Goal: Information Seeking & Learning: Learn about a topic

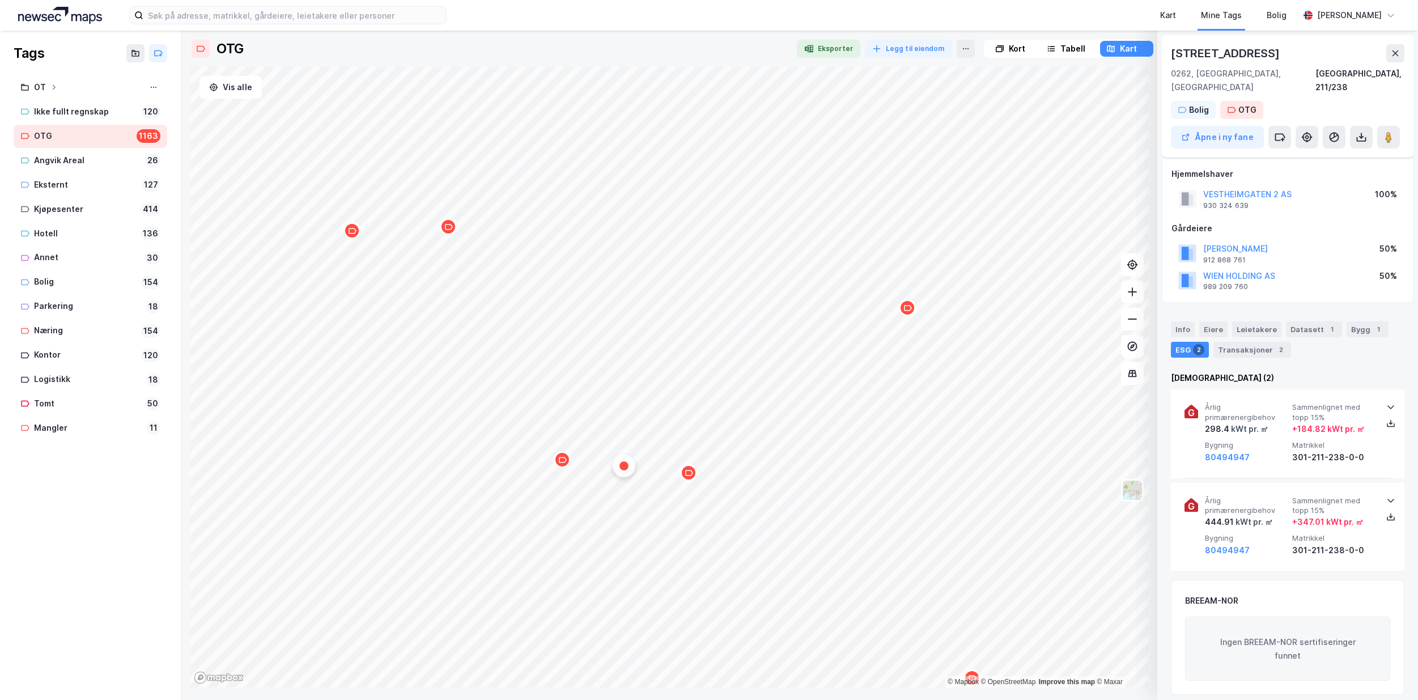
scroll to position [6, 0]
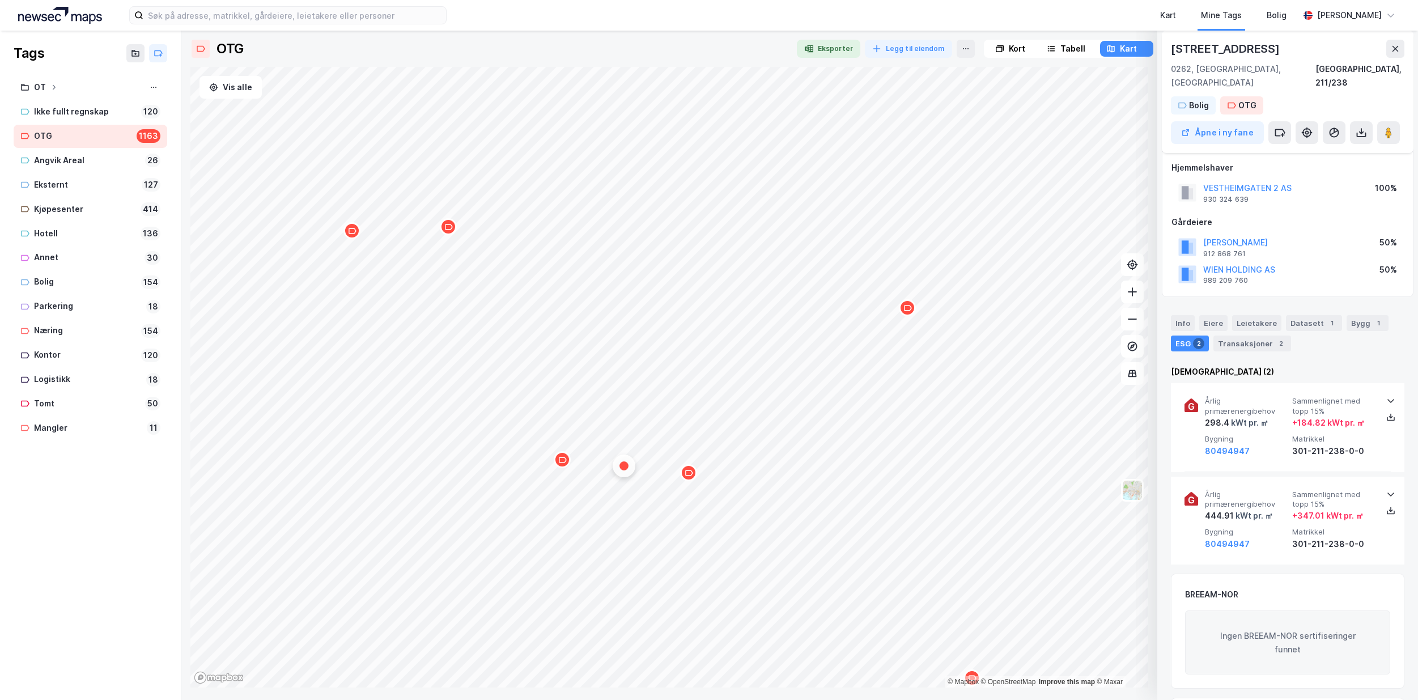
click at [908, 313] on div "Map marker" at bounding box center [907, 307] width 17 height 17
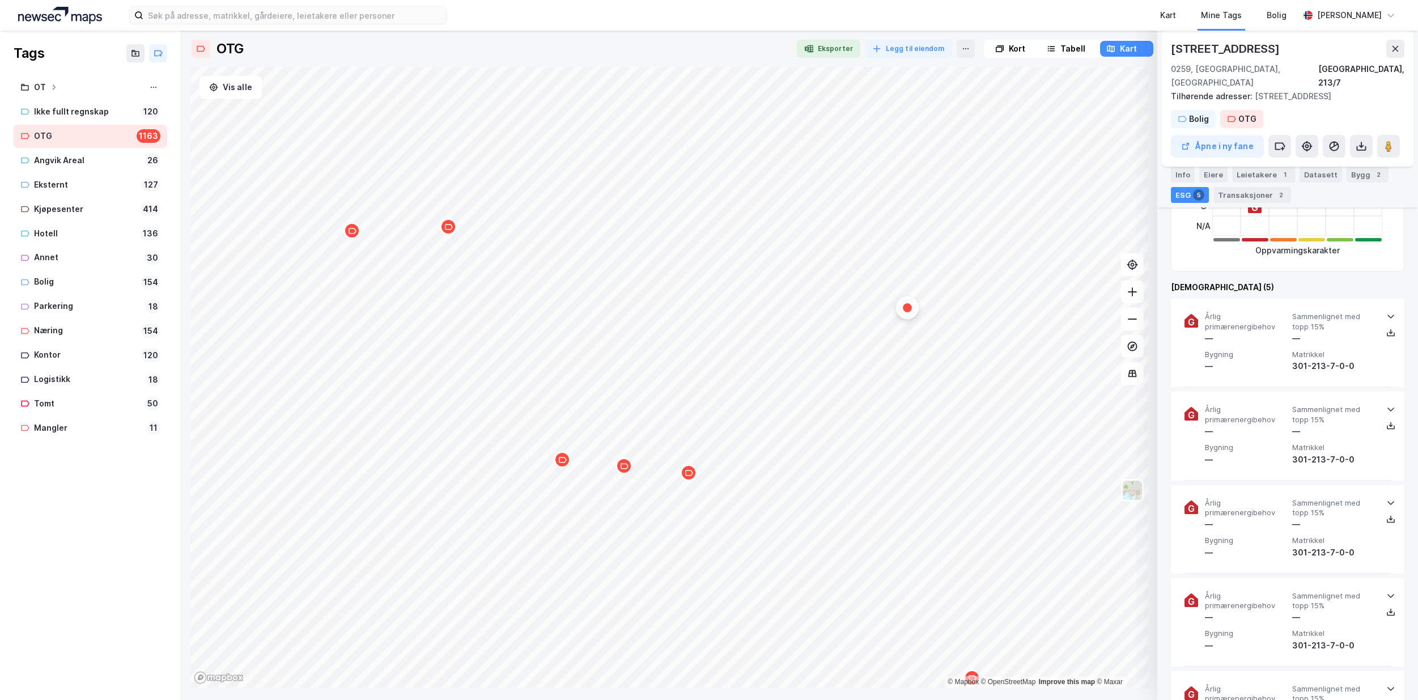
scroll to position [346, 0]
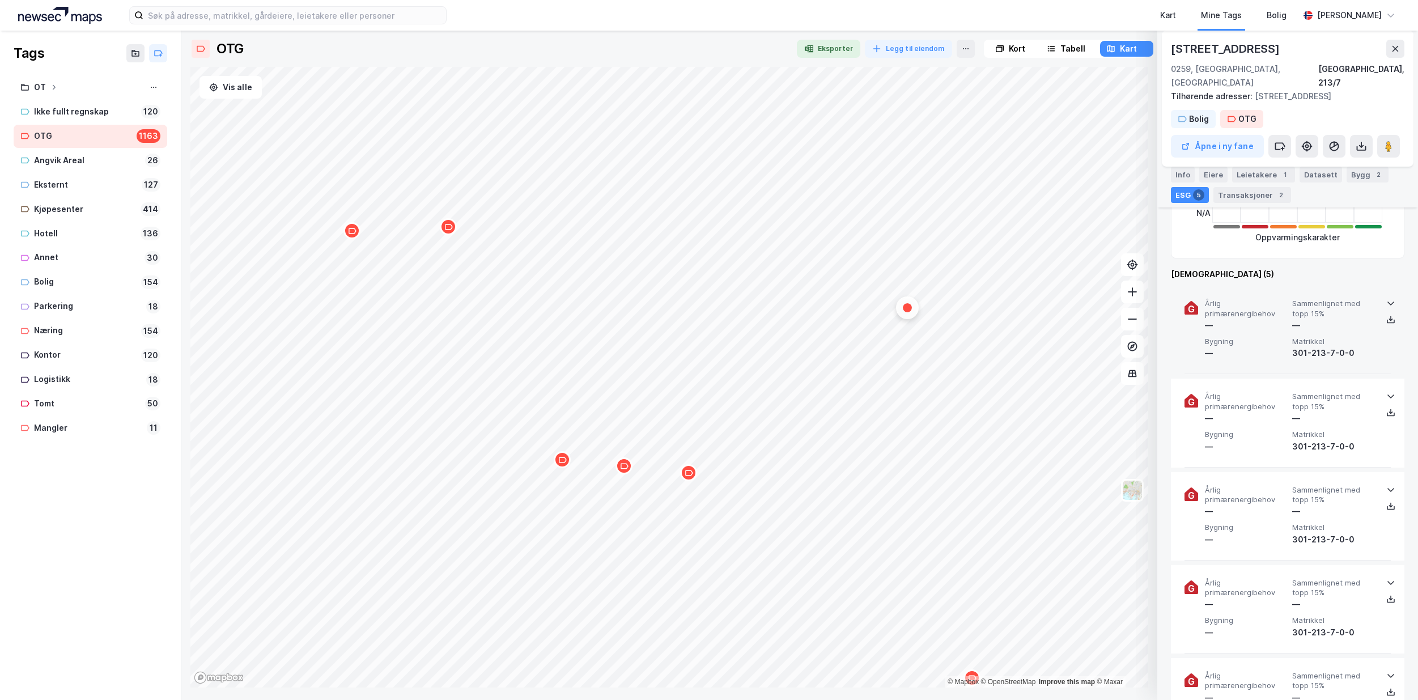
click at [1386, 299] on icon at bounding box center [1390, 303] width 9 height 9
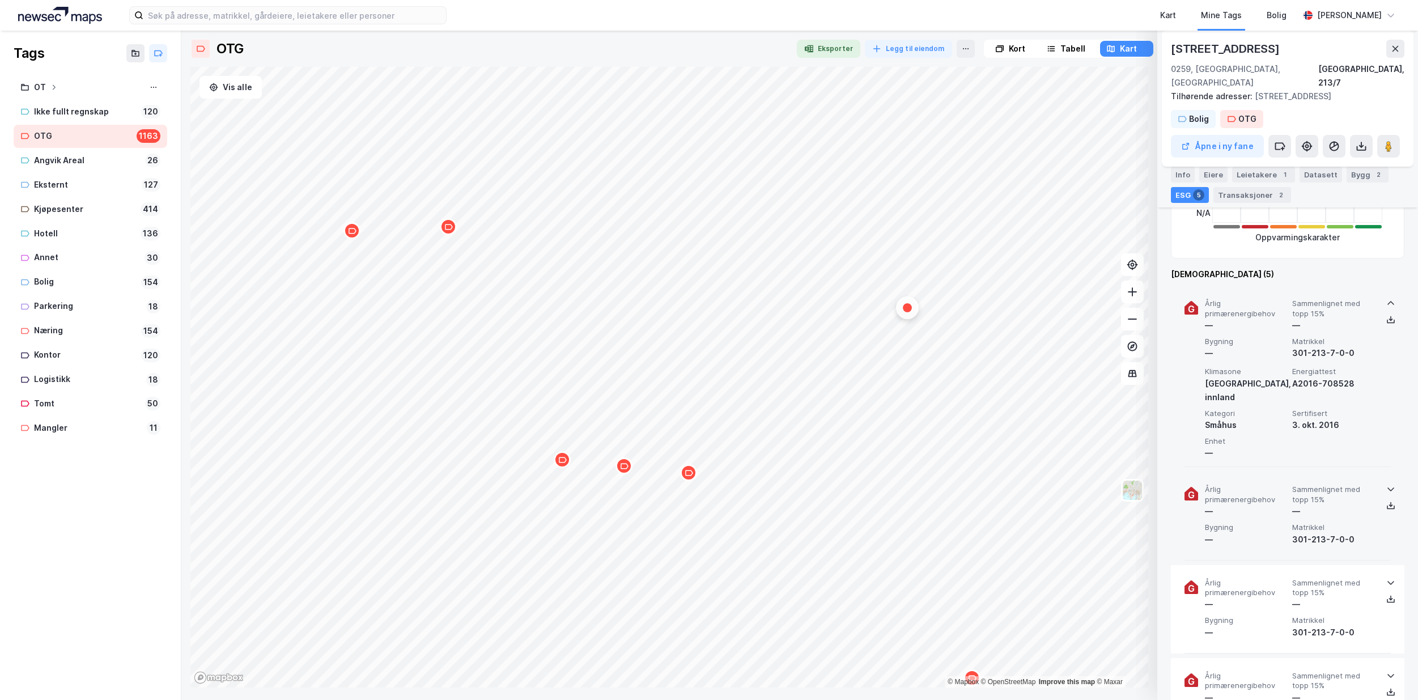
click at [1387, 488] on icon at bounding box center [1390, 490] width 7 height 4
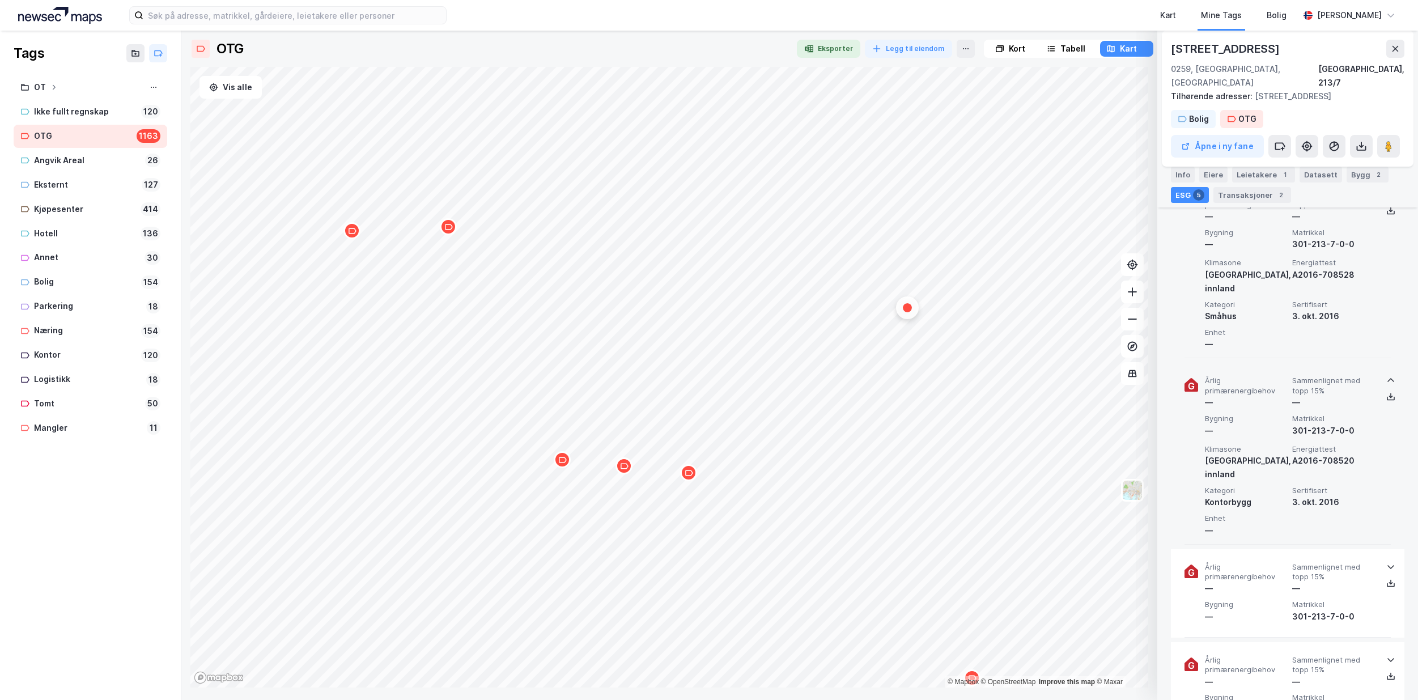
scroll to position [459, 0]
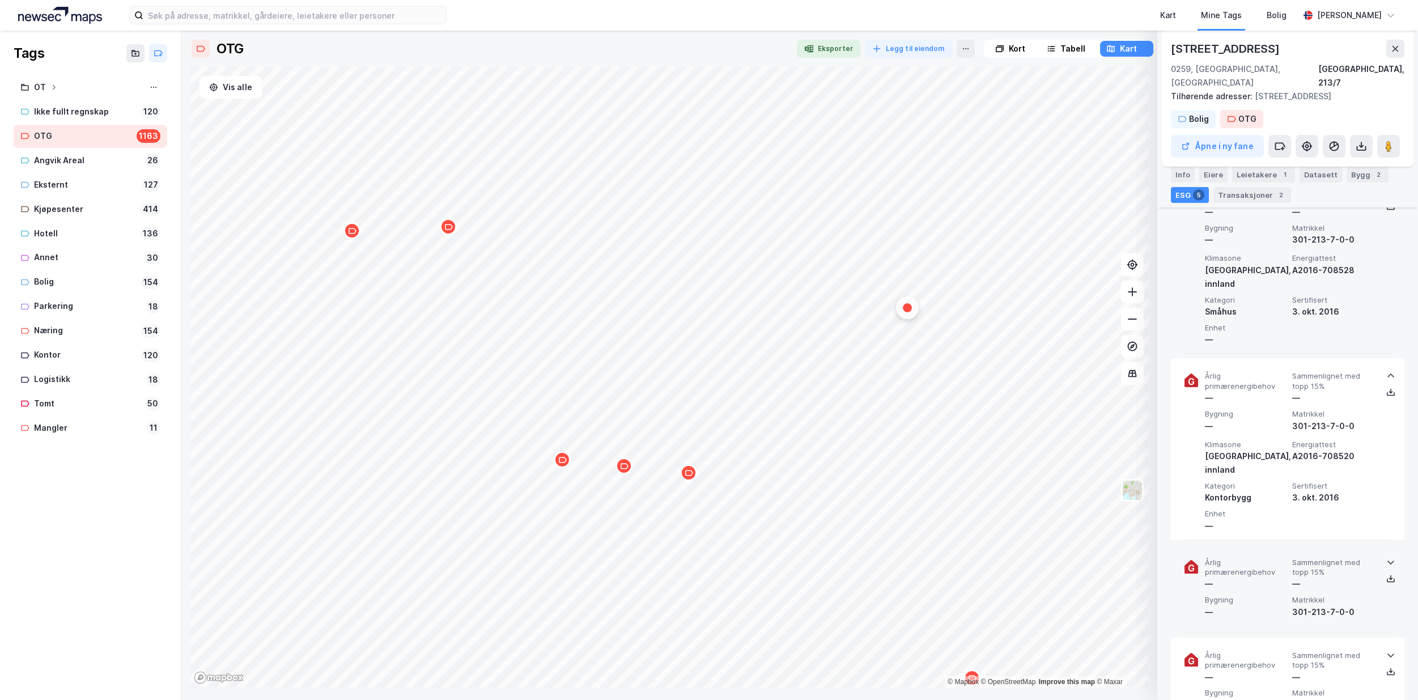
click at [1386, 557] on icon at bounding box center [1390, 561] width 9 height 9
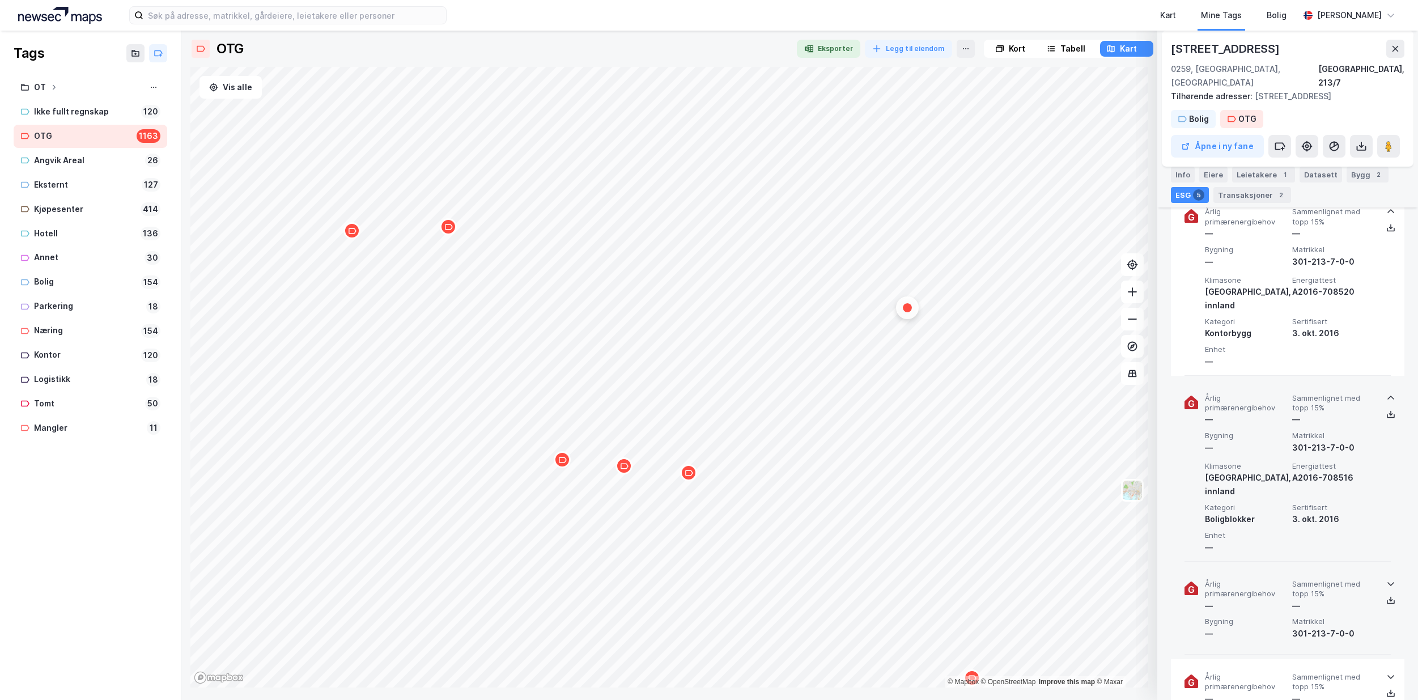
scroll to position [629, 0]
click at [1386, 573] on icon at bounding box center [1390, 577] width 9 height 9
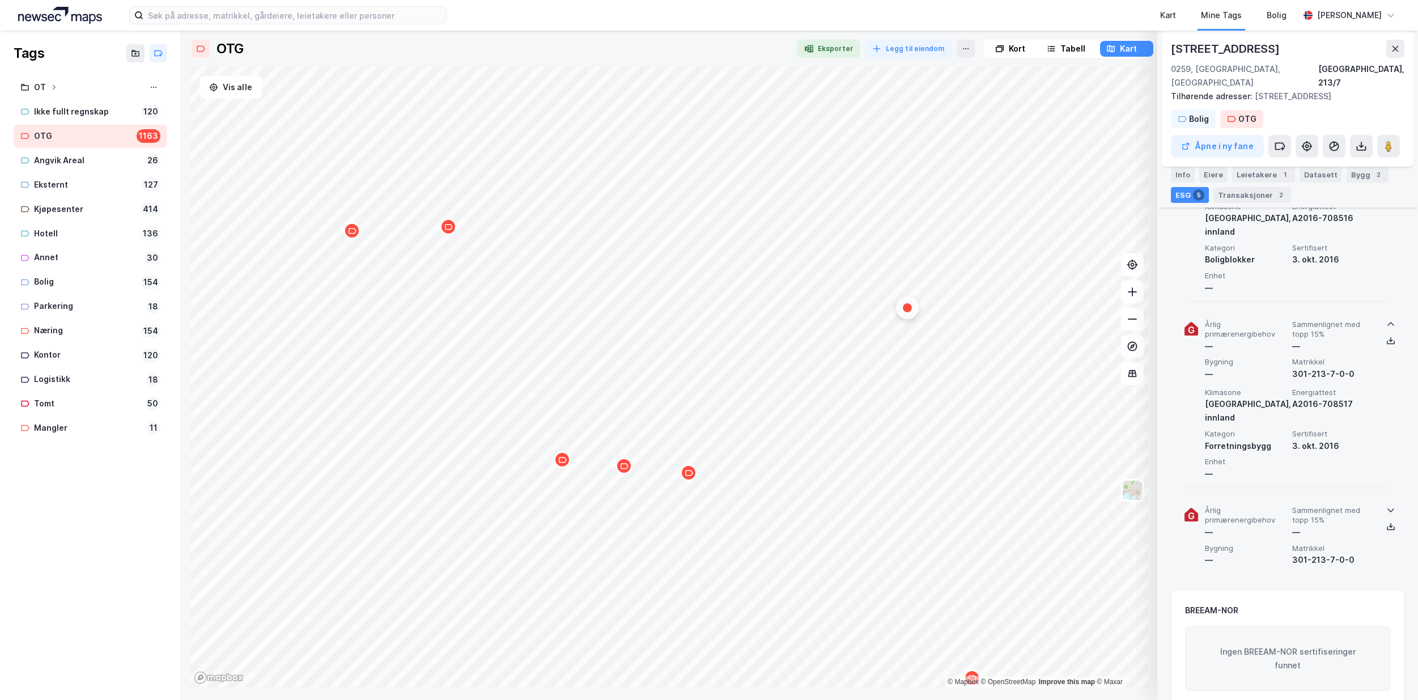
scroll to position [913, 0]
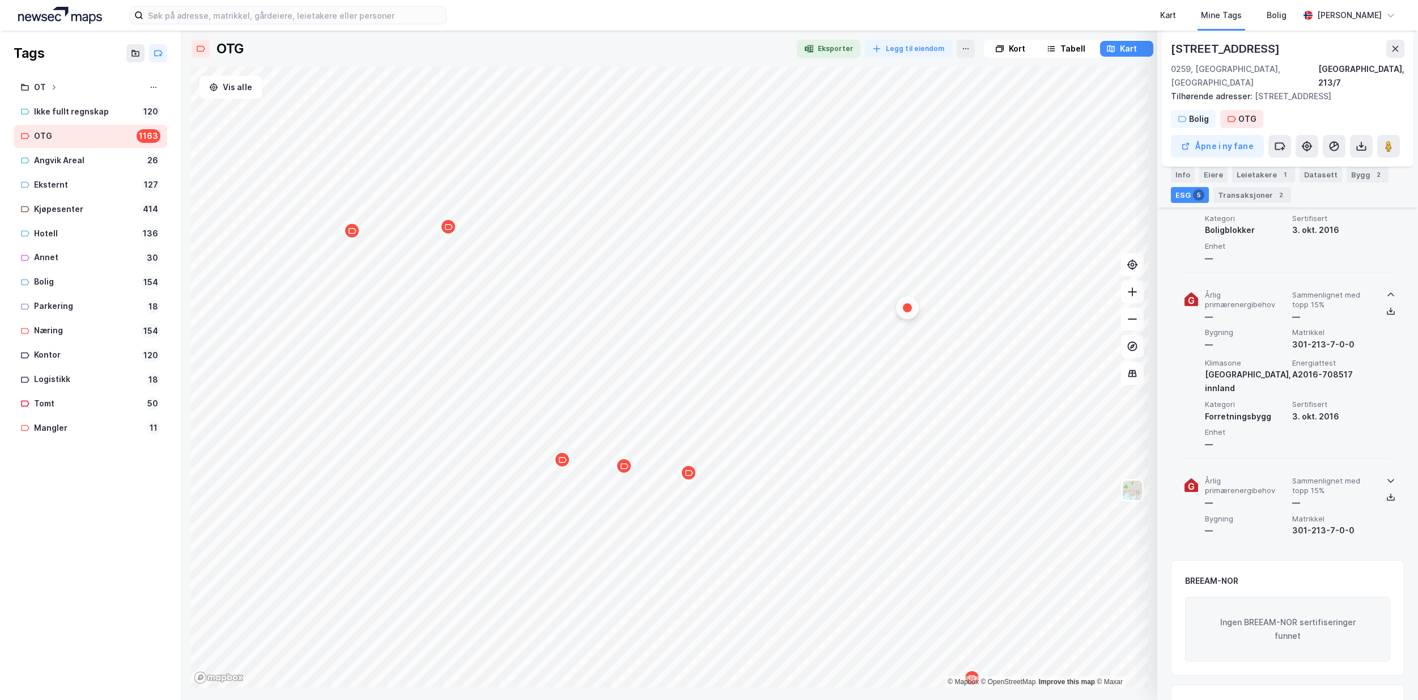
click at [1387, 479] on icon at bounding box center [1390, 481] width 7 height 4
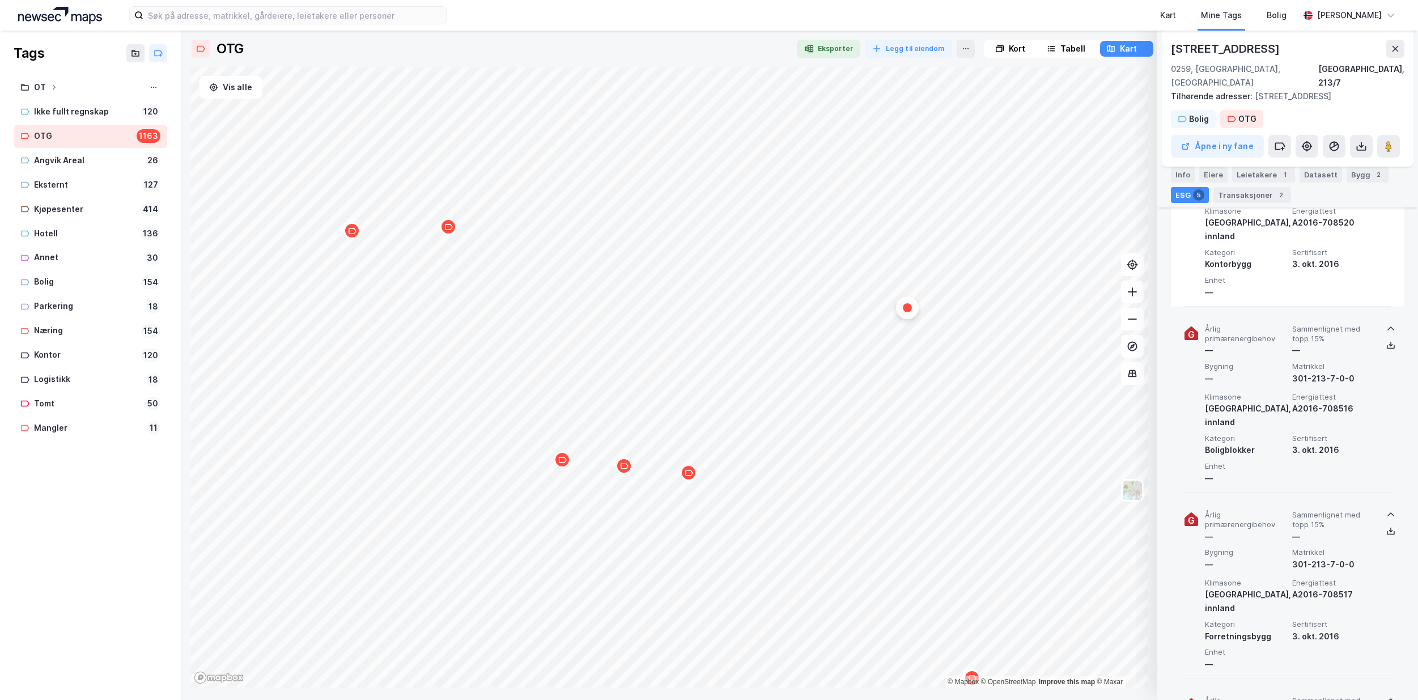
scroll to position [686, 0]
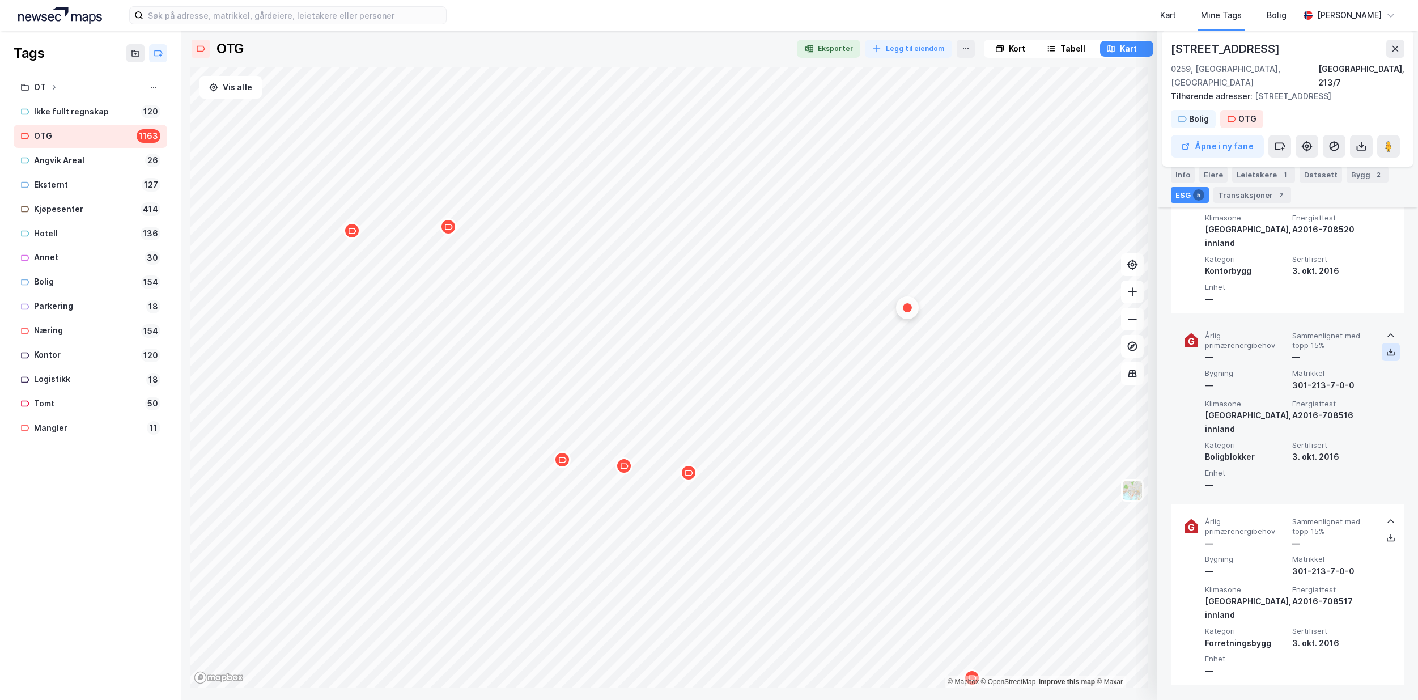
click at [1387, 347] on icon at bounding box center [1390, 351] width 9 height 9
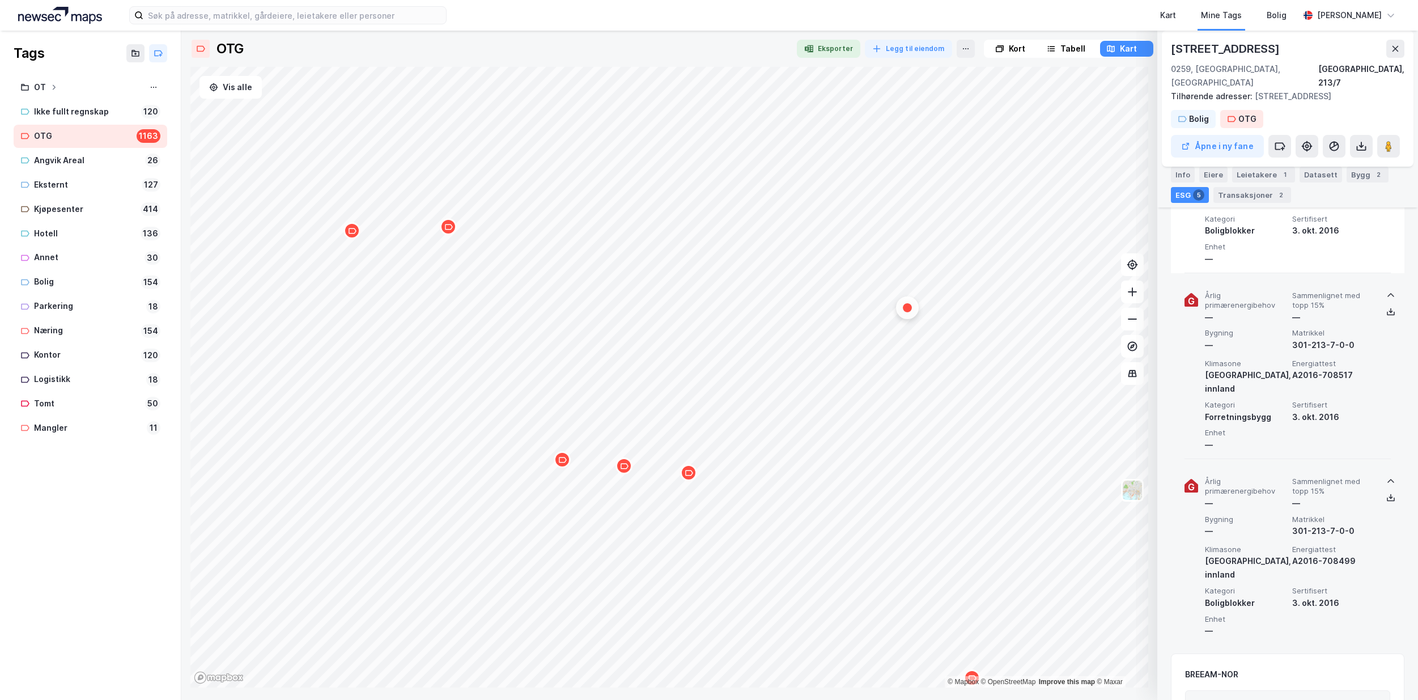
scroll to position [913, 0]
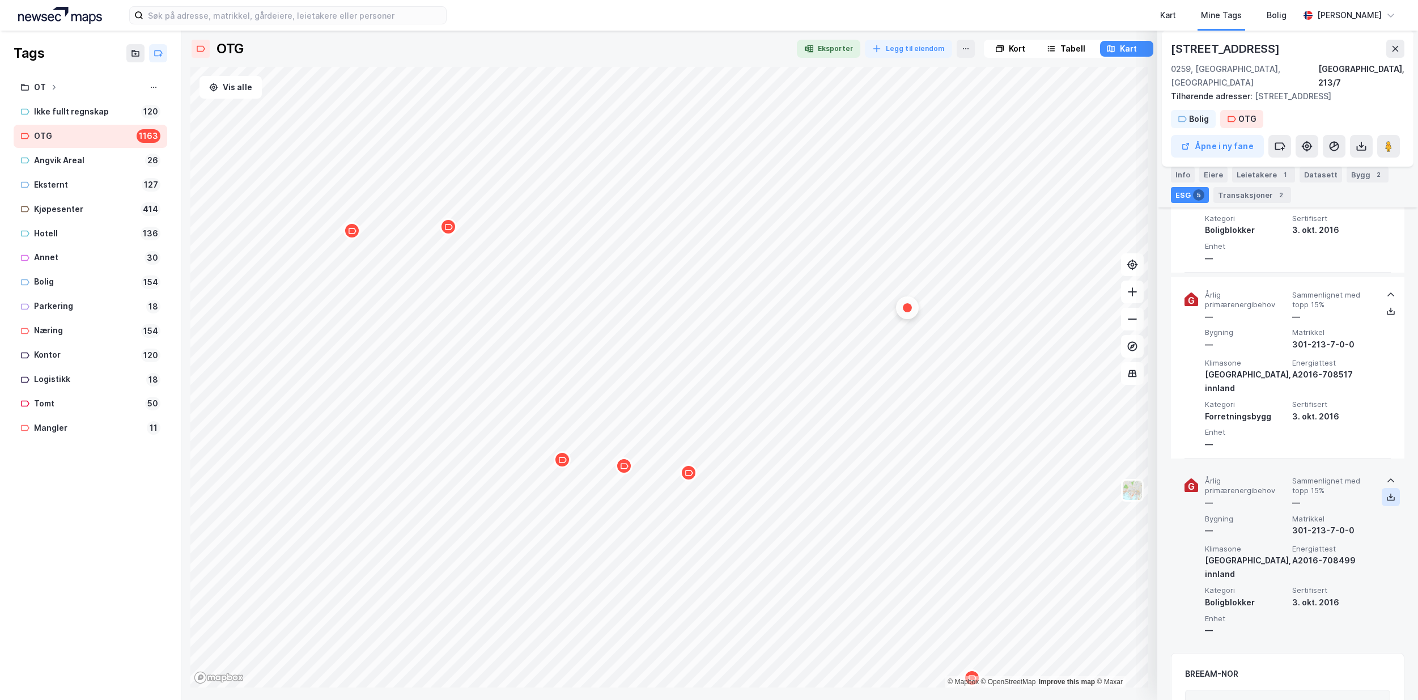
click at [1386, 492] on icon at bounding box center [1390, 496] width 9 height 9
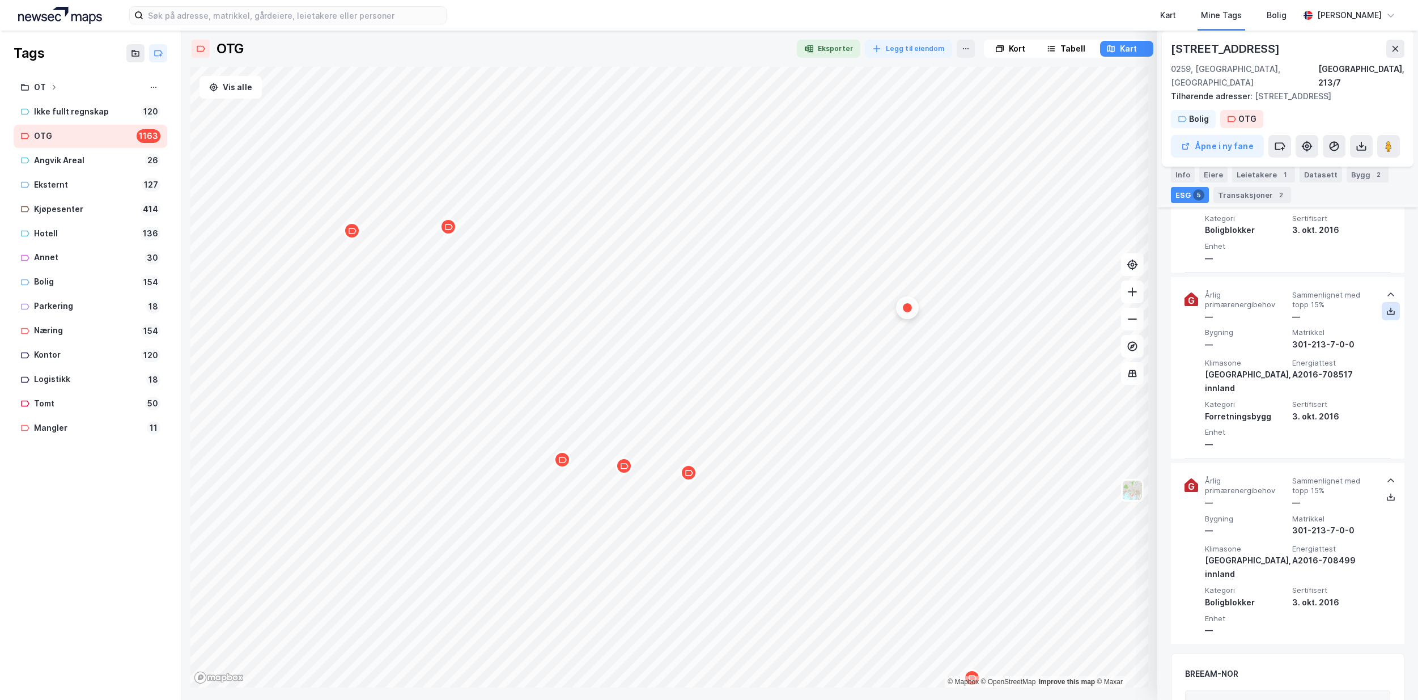
click at [1386, 307] on icon at bounding box center [1390, 311] width 9 height 9
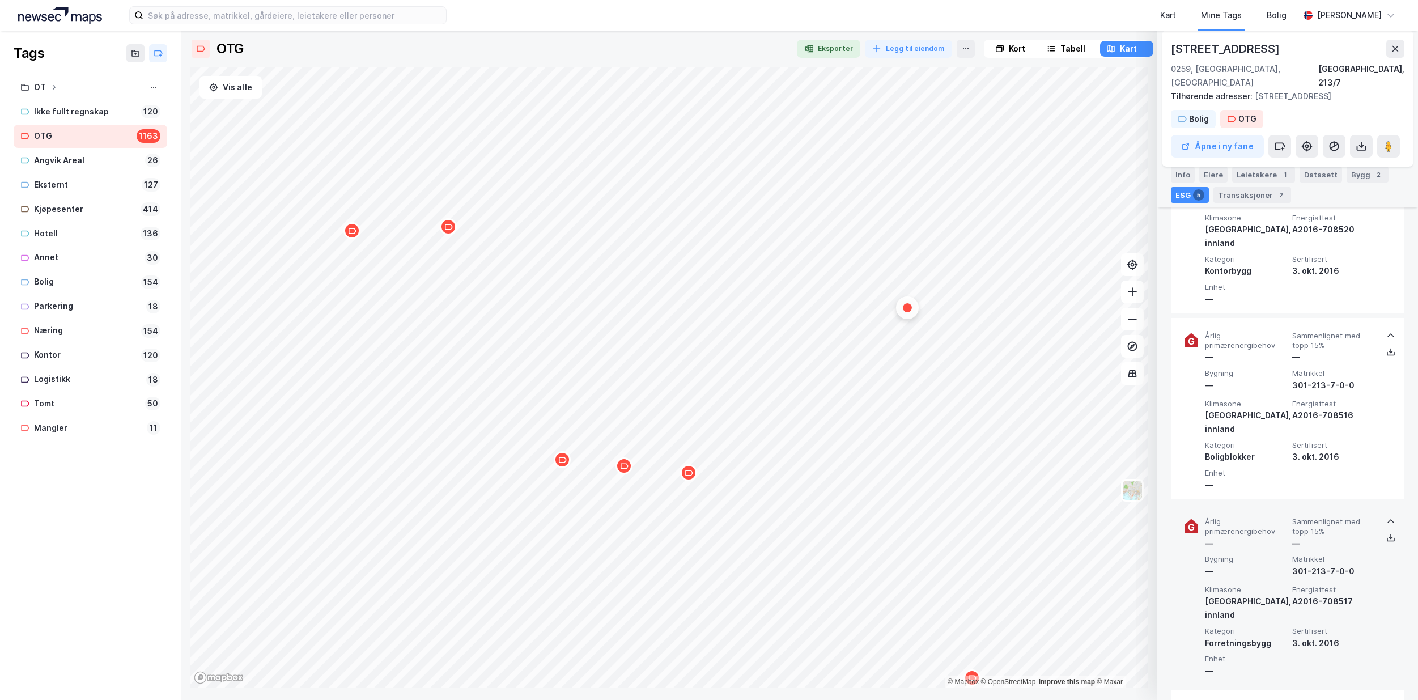
scroll to position [403, 0]
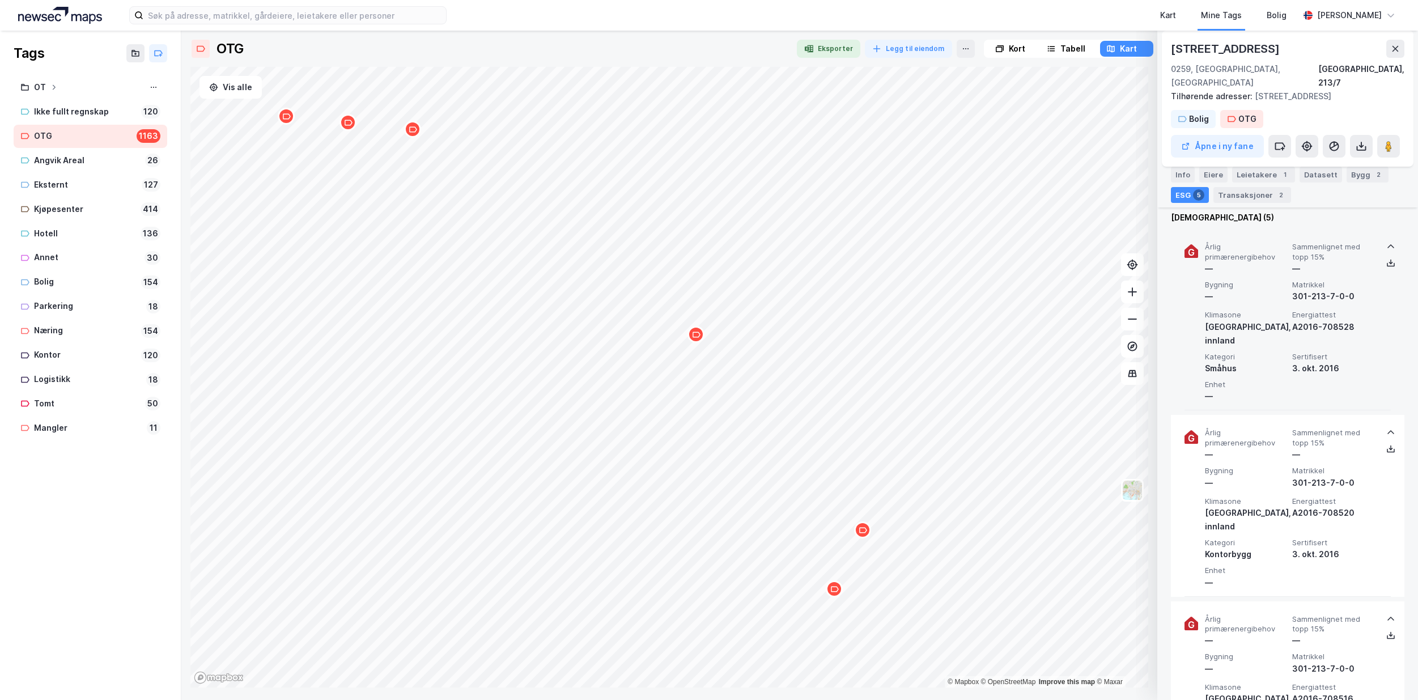
click at [697, 339] on div "Map marker" at bounding box center [695, 334] width 17 height 17
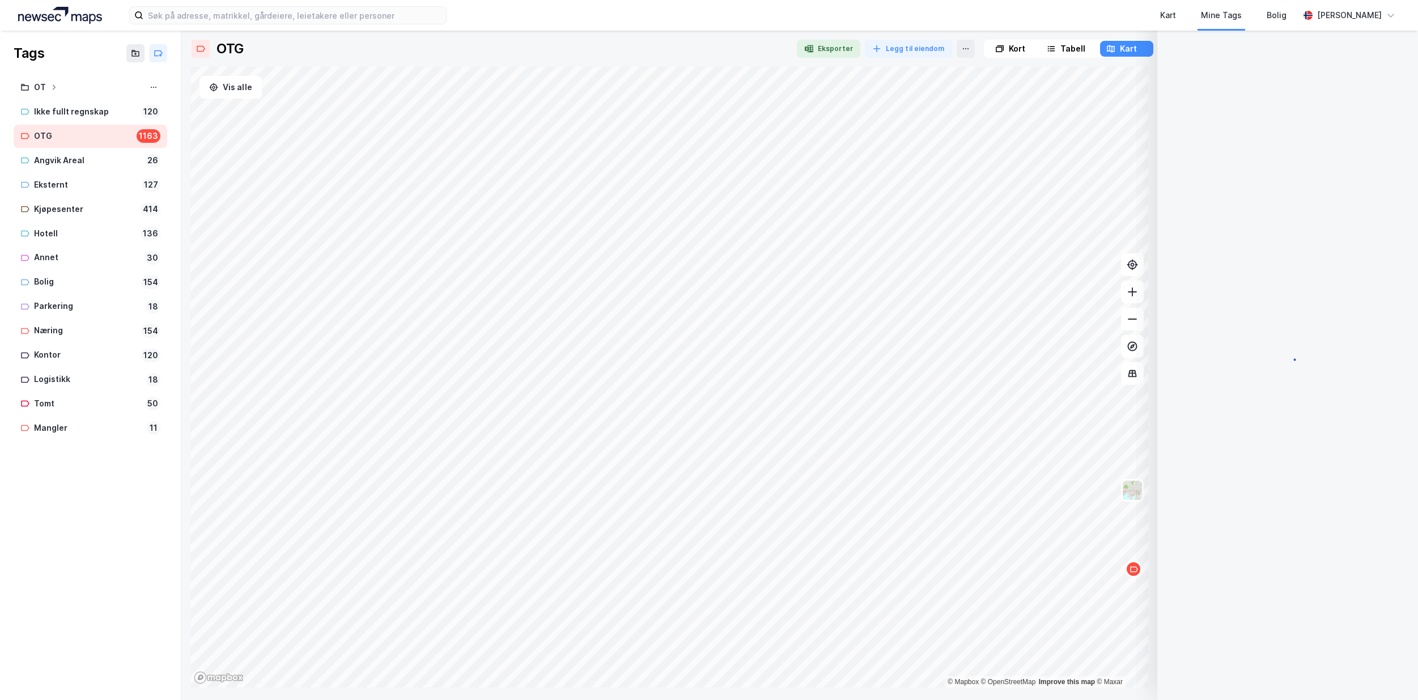
scroll to position [0, 0]
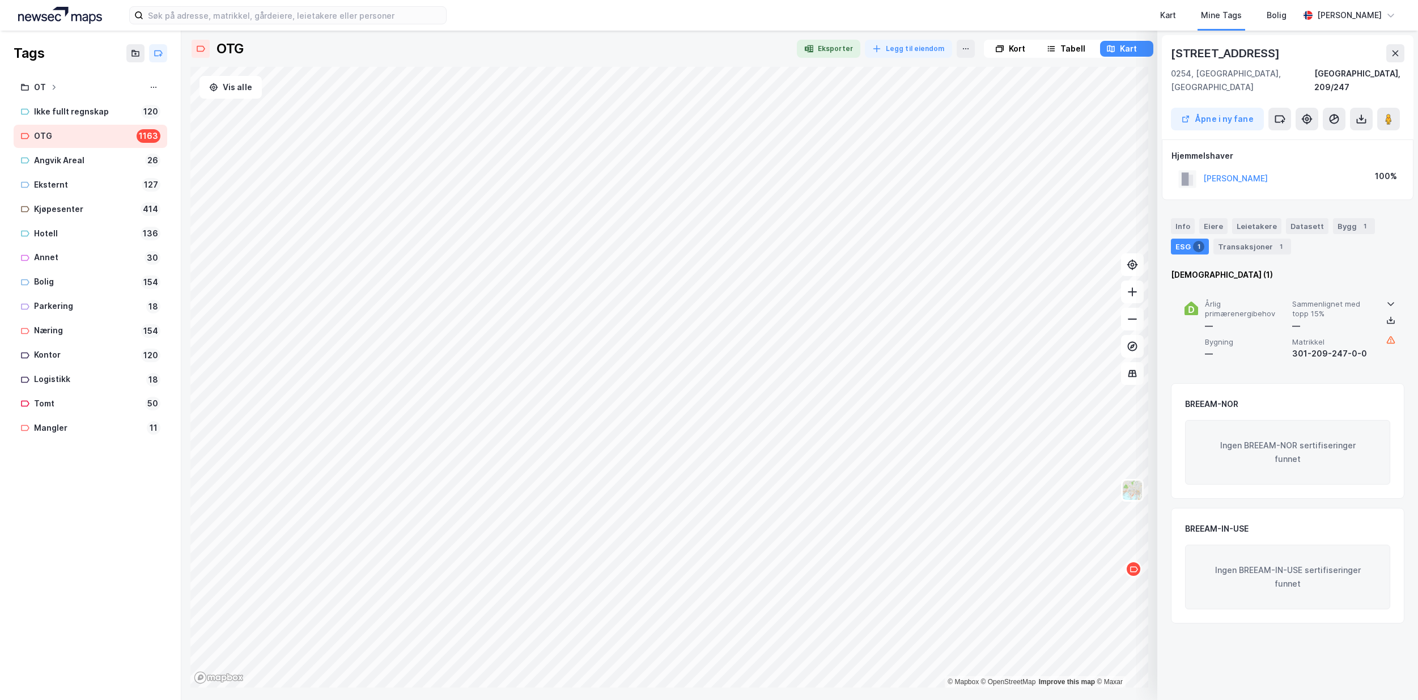
click at [1388, 299] on icon at bounding box center [1390, 303] width 9 height 9
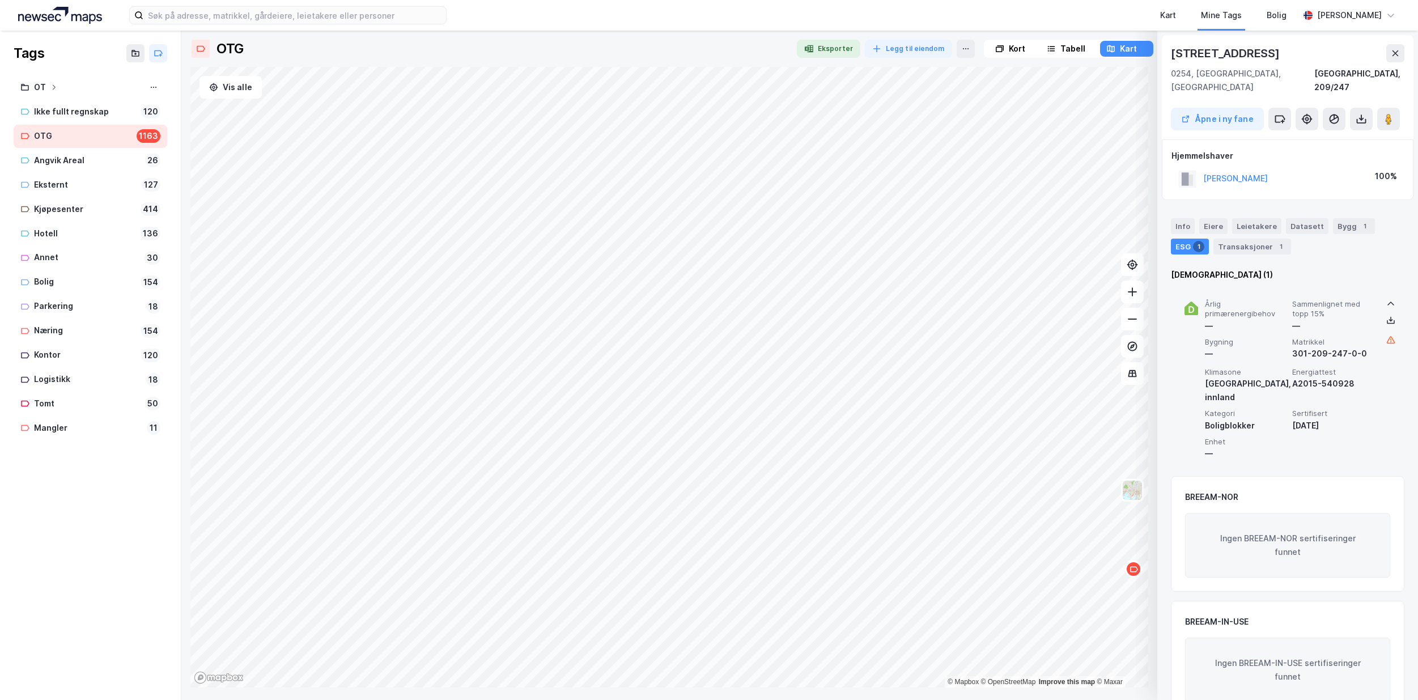
click at [1274, 113] on icon at bounding box center [1279, 118] width 11 height 11
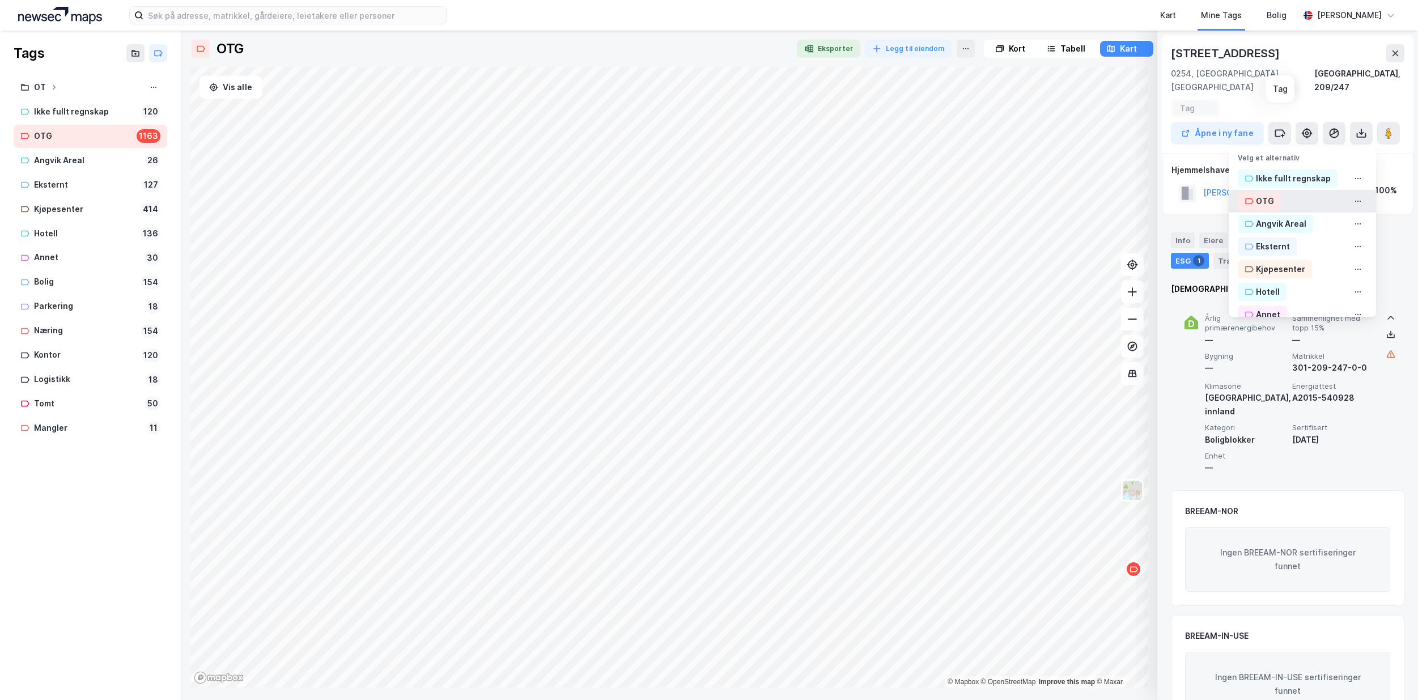
click at [1255, 194] on div "OTG" at bounding box center [1264, 201] width 18 height 14
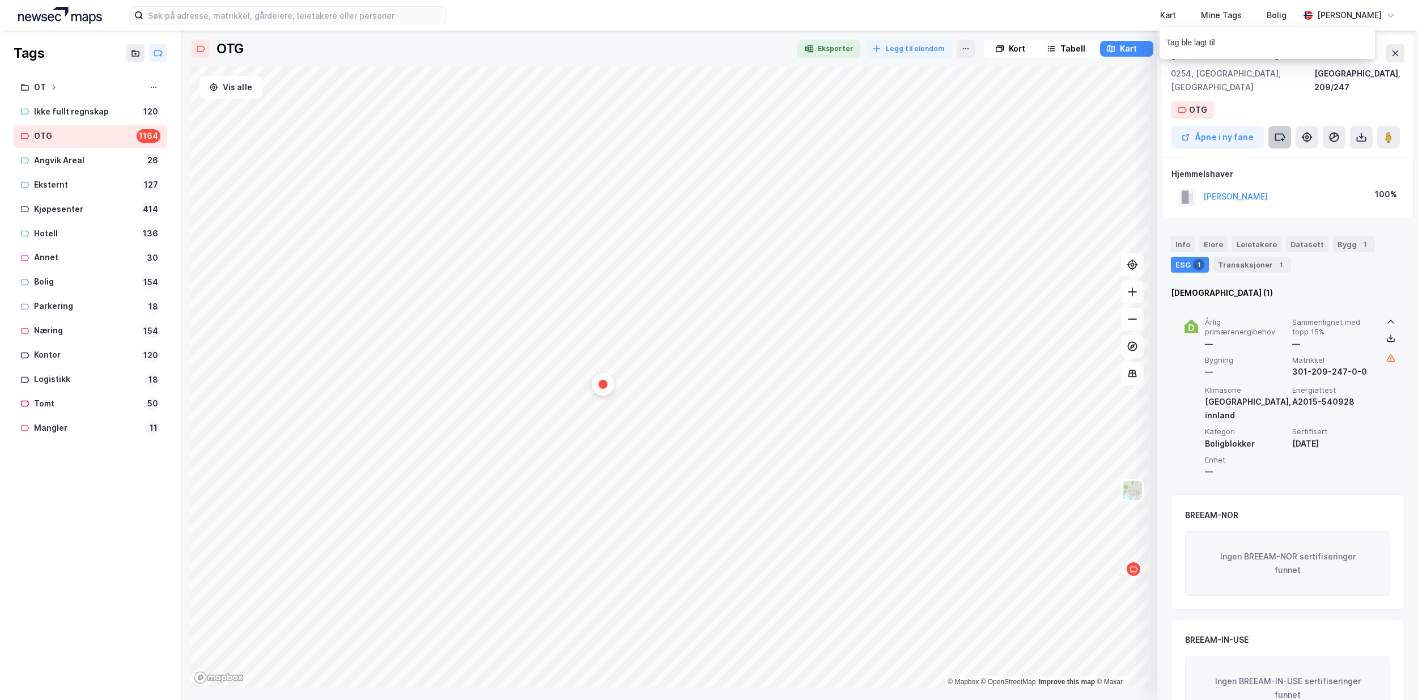
click at [1282, 138] on icon at bounding box center [1282, 139] width 0 height 3
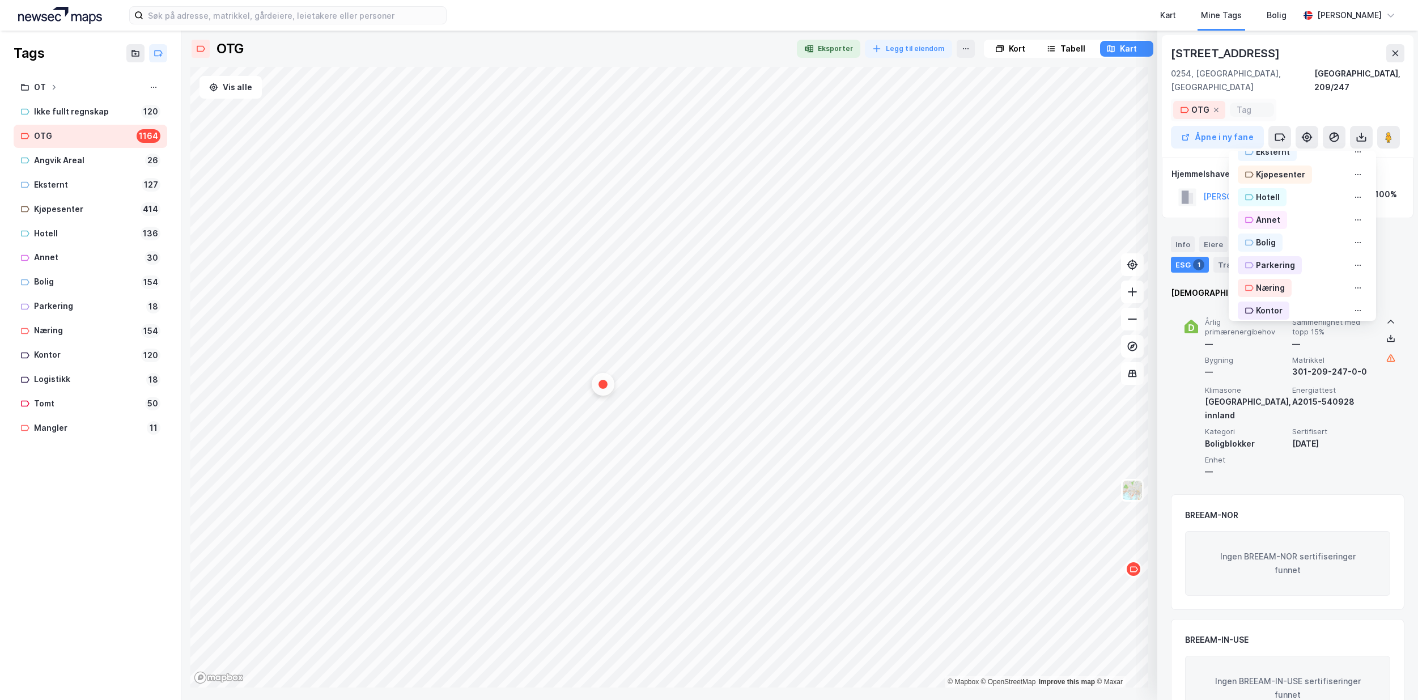
scroll to position [189, 0]
click at [1259, 160] on div "Bolig" at bounding box center [1265, 167] width 20 height 14
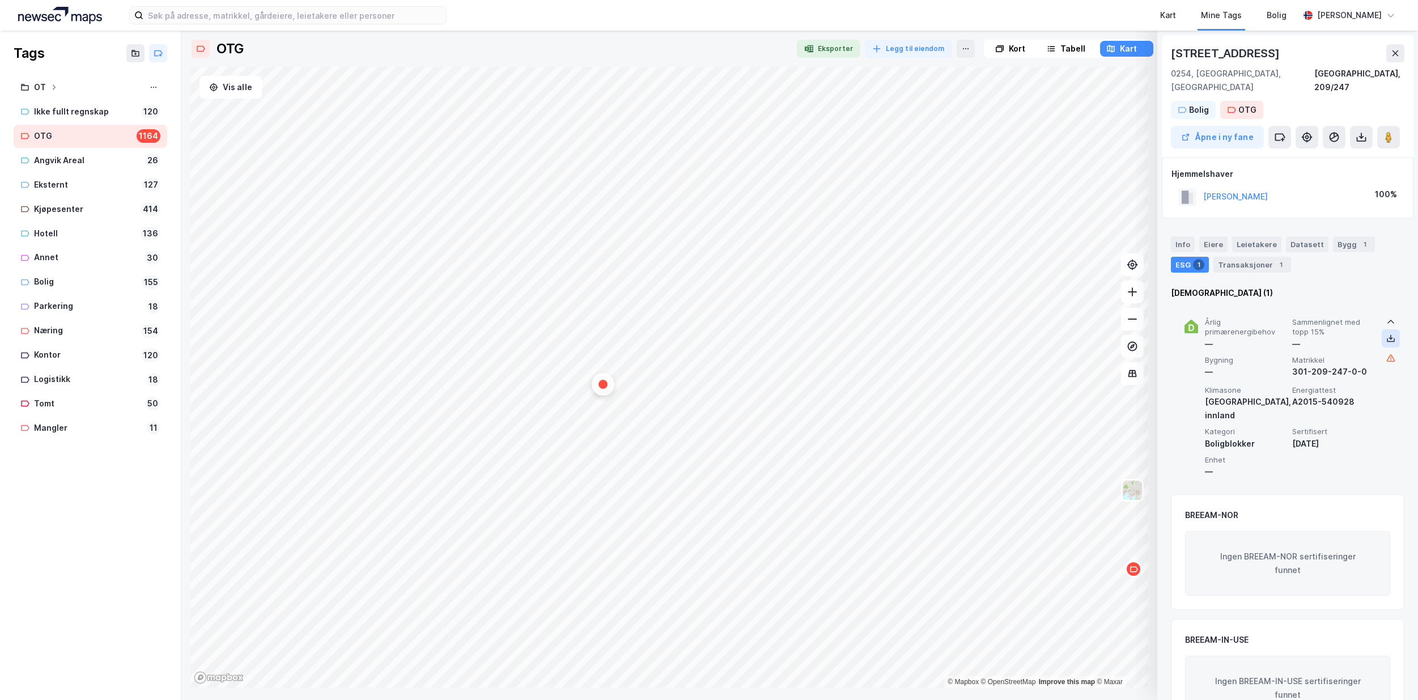
click at [1386, 334] on icon at bounding box center [1390, 338] width 9 height 9
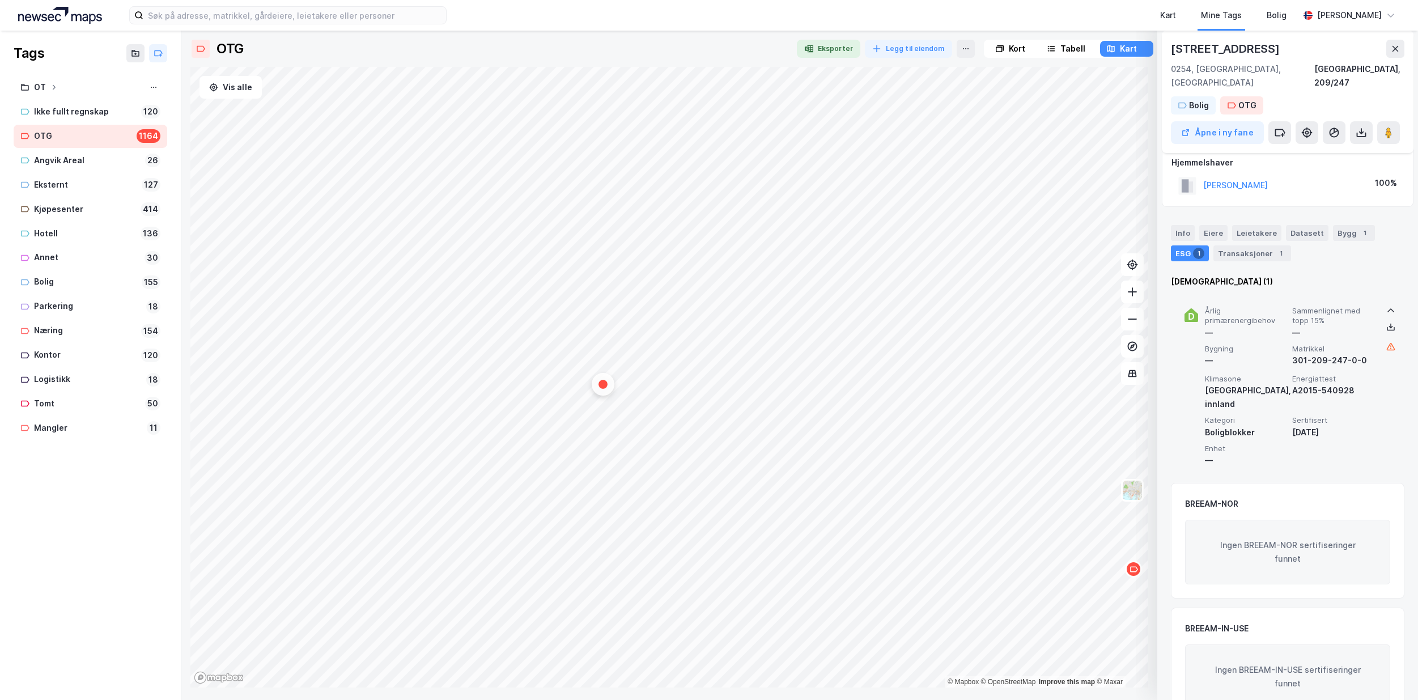
scroll to position [21, 0]
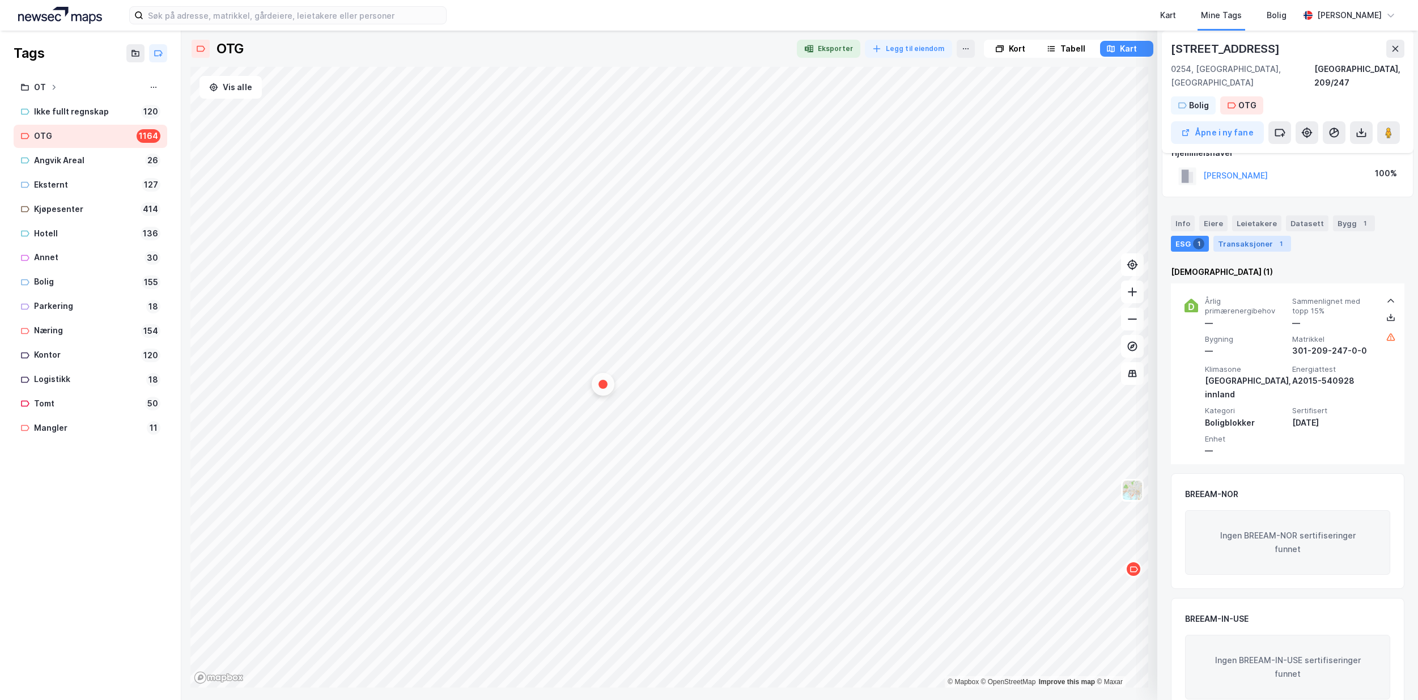
click at [1238, 236] on div "Transaksjoner 1" at bounding box center [1252, 244] width 78 height 16
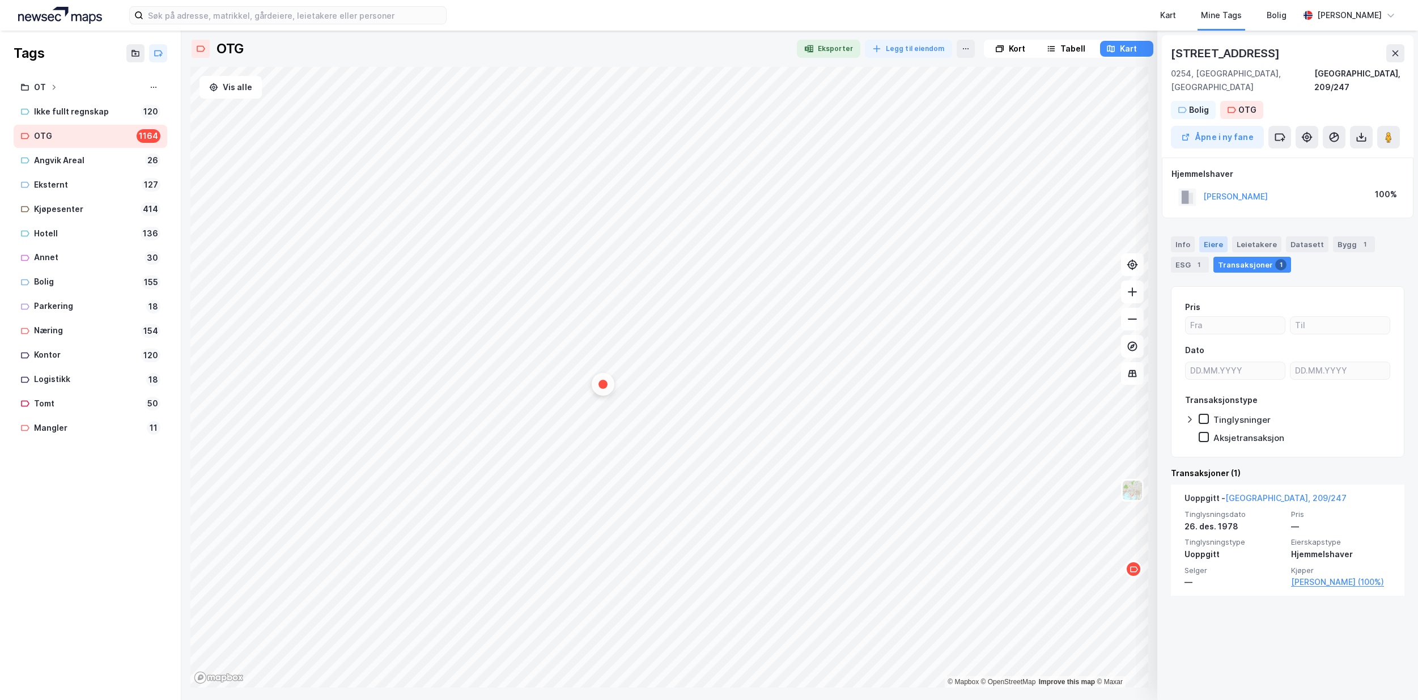
click at [1209, 236] on div "Eiere" at bounding box center [1213, 244] width 28 height 16
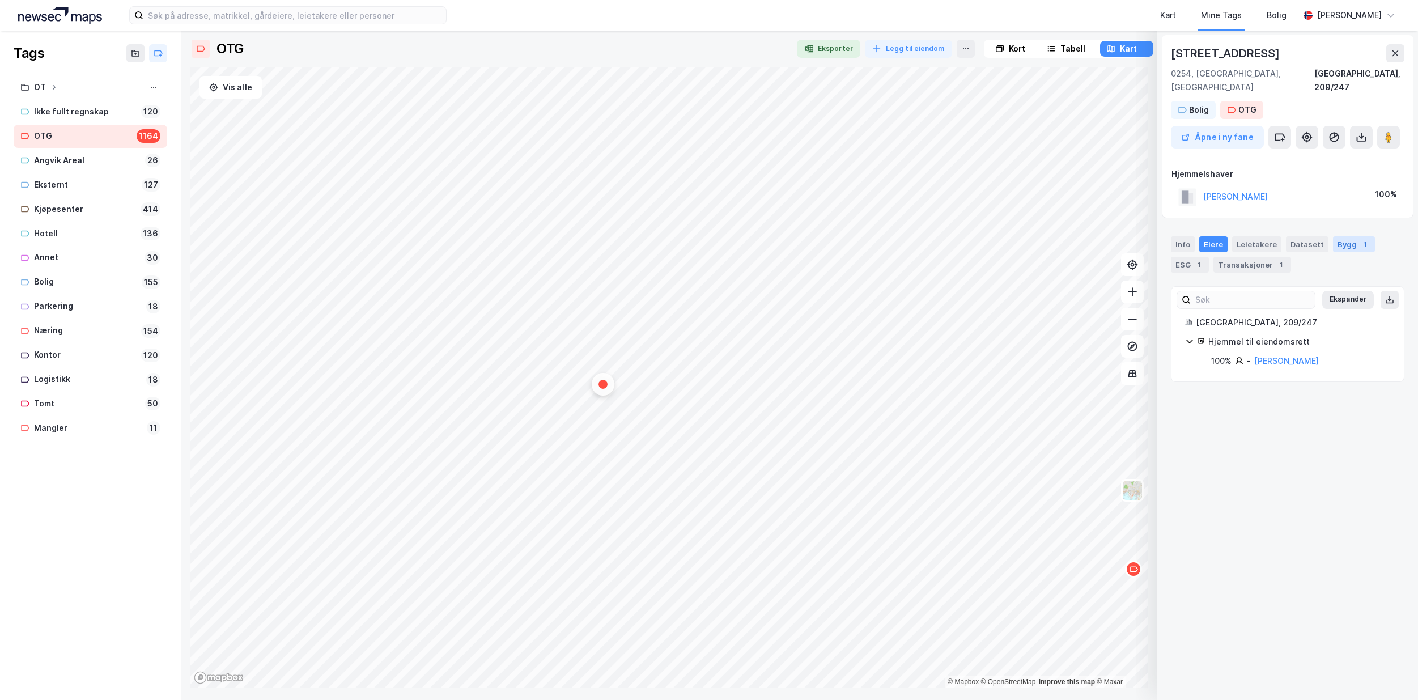
click at [1344, 236] on div "Bygg 1" at bounding box center [1354, 244] width 42 height 16
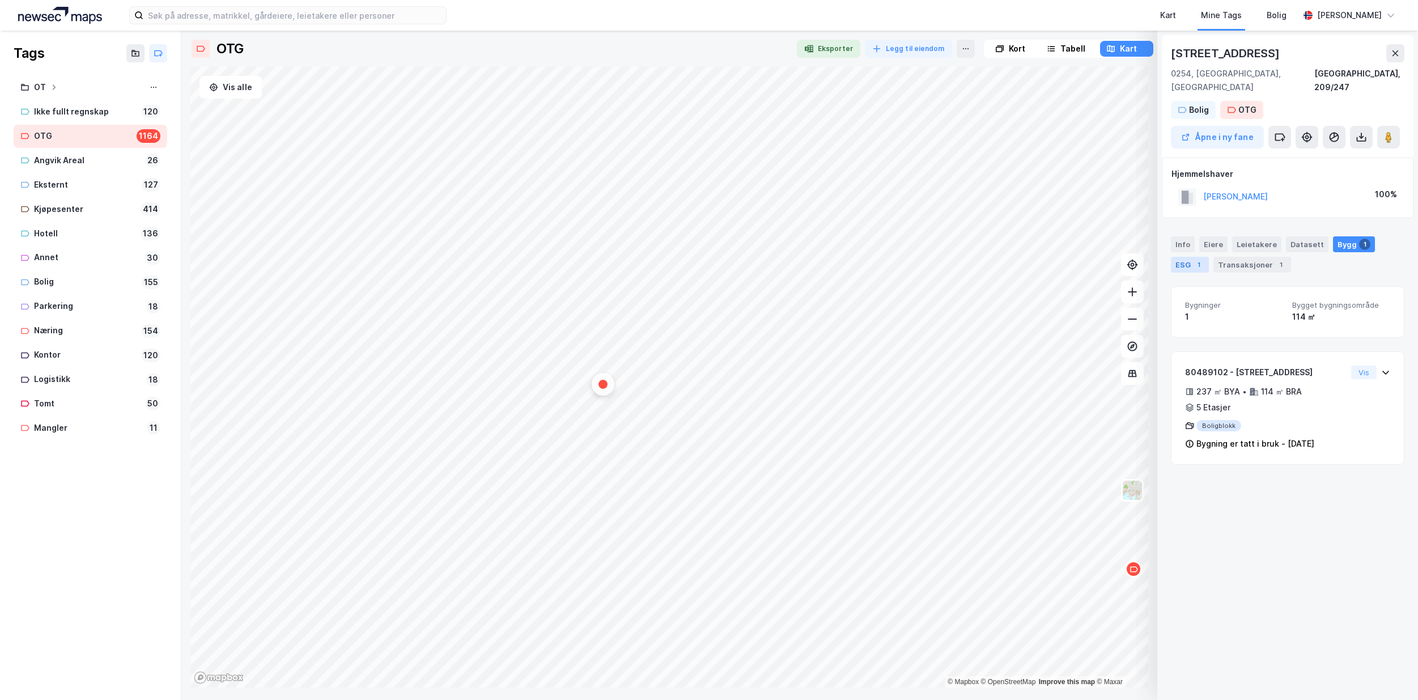
click at [1183, 257] on div "ESG 1" at bounding box center [1190, 265] width 38 height 16
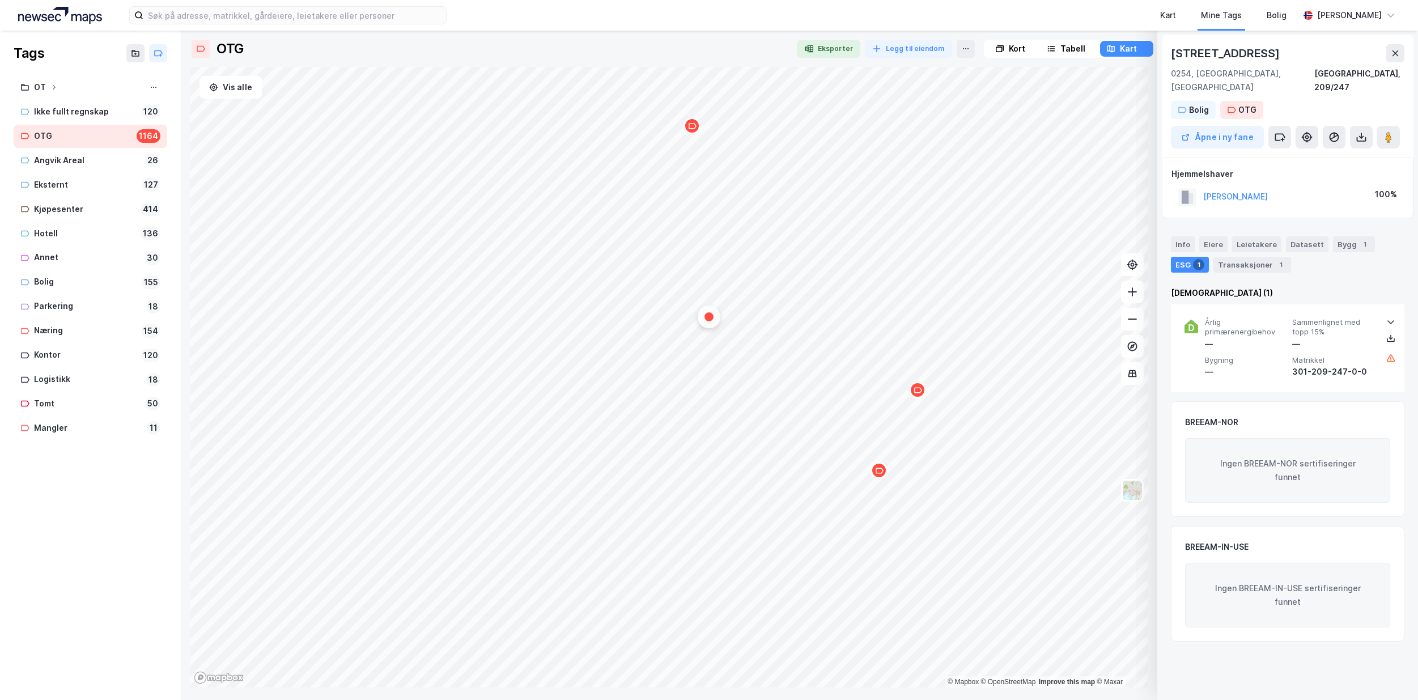
click at [880, 476] on div "Map marker" at bounding box center [878, 470] width 17 height 17
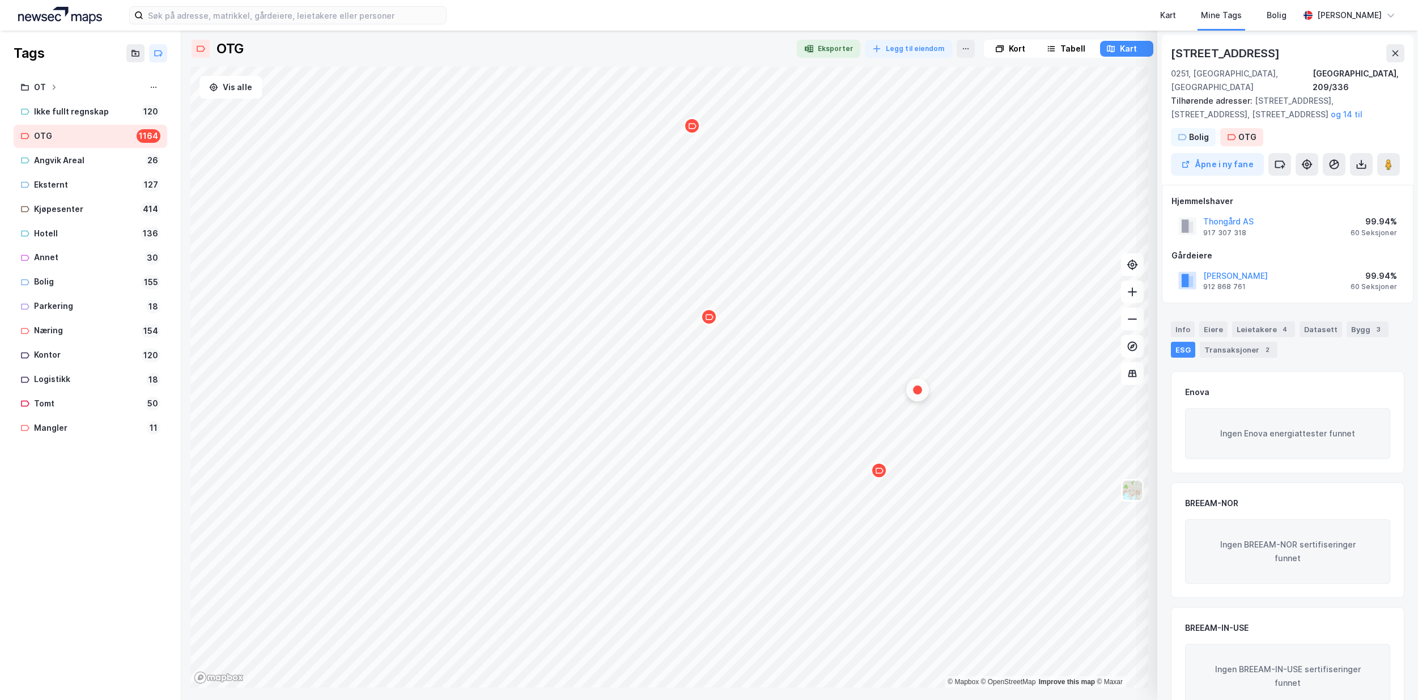
click at [917, 393] on div "Map marker" at bounding box center [917, 389] width 9 height 9
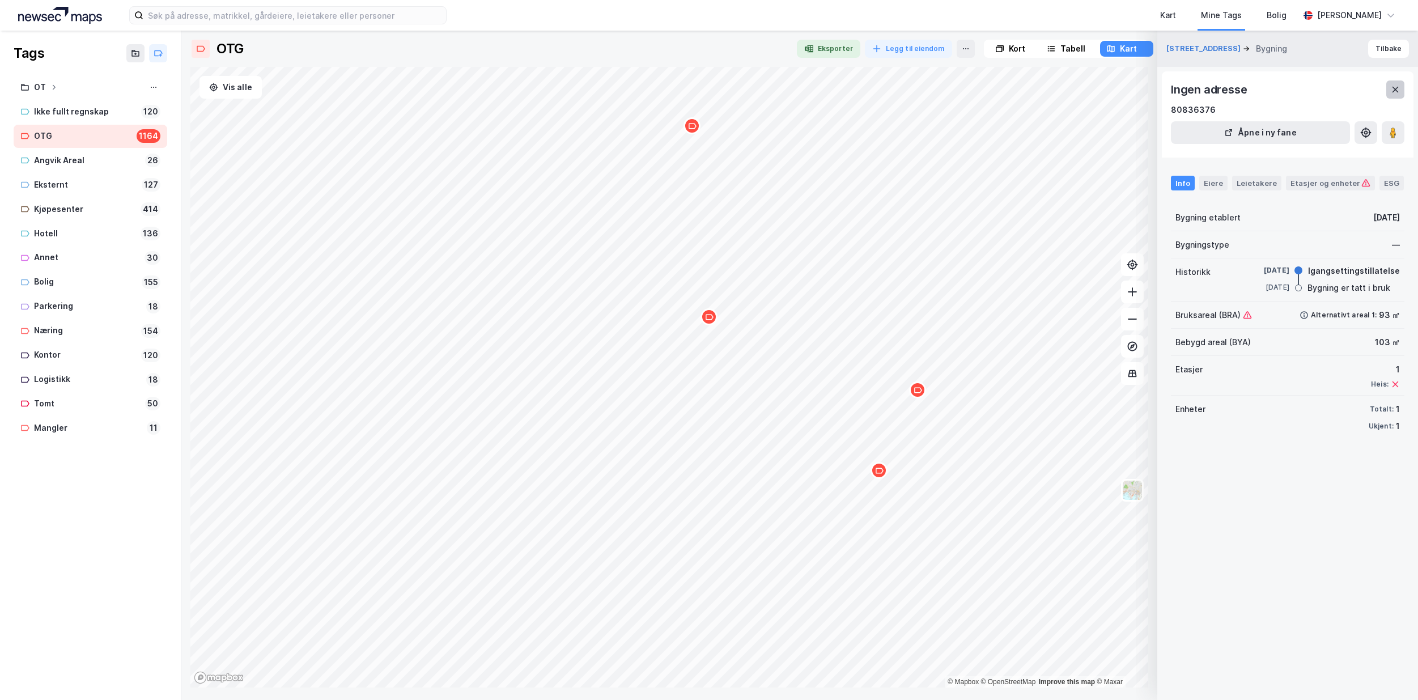
click at [1394, 92] on icon at bounding box center [1394, 89] width 9 height 9
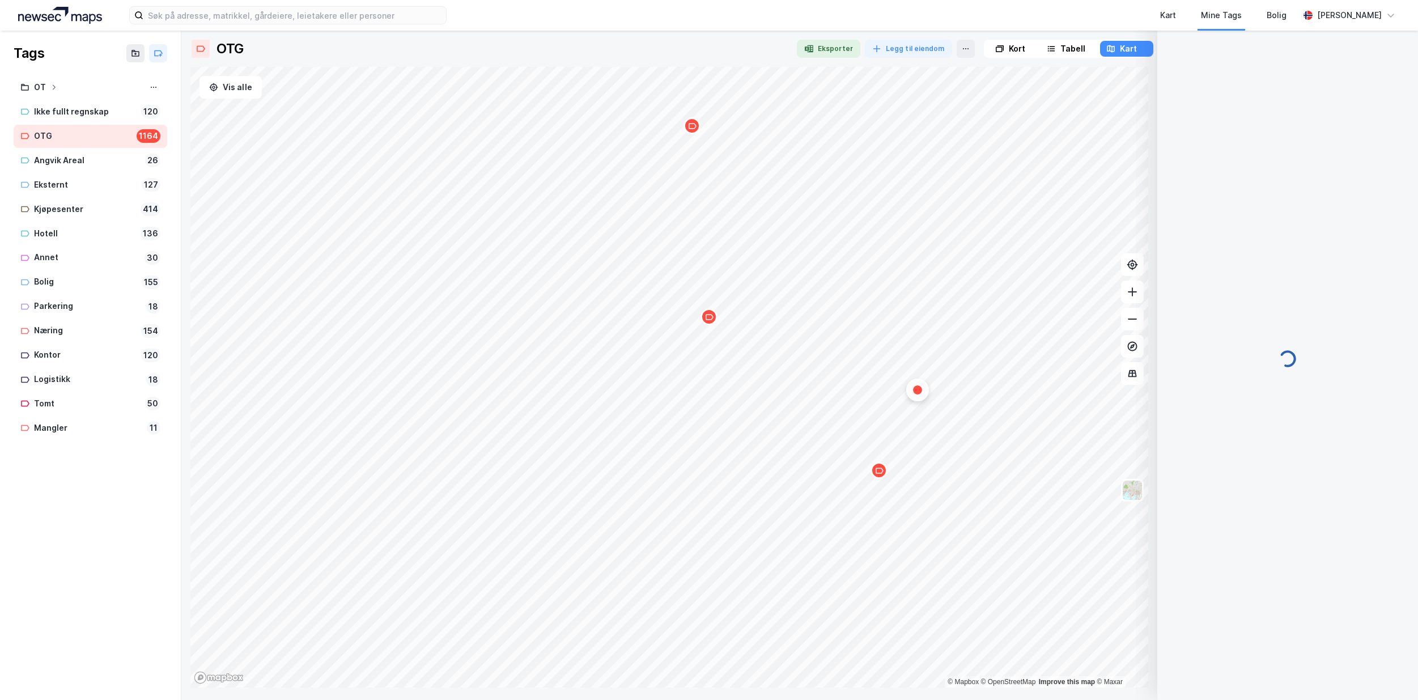
scroll to position [23, 0]
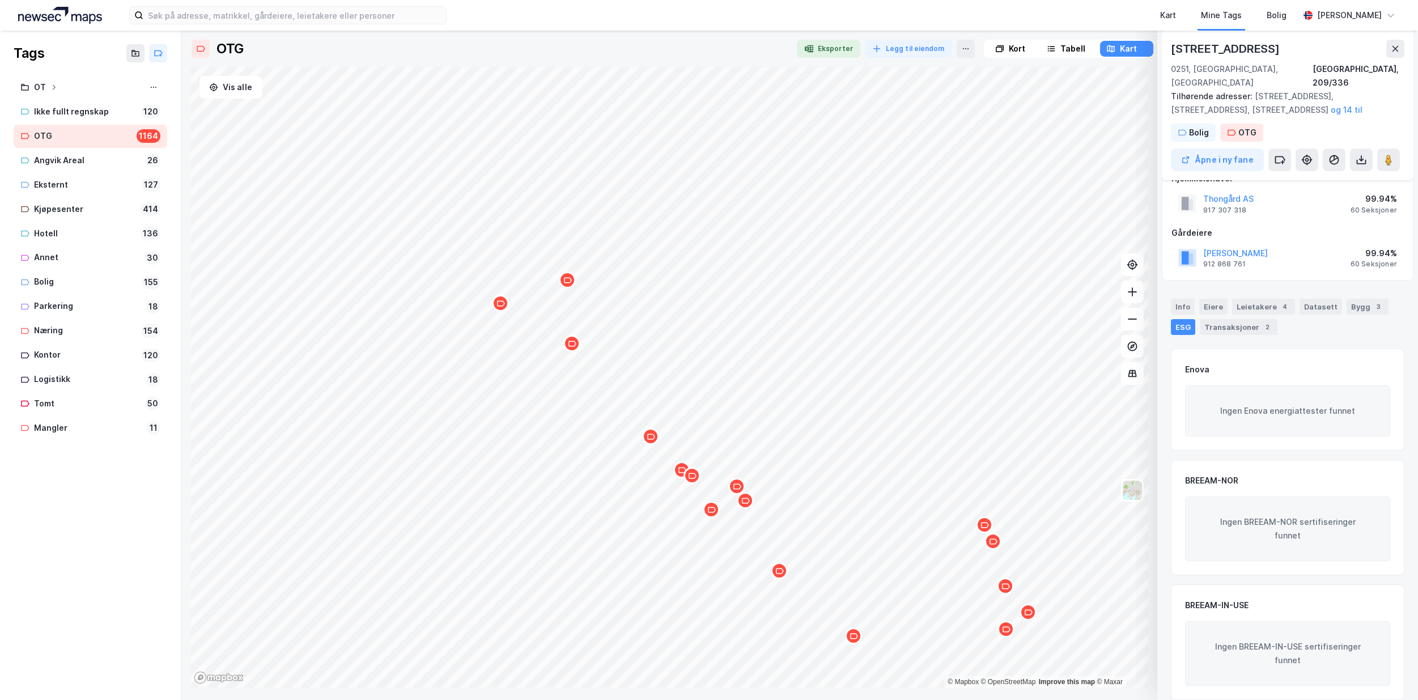
click at [501, 305] on icon "Map marker" at bounding box center [500, 303] width 8 height 8
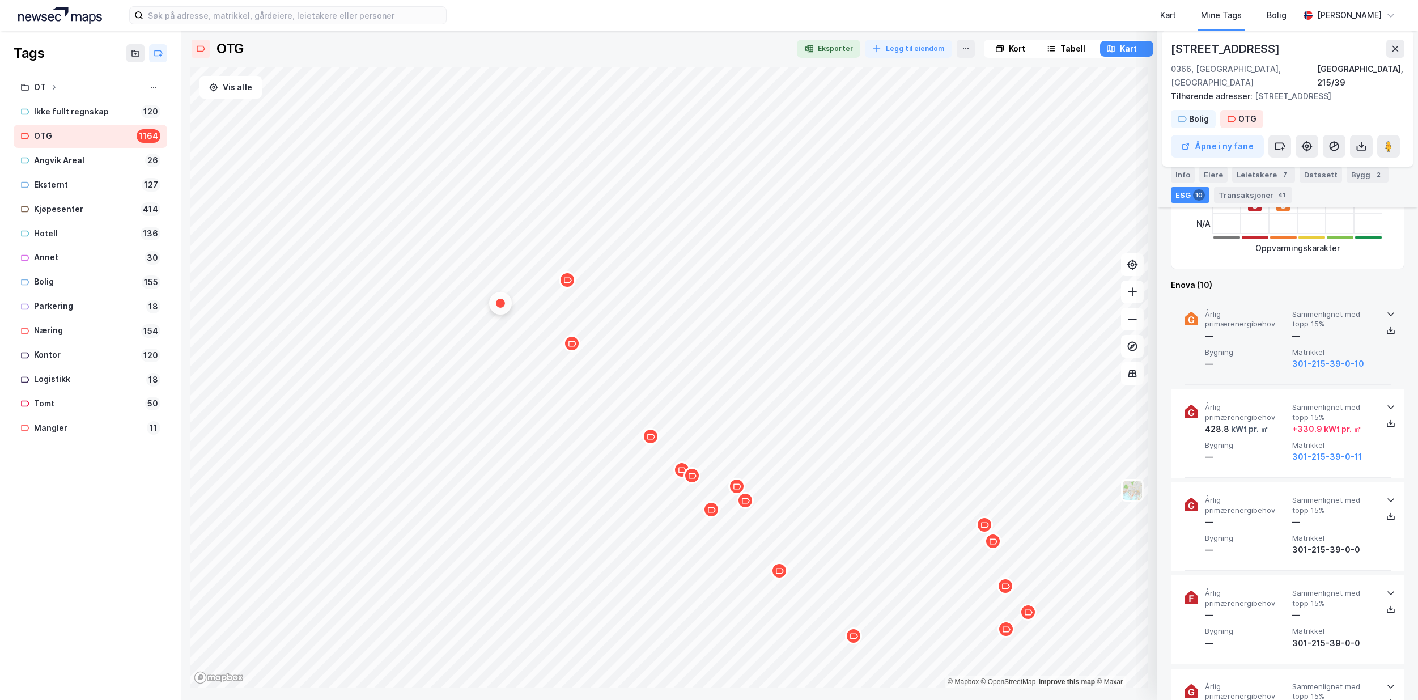
scroll to position [419, 0]
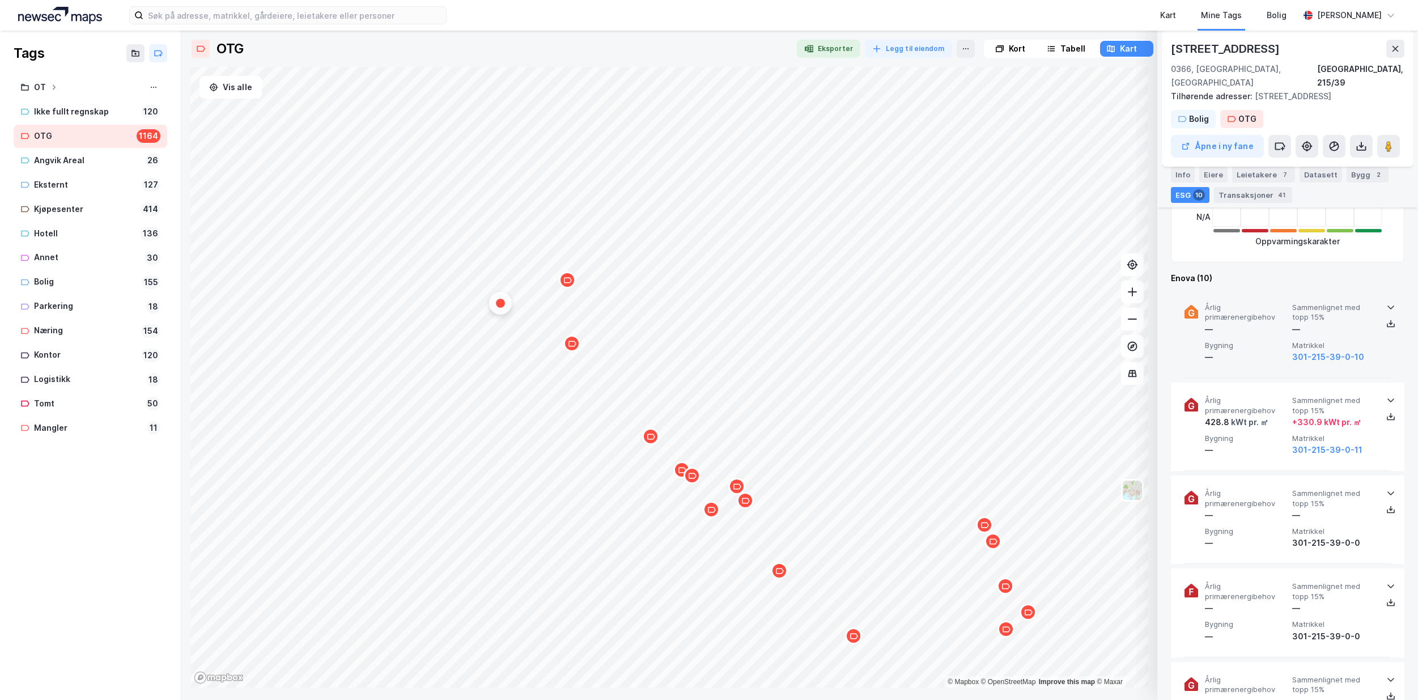
click at [1389, 303] on icon at bounding box center [1390, 307] width 9 height 9
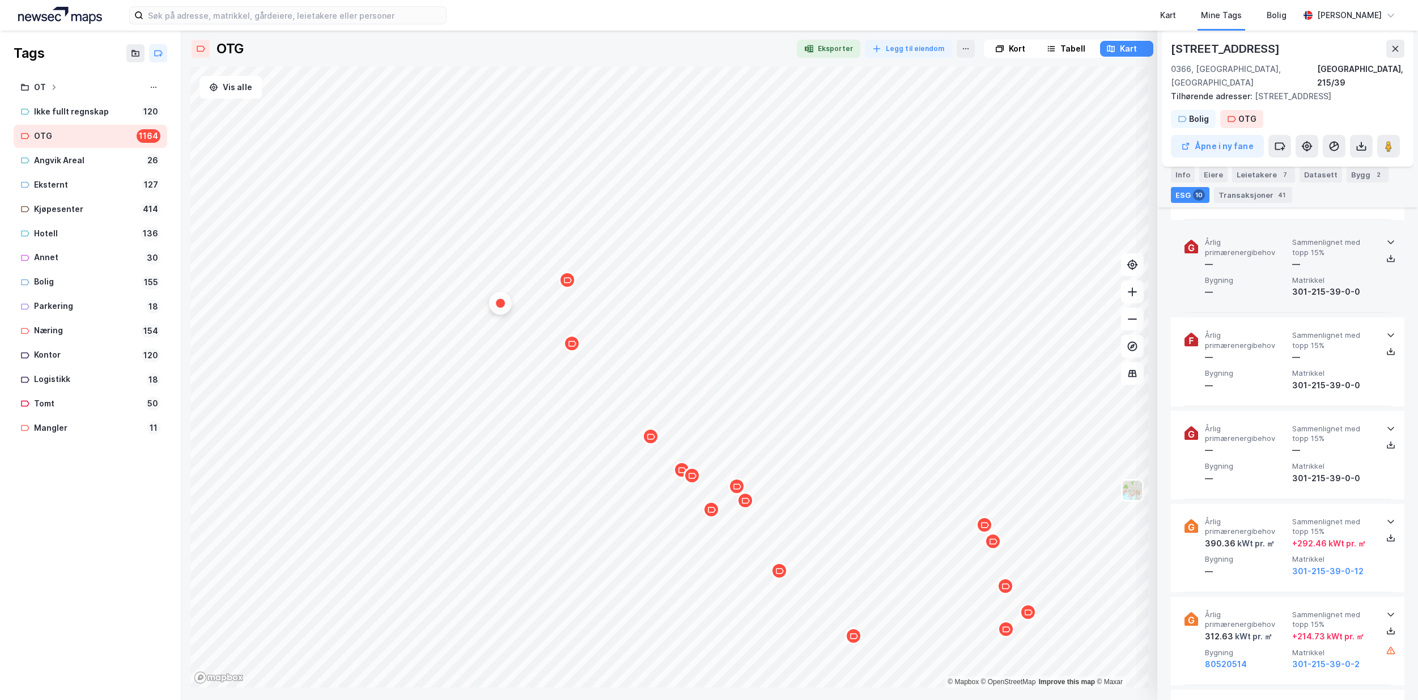
scroll to position [646, 0]
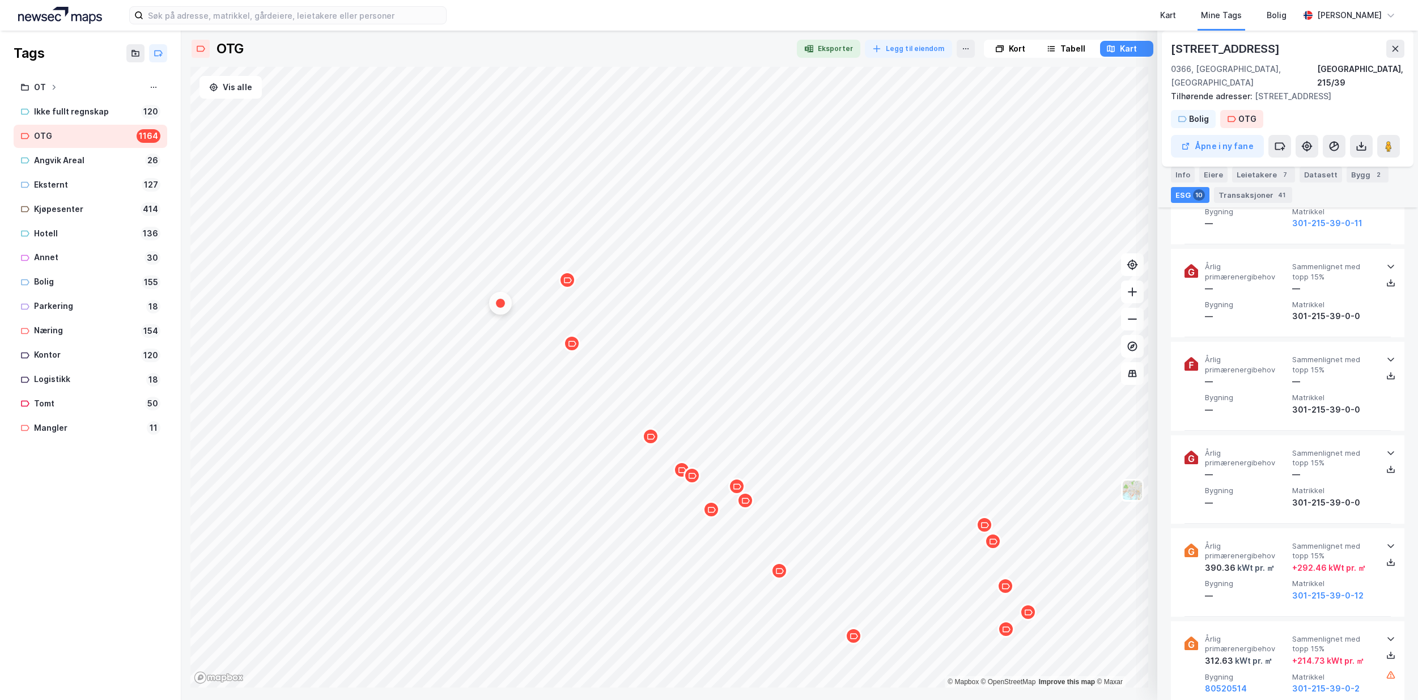
click at [567, 283] on icon "Map marker" at bounding box center [567, 280] width 8 height 8
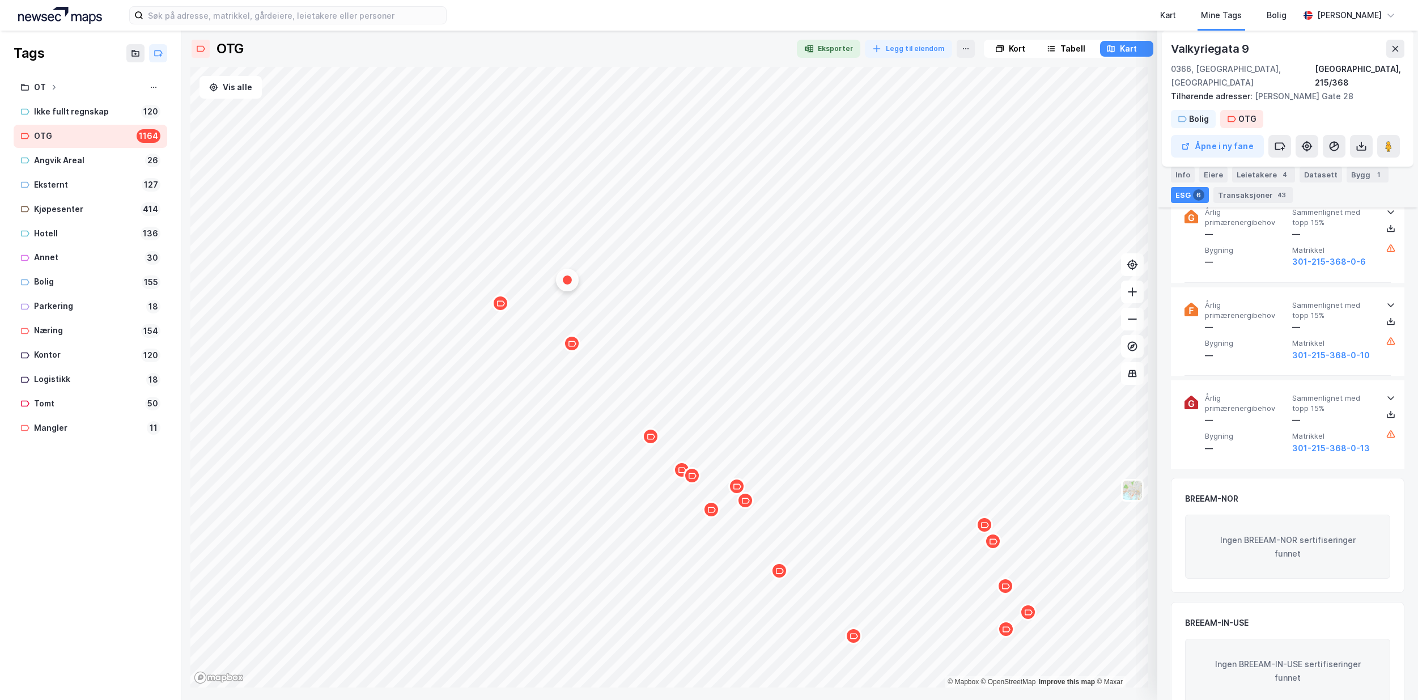
scroll to position [865, 0]
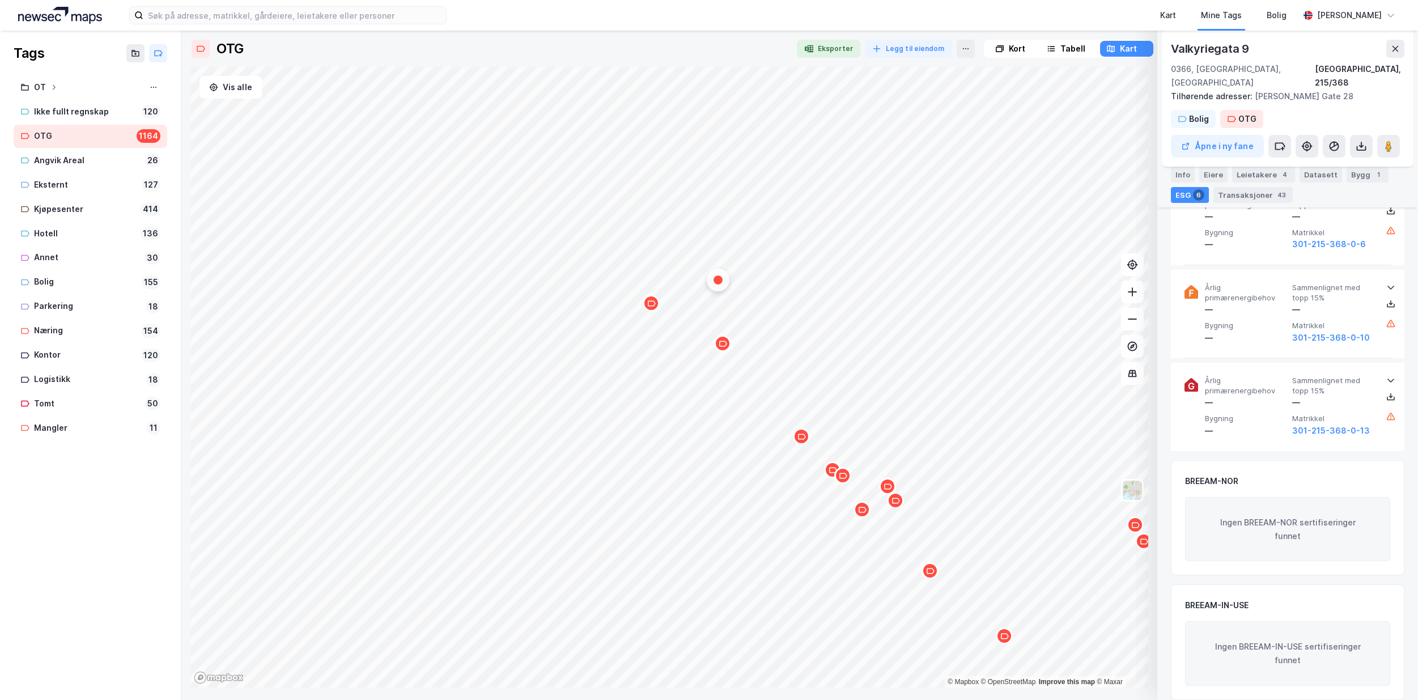
click at [722, 348] on div "Map marker" at bounding box center [722, 343] width 17 height 17
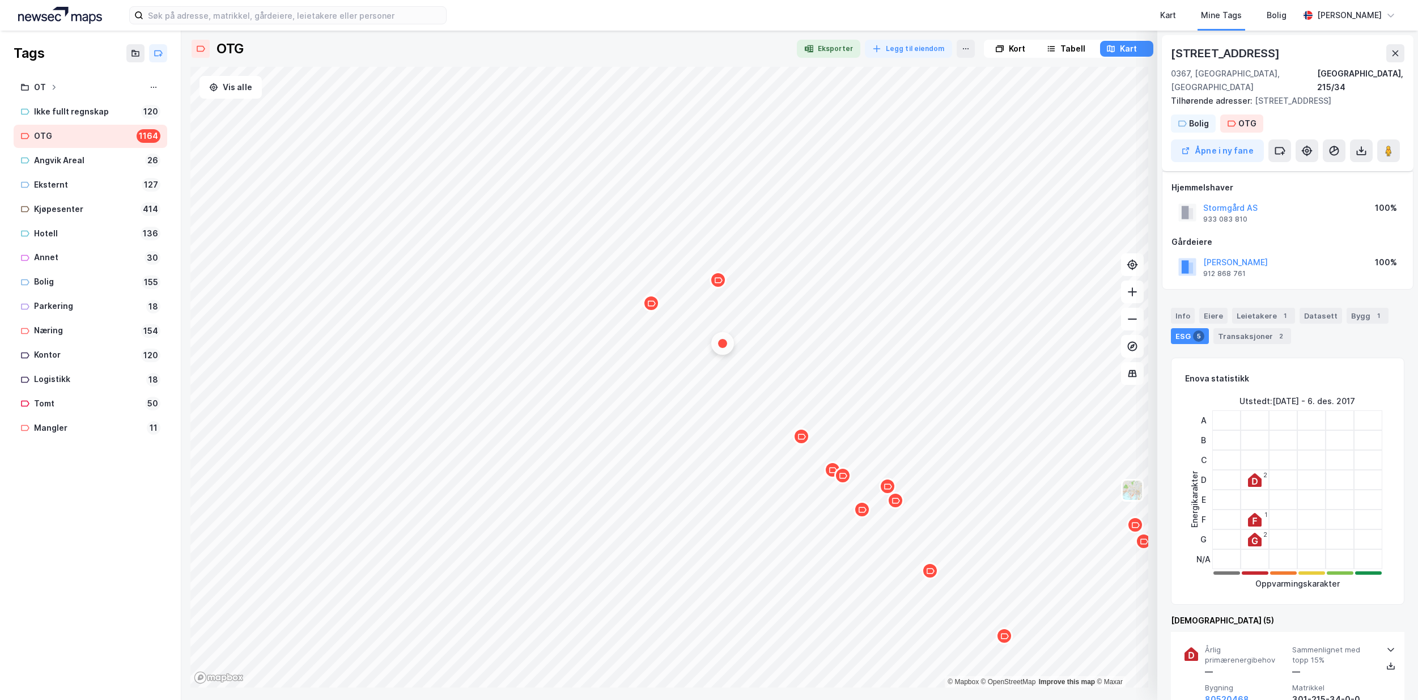
scroll to position [641, 0]
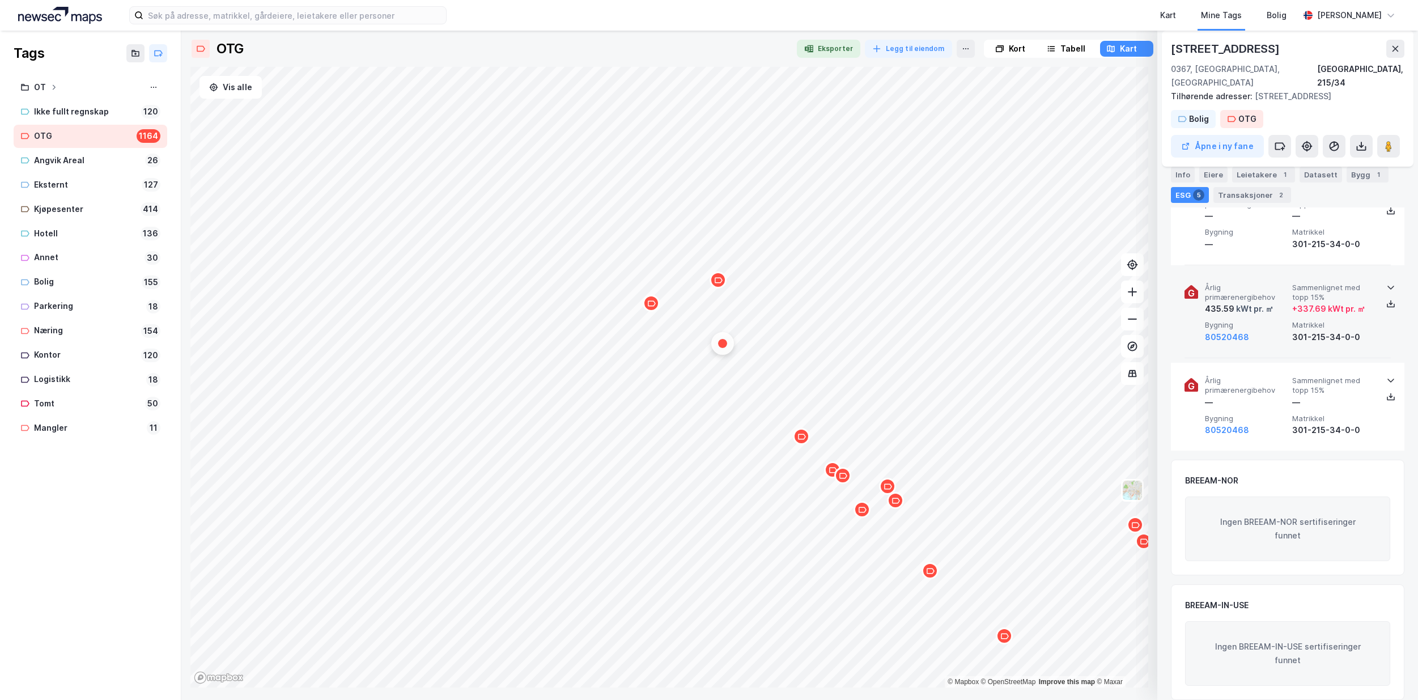
click at [1387, 283] on icon at bounding box center [1390, 287] width 9 height 9
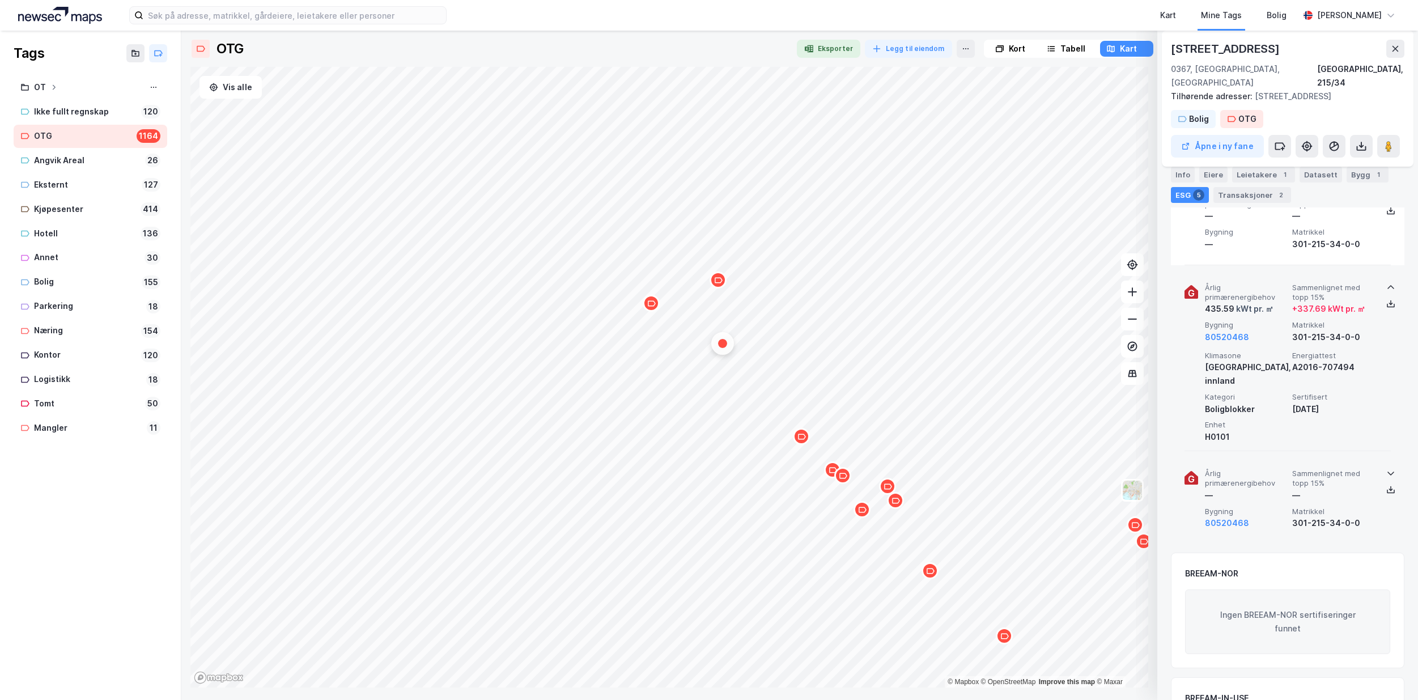
click at [1386, 469] on icon at bounding box center [1390, 473] width 9 height 9
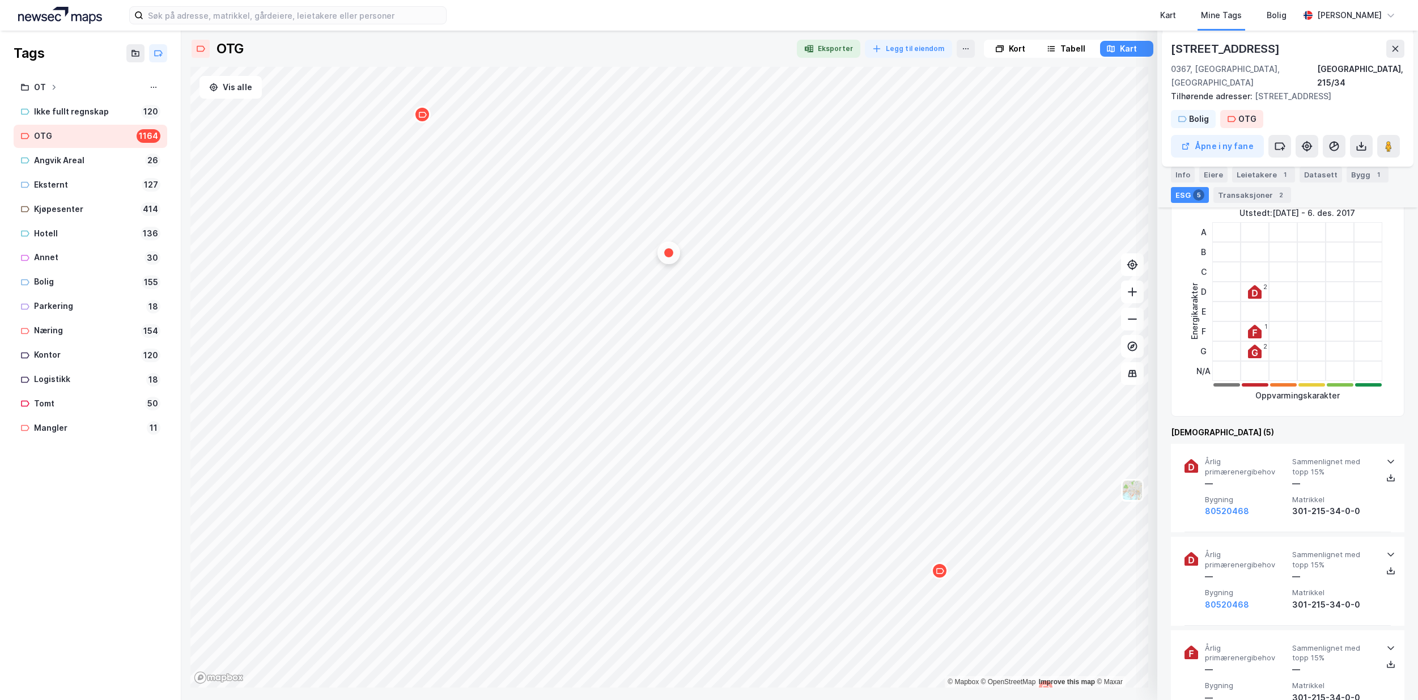
scroll to position [301, 0]
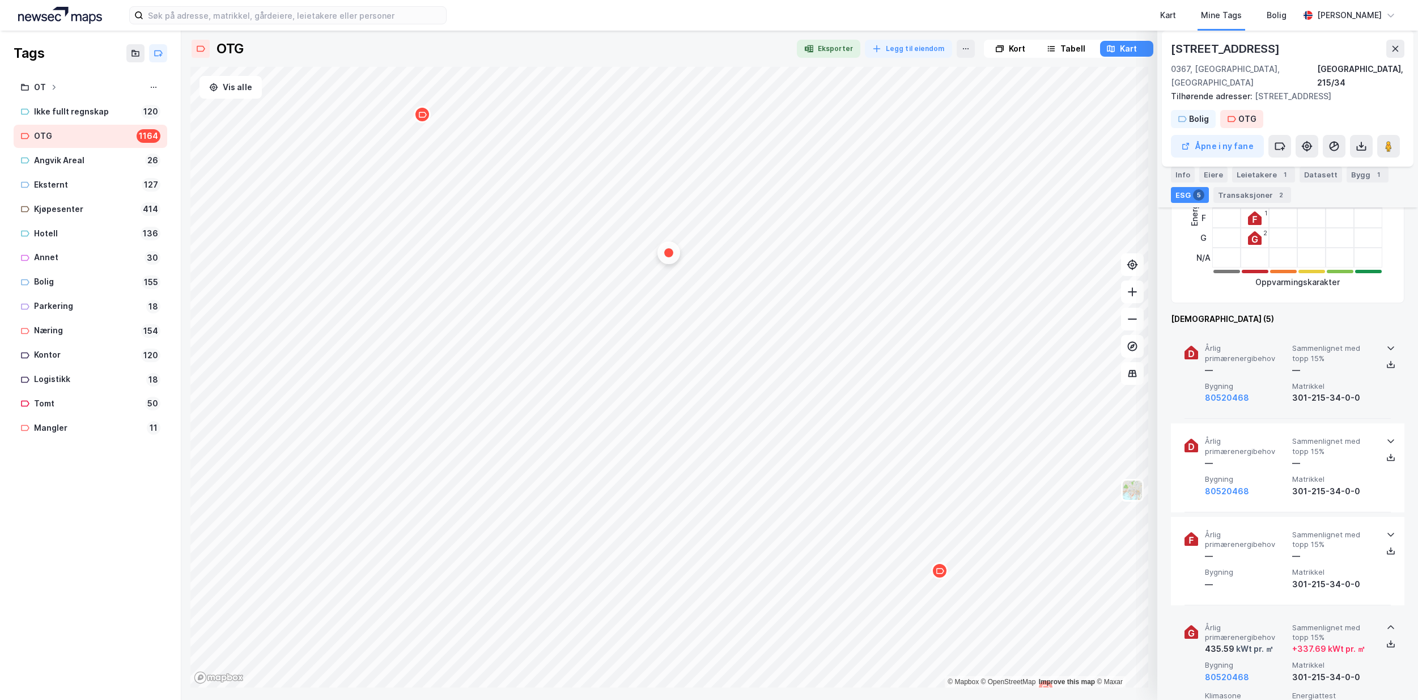
click at [1386, 343] on icon at bounding box center [1390, 347] width 9 height 9
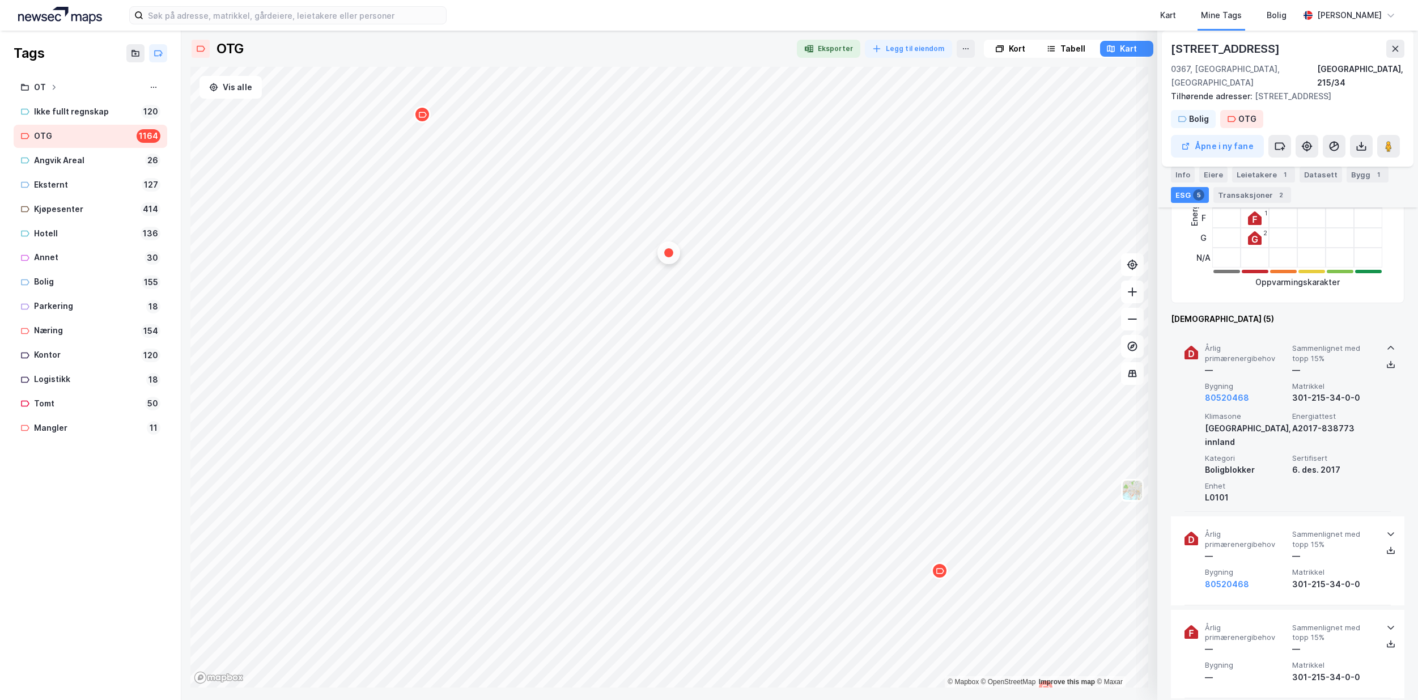
click at [1386, 343] on icon at bounding box center [1390, 347] width 9 height 9
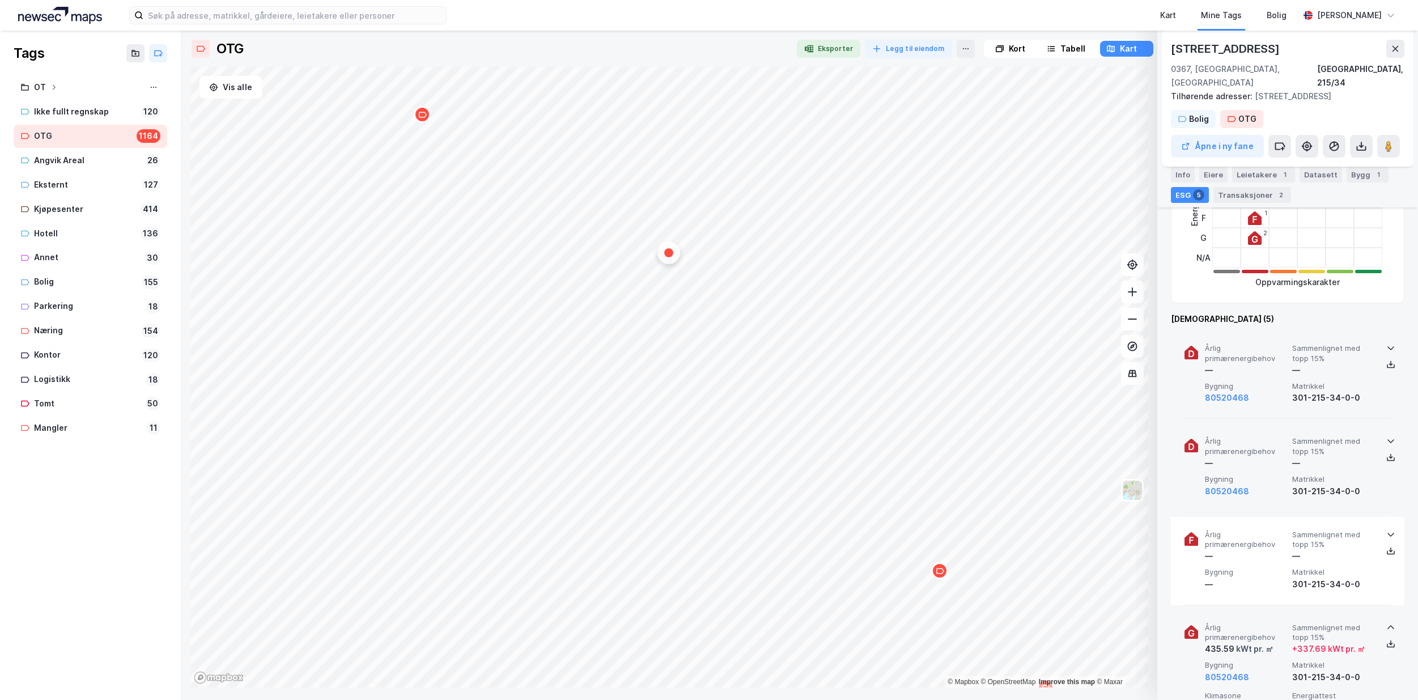
click at [1386, 436] on icon at bounding box center [1390, 440] width 9 height 9
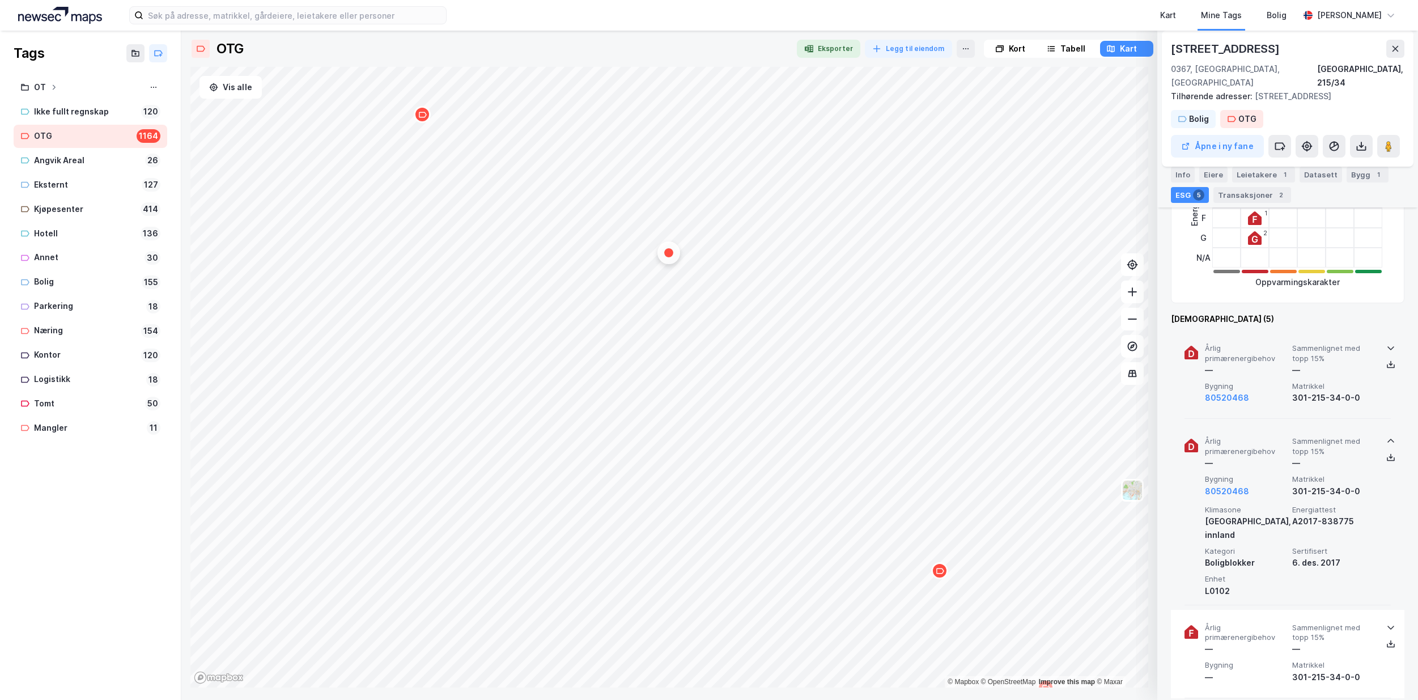
click at [1386, 436] on icon at bounding box center [1390, 440] width 9 height 9
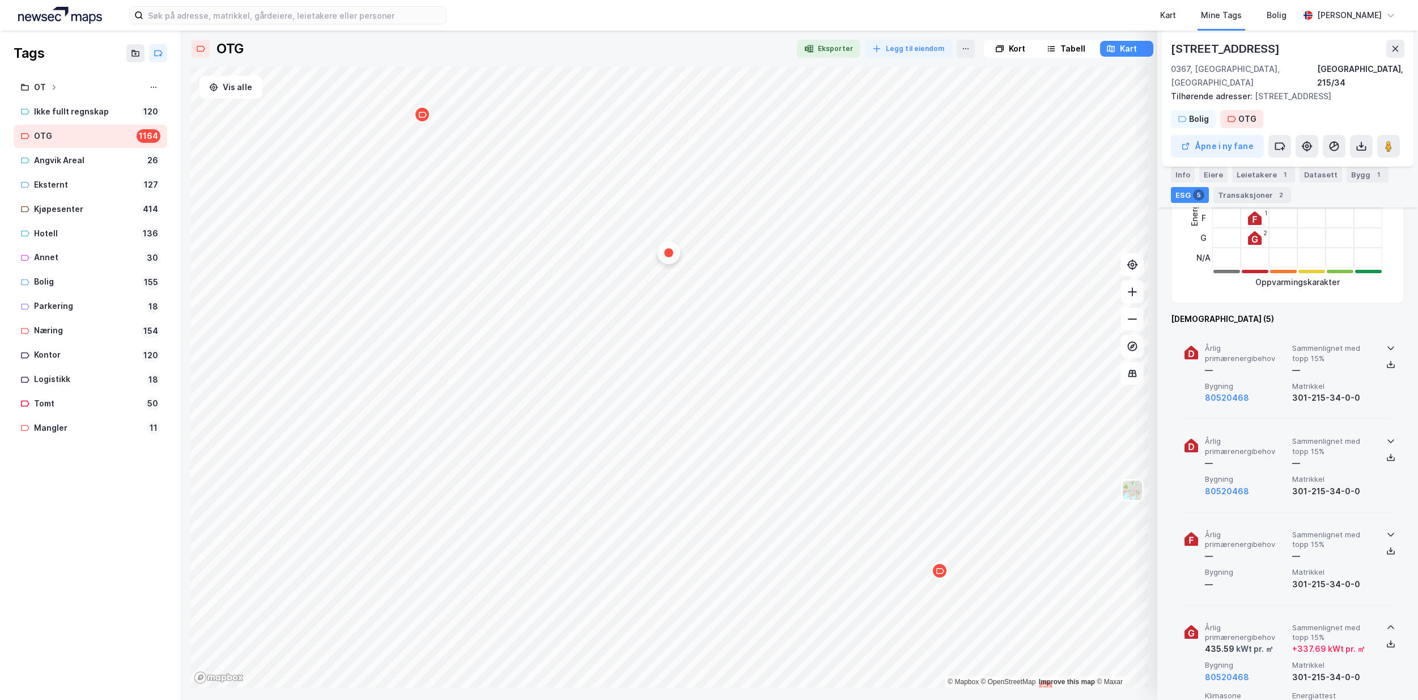
click at [1386, 530] on icon at bounding box center [1390, 534] width 9 height 9
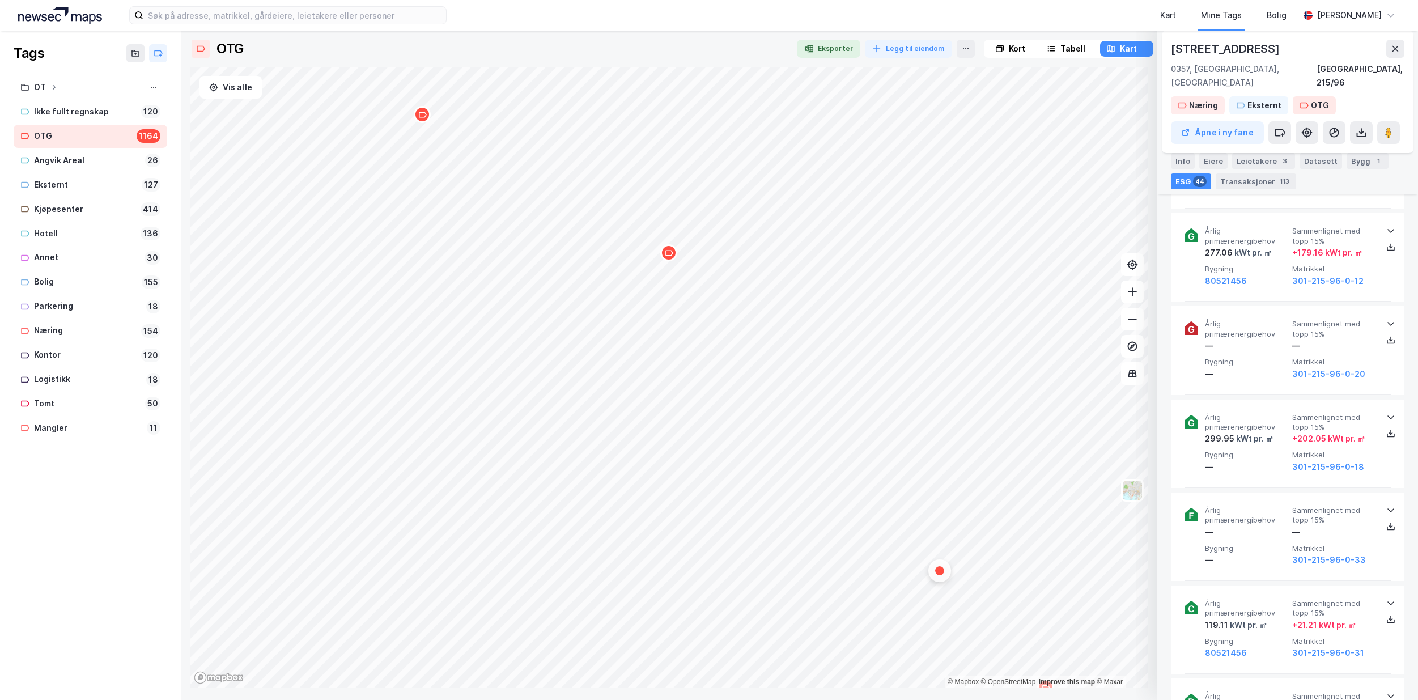
scroll to position [2624, 0]
click at [1386, 316] on icon at bounding box center [1390, 320] width 9 height 9
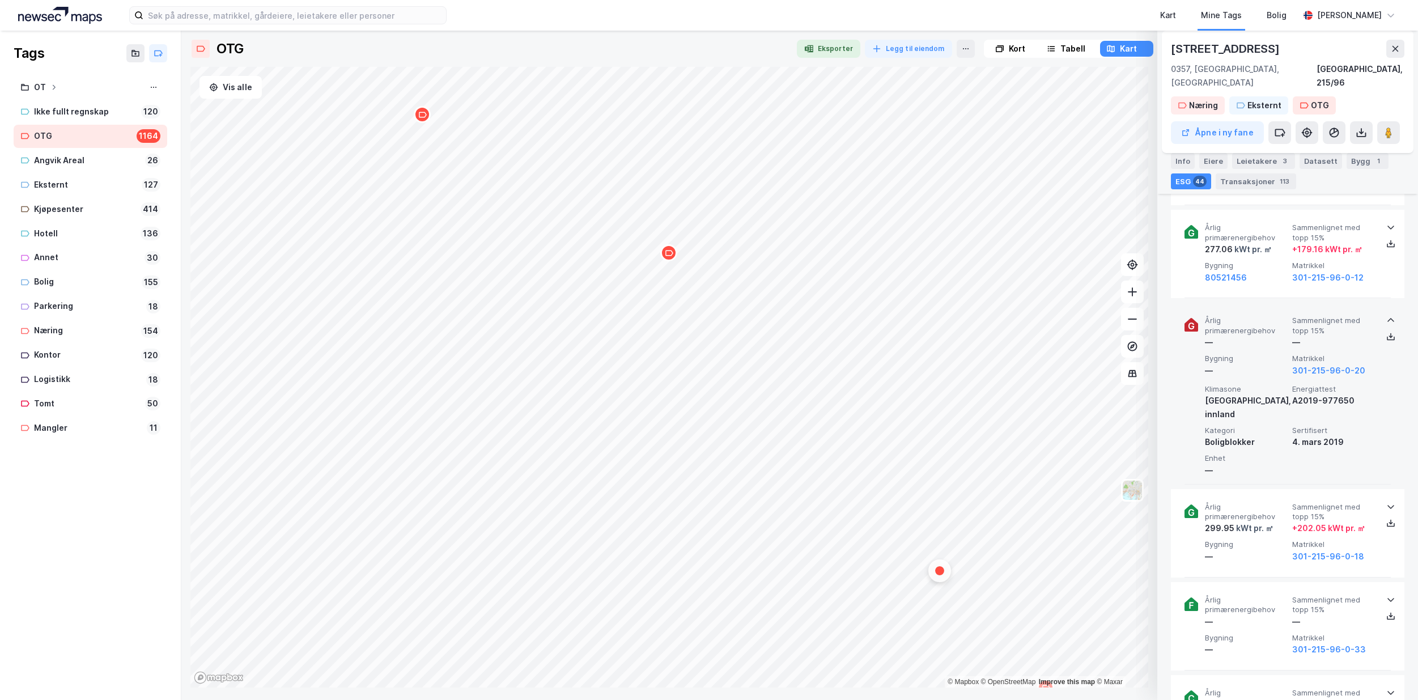
click at [1386, 316] on icon at bounding box center [1390, 320] width 9 height 9
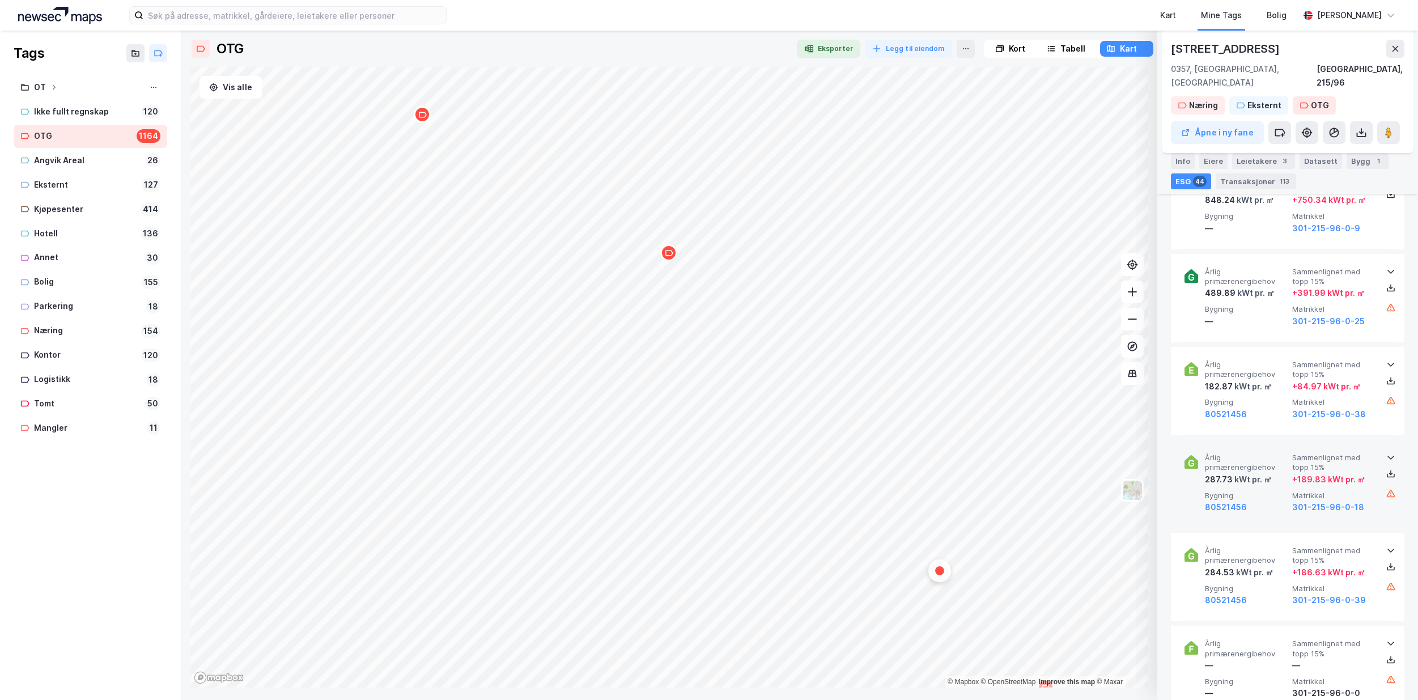
scroll to position [3361, 0]
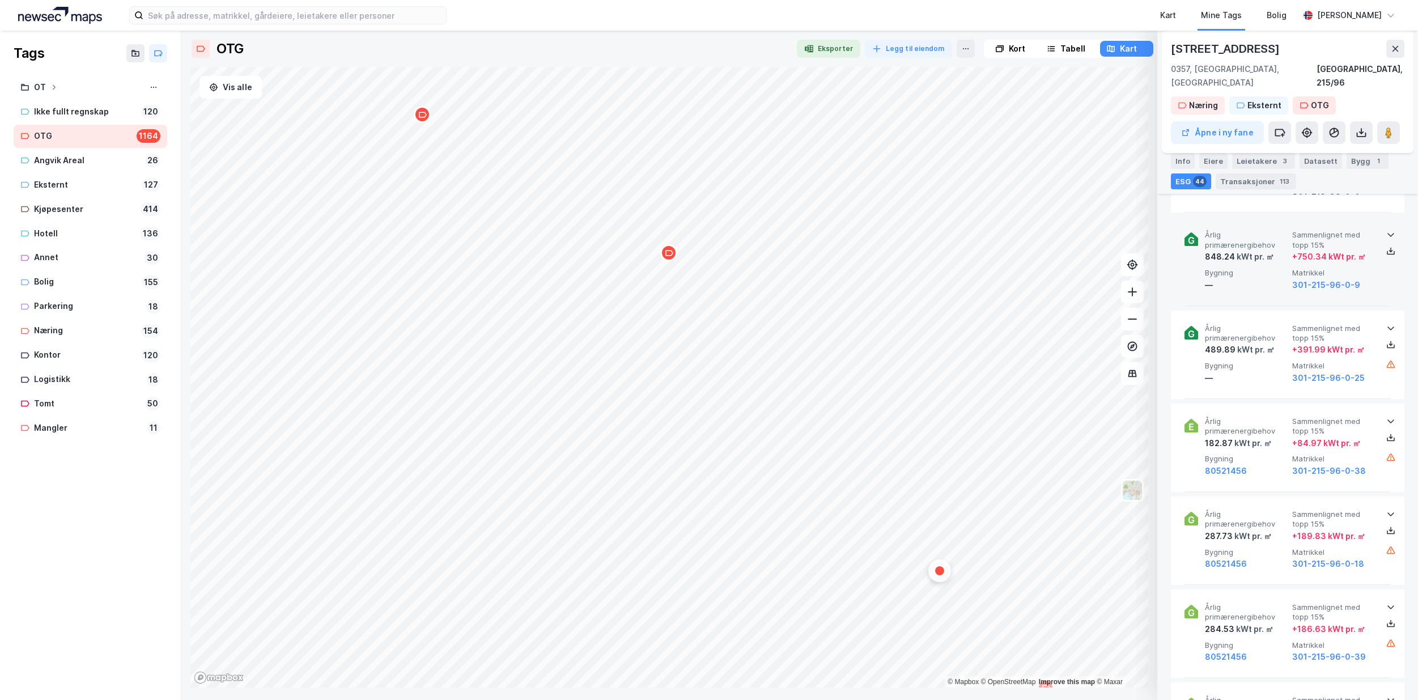
click at [1390, 230] on icon at bounding box center [1390, 234] width 9 height 9
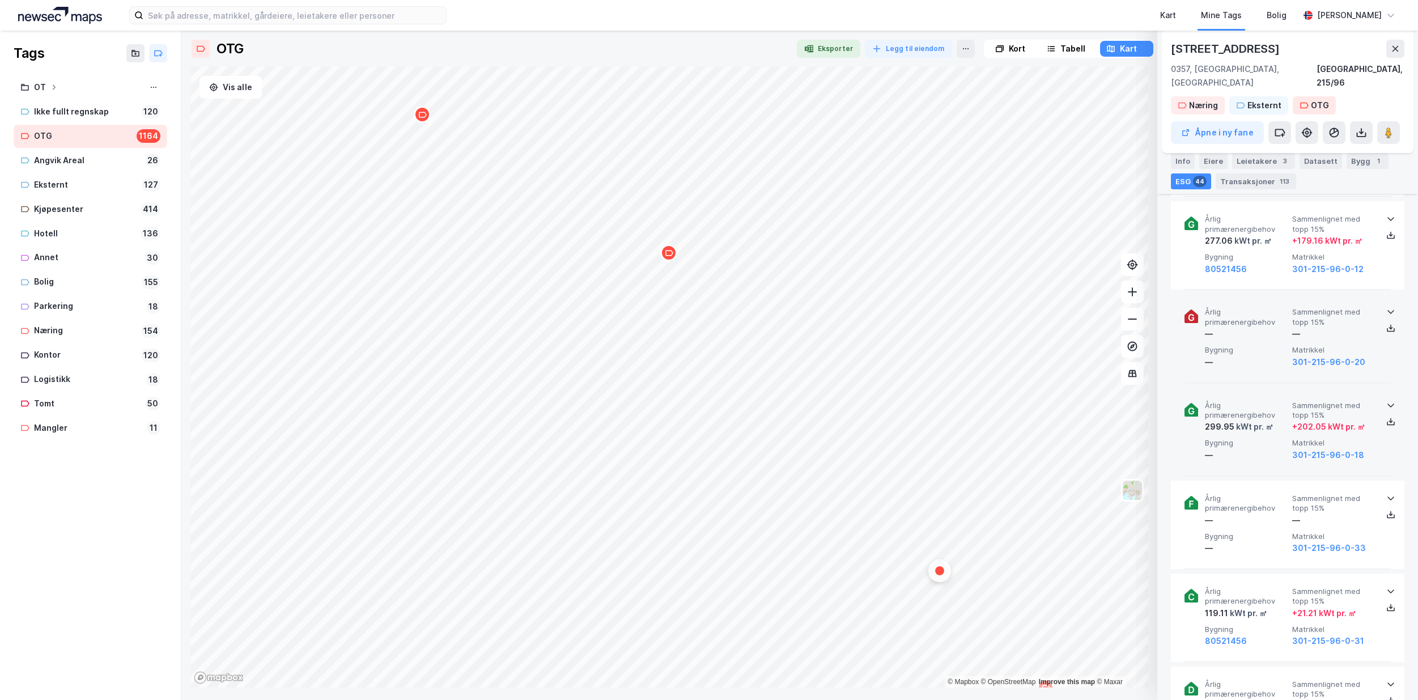
scroll to position [2568, 0]
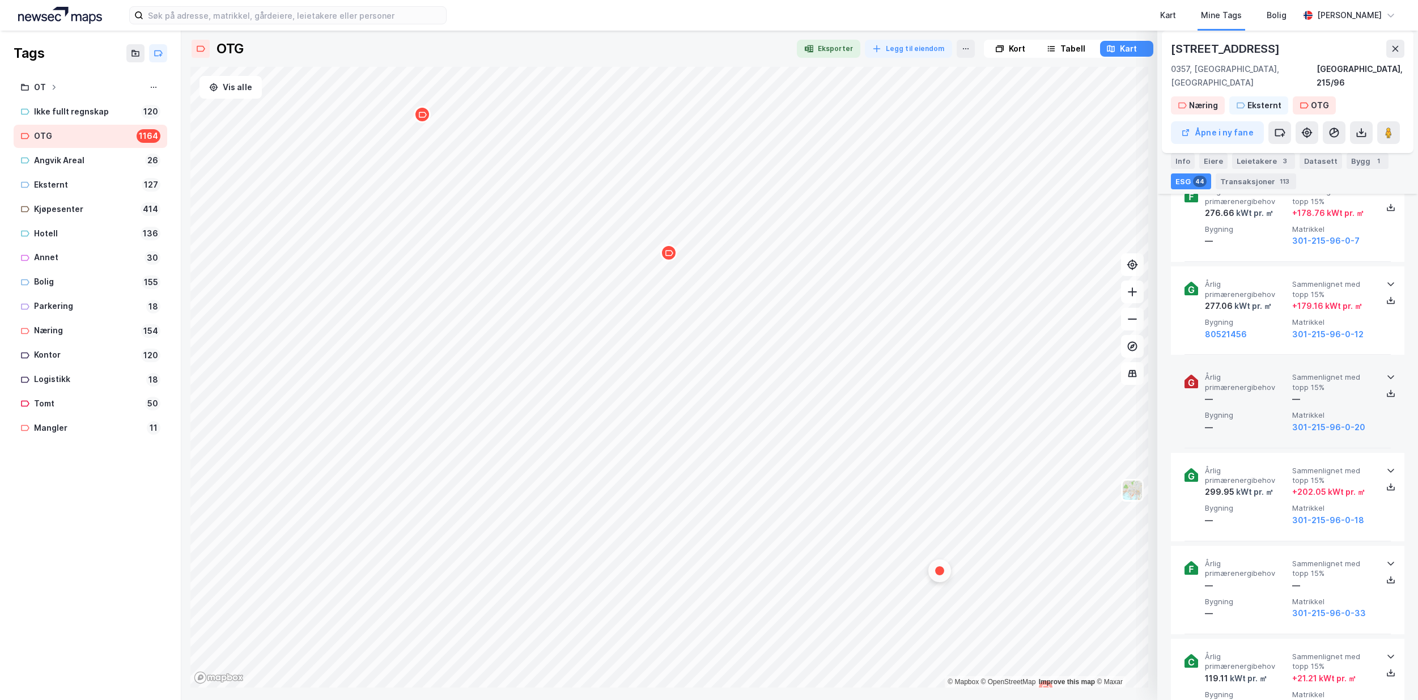
click at [1388, 372] on icon at bounding box center [1390, 376] width 9 height 9
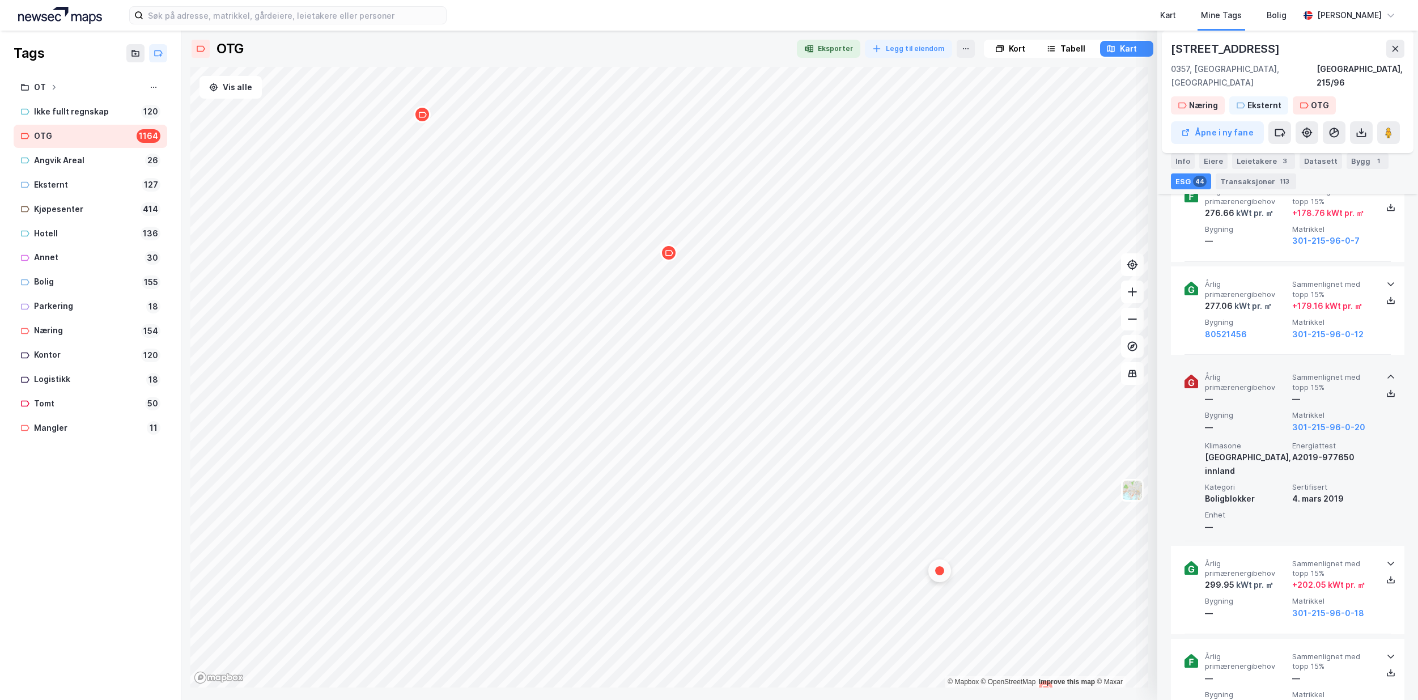
click at [1388, 372] on icon at bounding box center [1390, 376] width 9 height 9
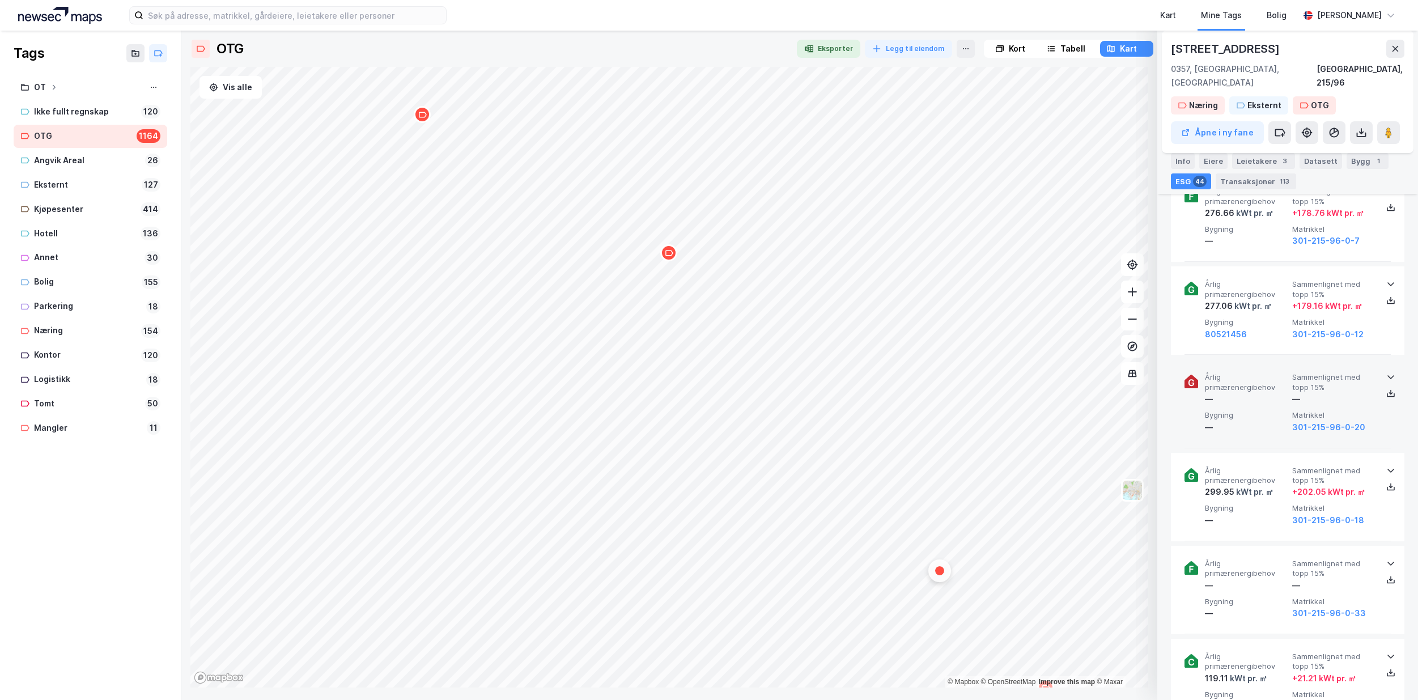
click at [1388, 372] on icon at bounding box center [1390, 376] width 9 height 9
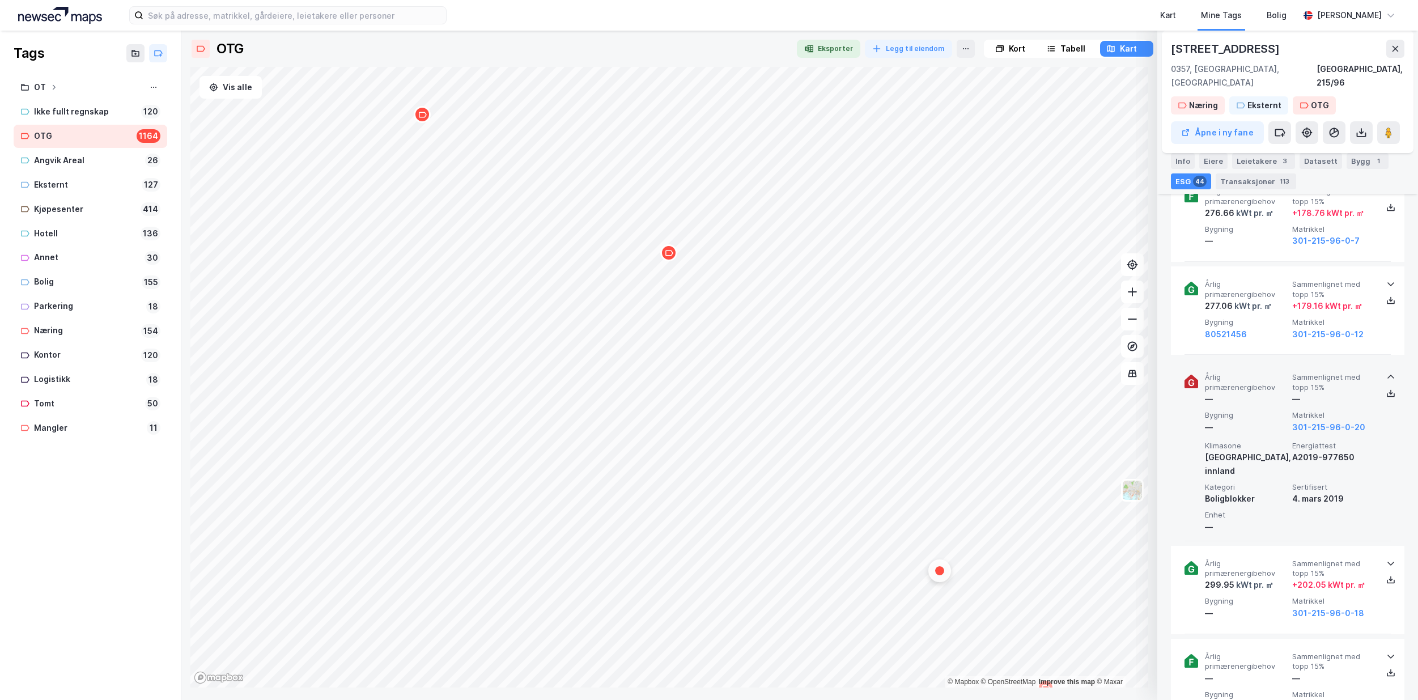
click at [1388, 372] on icon at bounding box center [1390, 376] width 9 height 9
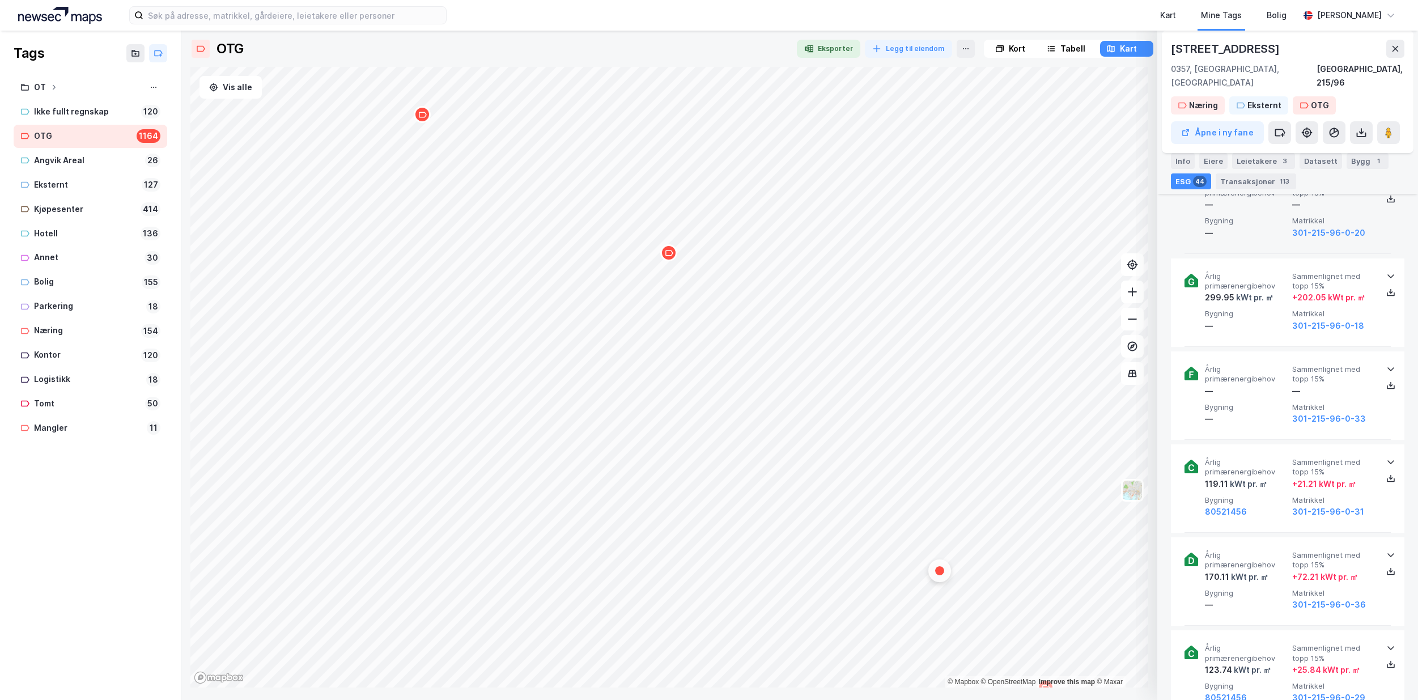
scroll to position [2851, 0]
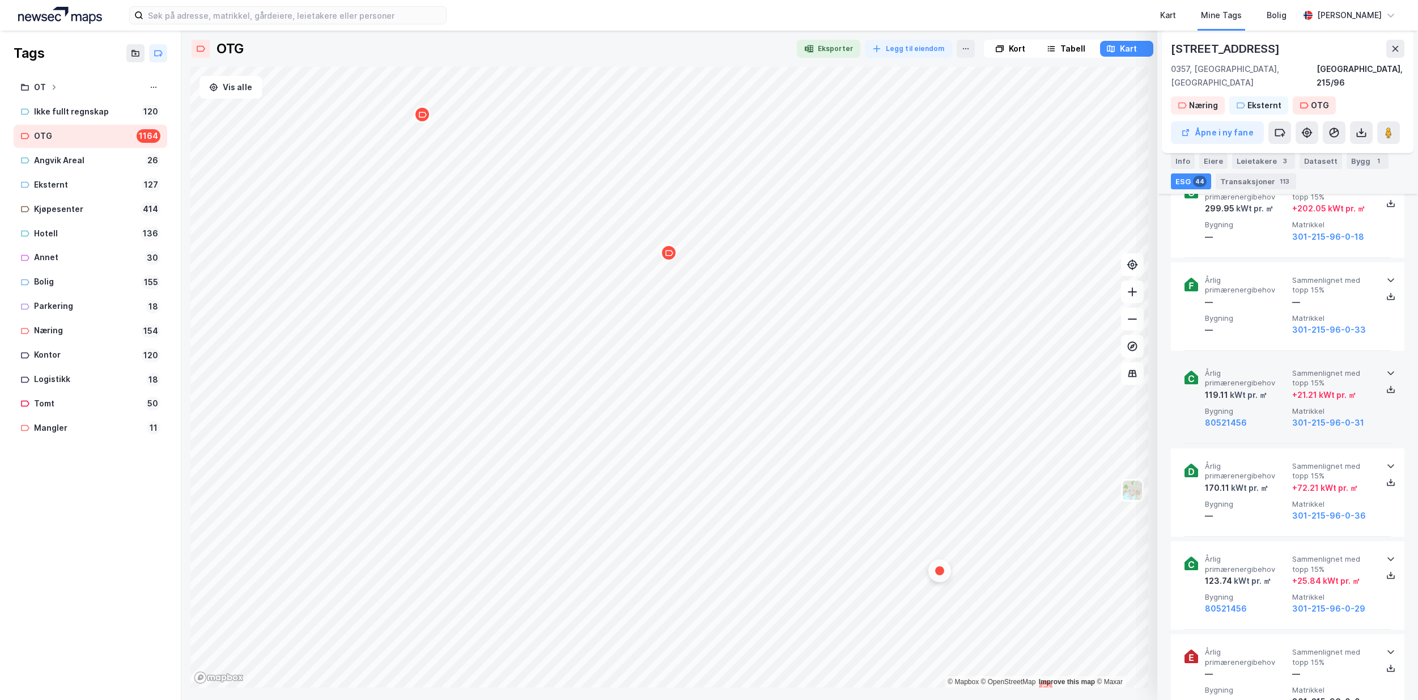
click at [1386, 368] on icon at bounding box center [1390, 372] width 9 height 9
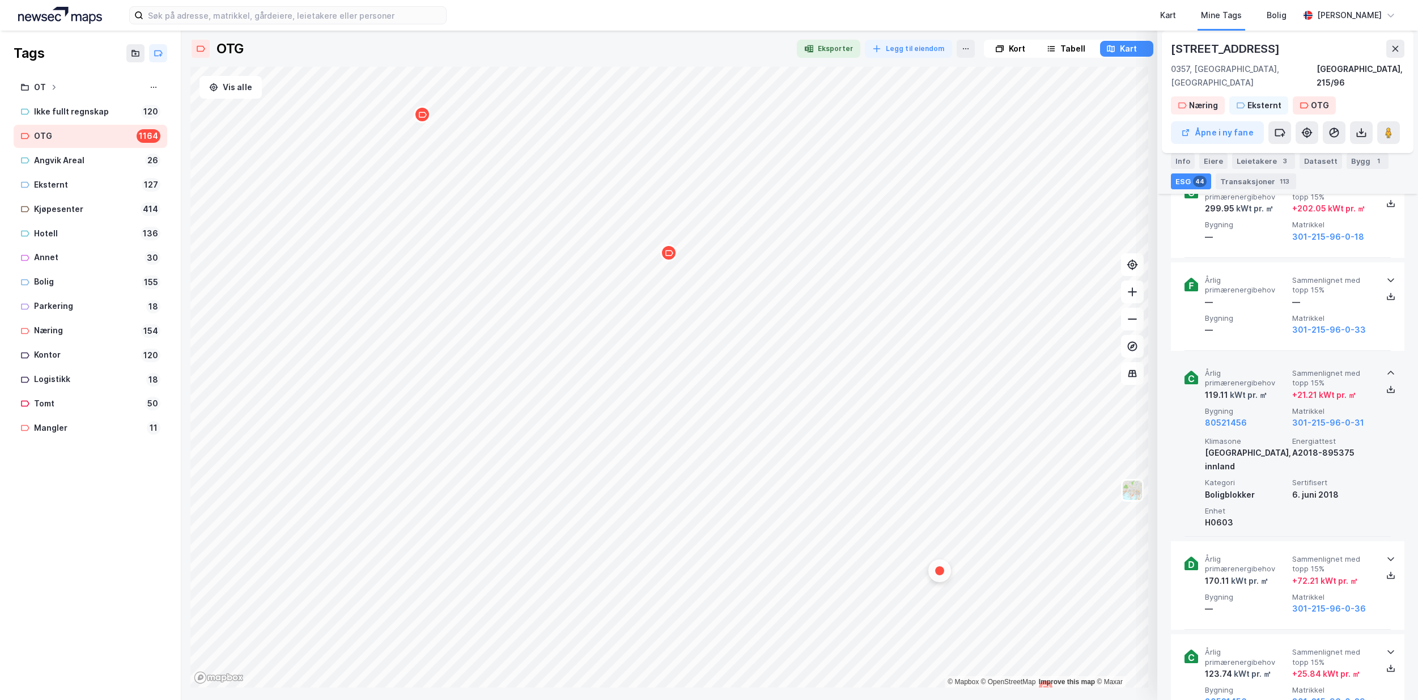
click at [1386, 368] on icon at bounding box center [1390, 372] width 9 height 9
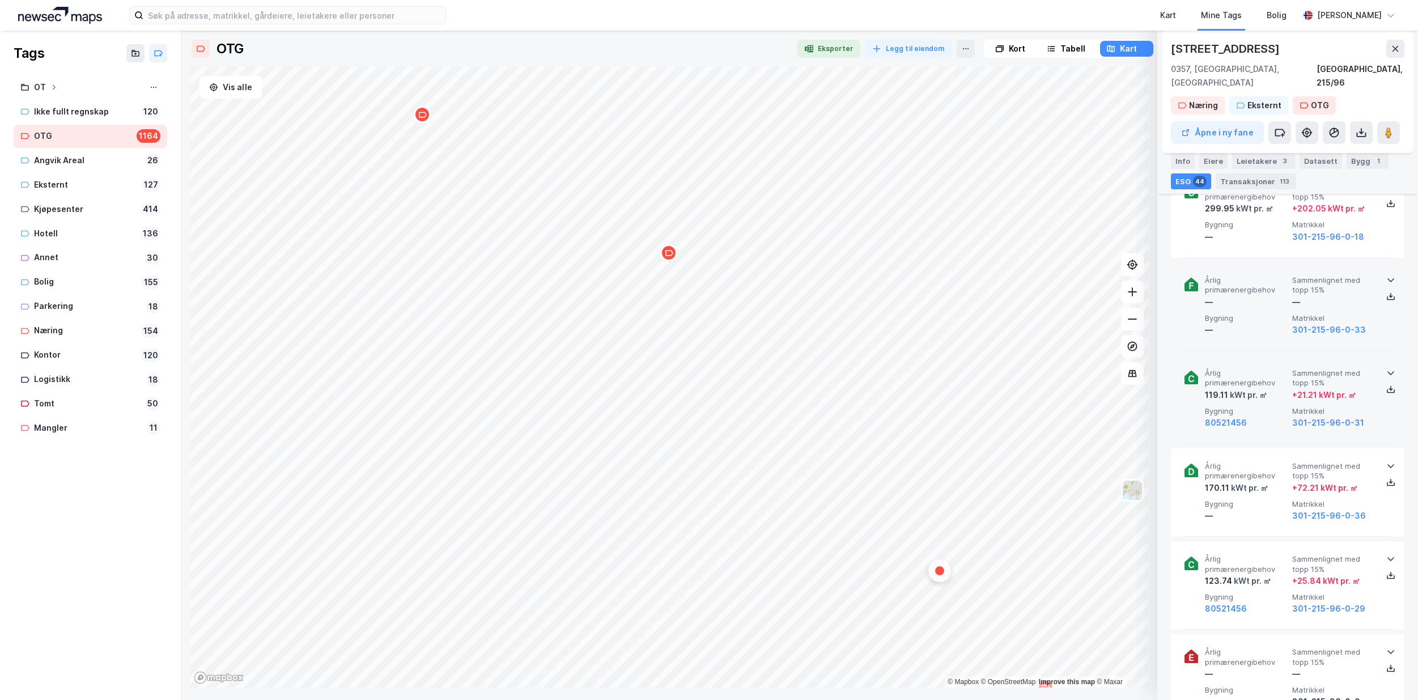
click at [1389, 275] on icon at bounding box center [1390, 279] width 9 height 9
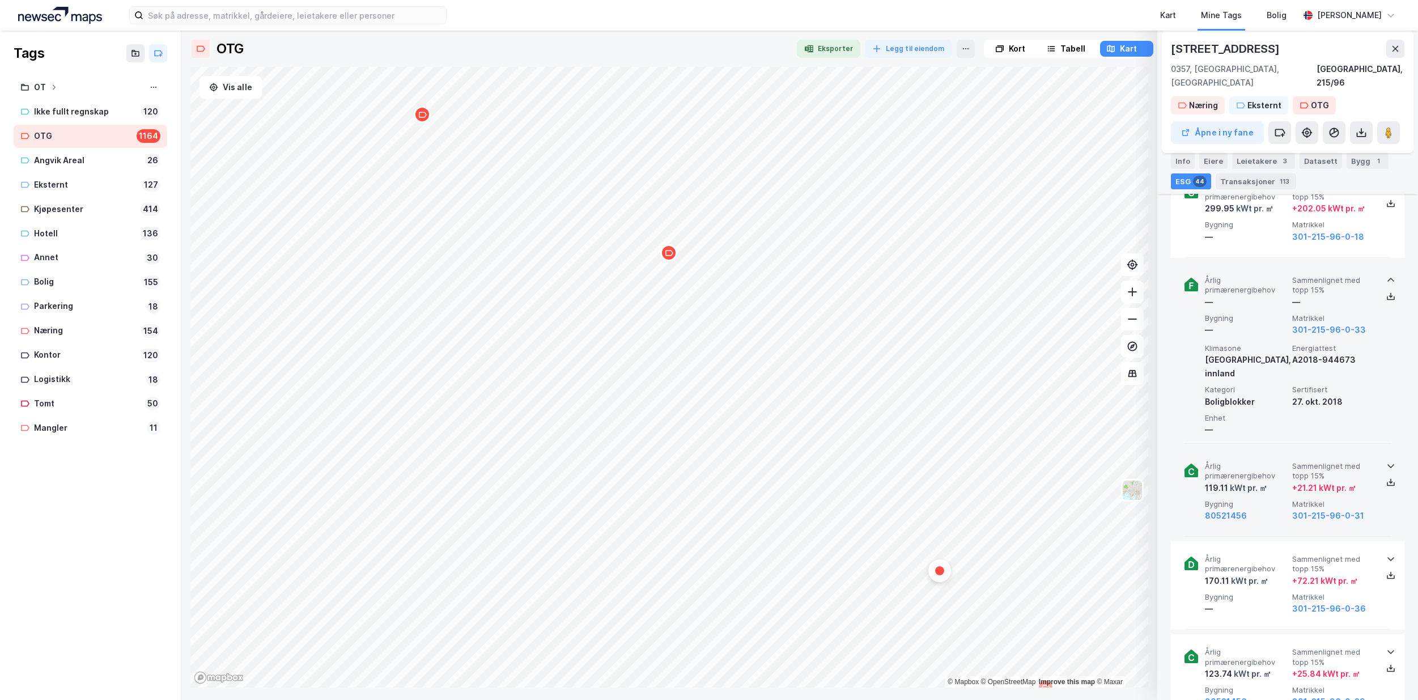
click at [1388, 275] on icon at bounding box center [1390, 279] width 9 height 9
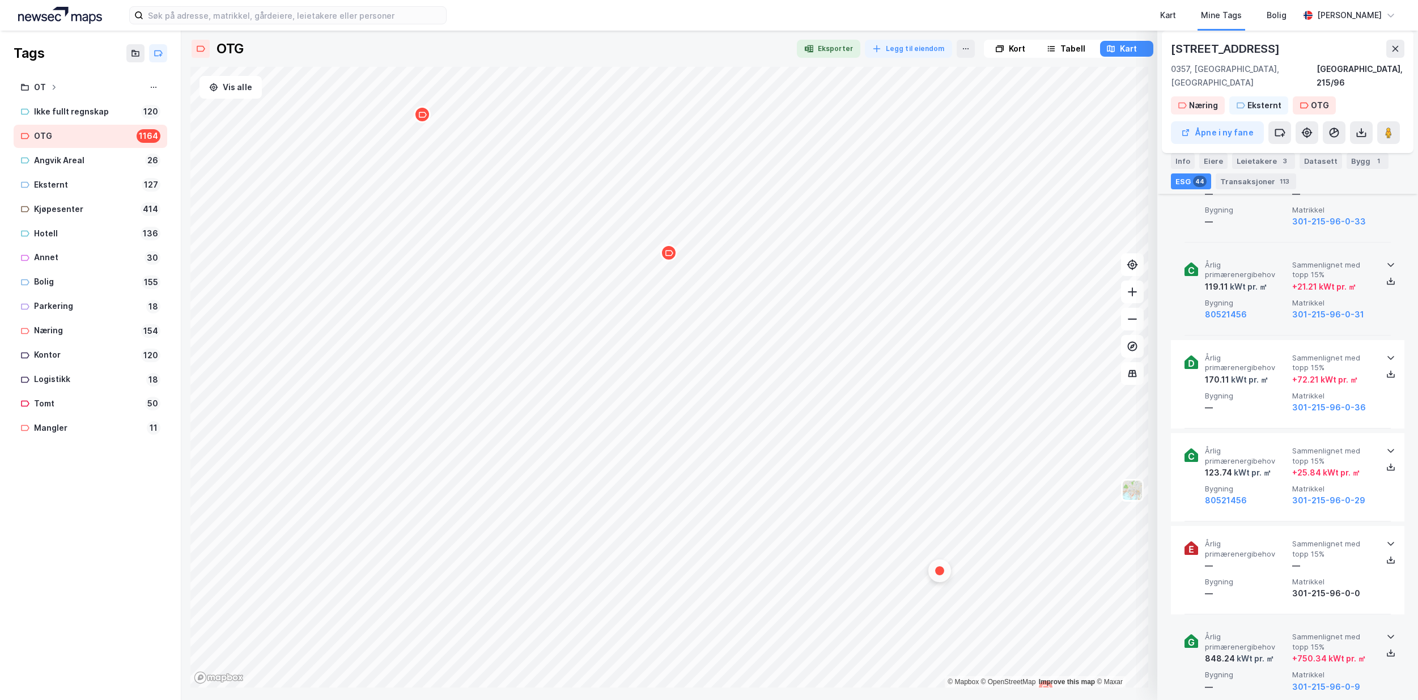
scroll to position [3021, 0]
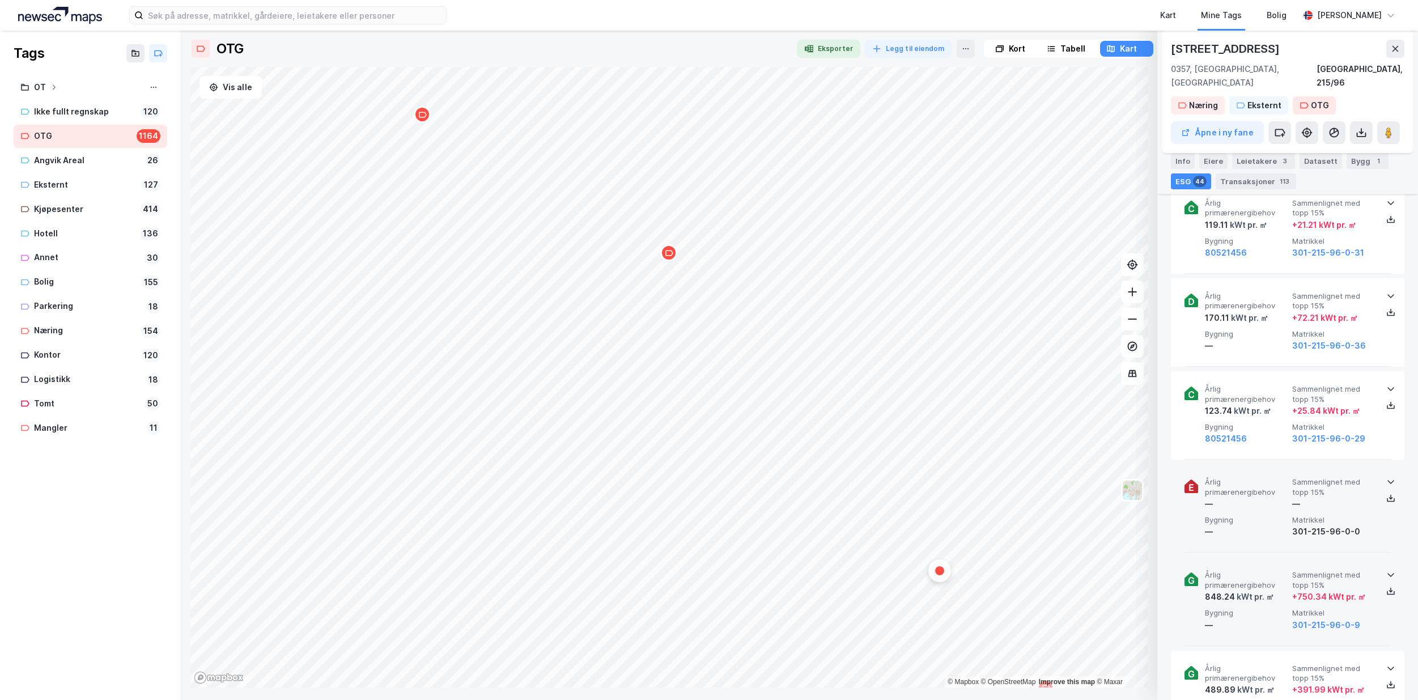
click at [1386, 477] on icon at bounding box center [1390, 481] width 9 height 9
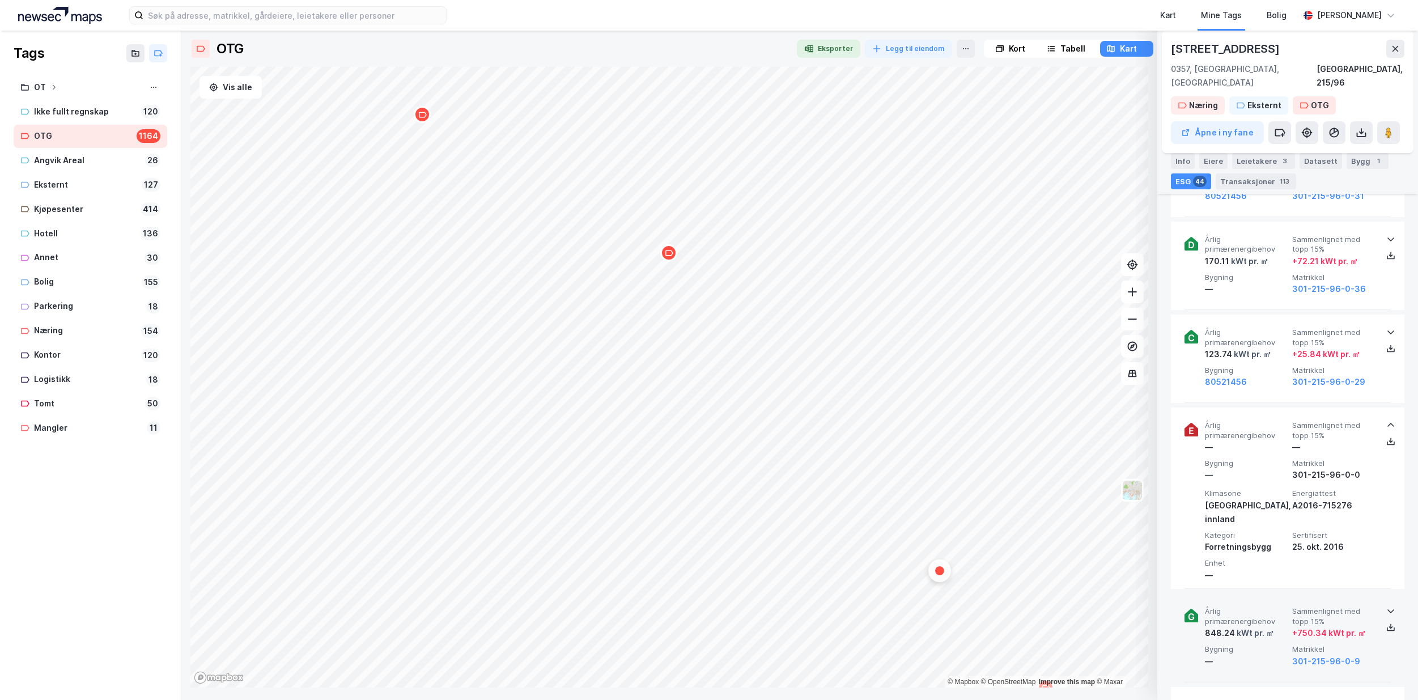
click at [1387, 423] on icon at bounding box center [1390, 425] width 7 height 4
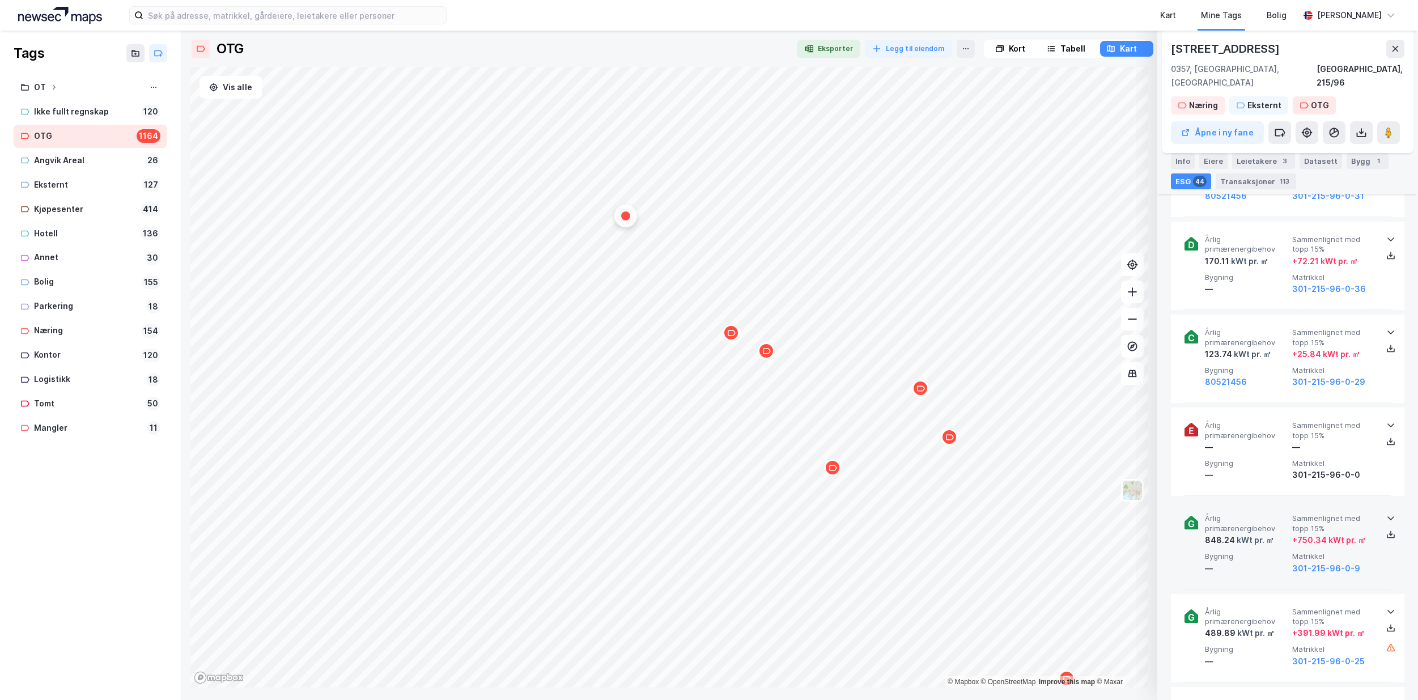
click at [737, 335] on div "Map marker" at bounding box center [730, 332] width 17 height 17
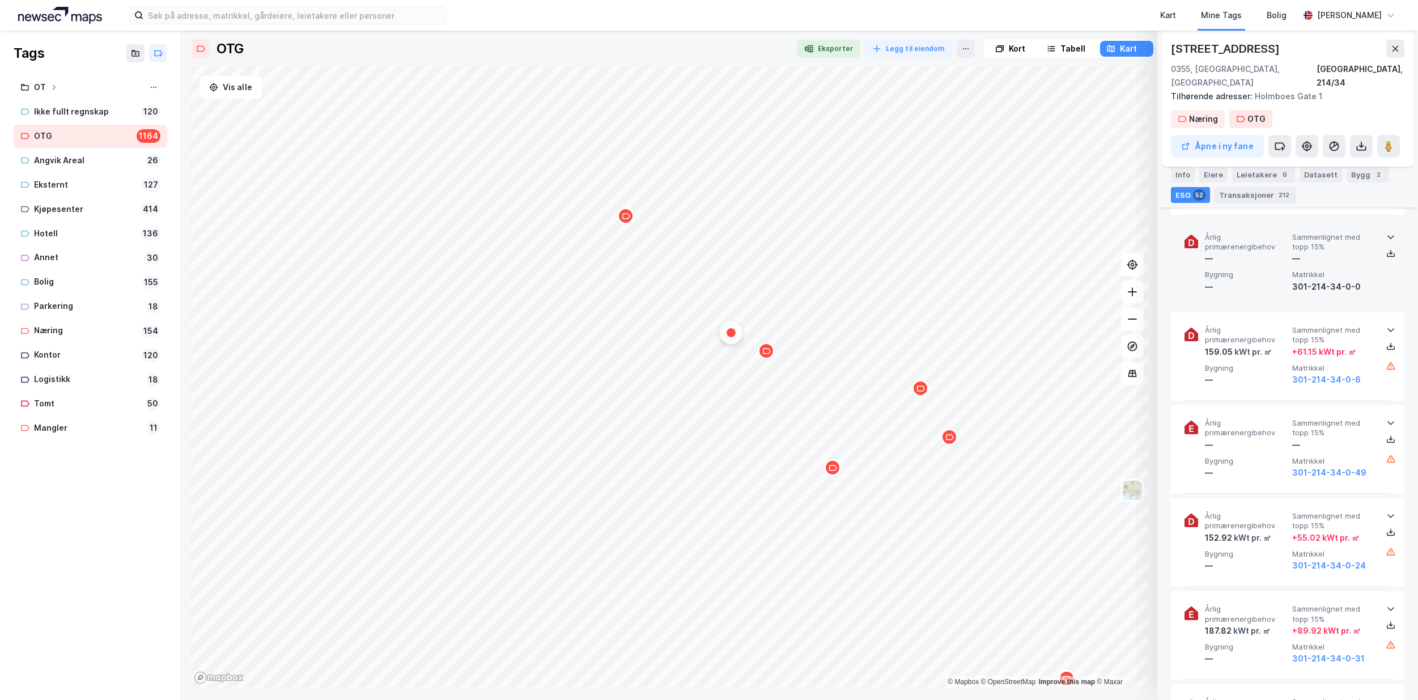
scroll to position [4211, 0]
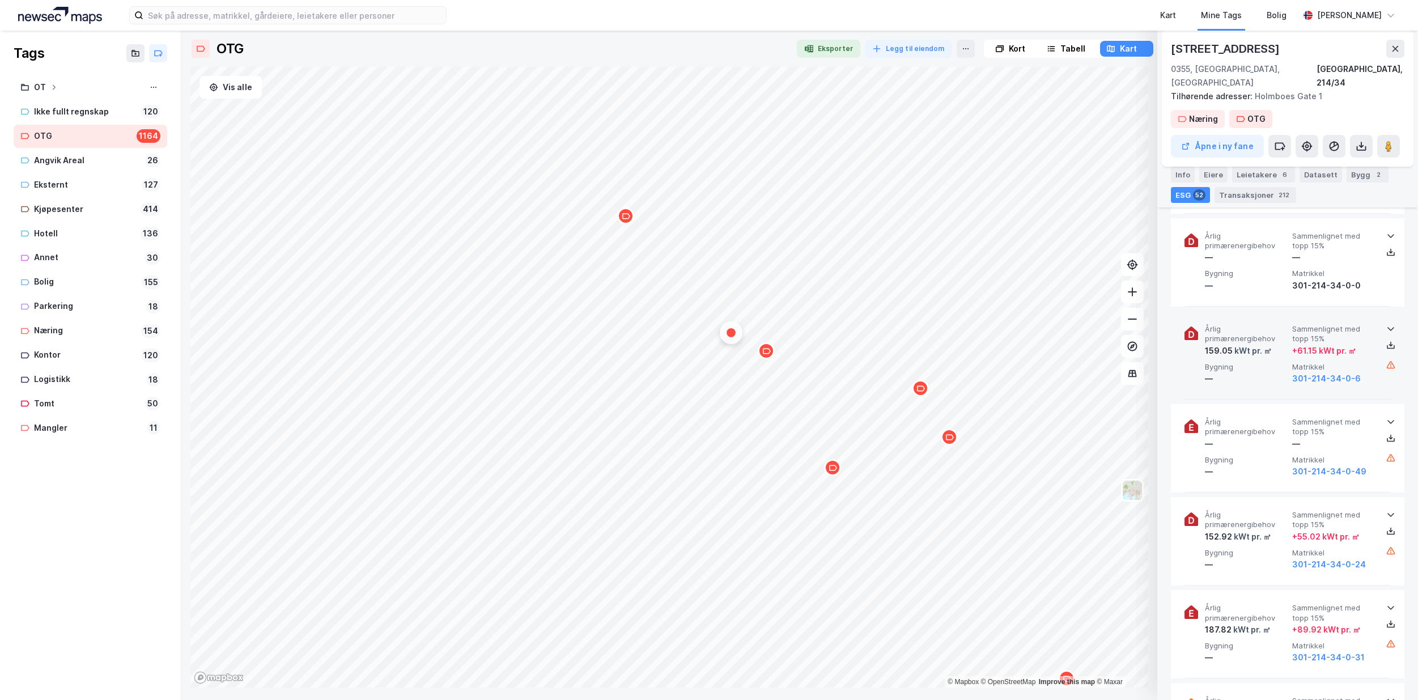
click at [1386, 324] on icon at bounding box center [1390, 328] width 9 height 9
click at [1387, 326] on icon at bounding box center [1390, 328] width 7 height 4
click at [767, 353] on icon "Map marker" at bounding box center [767, 351] width 8 height 6
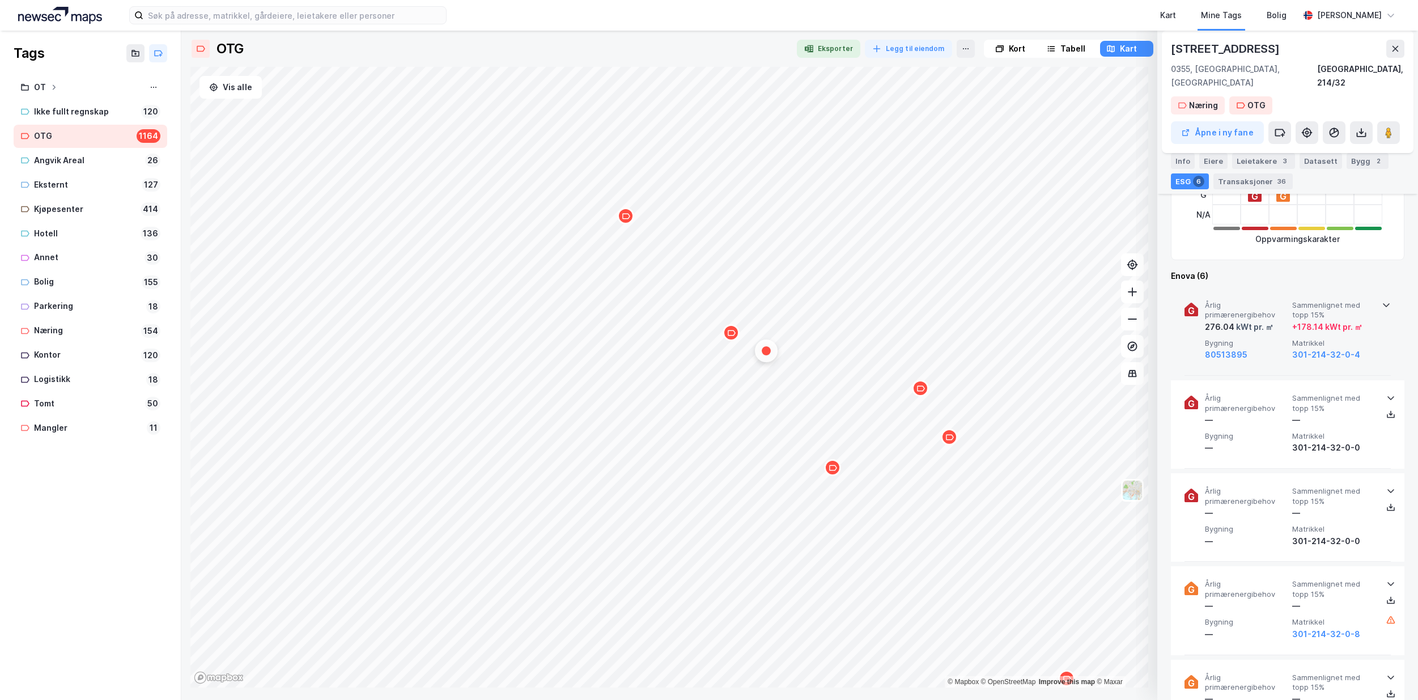
scroll to position [344, 0]
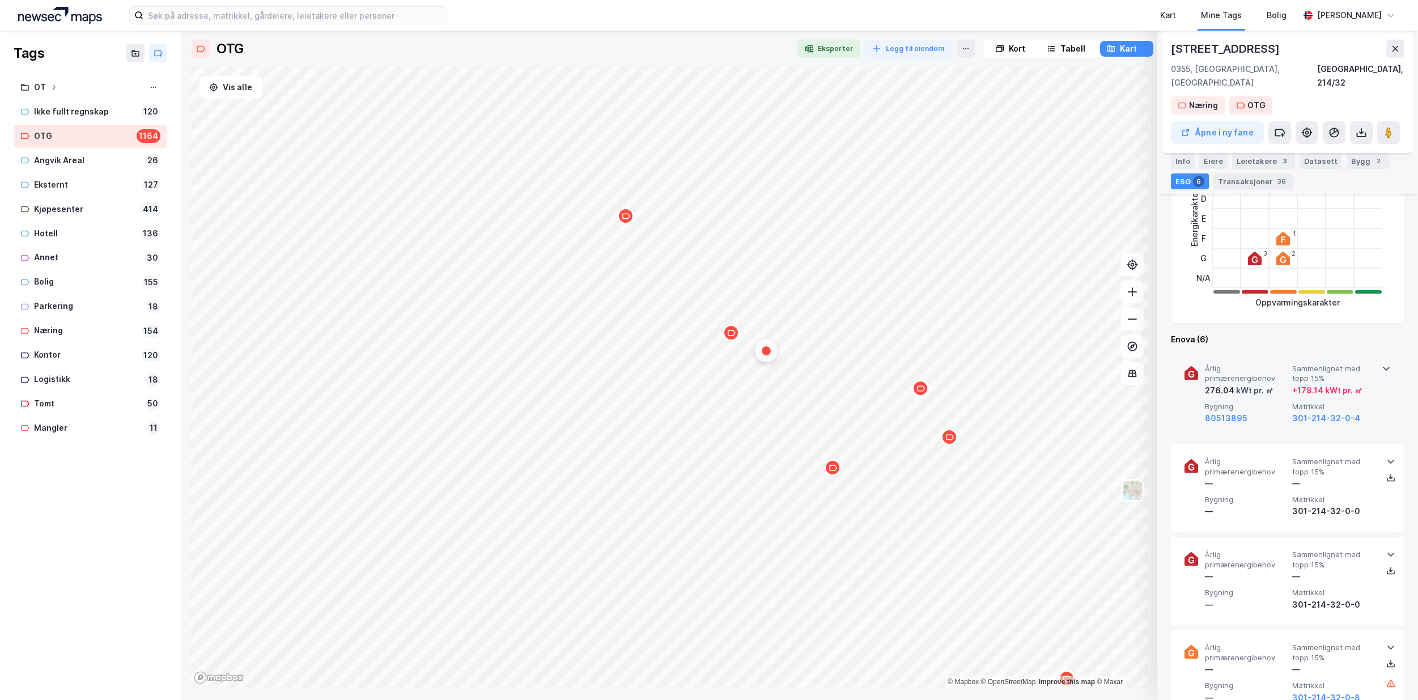
click at [1381, 364] on icon at bounding box center [1385, 368] width 9 height 9
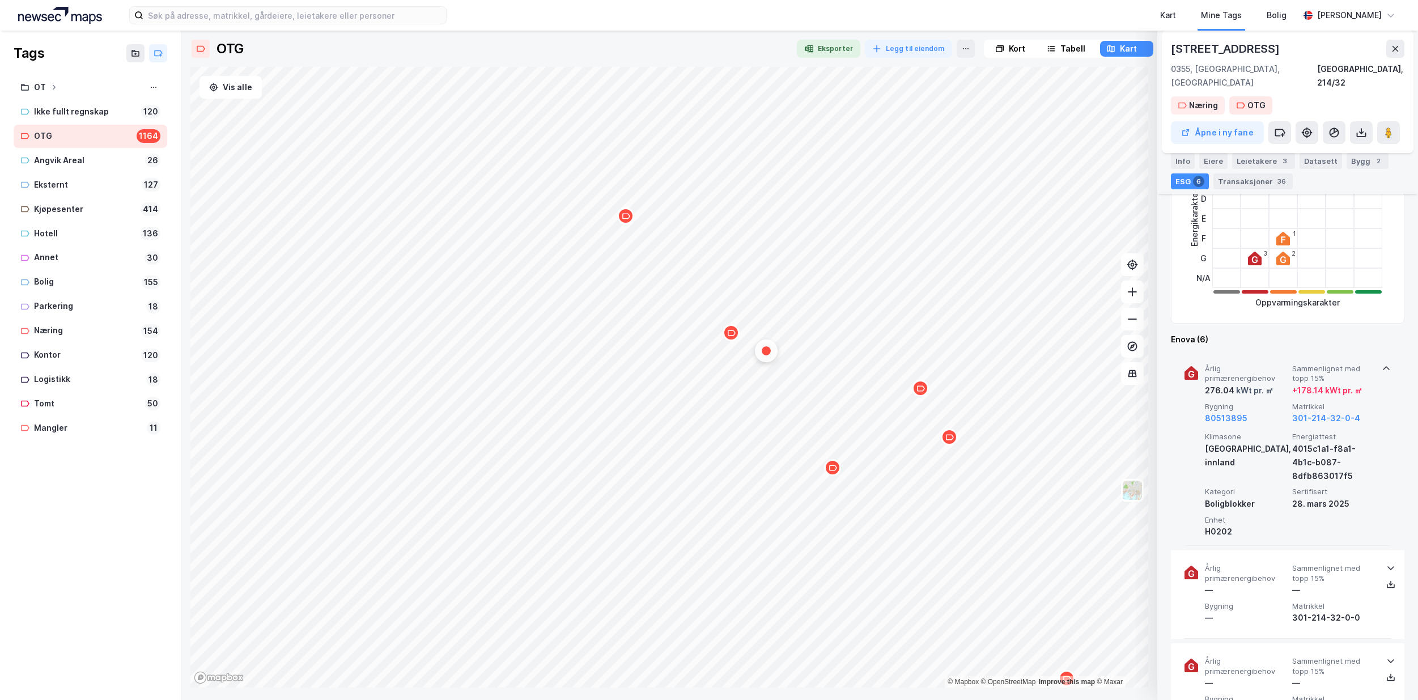
click at [1381, 364] on icon at bounding box center [1385, 368] width 9 height 9
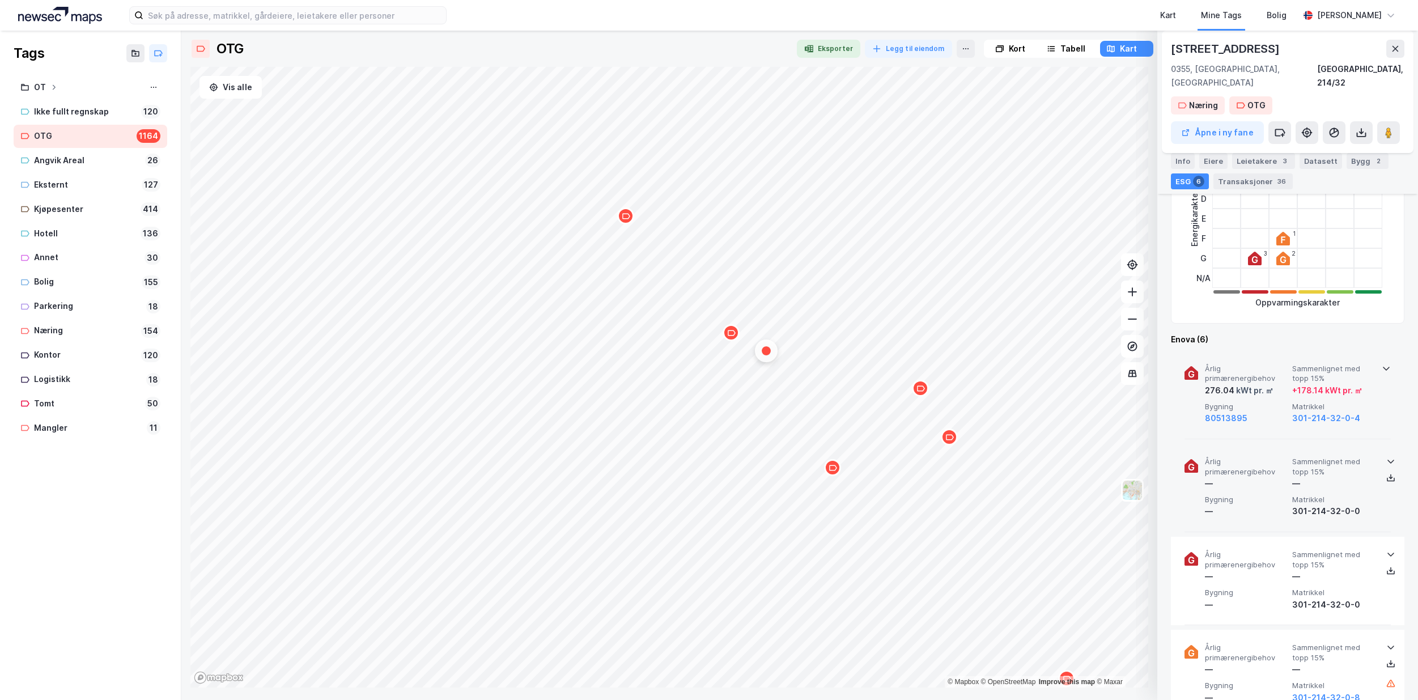
click at [1386, 457] on icon at bounding box center [1390, 461] width 9 height 9
click at [1389, 457] on icon at bounding box center [1390, 461] width 9 height 9
click at [1387, 553] on icon at bounding box center [1390, 555] width 7 height 4
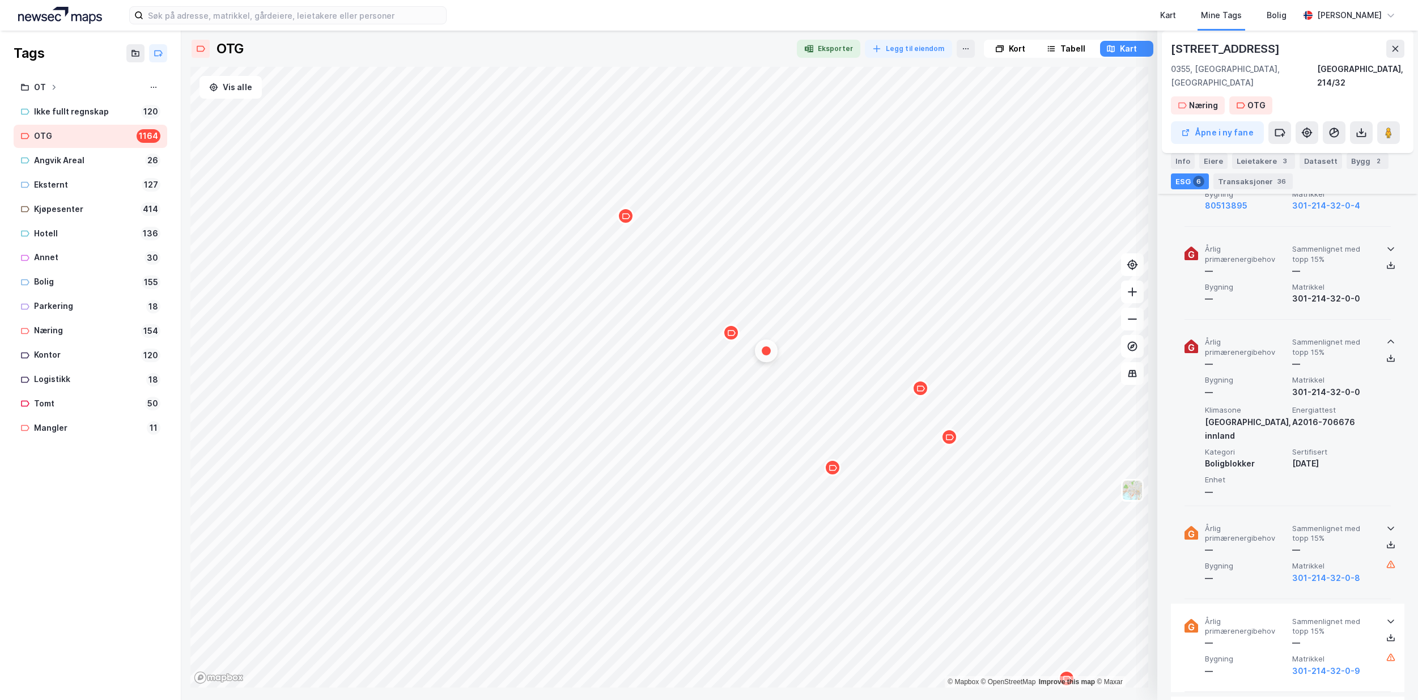
scroll to position [571, 0]
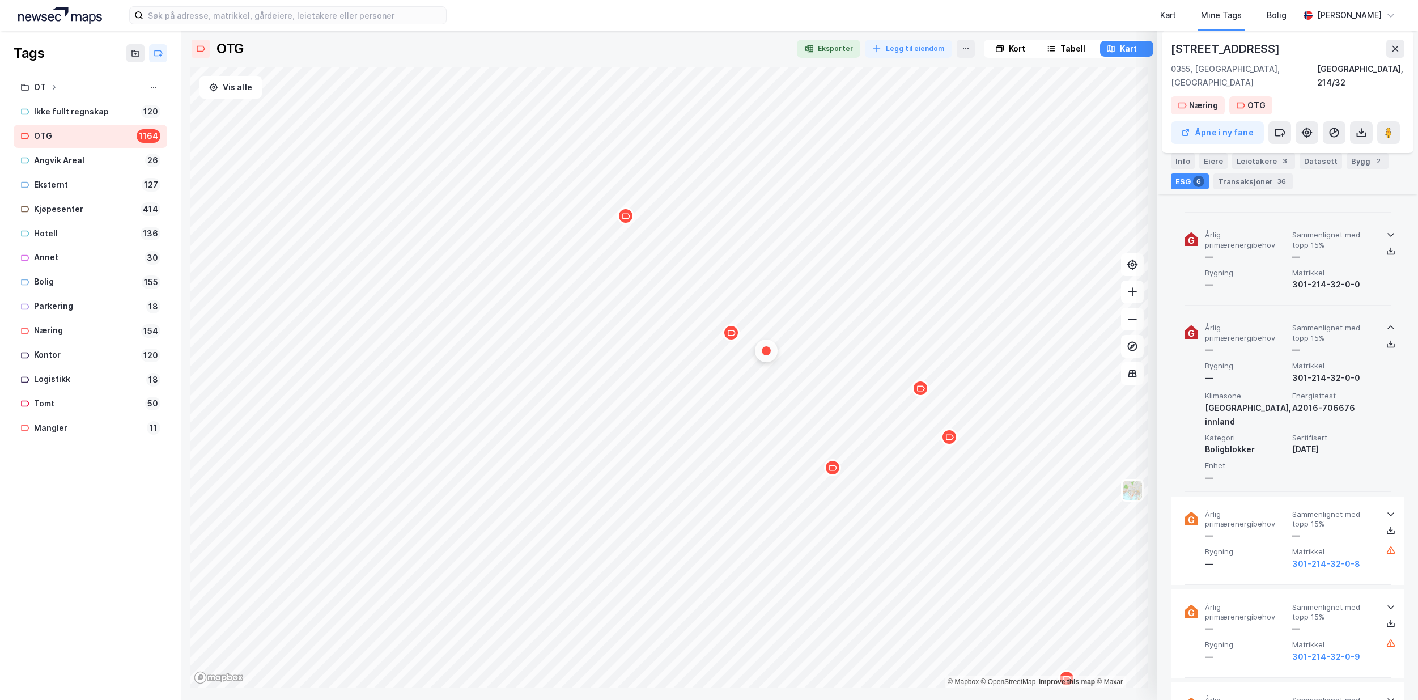
click at [1189, 330] on icon at bounding box center [1191, 333] width 6 height 7
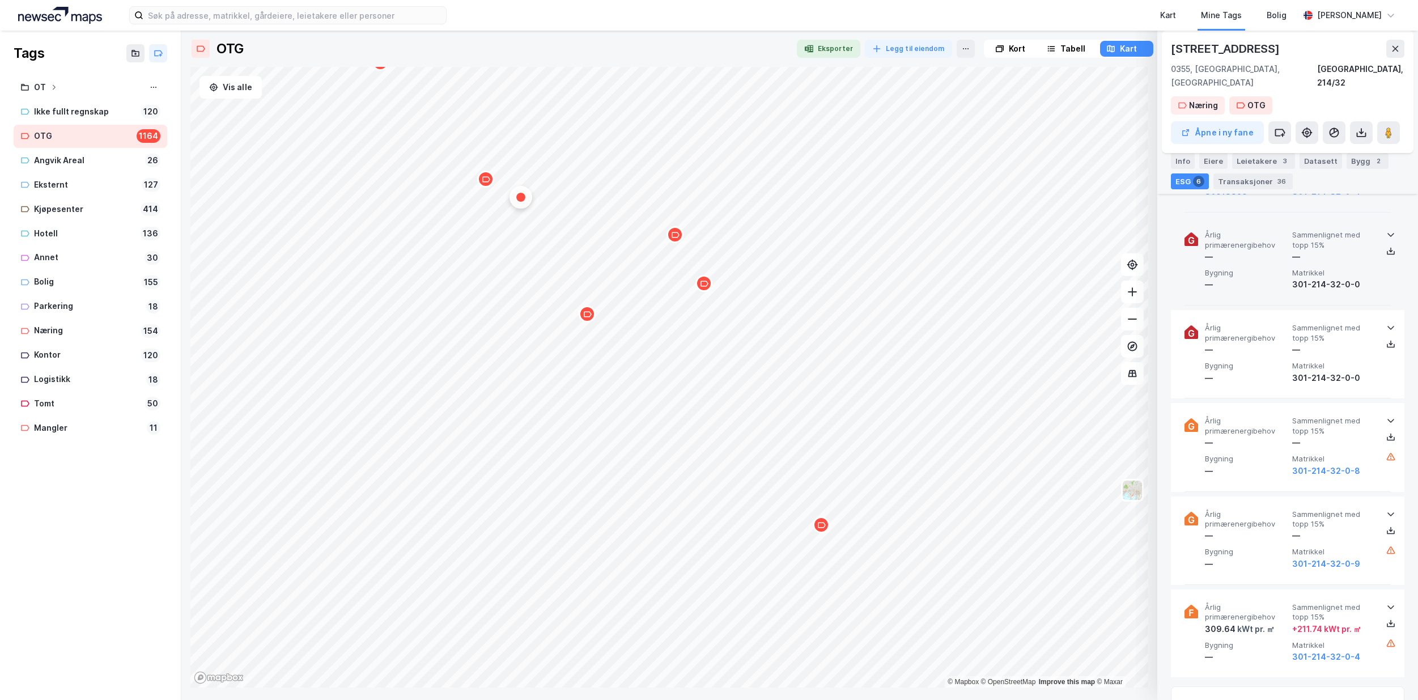
click at [591, 316] on icon "Map marker" at bounding box center [587, 314] width 8 height 8
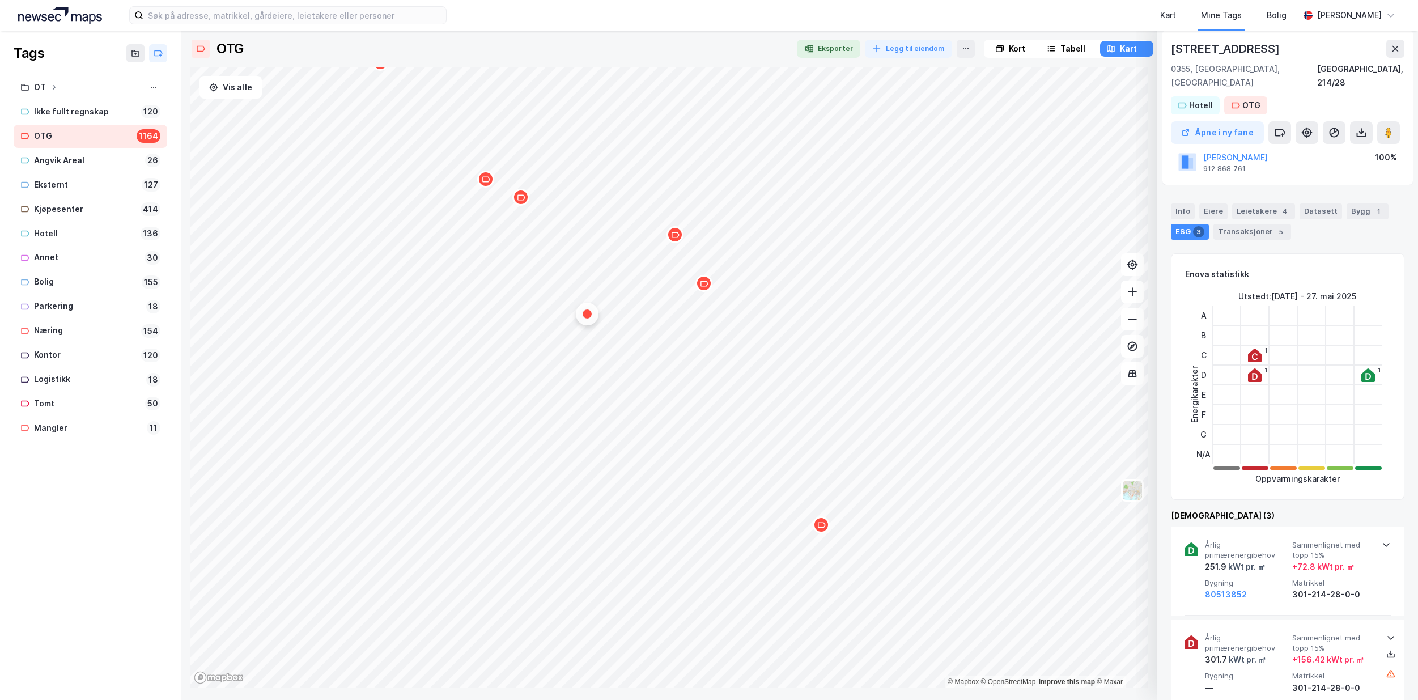
scroll to position [0, 0]
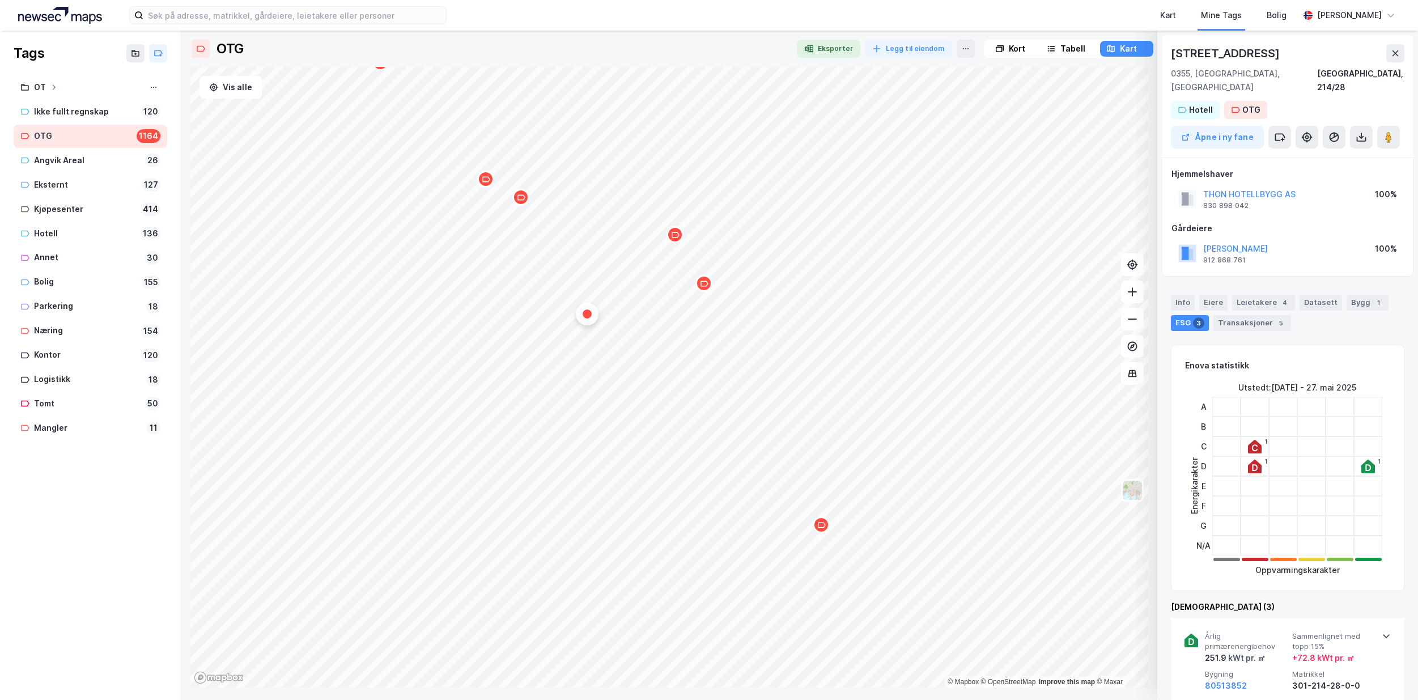
click at [676, 240] on div "Map marker" at bounding box center [674, 234] width 17 height 17
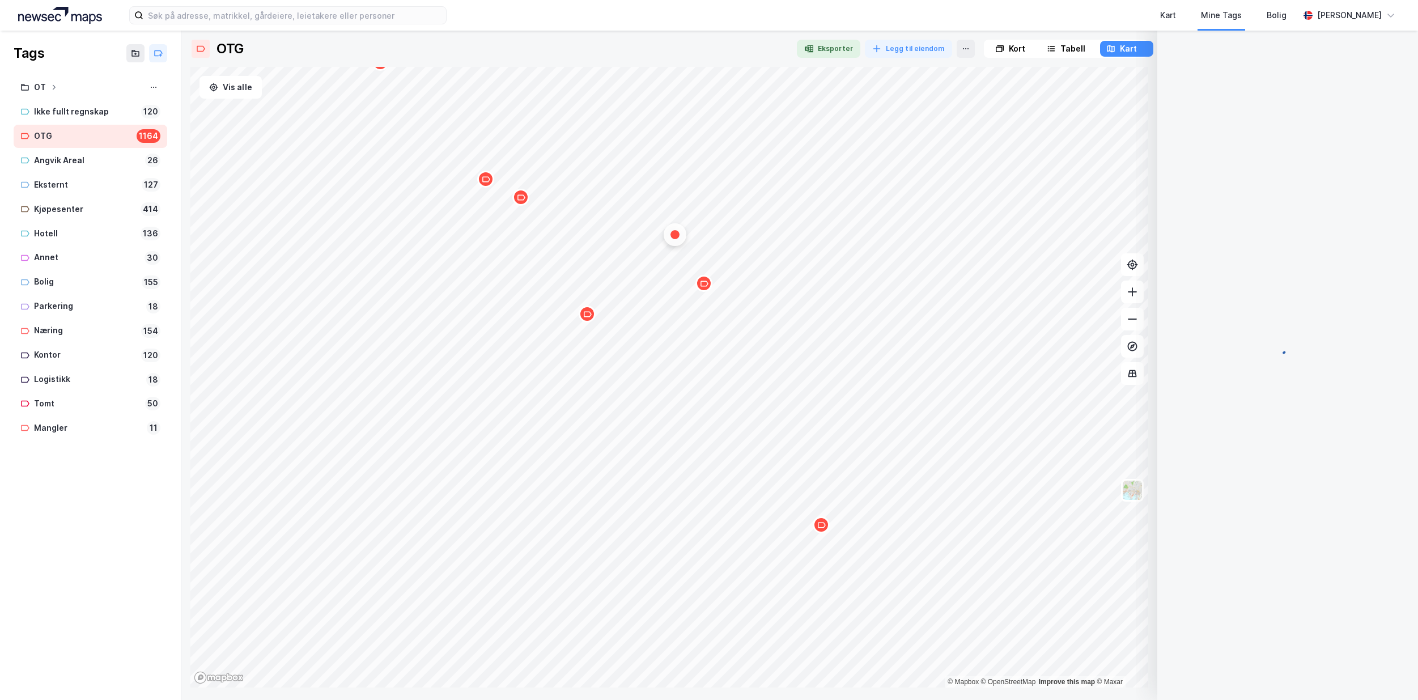
scroll to position [3, 0]
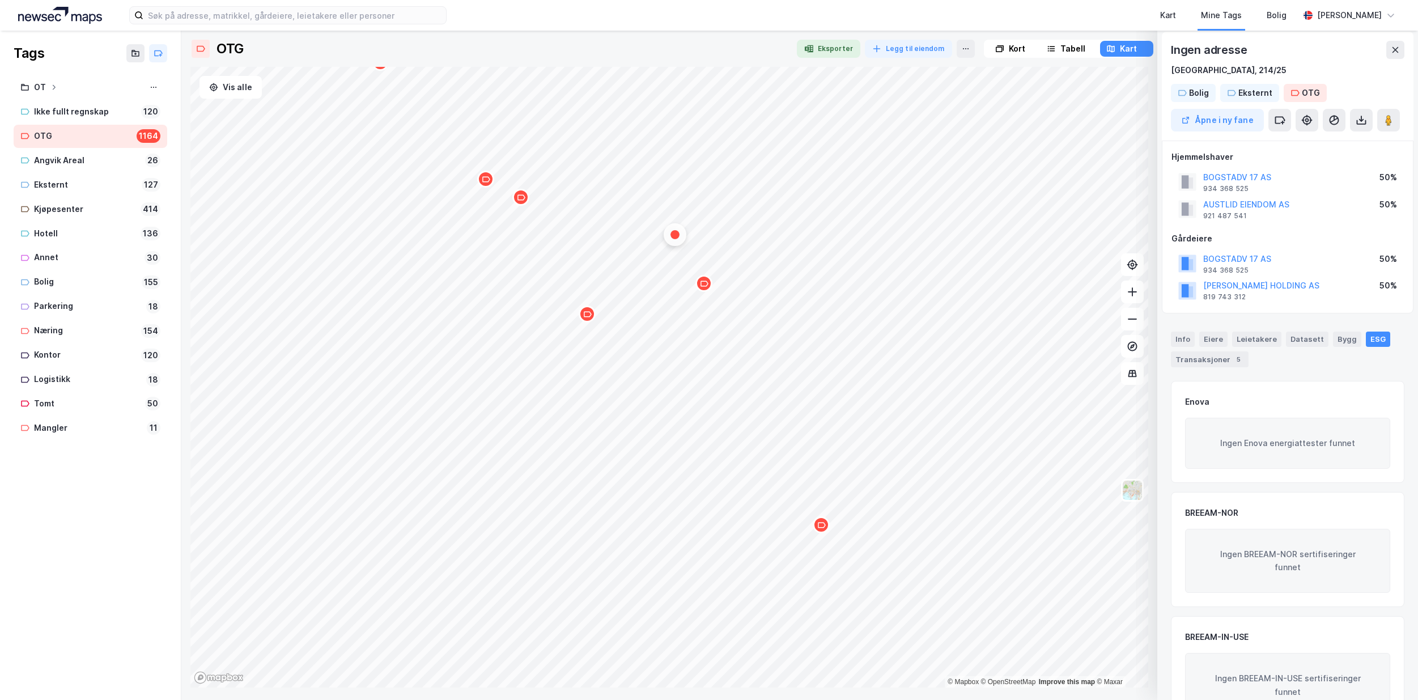
click at [706, 286] on icon "Map marker" at bounding box center [704, 283] width 8 height 8
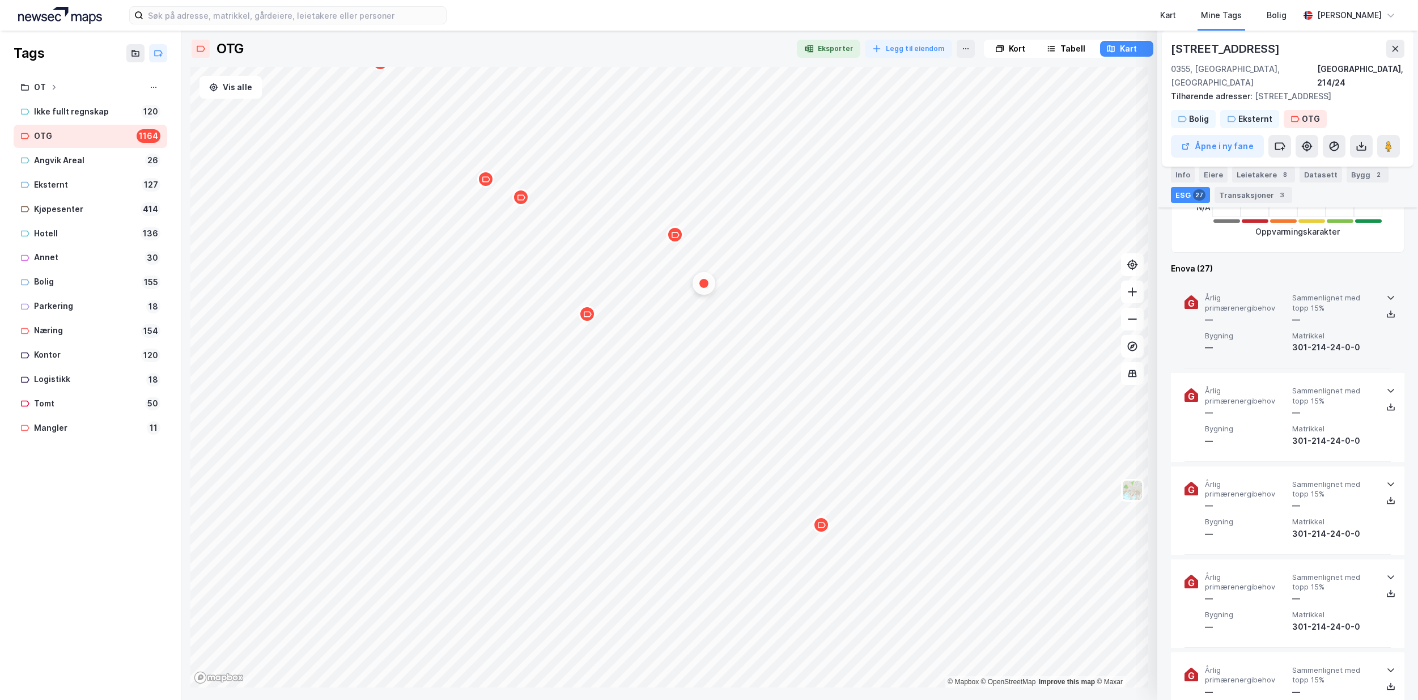
scroll to position [343, 0]
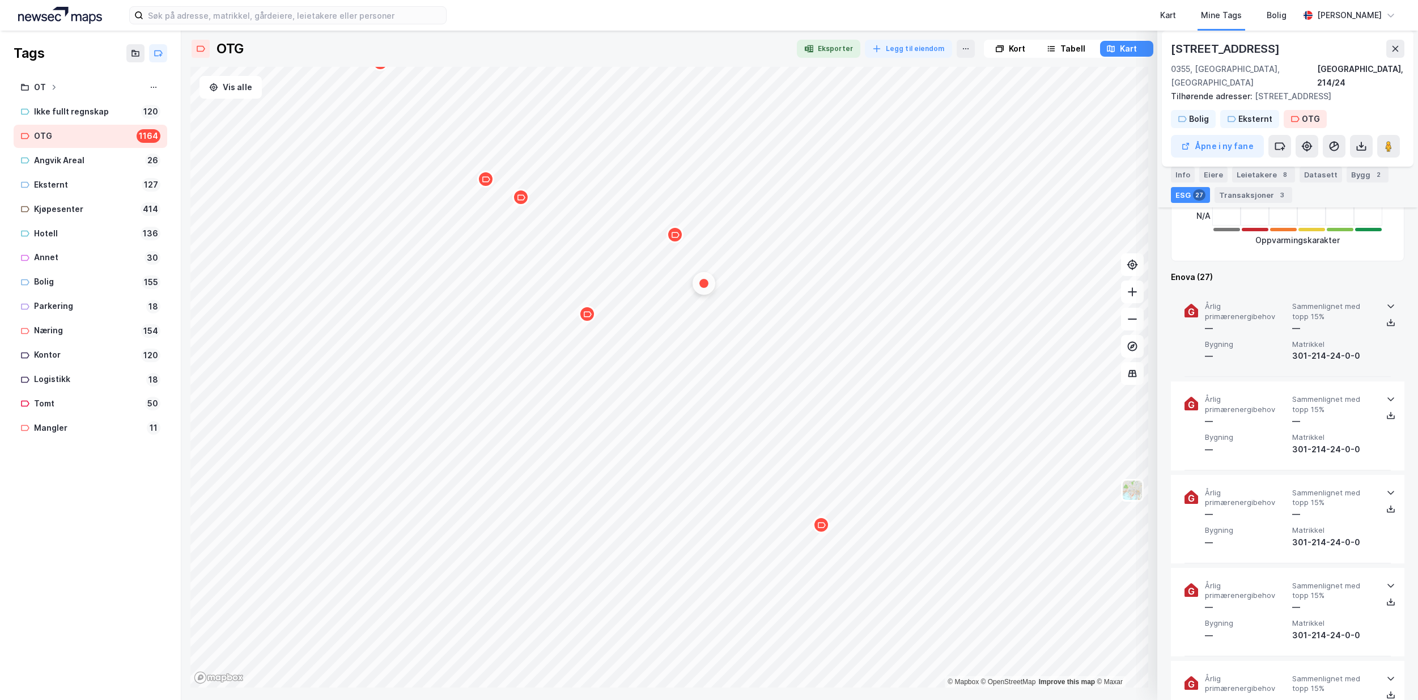
click at [1389, 301] on icon at bounding box center [1390, 305] width 9 height 9
click at [1249, 191] on div "Transaksjoner 3" at bounding box center [1253, 195] width 78 height 16
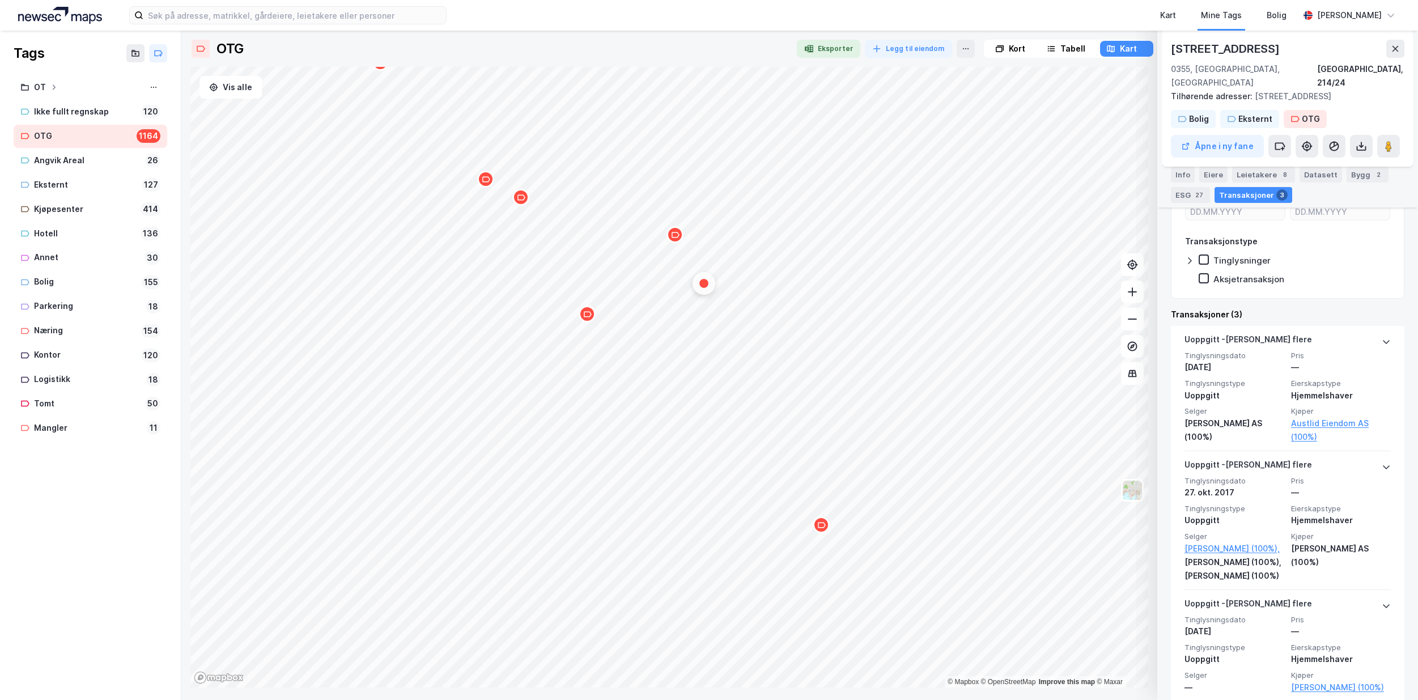
scroll to position [232, 0]
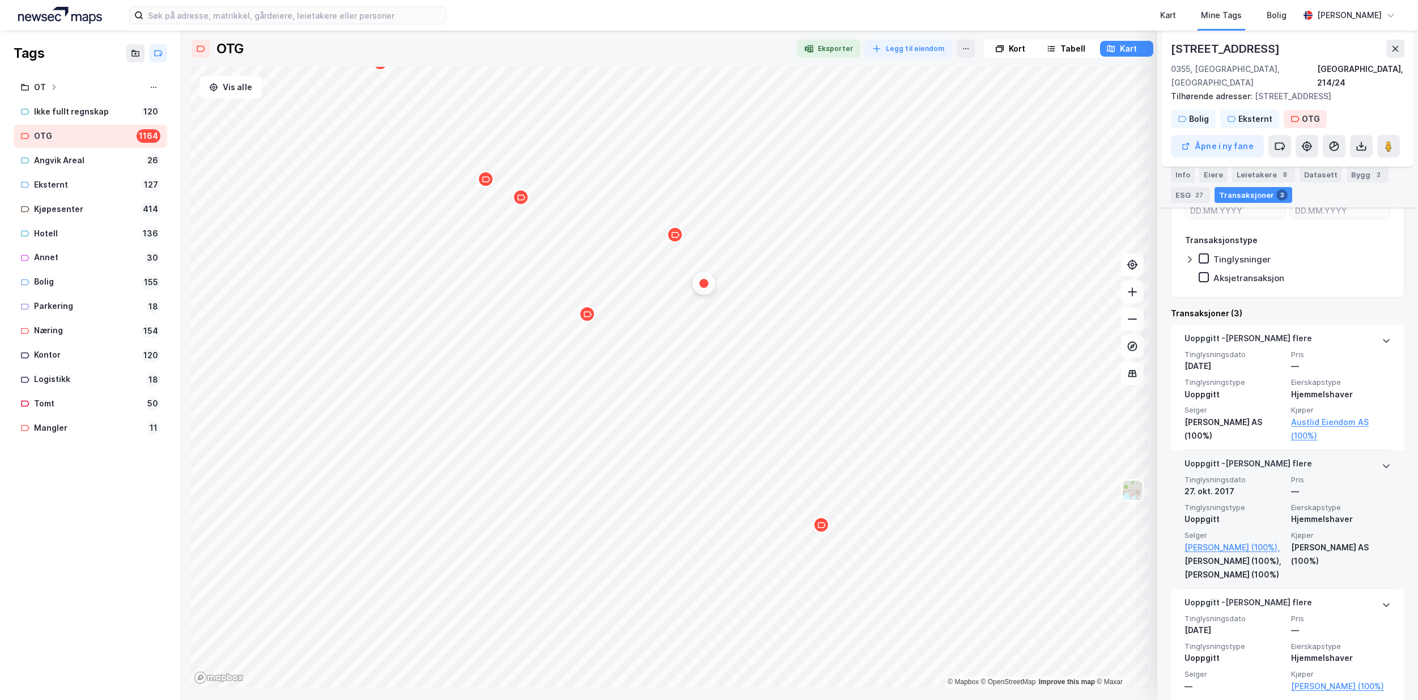
click at [1381, 461] on icon at bounding box center [1385, 465] width 9 height 9
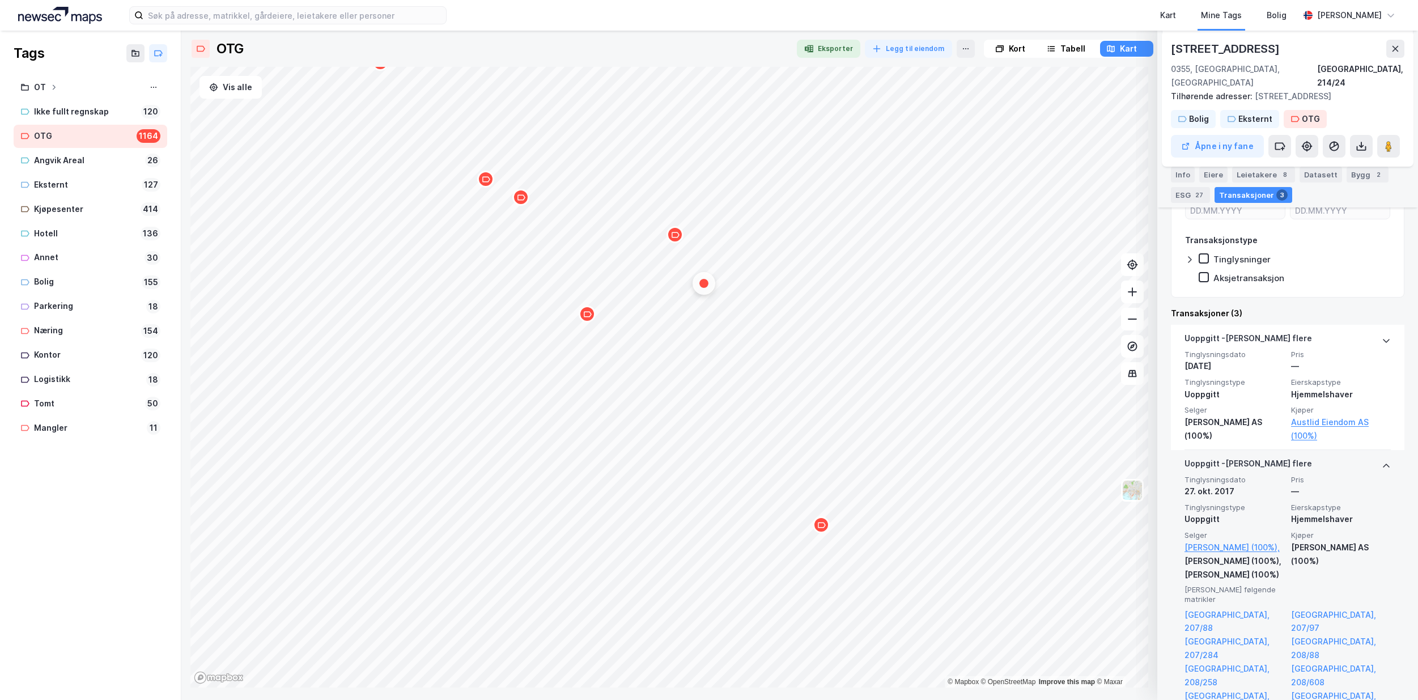
click at [1381, 461] on icon at bounding box center [1385, 465] width 9 height 9
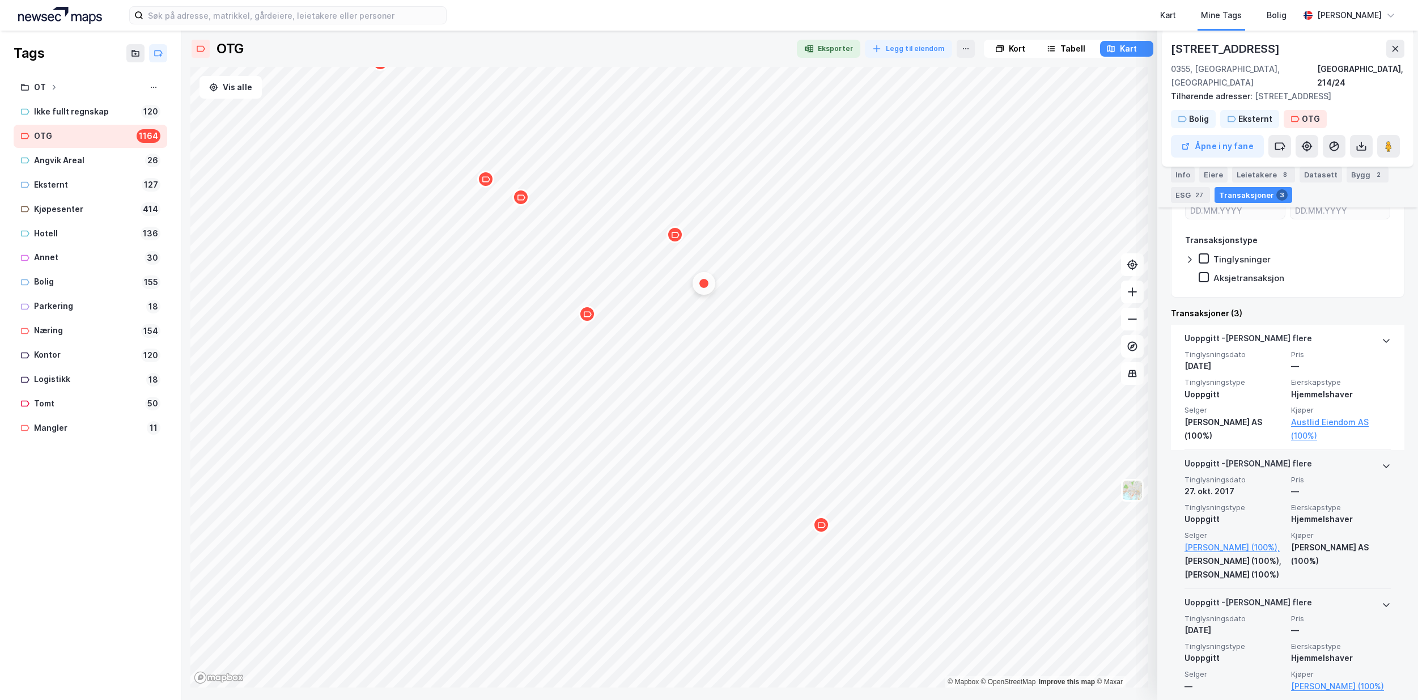
click at [1381, 600] on icon at bounding box center [1385, 604] width 9 height 9
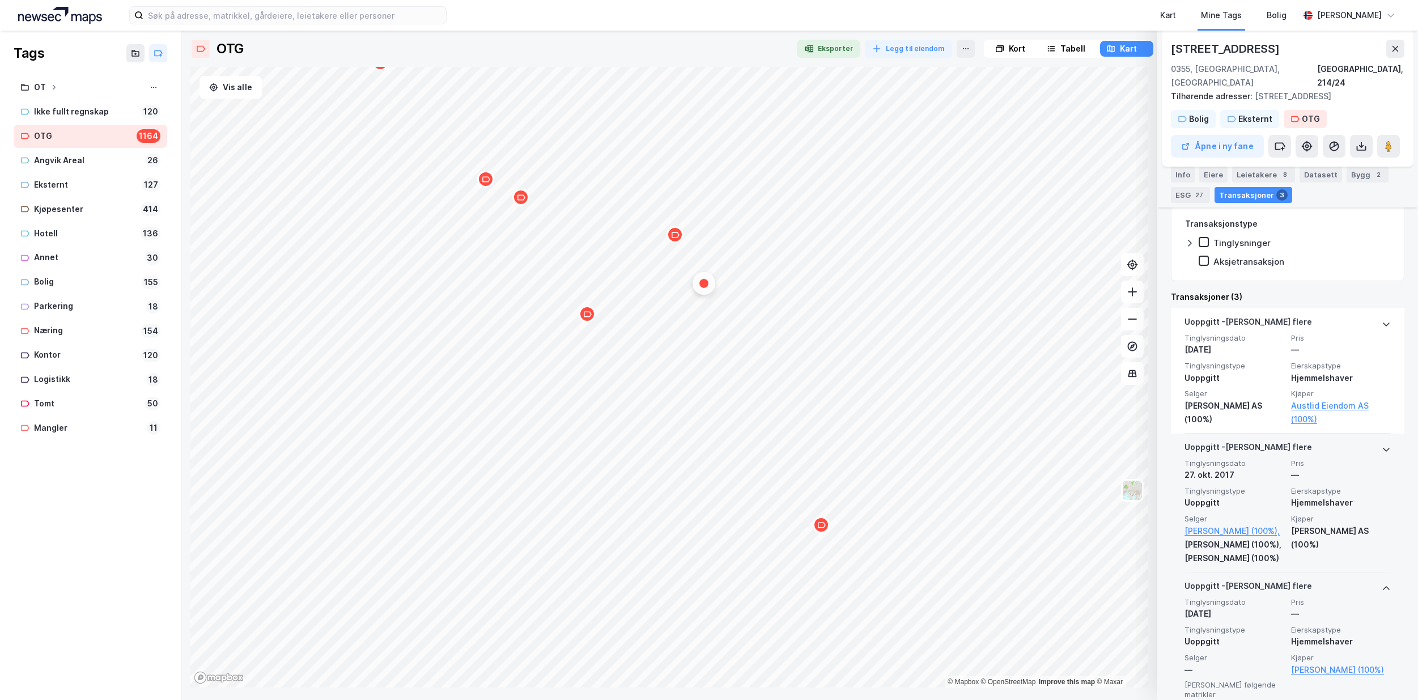
scroll to position [262, 0]
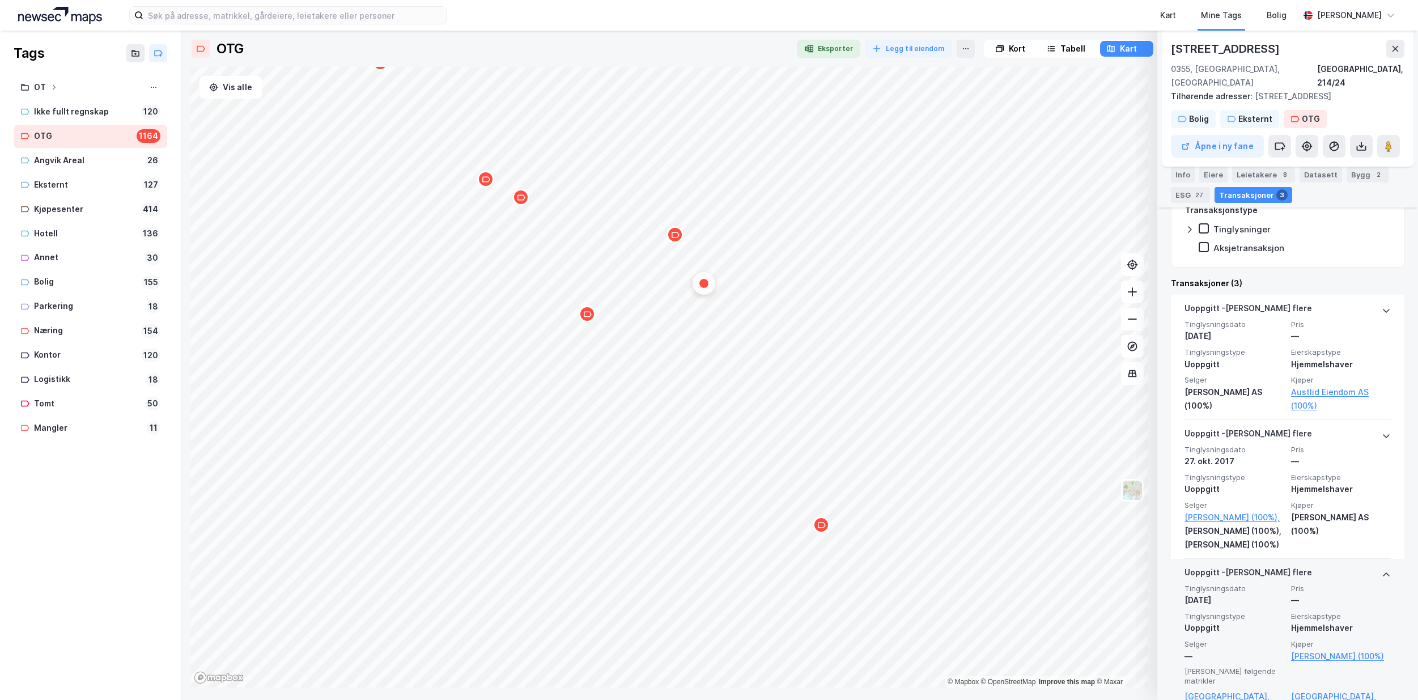
click at [1382, 572] on icon at bounding box center [1385, 574] width 7 height 4
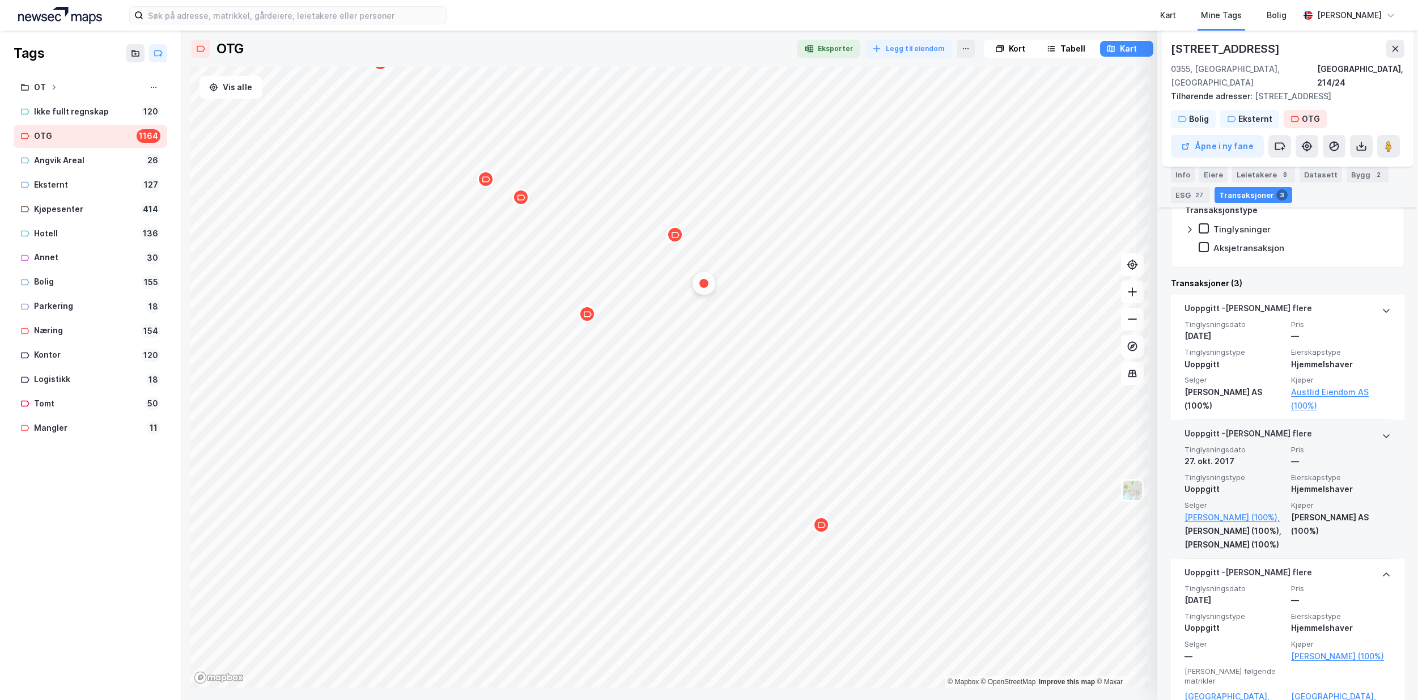
scroll to position [232, 0]
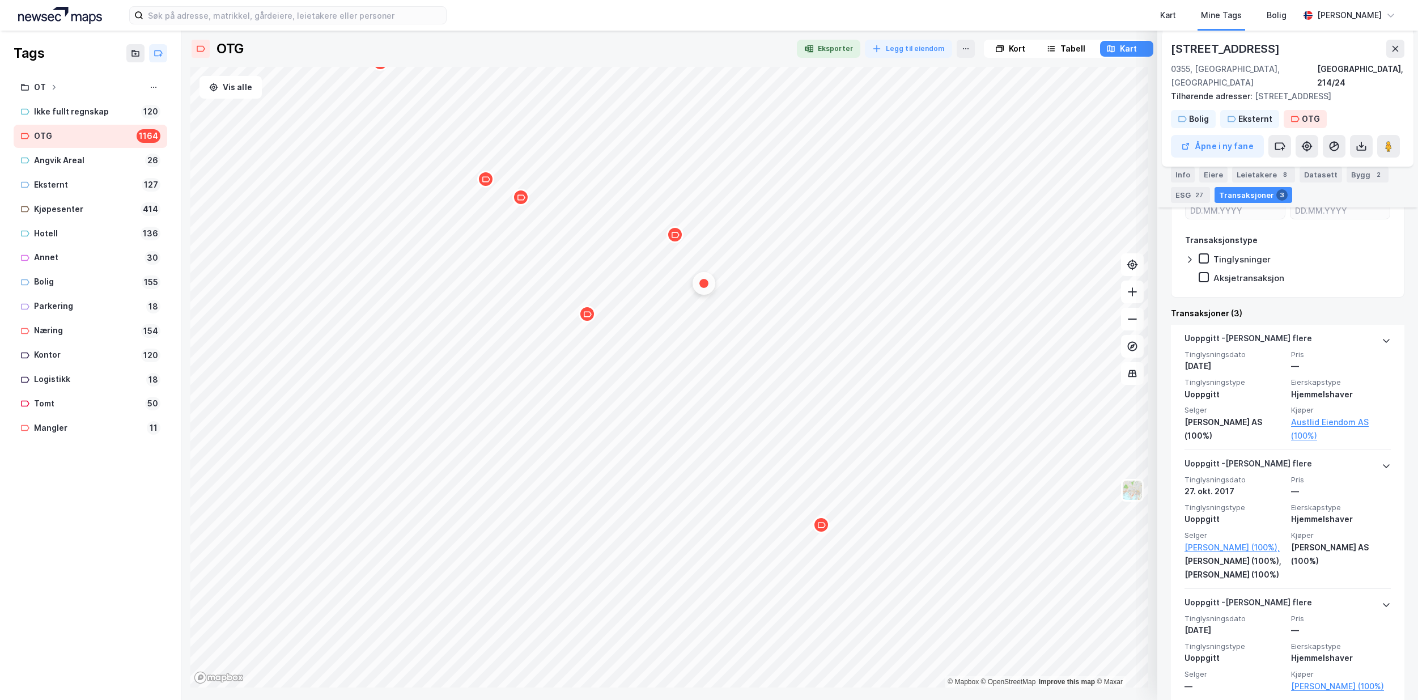
click at [1382, 451] on div "Uoppgitt - [PERSON_NAME] flere Tinglysningsdato 27. okt. 2017 Pris — Tinglysnin…" at bounding box center [1287, 519] width 233 height 139
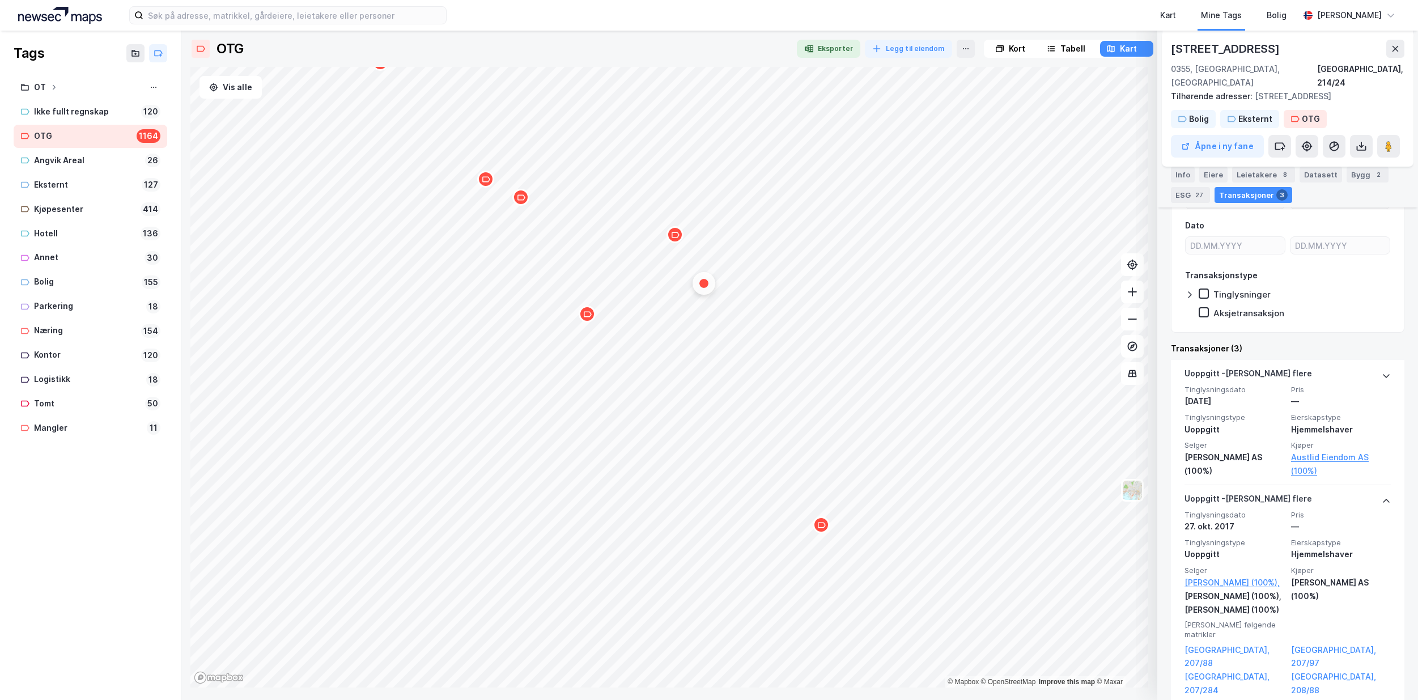
scroll to position [175, 0]
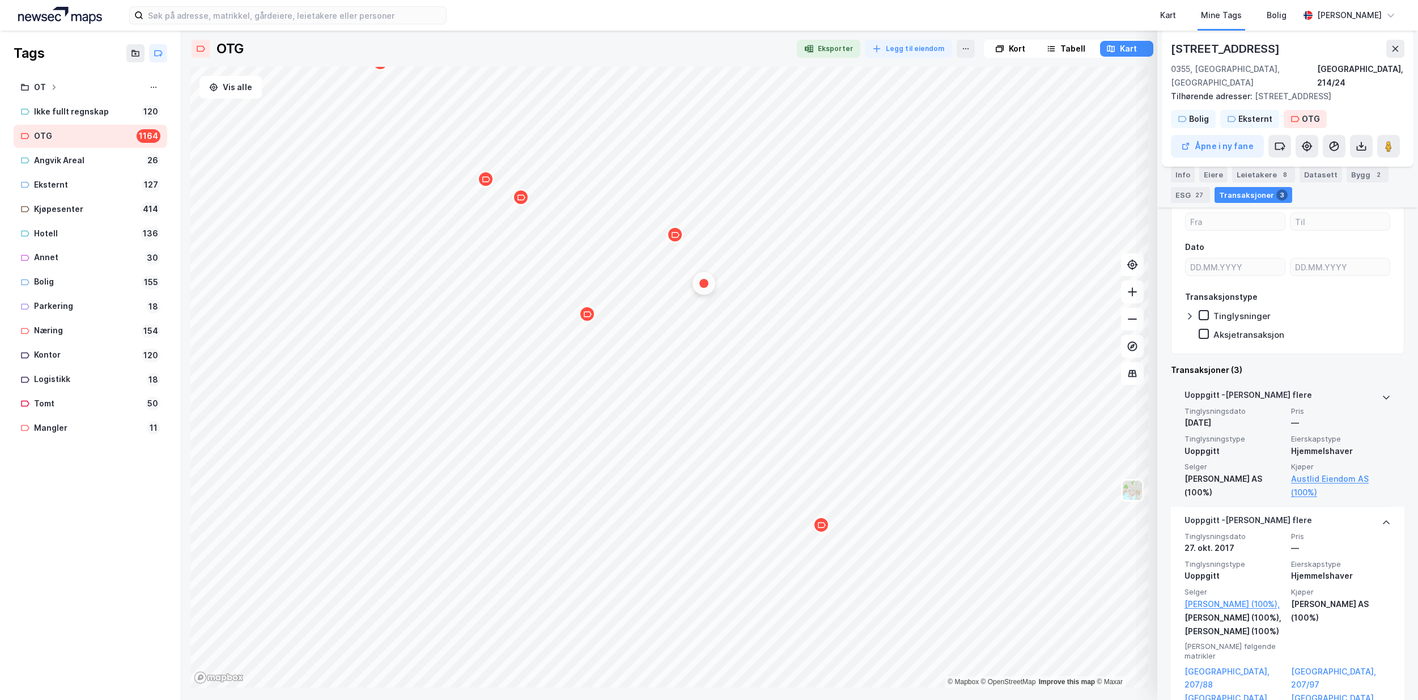
click at [1381, 393] on icon at bounding box center [1385, 397] width 9 height 9
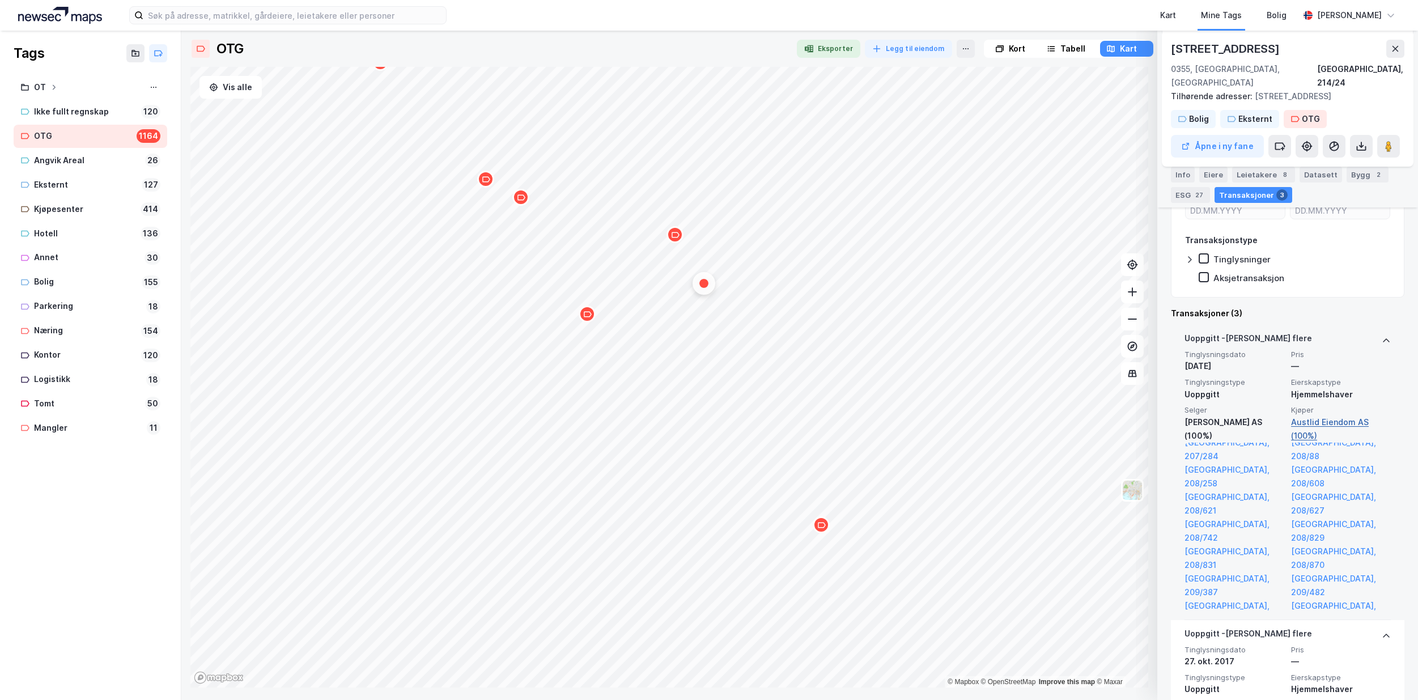
scroll to position [0, 0]
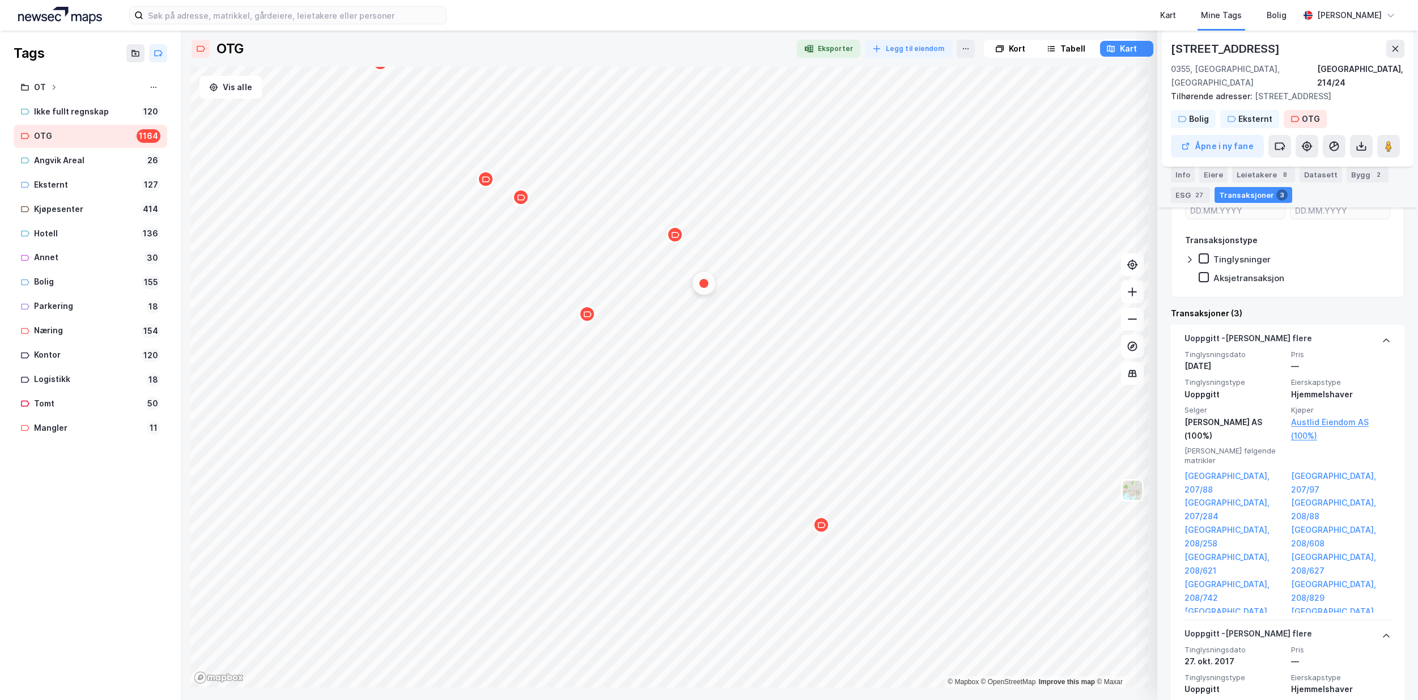
click at [1381, 336] on icon at bounding box center [1385, 340] width 9 height 9
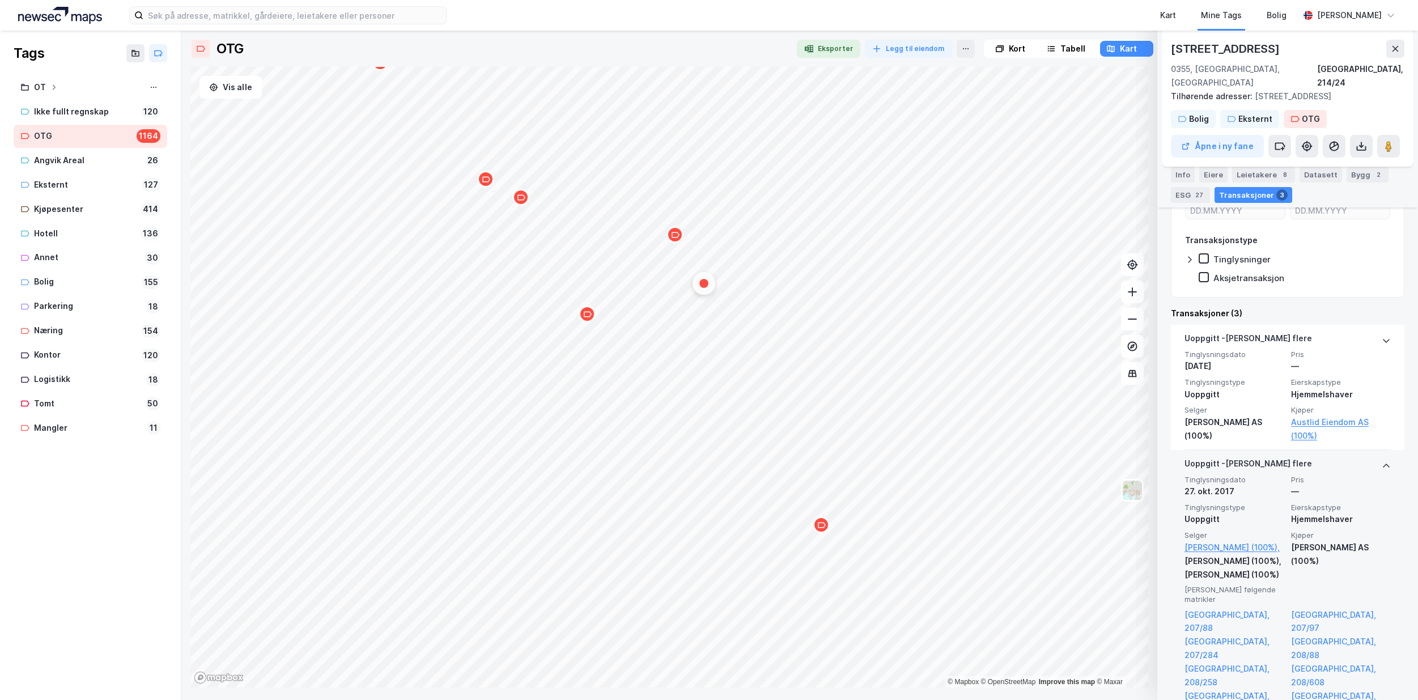
click at [1381, 461] on icon at bounding box center [1385, 465] width 9 height 9
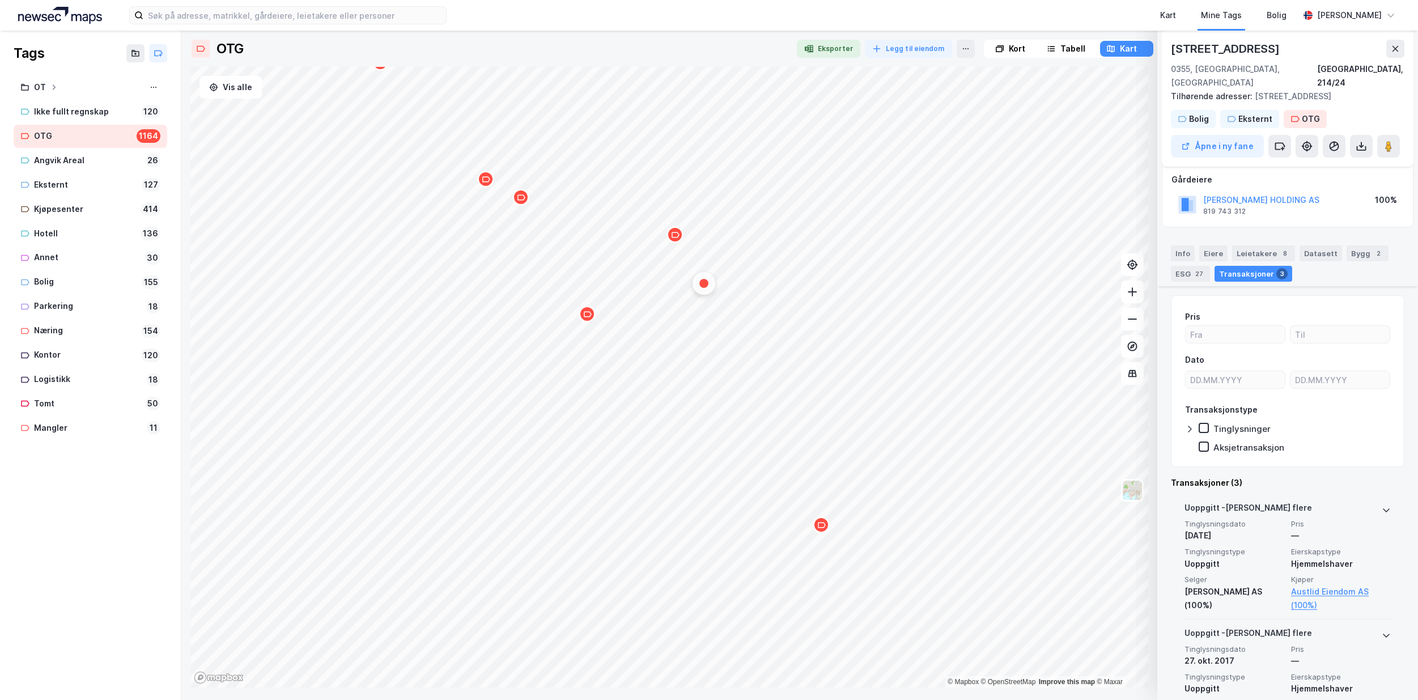
scroll to position [62, 0]
click at [1189, 266] on div "ESG 27" at bounding box center [1190, 274] width 39 height 16
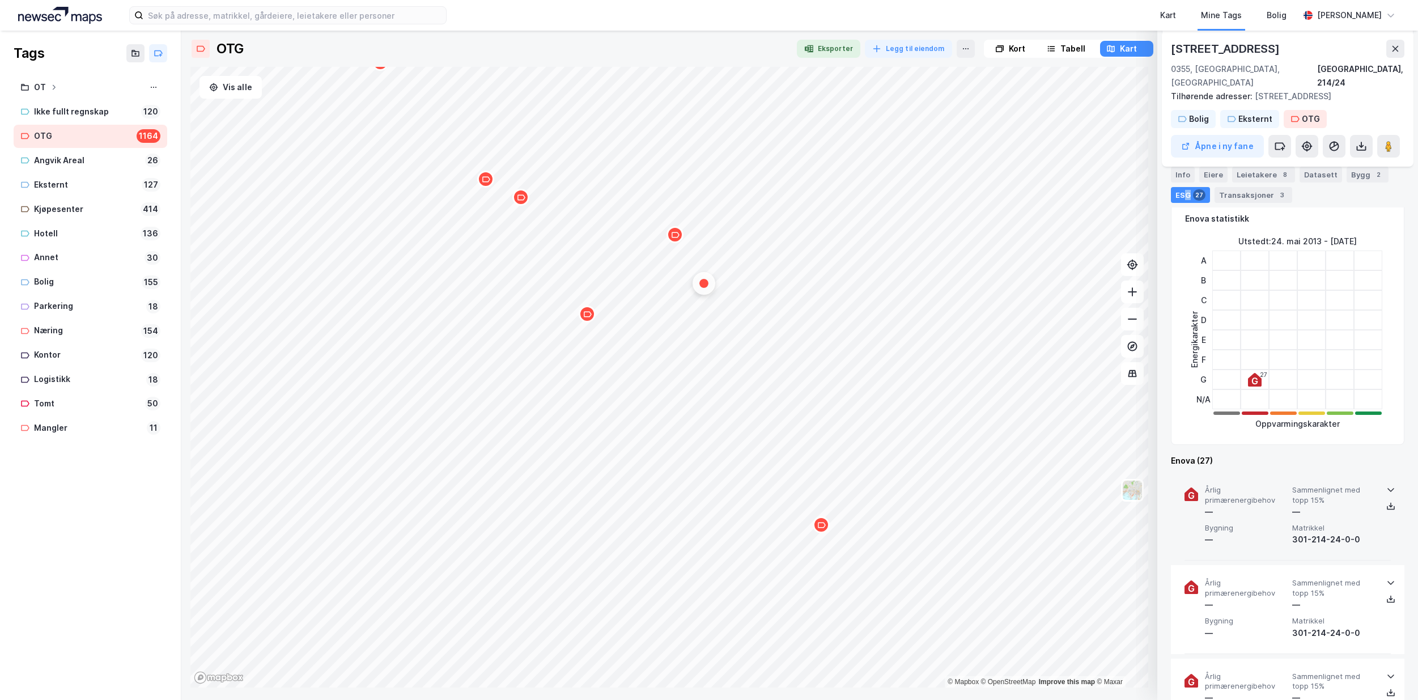
scroll to position [175, 0]
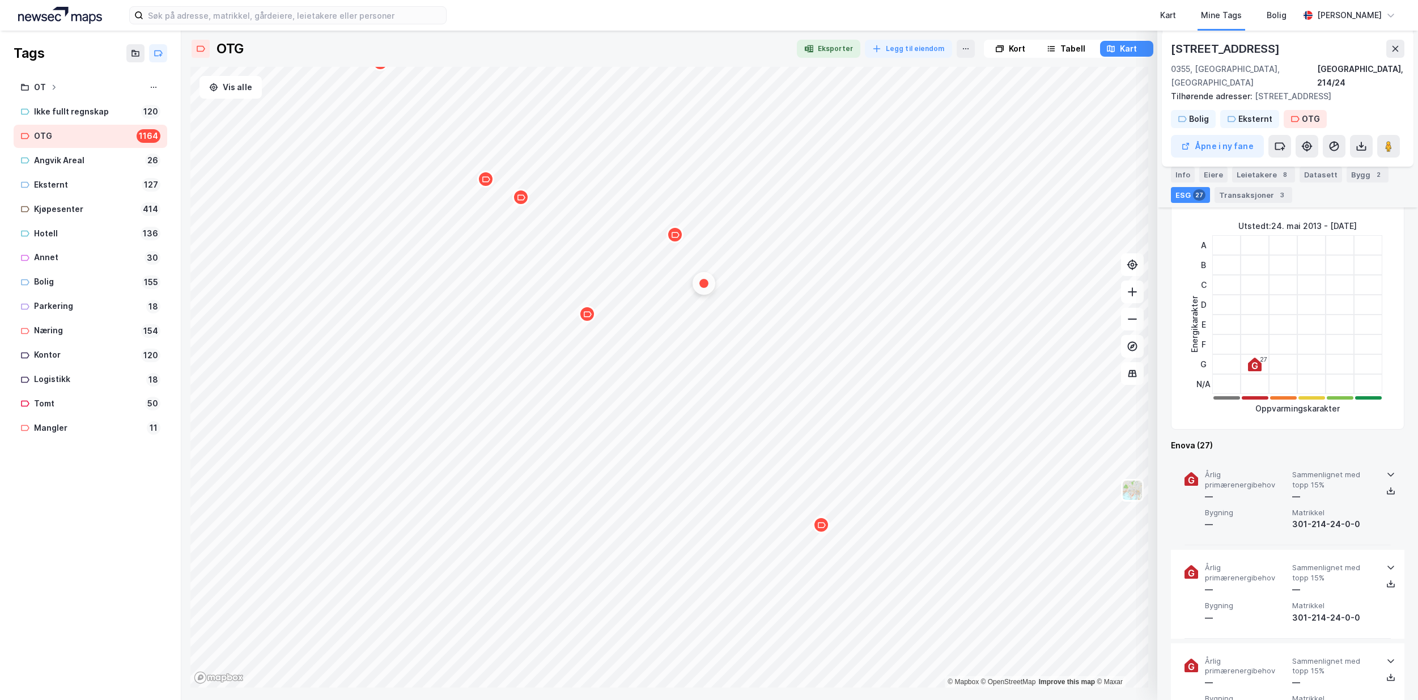
click at [1387, 470] on icon at bounding box center [1390, 474] width 9 height 9
click at [1386, 486] on icon at bounding box center [1390, 490] width 9 height 9
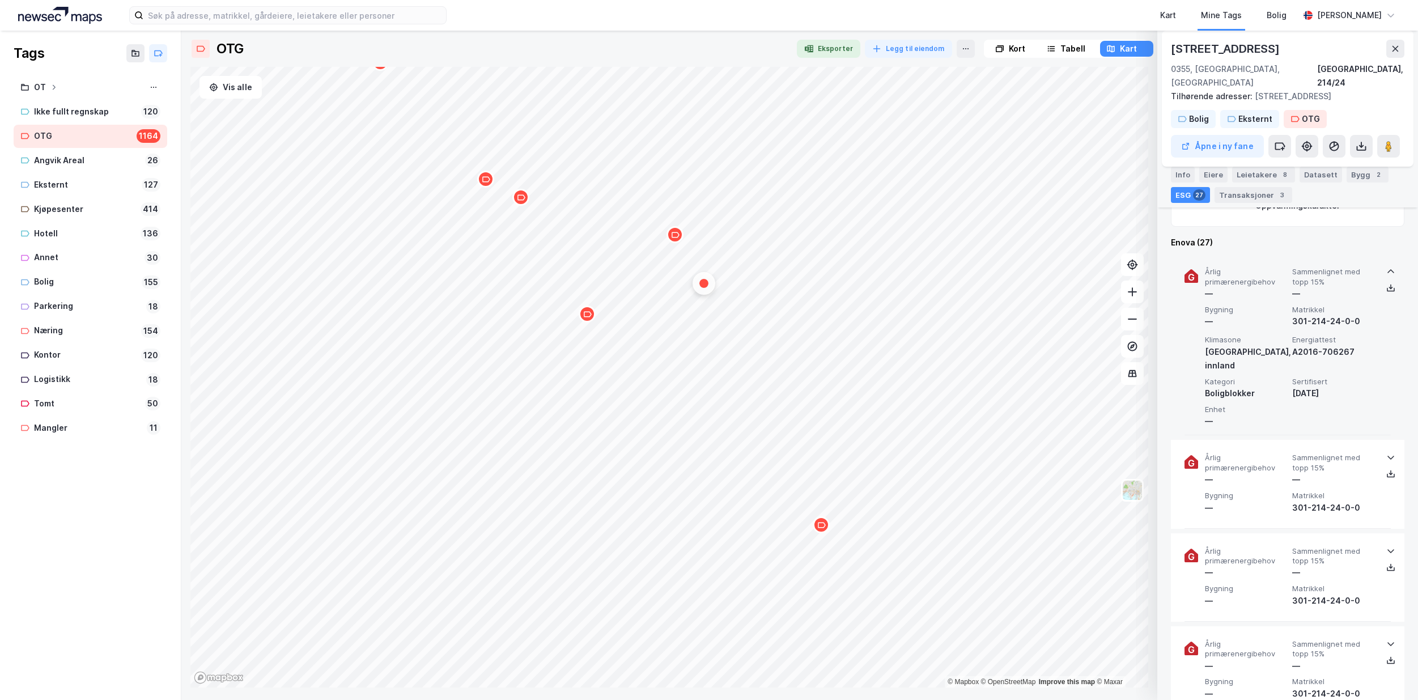
scroll to position [458, 0]
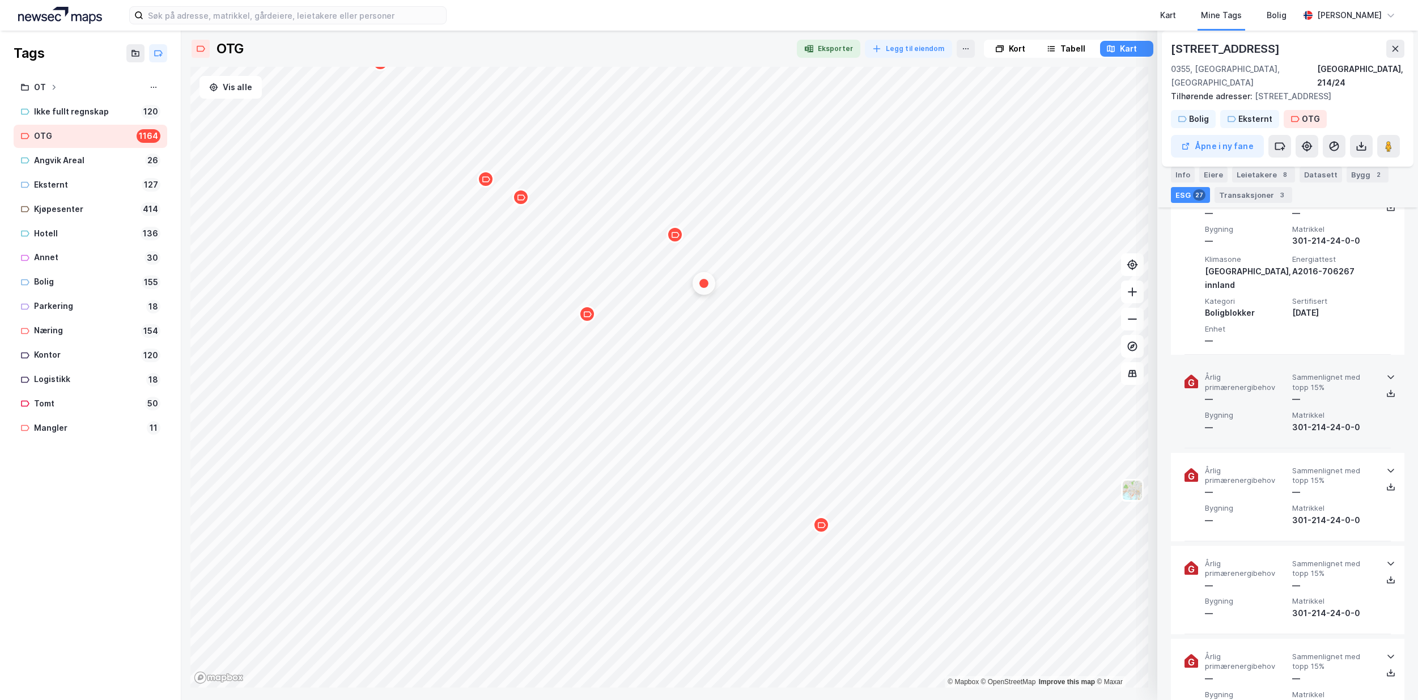
click at [1387, 376] on icon at bounding box center [1390, 378] width 7 height 4
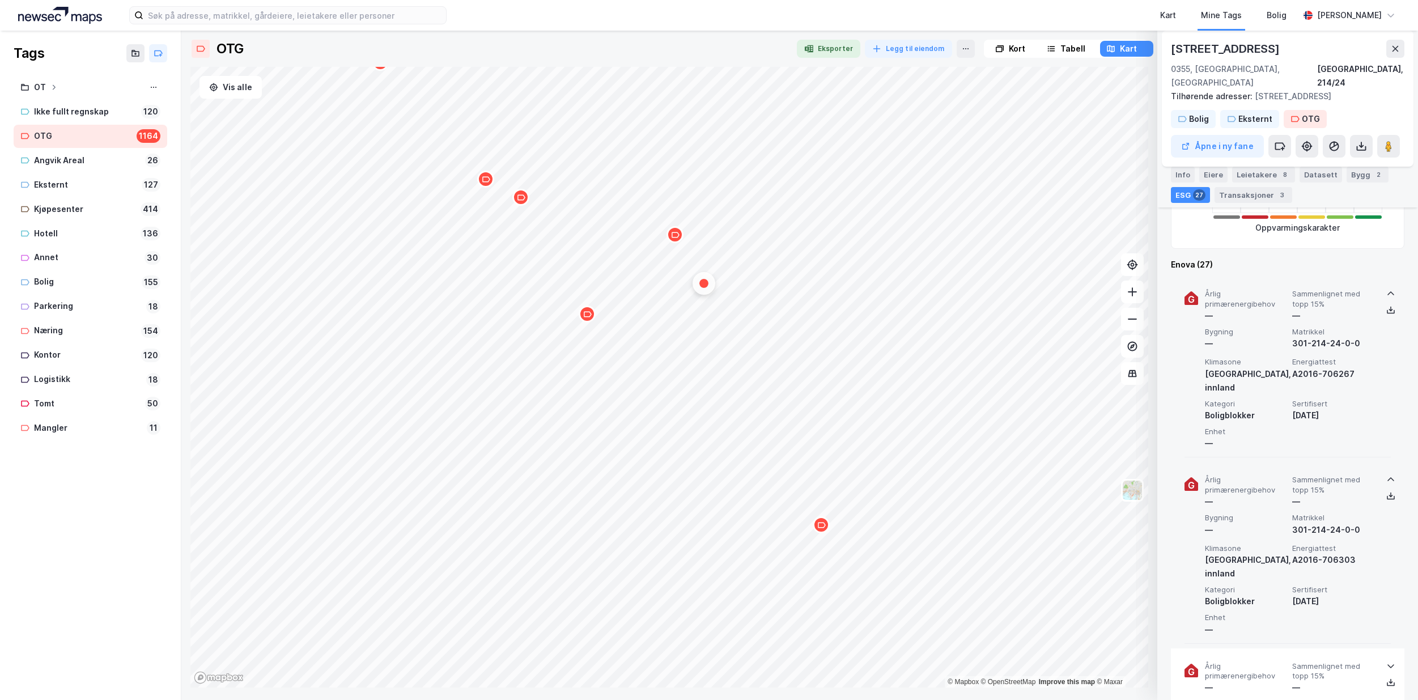
scroll to position [345, 0]
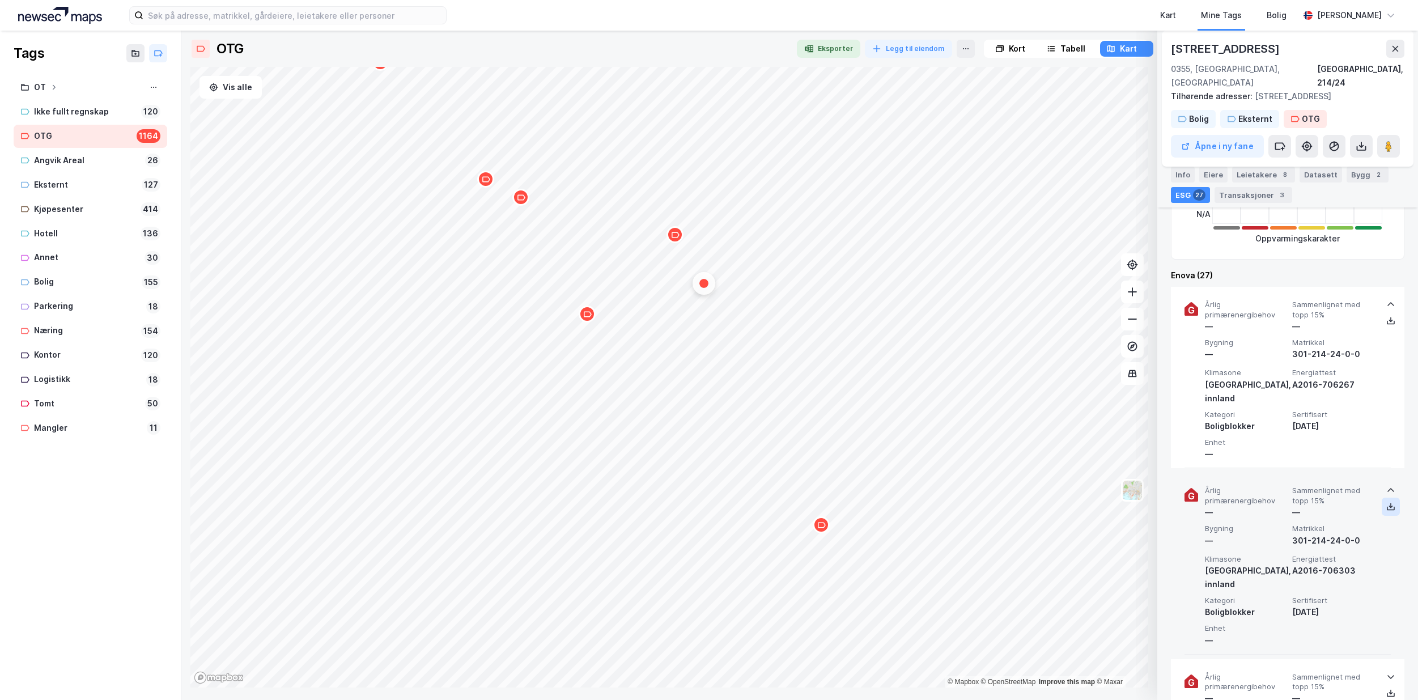
click at [1389, 506] on icon at bounding box center [1391, 507] width 4 height 2
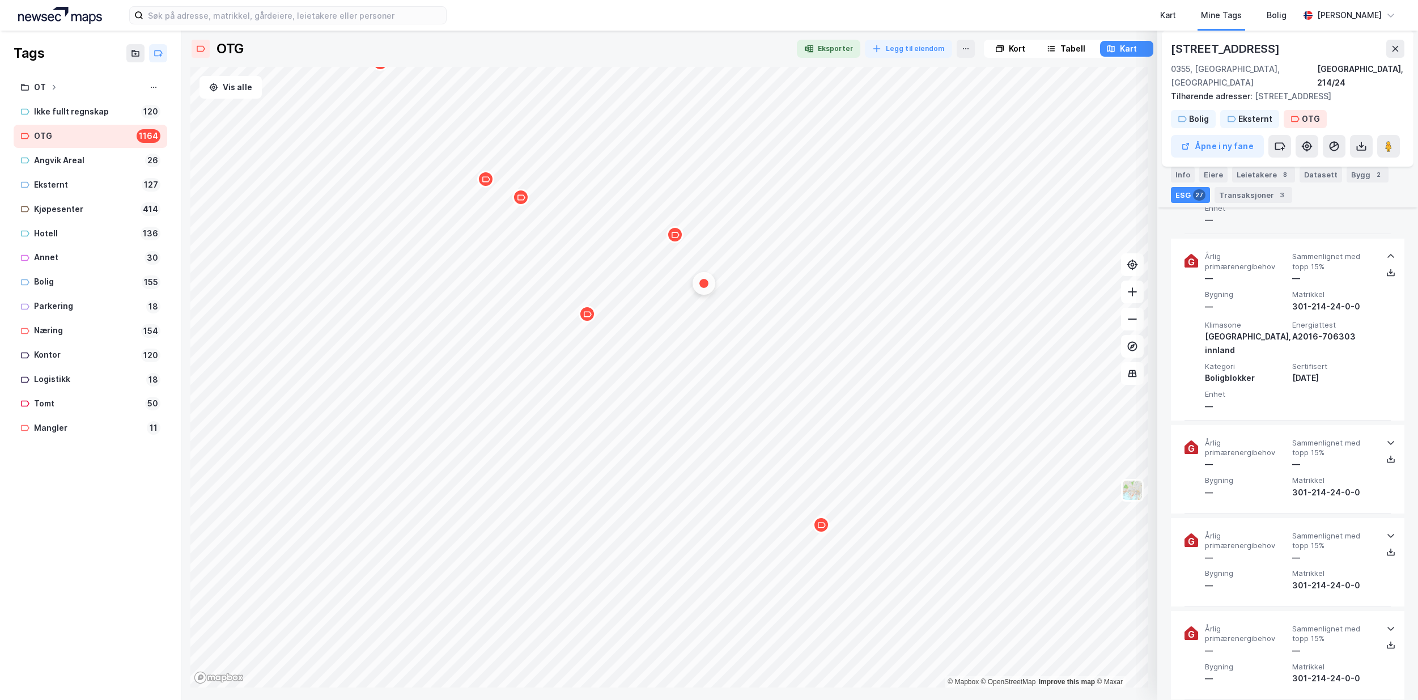
scroll to position [628, 0]
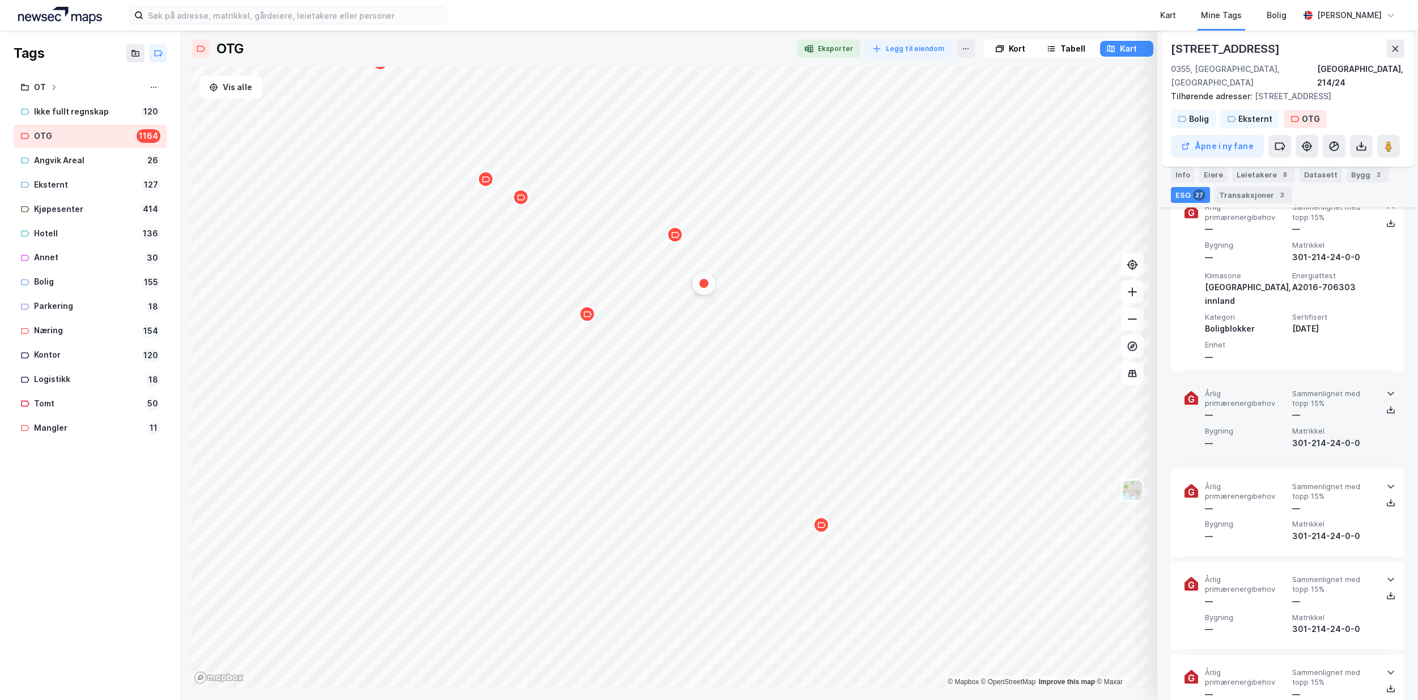
click at [1386, 389] on icon at bounding box center [1390, 393] width 9 height 9
click at [1386, 405] on icon at bounding box center [1390, 409] width 9 height 9
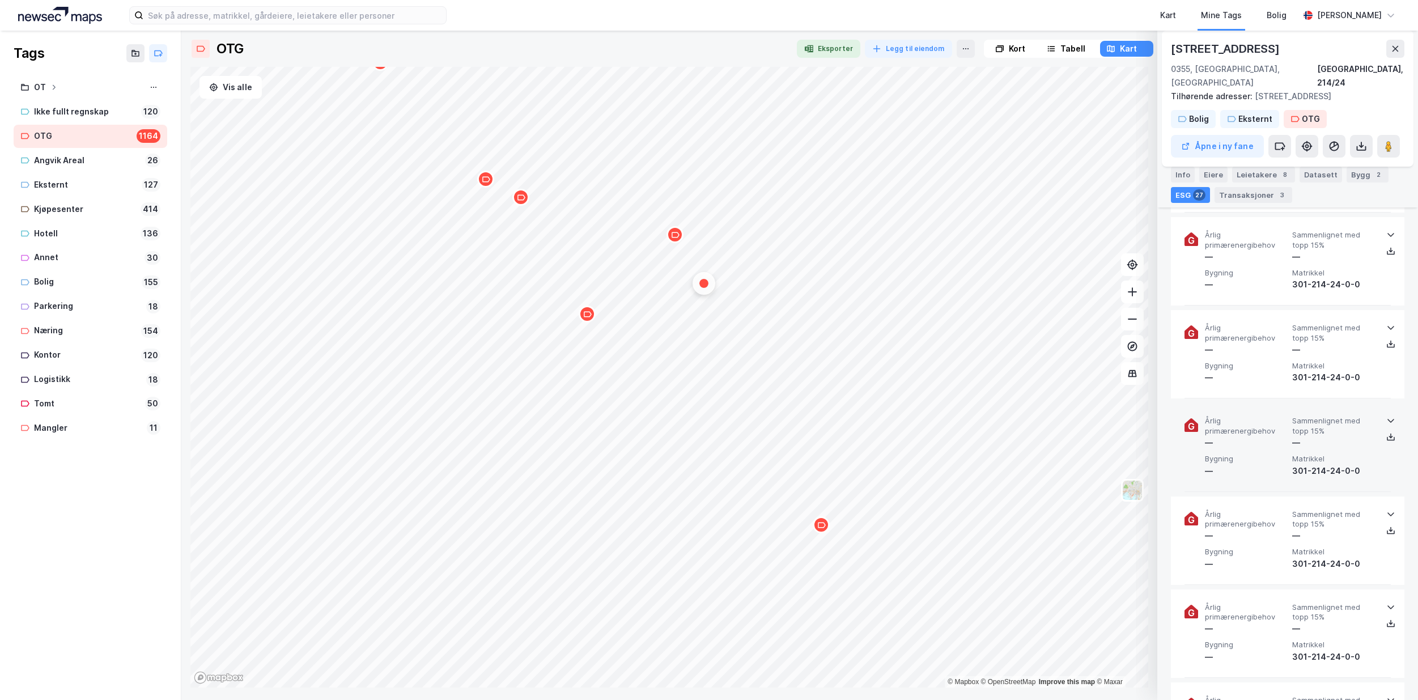
scroll to position [2781, 0]
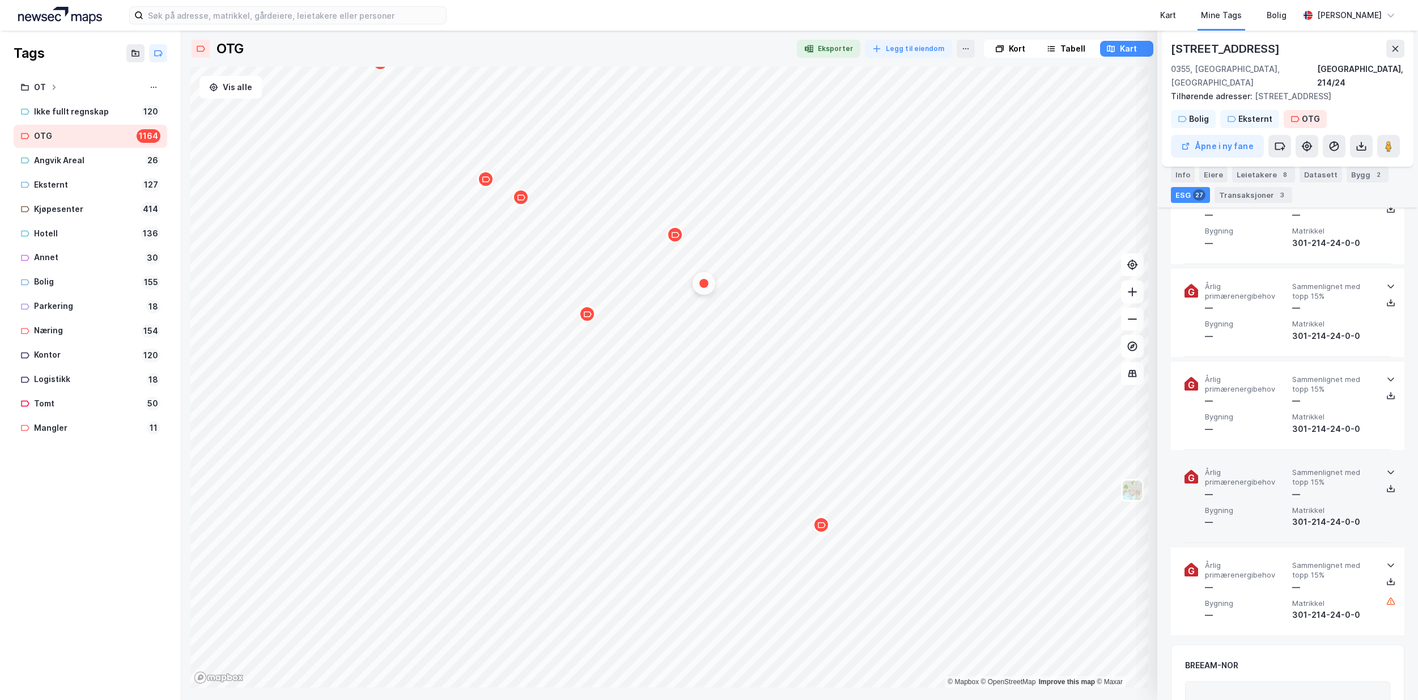
click at [1387, 470] on icon at bounding box center [1390, 472] width 7 height 4
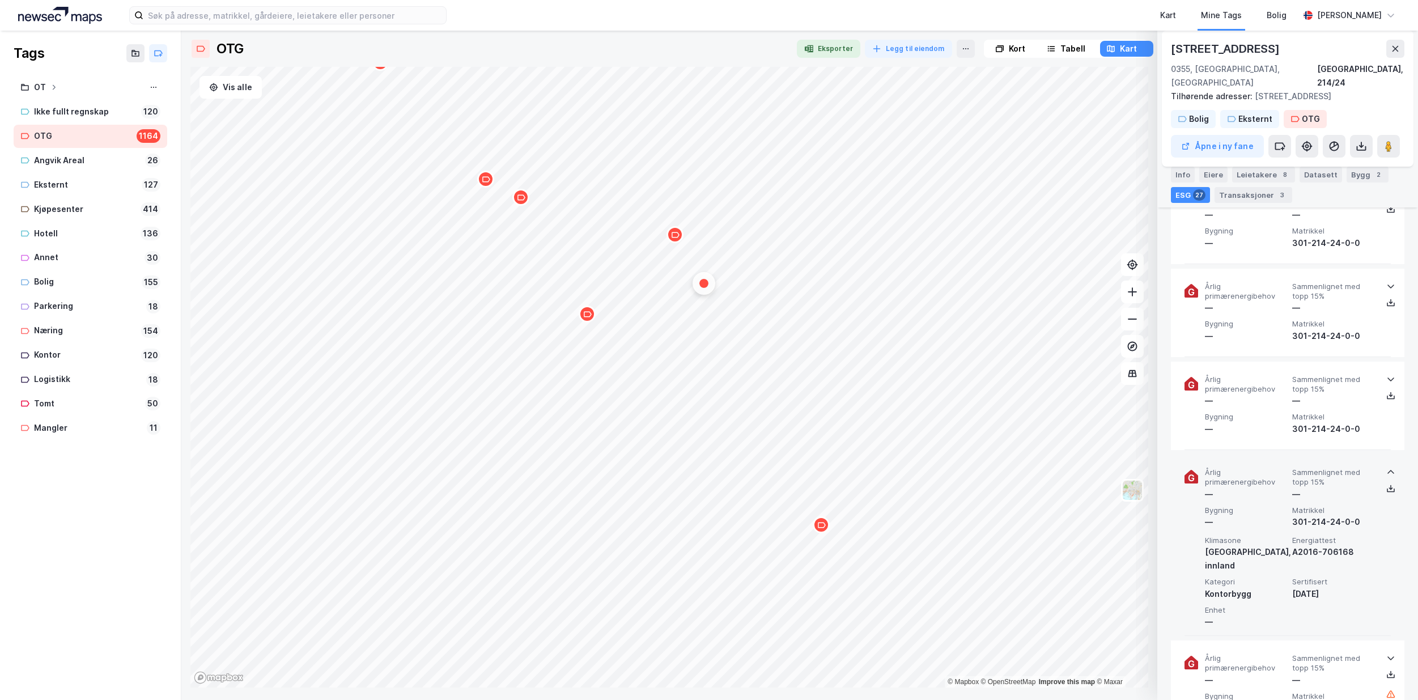
click at [1386, 467] on icon at bounding box center [1390, 471] width 9 height 9
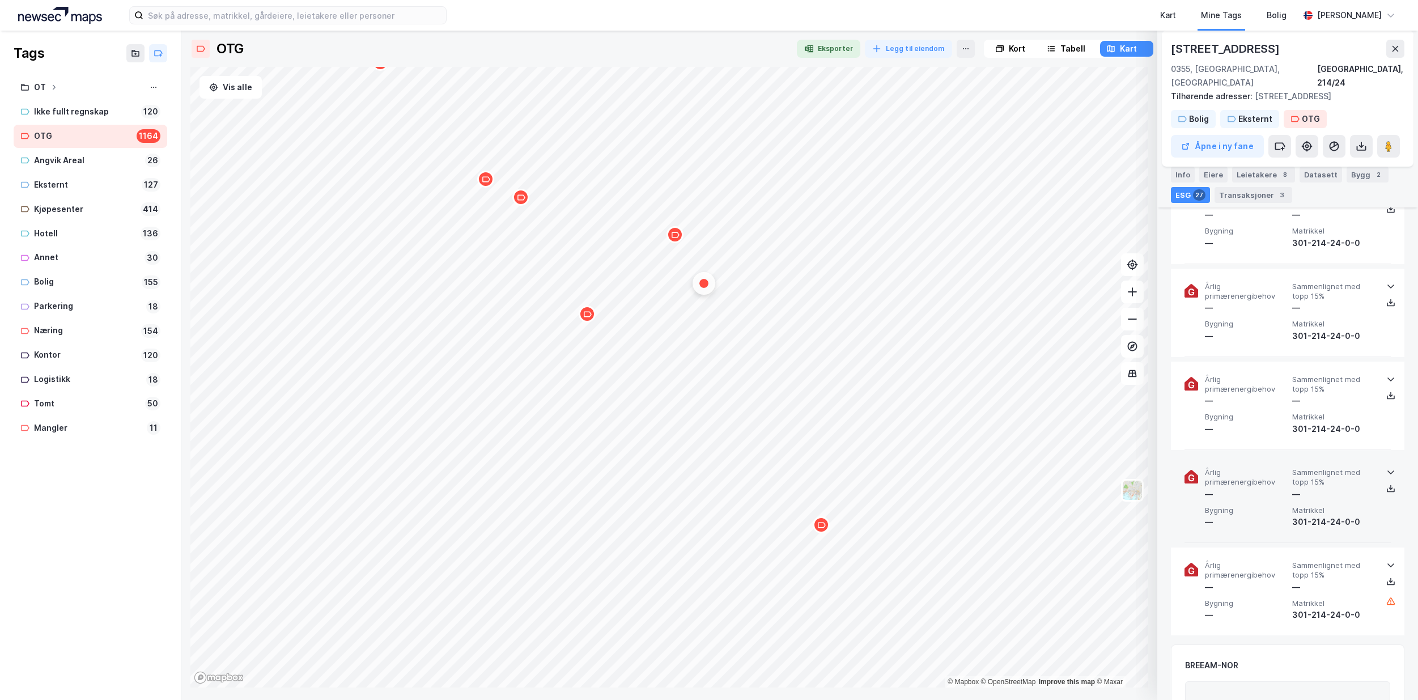
click at [827, 525] on div "Map marker" at bounding box center [820, 524] width 17 height 17
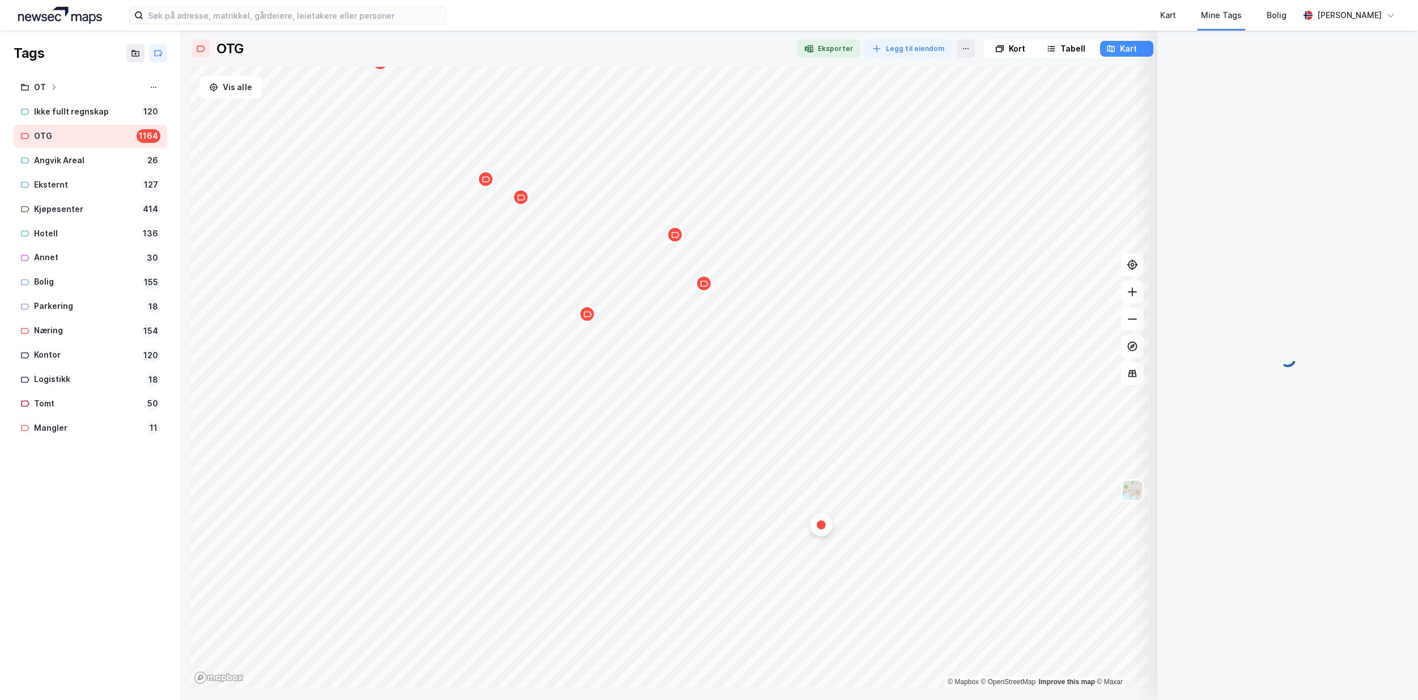
scroll to position [92, 0]
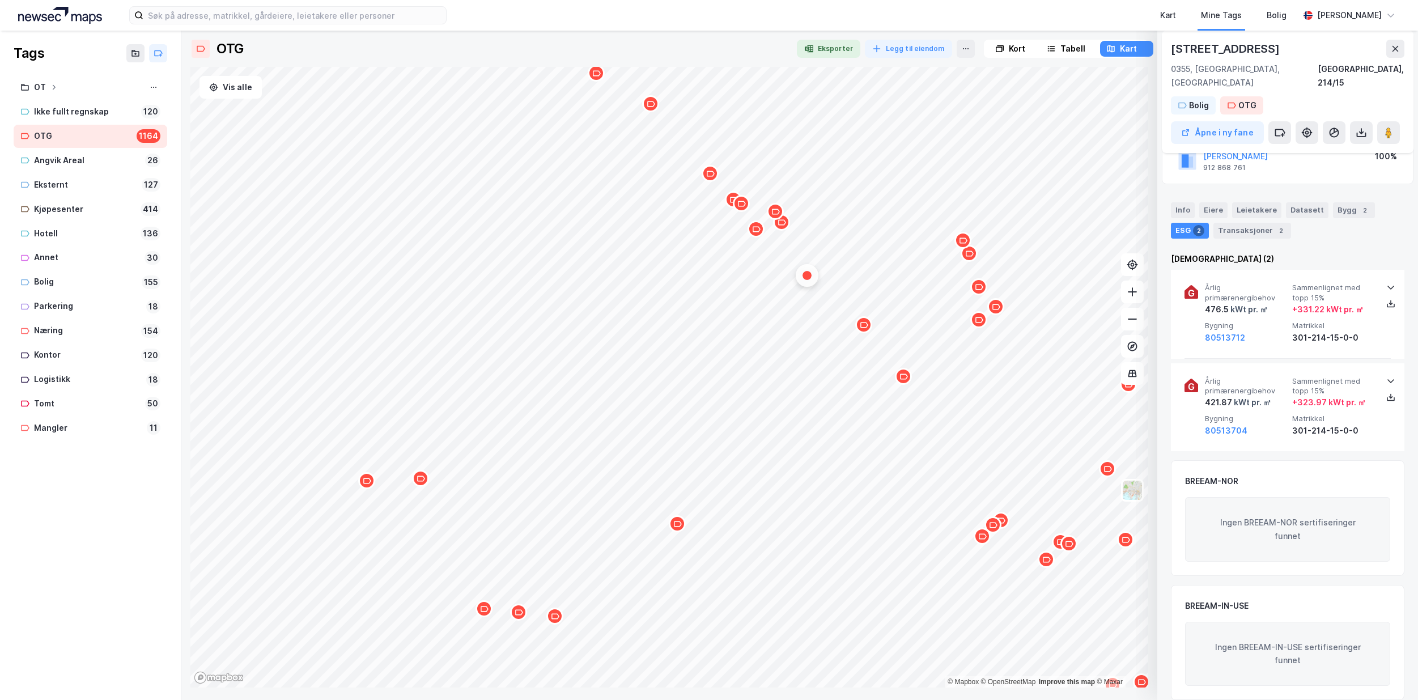
click at [864, 327] on icon "Map marker" at bounding box center [863, 325] width 8 height 8
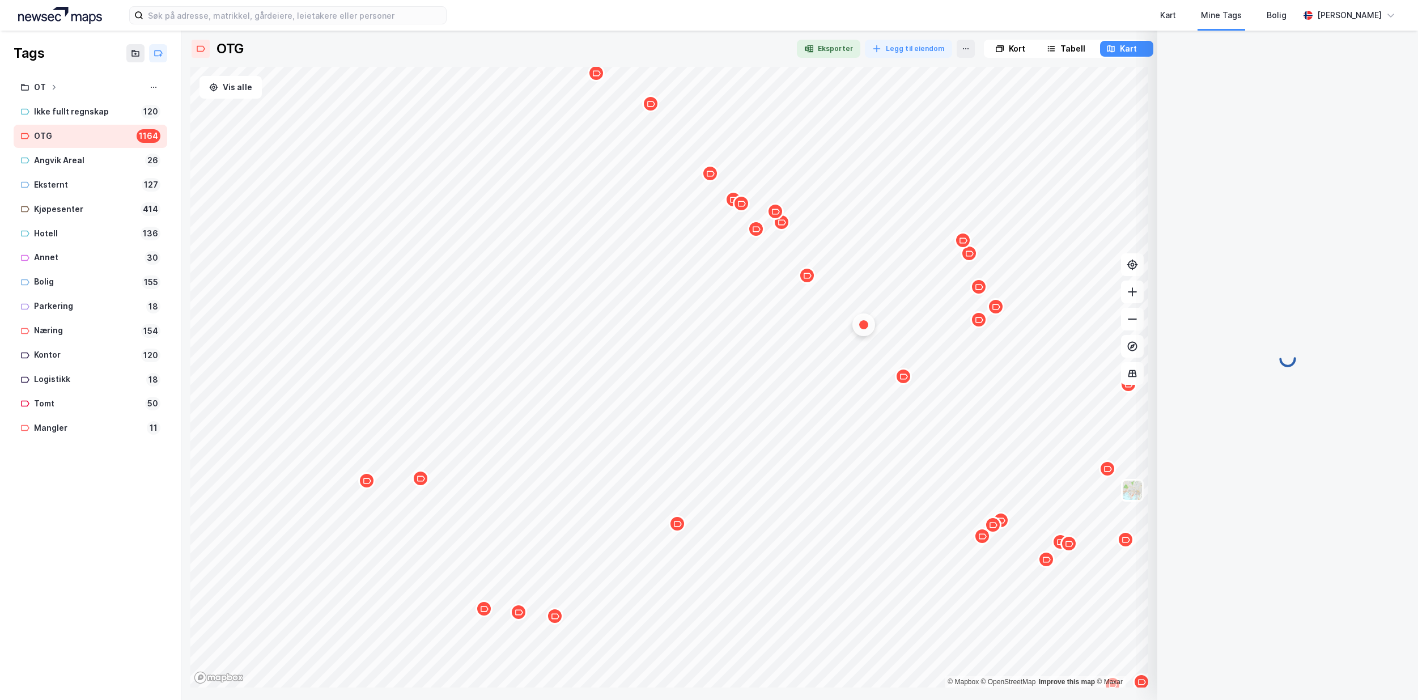
scroll to position [0, 0]
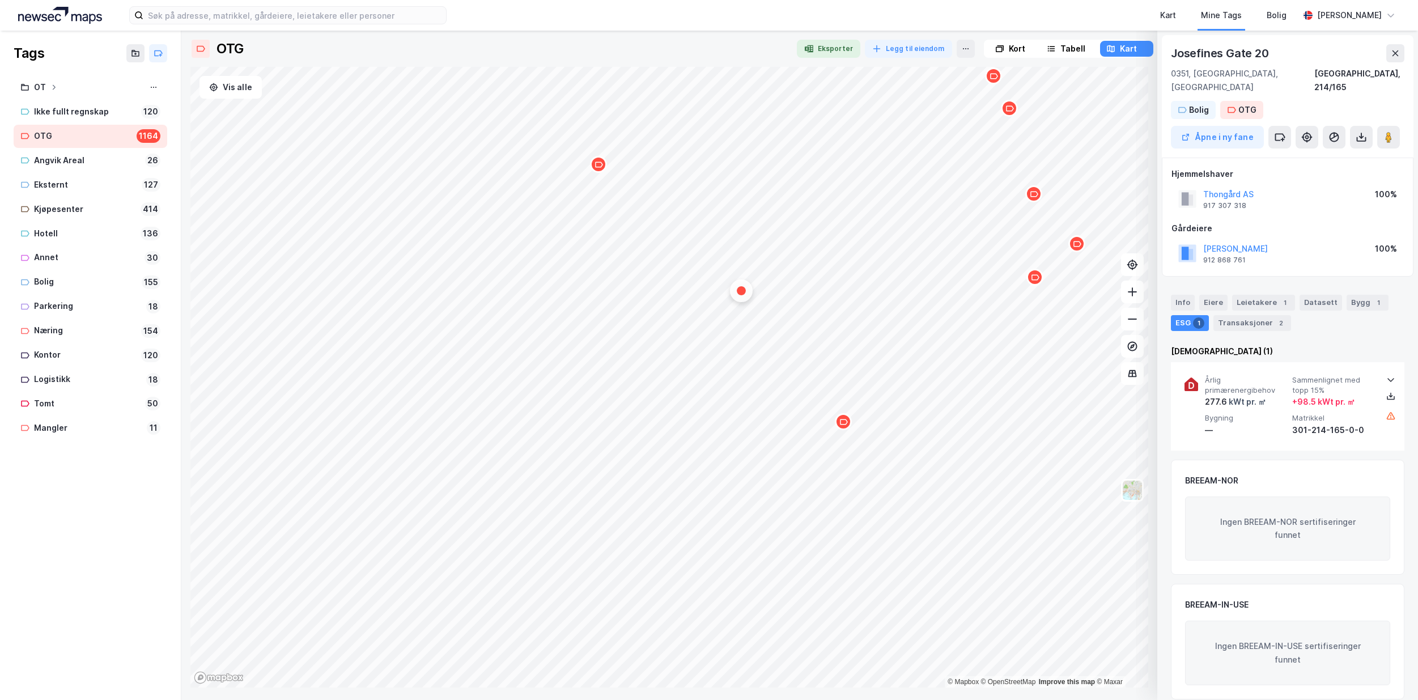
click at [847, 428] on div "Map marker" at bounding box center [843, 421] width 17 height 17
click at [742, 295] on div "Map marker" at bounding box center [741, 290] width 17 height 17
click at [845, 425] on icon "Map marker" at bounding box center [843, 422] width 8 height 8
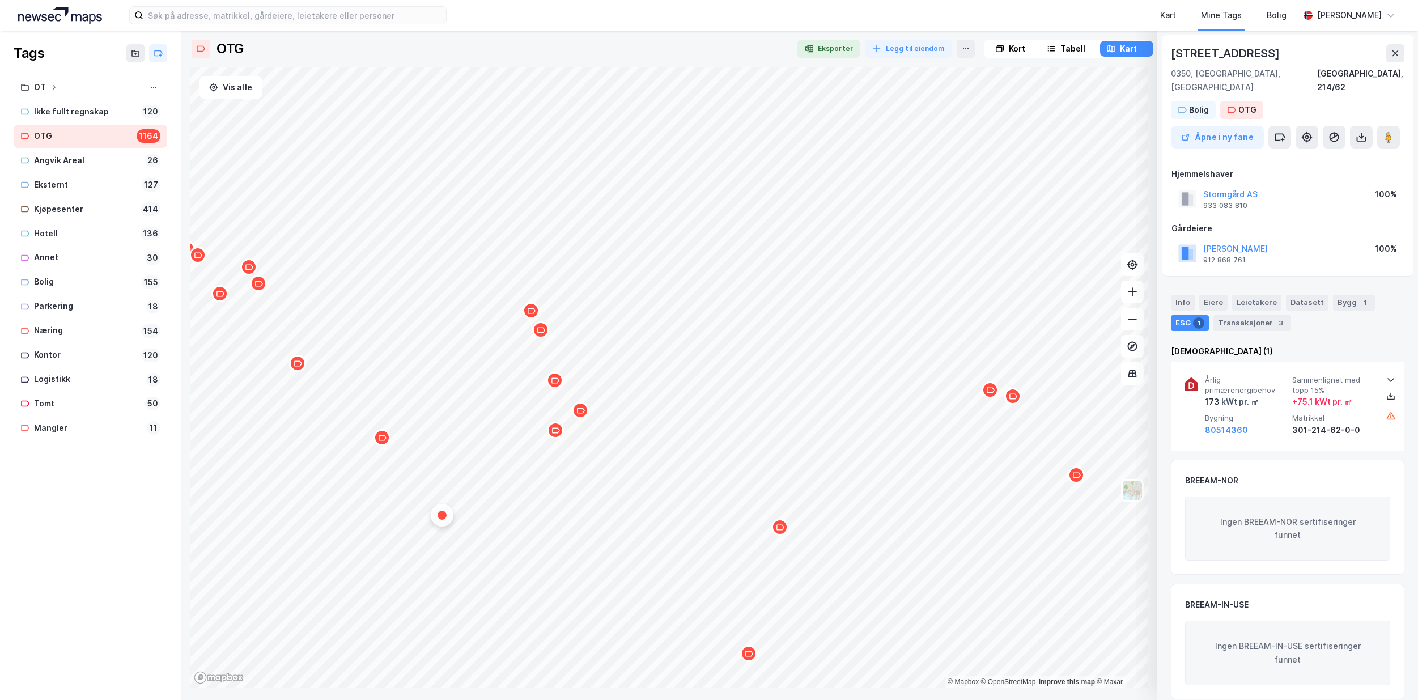
click at [530, 314] on icon "Map marker" at bounding box center [531, 311] width 8 height 8
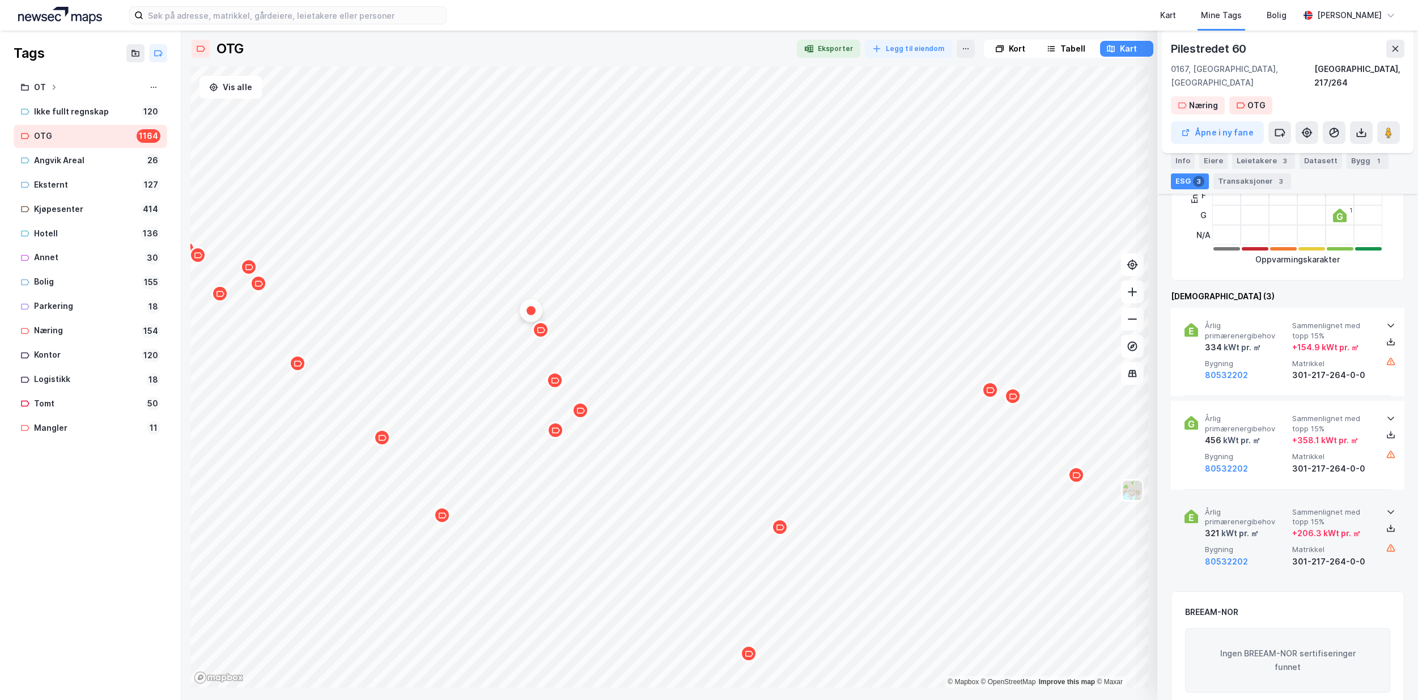
scroll to position [376, 0]
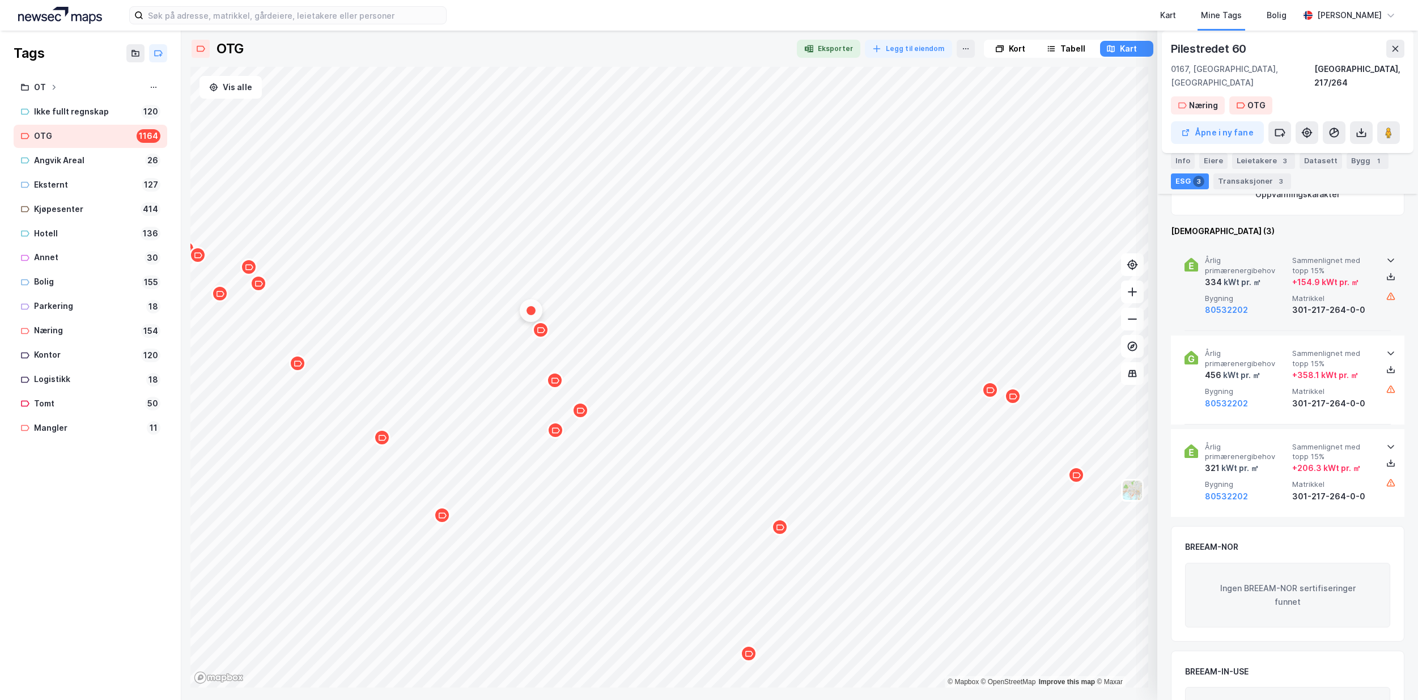
click at [1391, 256] on div at bounding box center [1390, 260] width 18 height 9
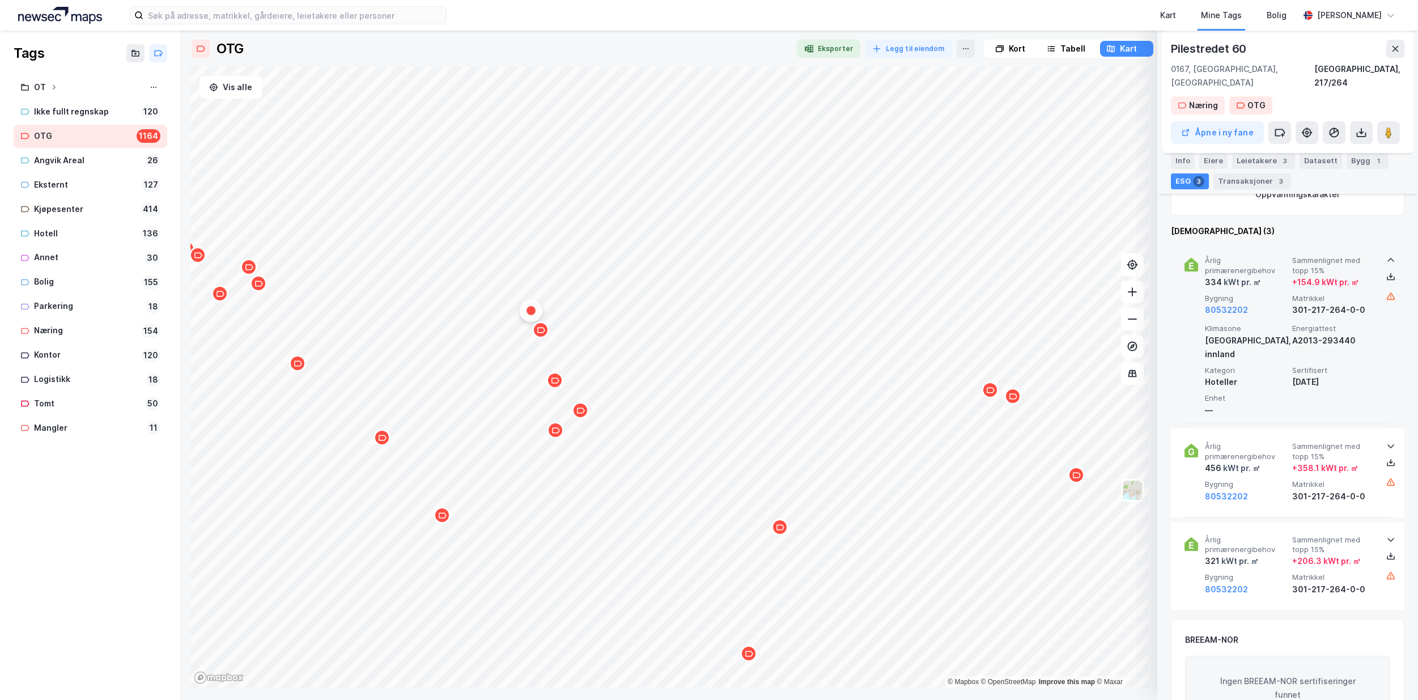
click at [1387, 258] on icon at bounding box center [1390, 260] width 7 height 4
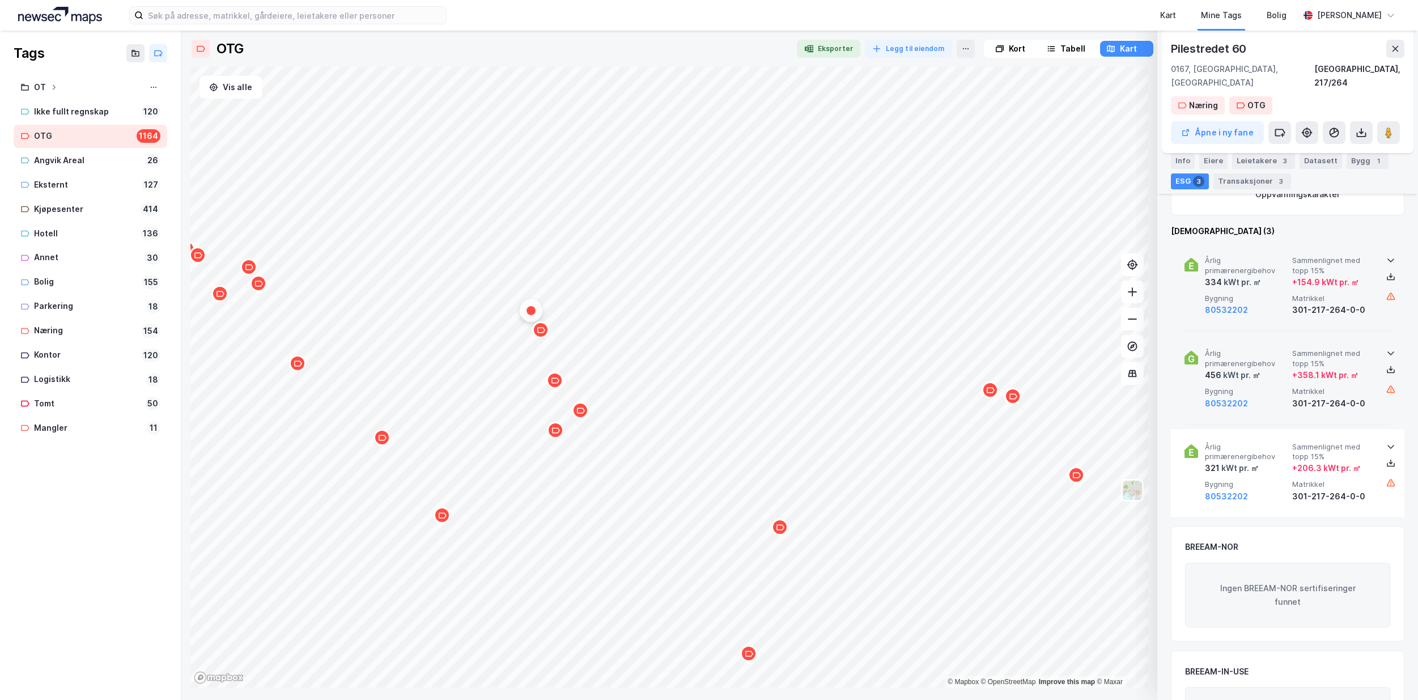
click at [1386, 348] on icon at bounding box center [1390, 352] width 9 height 9
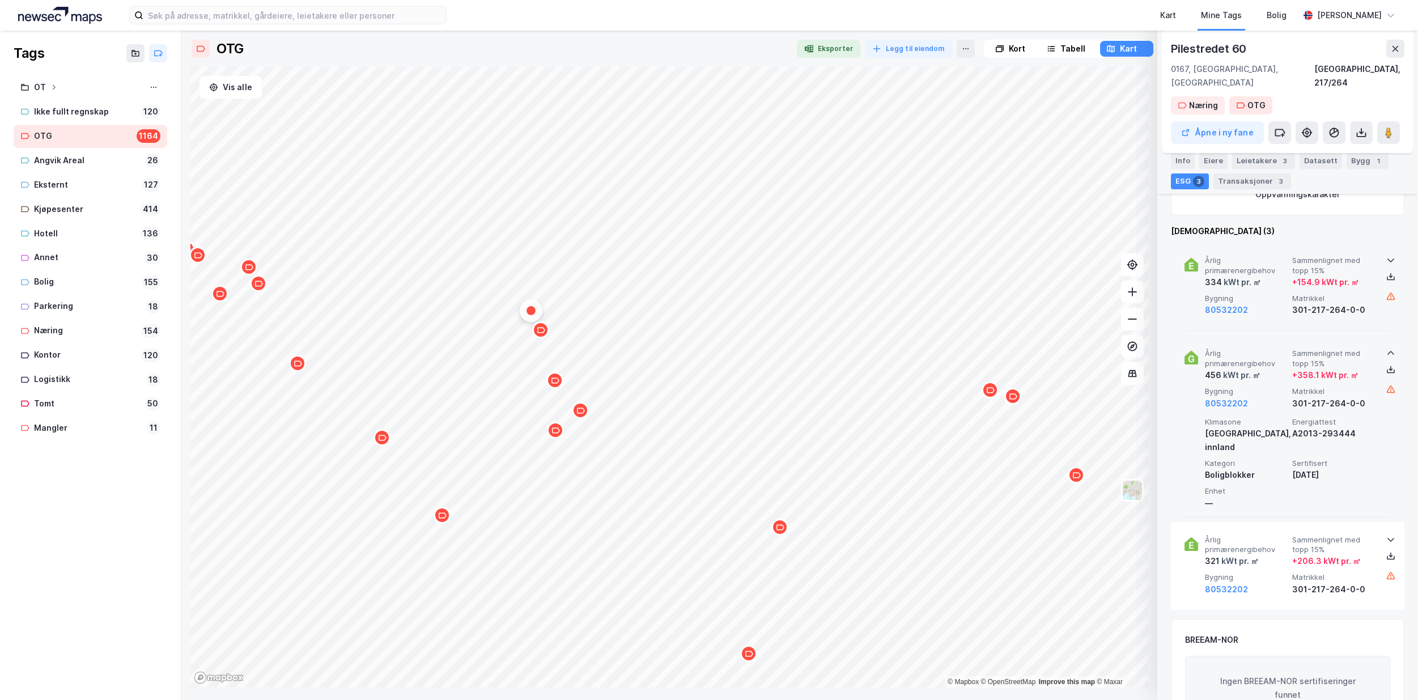
click at [1386, 348] on icon at bounding box center [1390, 352] width 9 height 9
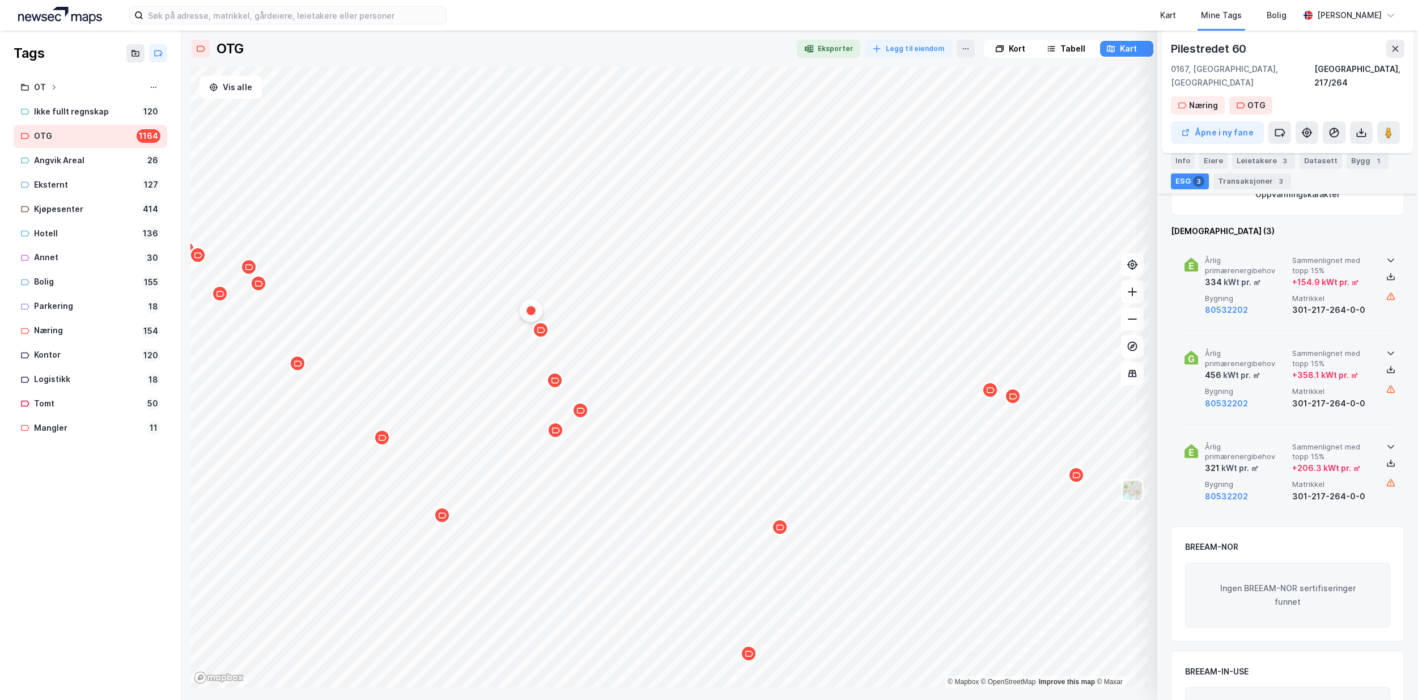
click at [1386, 442] on icon at bounding box center [1390, 446] width 9 height 9
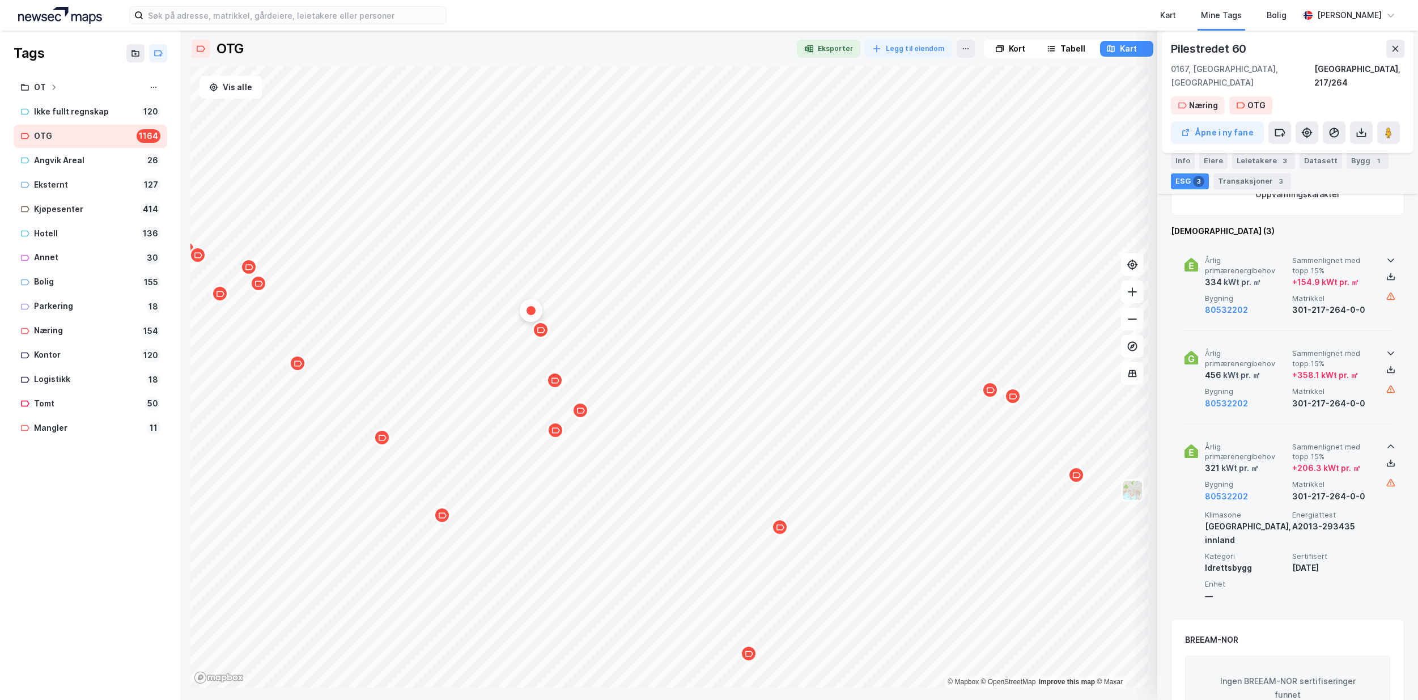
click at [1386, 442] on icon at bounding box center [1390, 446] width 9 height 9
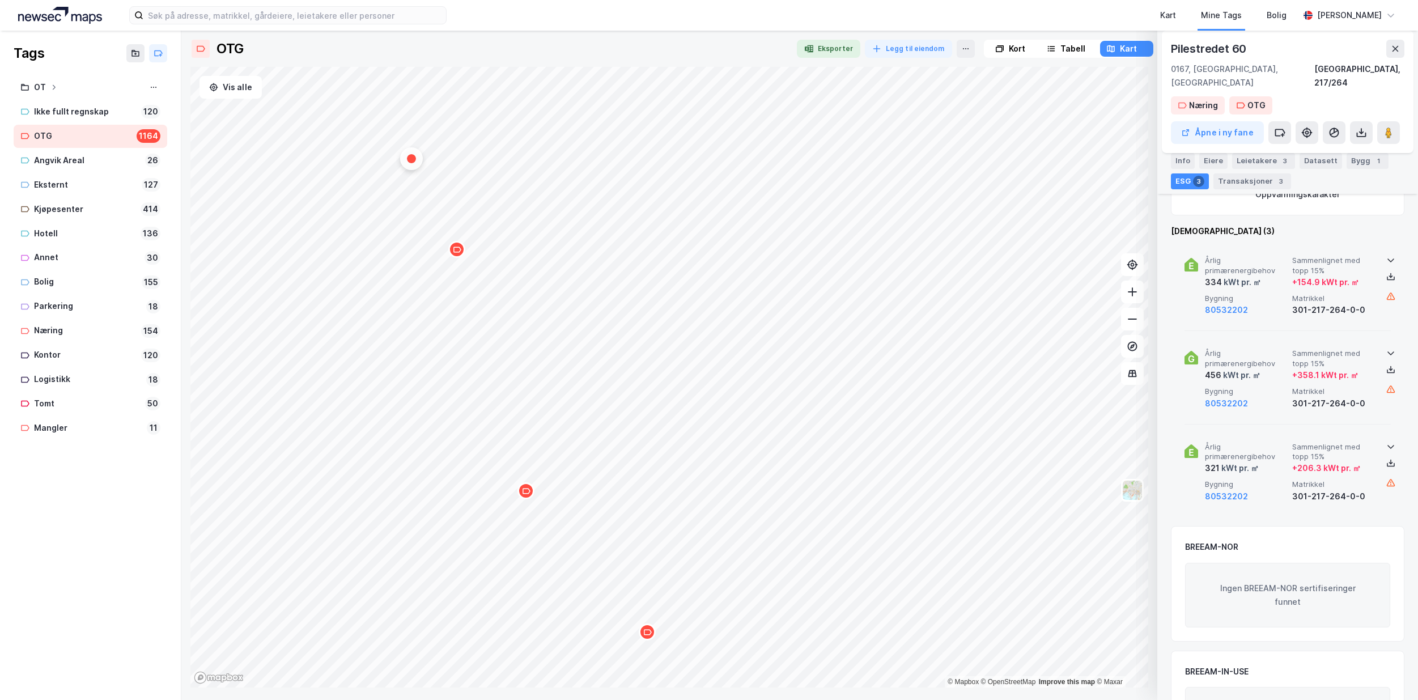
click at [457, 253] on icon "Map marker" at bounding box center [457, 249] width 8 height 8
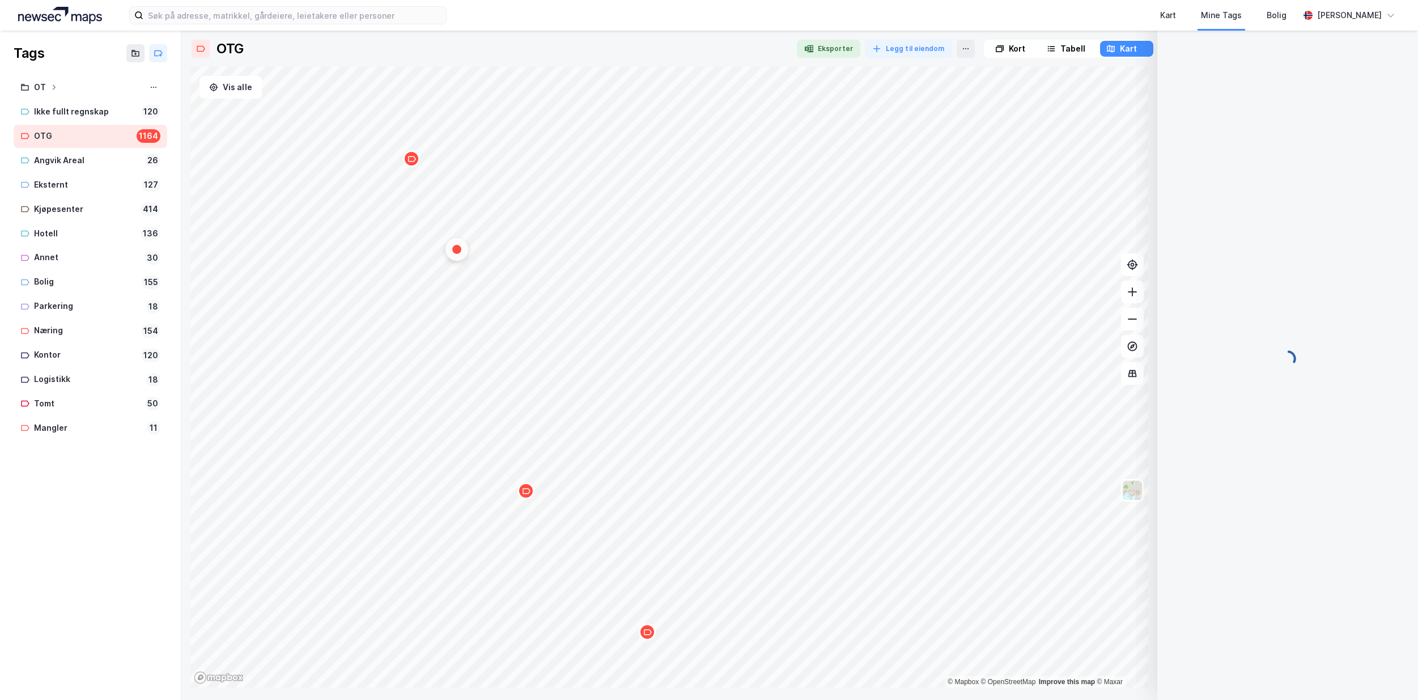
scroll to position [0, 0]
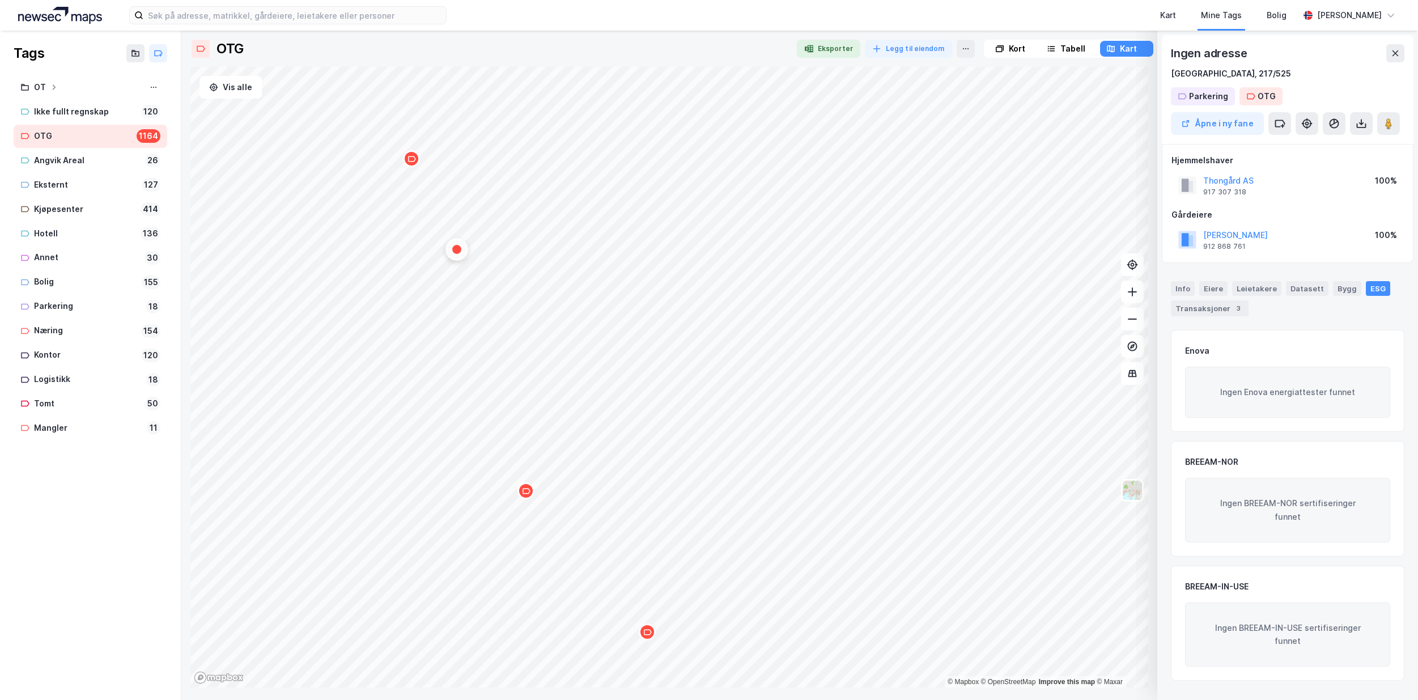
click at [529, 497] on div "Map marker" at bounding box center [525, 490] width 17 height 17
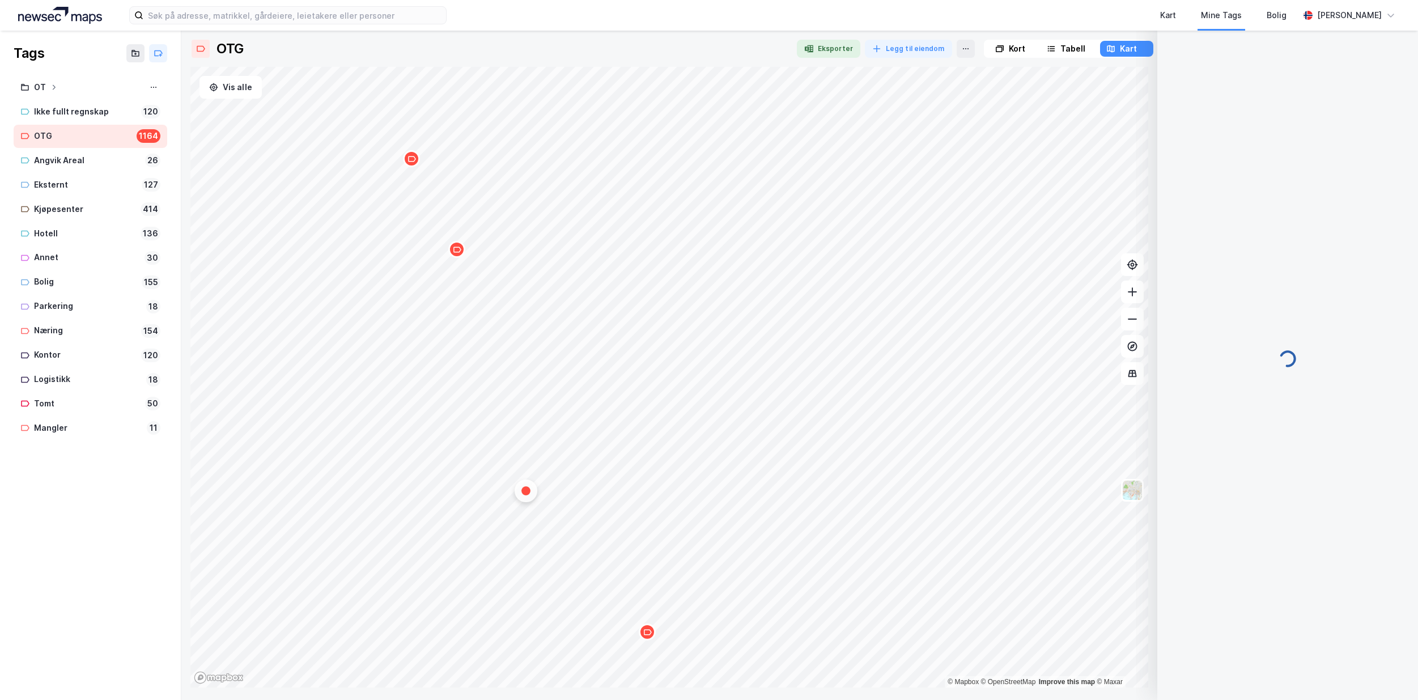
scroll to position [376, 0]
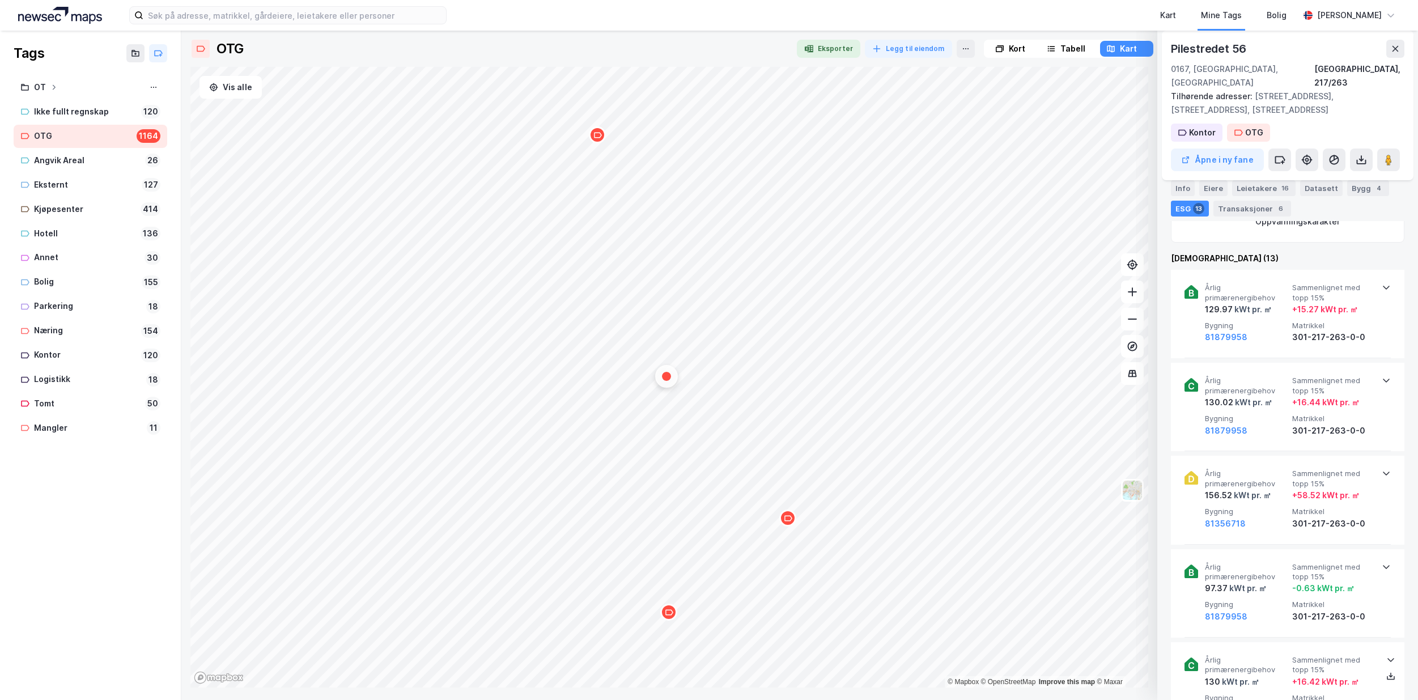
click at [671, 617] on div "Map marker" at bounding box center [668, 611] width 17 height 17
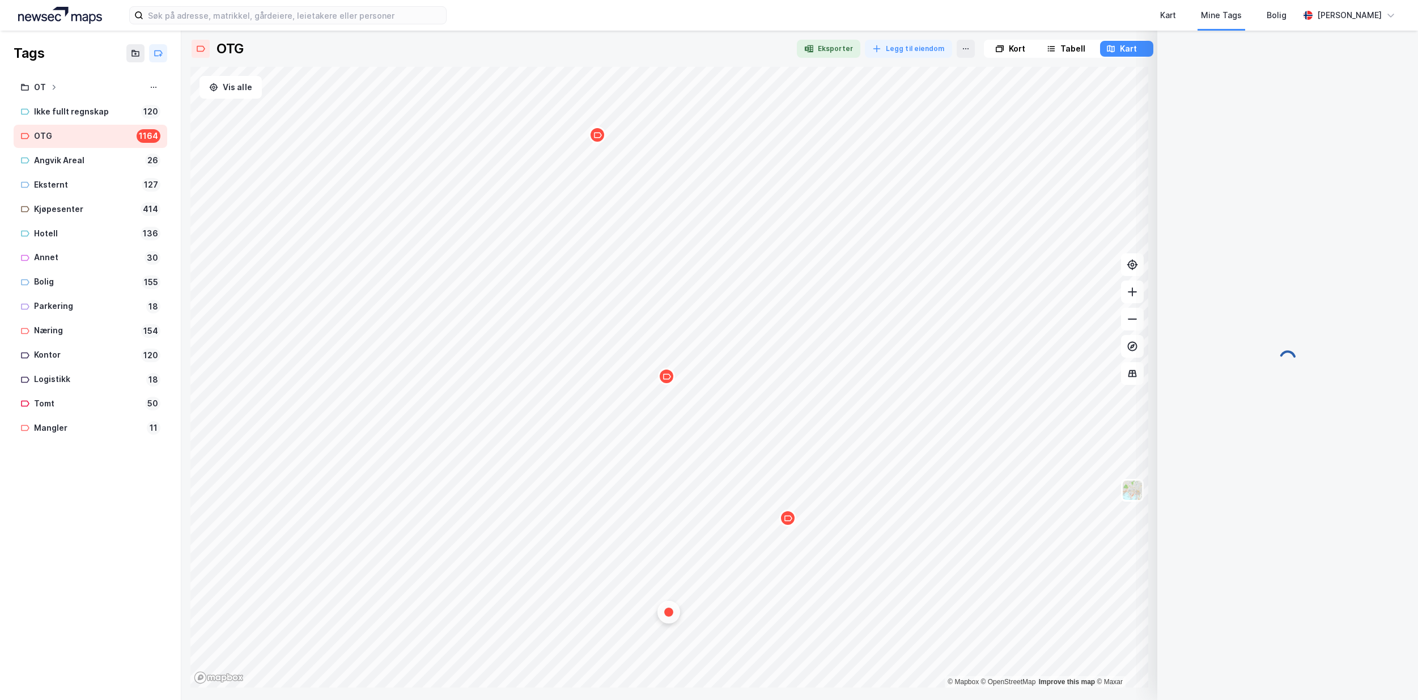
scroll to position [0, 0]
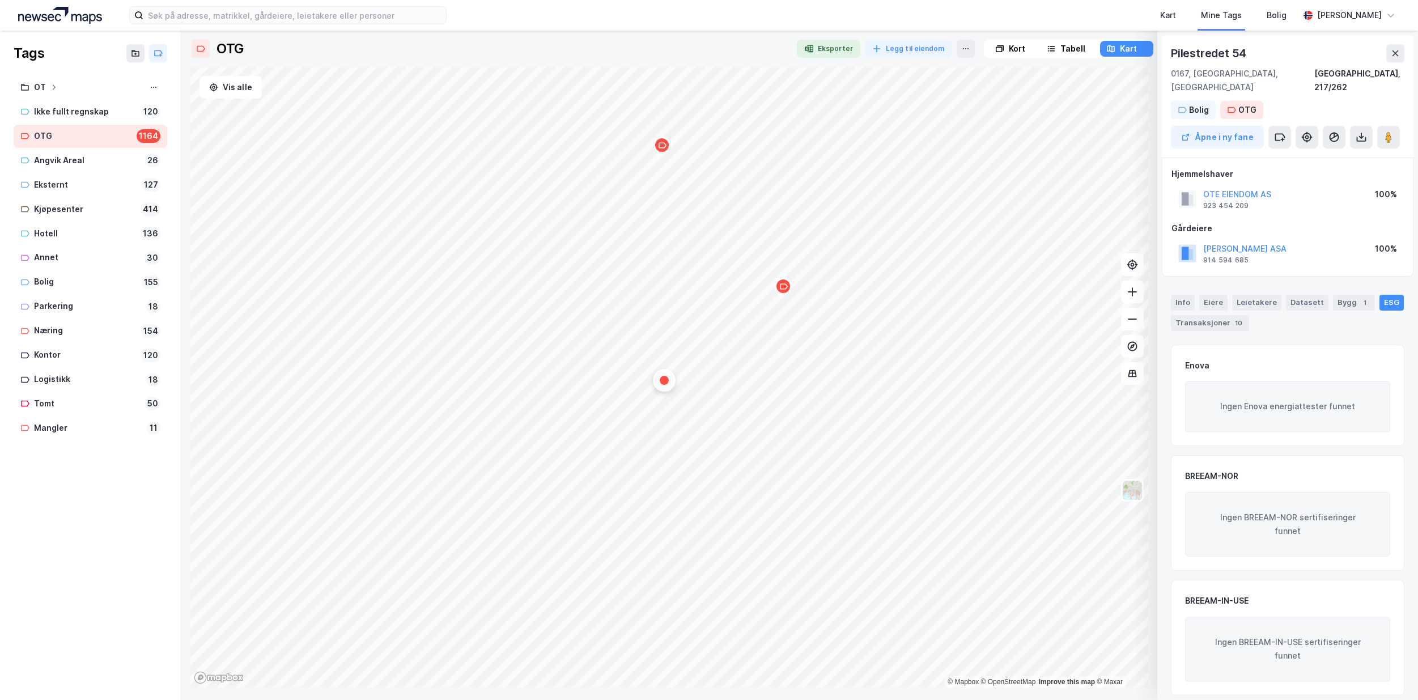
click at [786, 288] on icon "Map marker" at bounding box center [783, 286] width 8 height 8
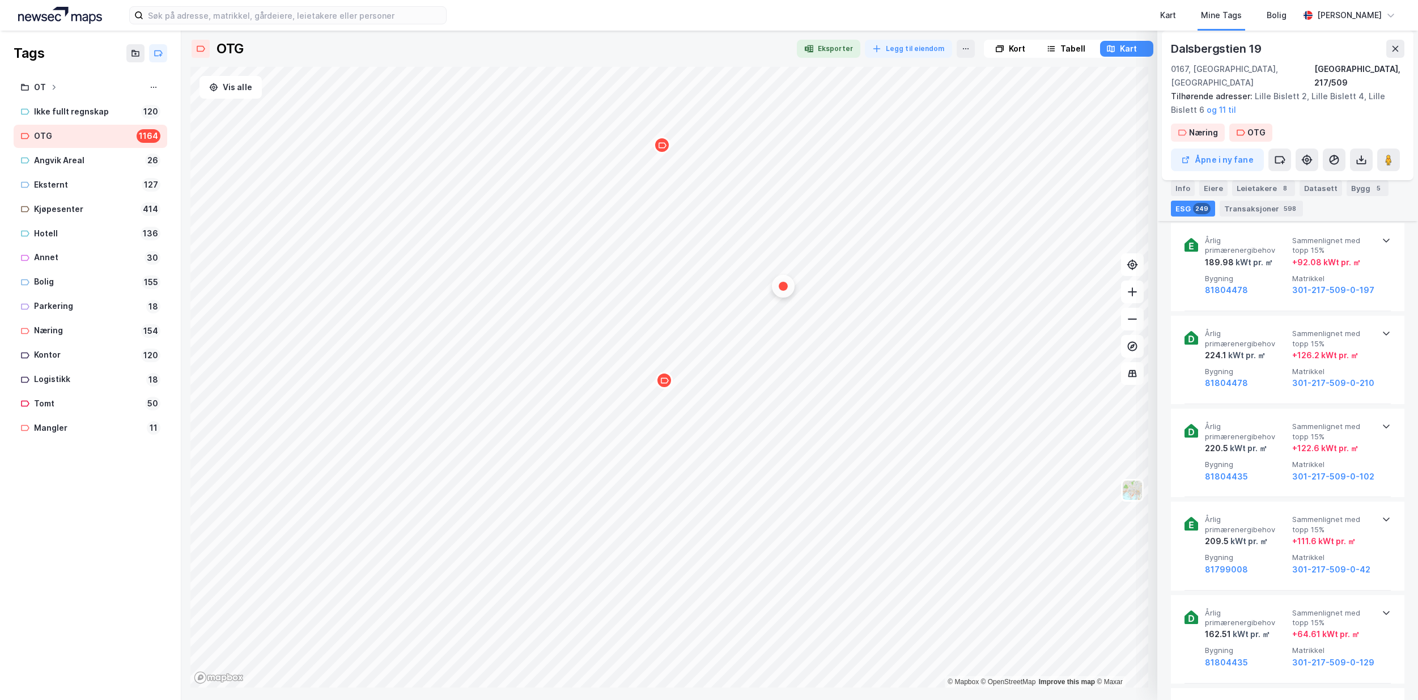
scroll to position [1246, 0]
click at [1138, 325] on button at bounding box center [1132, 319] width 23 height 23
click at [1135, 321] on icon at bounding box center [1131, 318] width 11 height 11
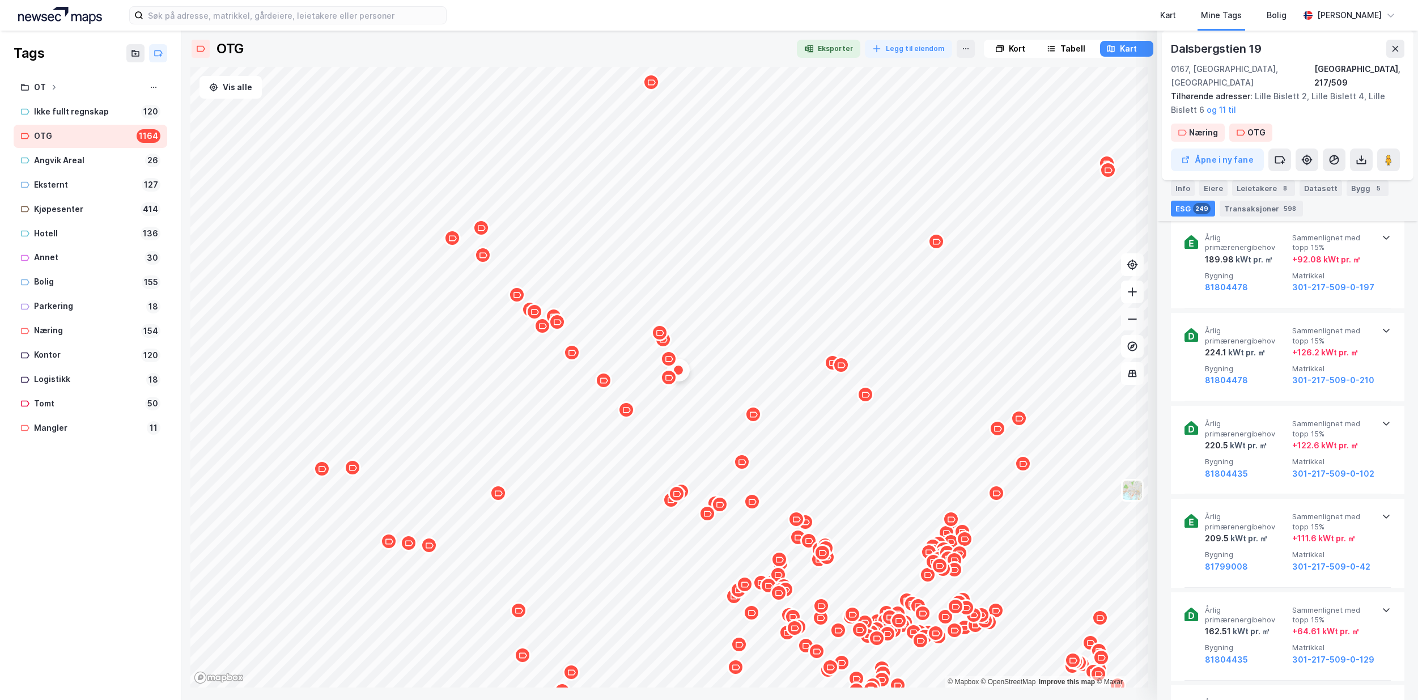
click at [1135, 321] on icon at bounding box center [1131, 318] width 11 height 11
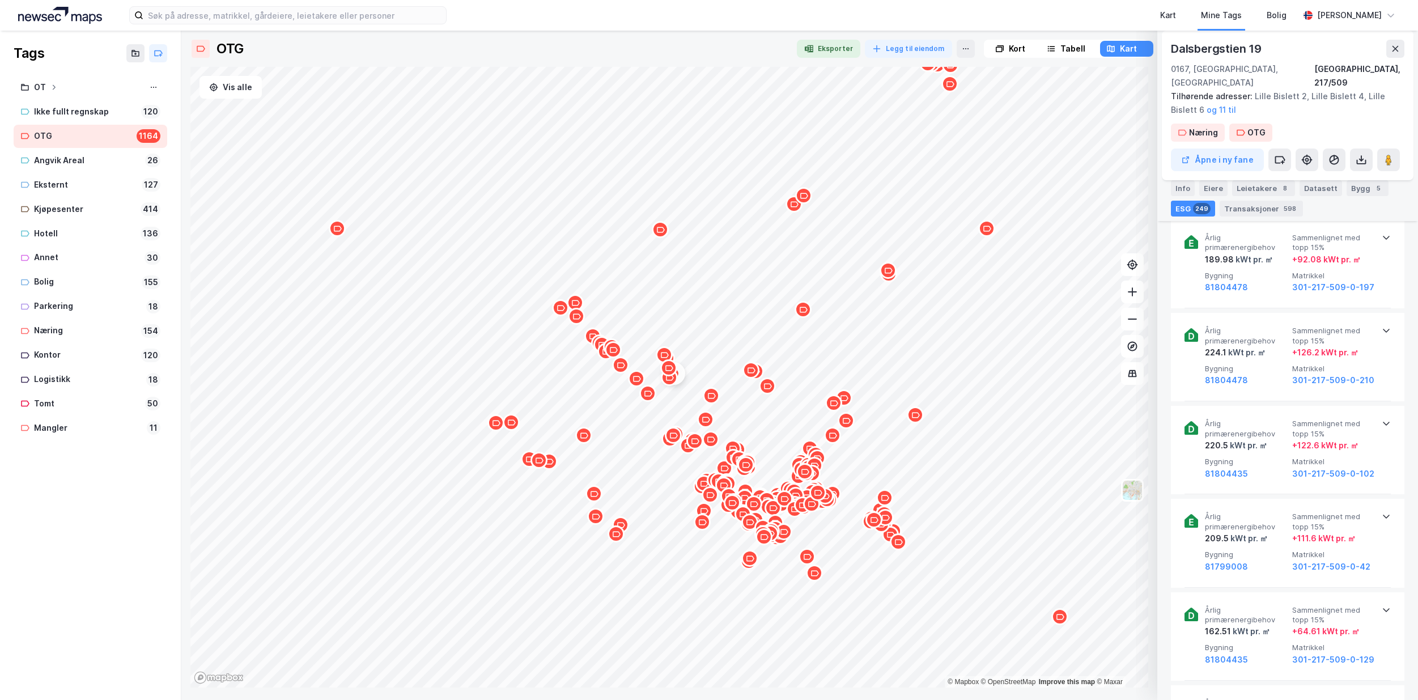
click at [662, 231] on icon "Map marker" at bounding box center [660, 229] width 8 height 8
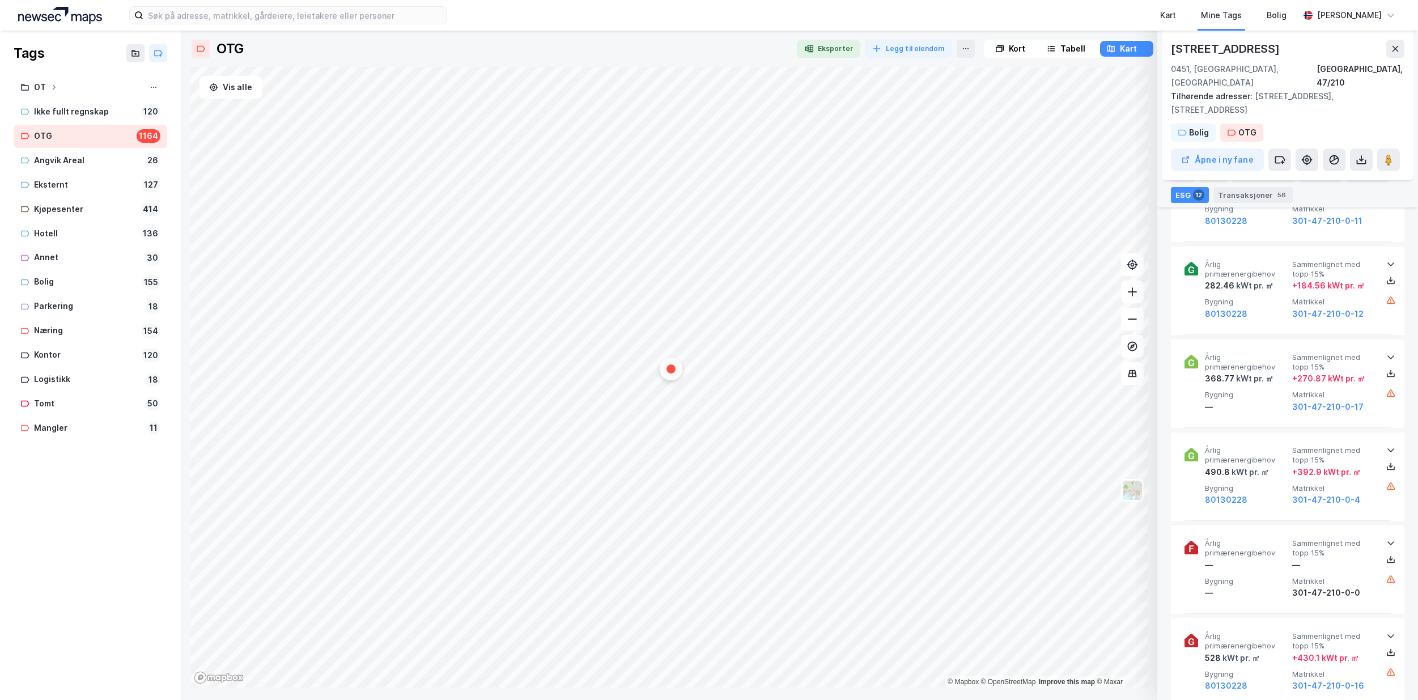
scroll to position [737, 0]
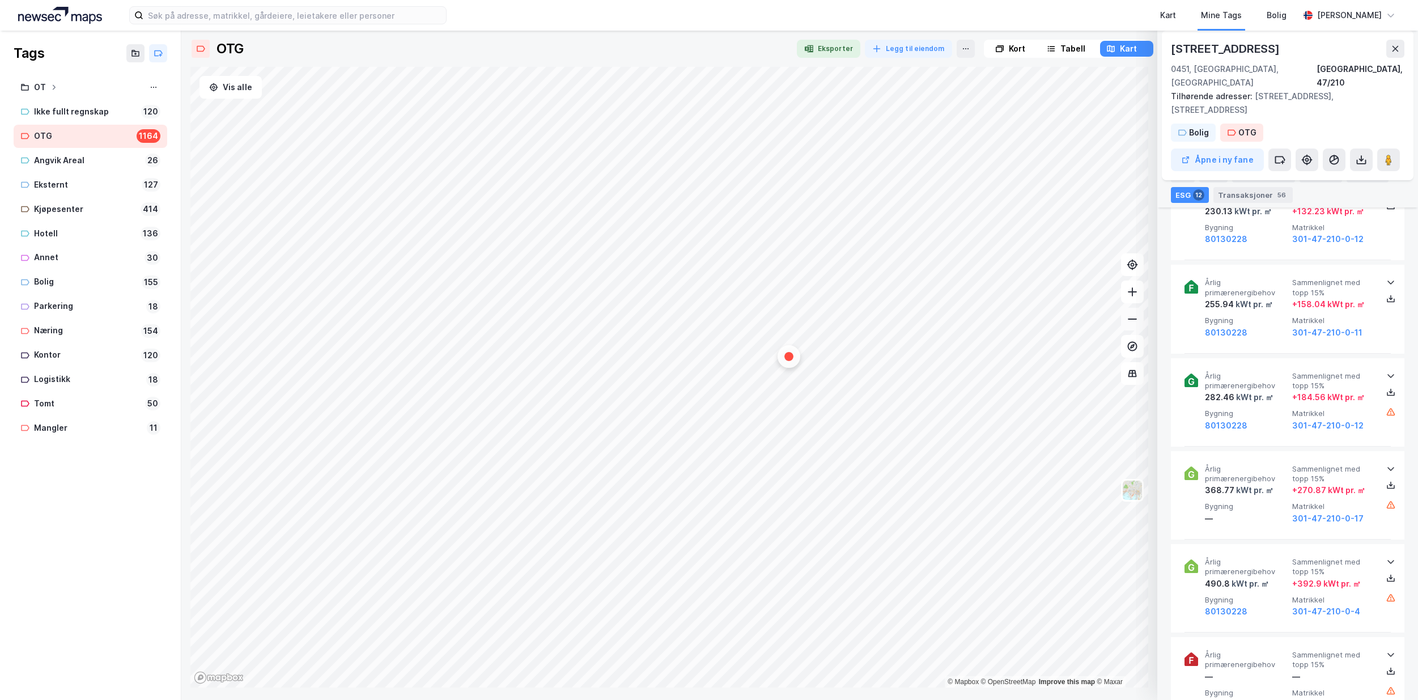
click at [1129, 327] on button at bounding box center [1132, 319] width 23 height 23
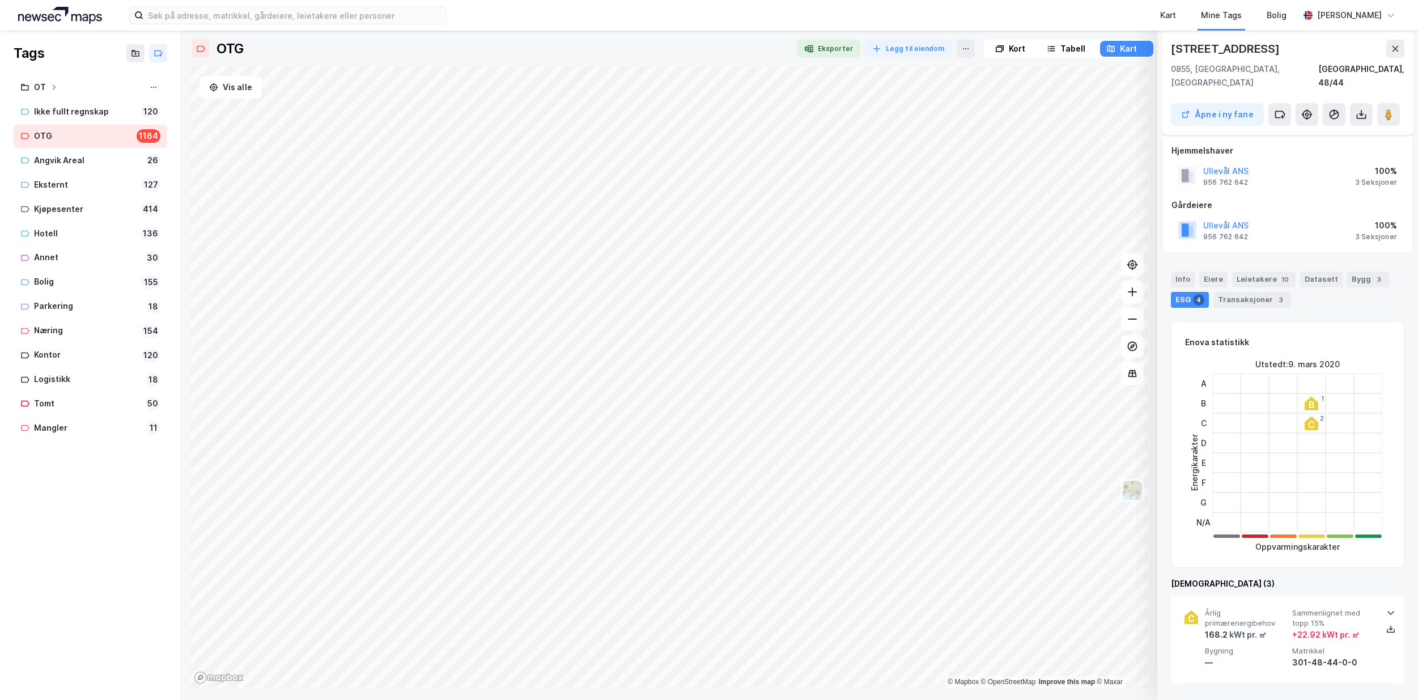
scroll to position [0, 0]
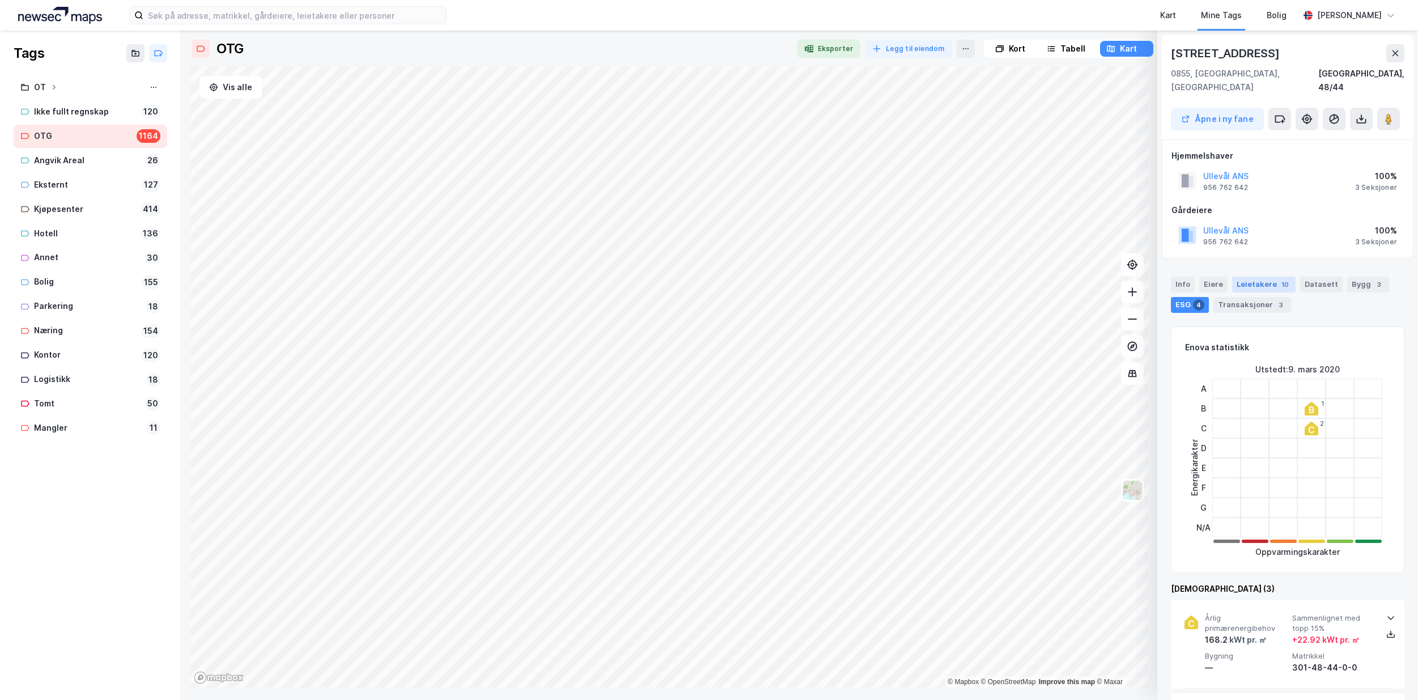
click at [1253, 276] on div "Leietakere 10" at bounding box center [1263, 284] width 63 height 16
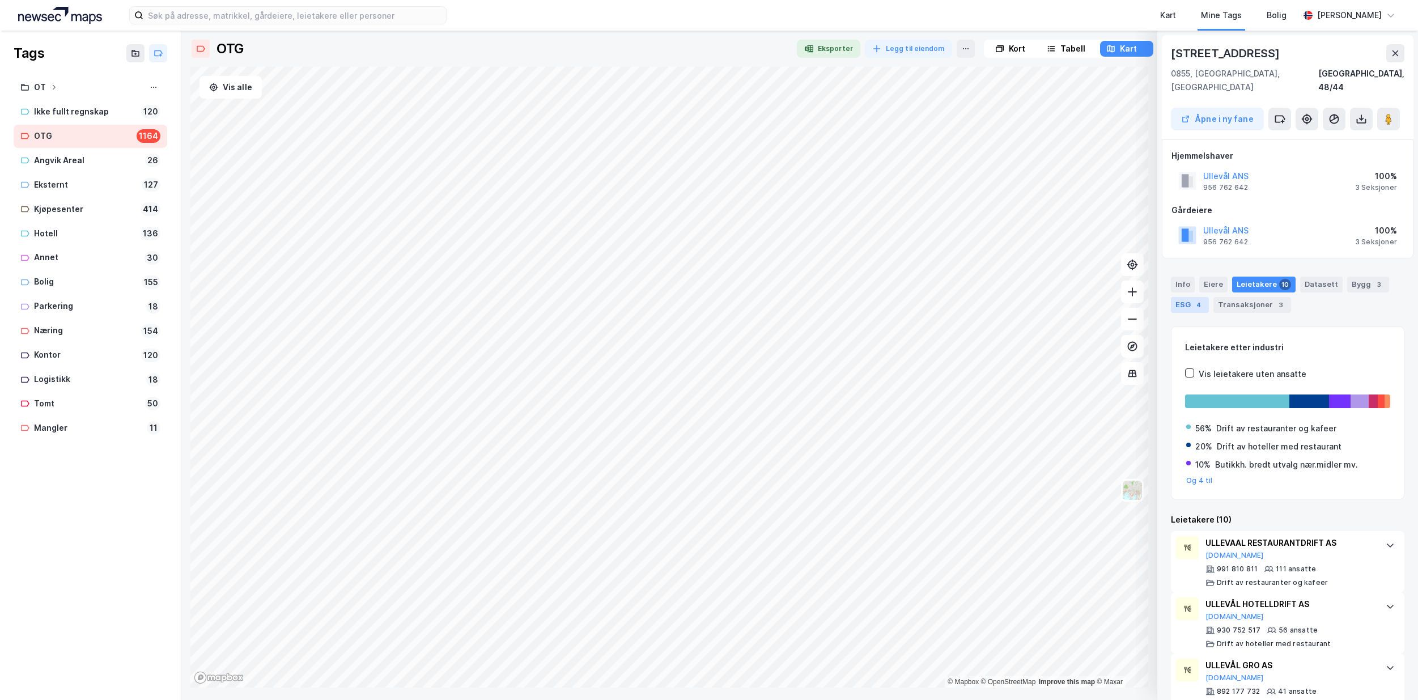
click at [1189, 297] on div "ESG 4" at bounding box center [1190, 305] width 38 height 16
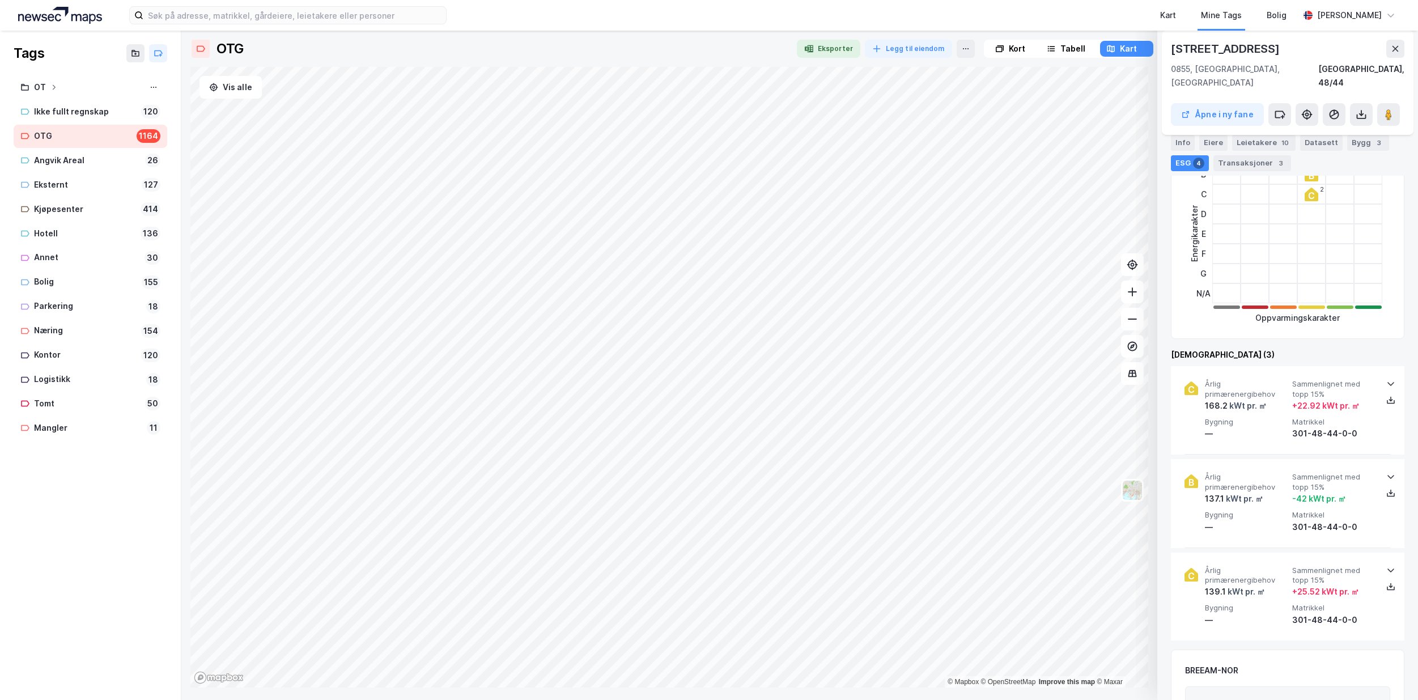
scroll to position [283, 0]
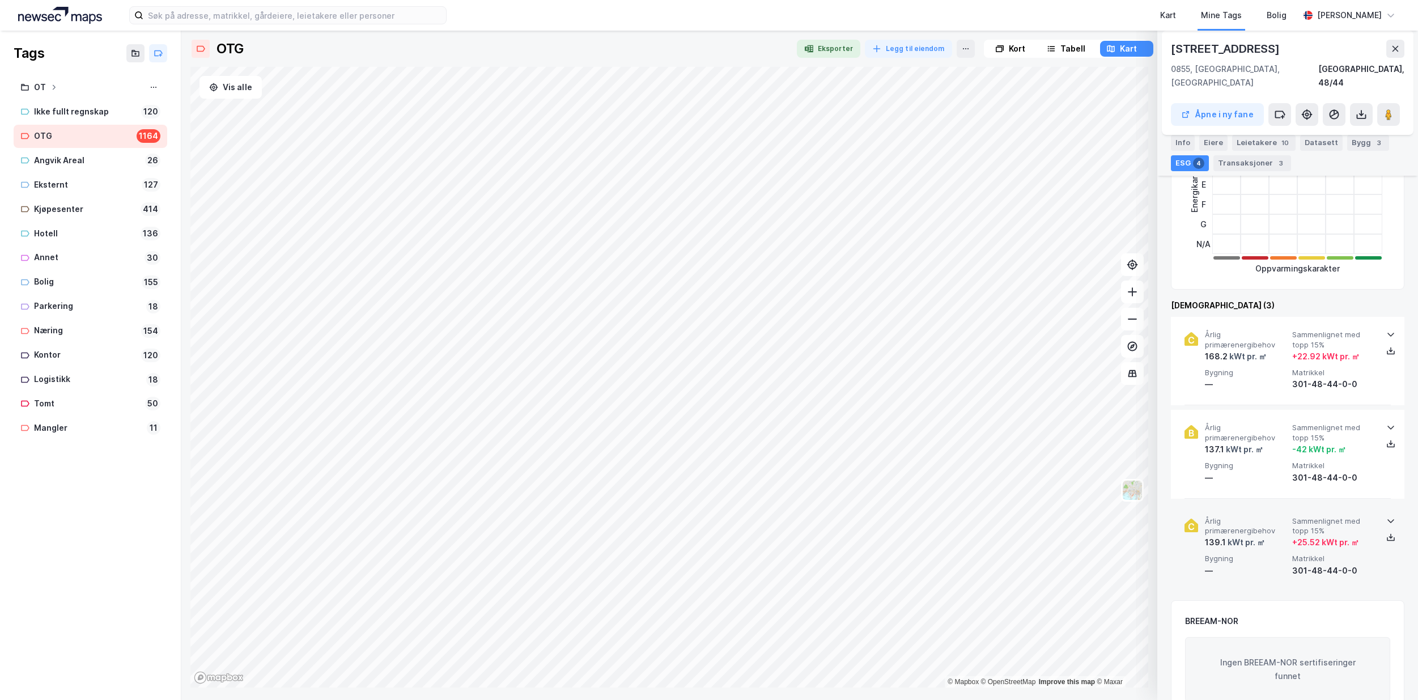
click at [1389, 519] on icon at bounding box center [1390, 521] width 7 height 4
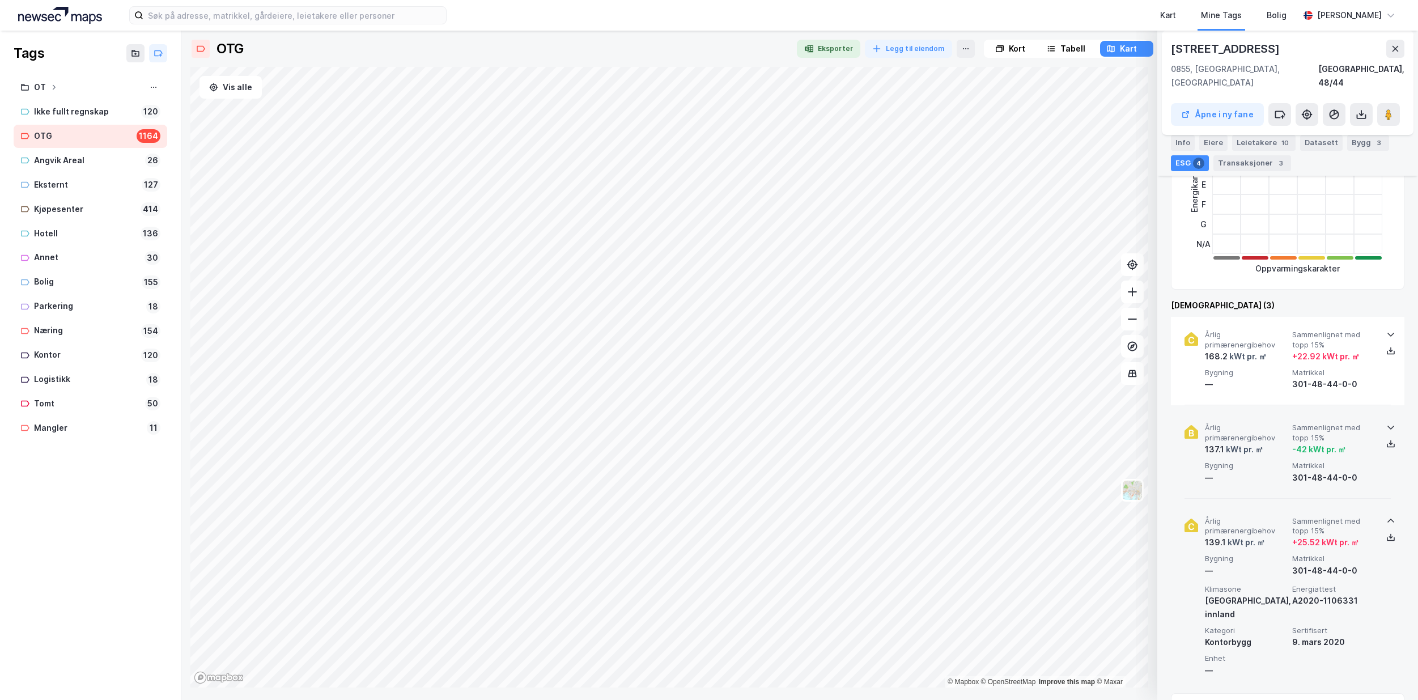
click at [1386, 423] on icon at bounding box center [1390, 427] width 9 height 9
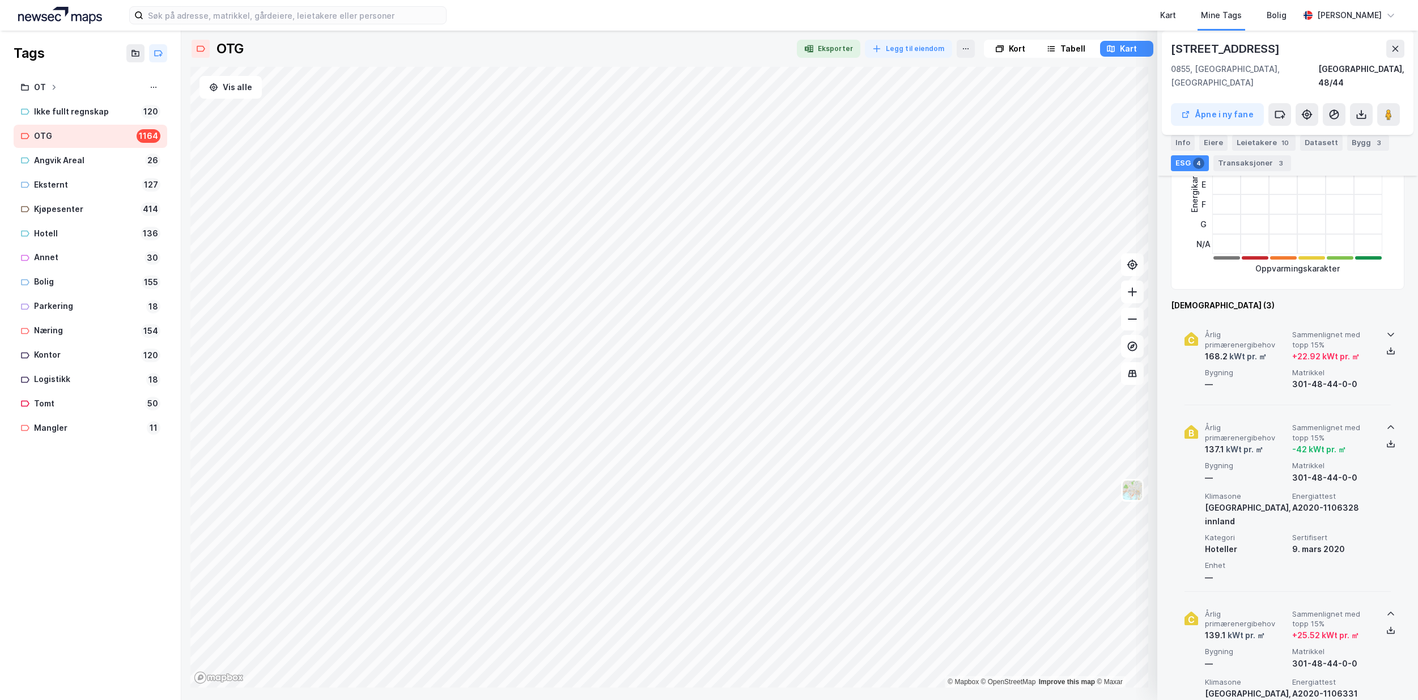
click at [1386, 330] on icon at bounding box center [1390, 334] width 9 height 9
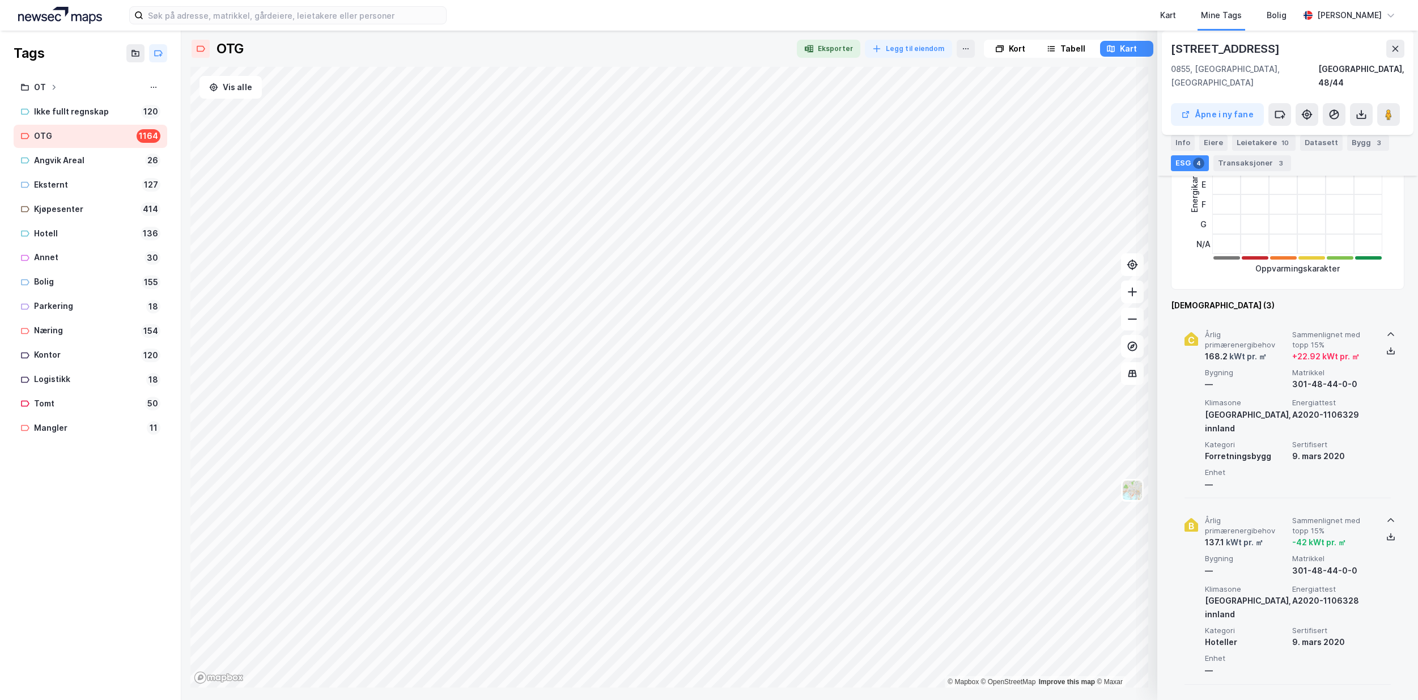
click at [1387, 333] on icon at bounding box center [1390, 335] width 7 height 4
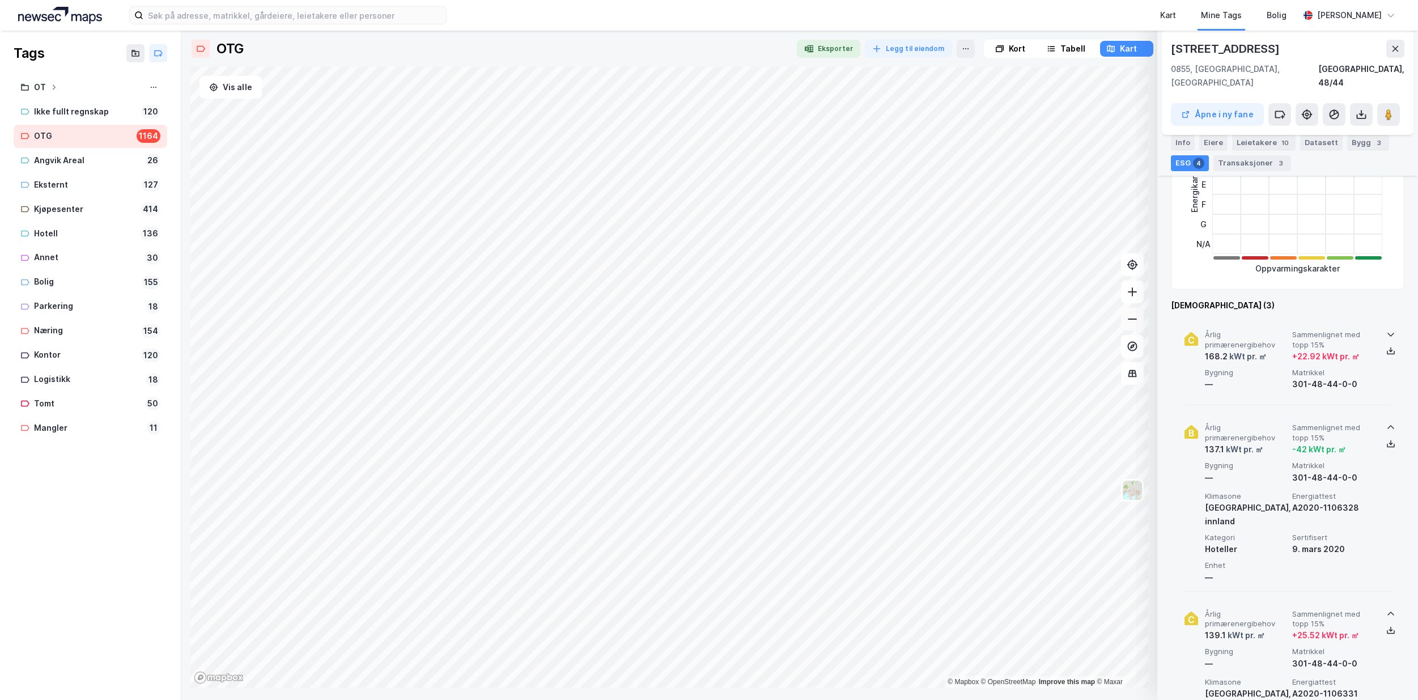
click at [1133, 317] on icon at bounding box center [1131, 318] width 11 height 11
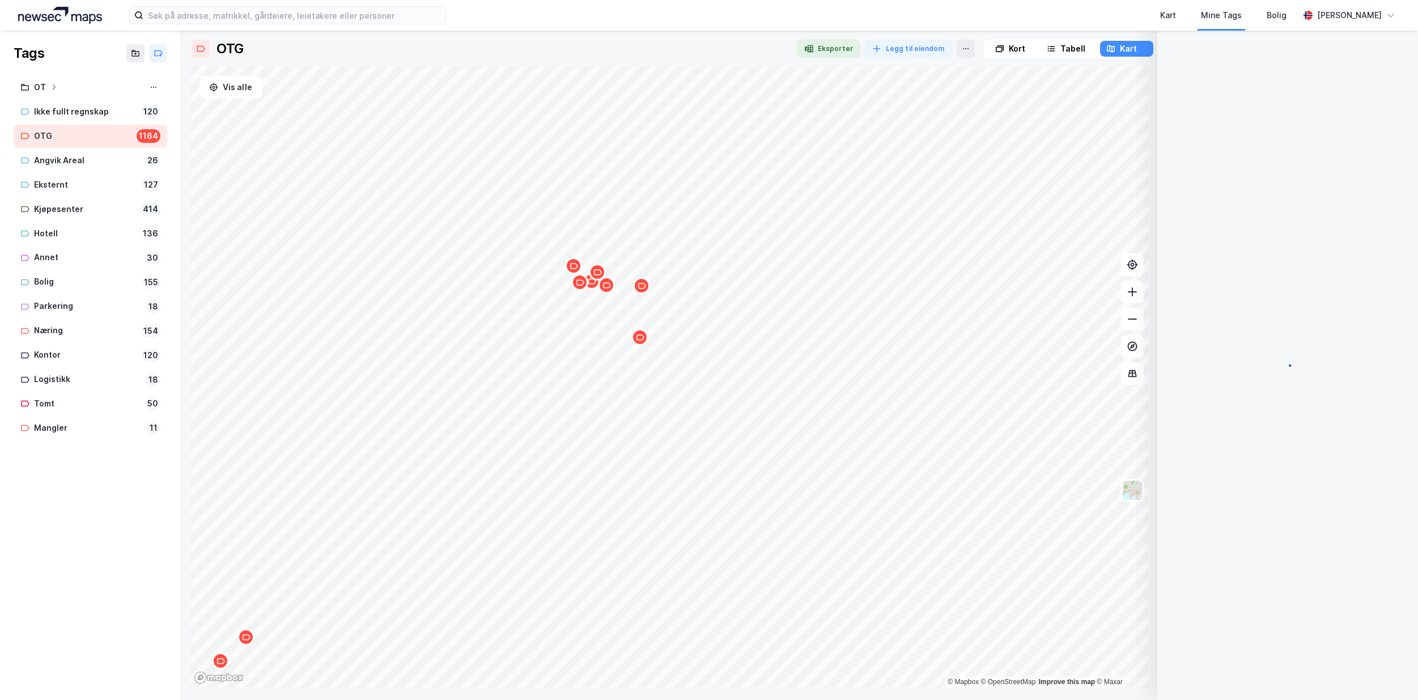
scroll to position [0, 0]
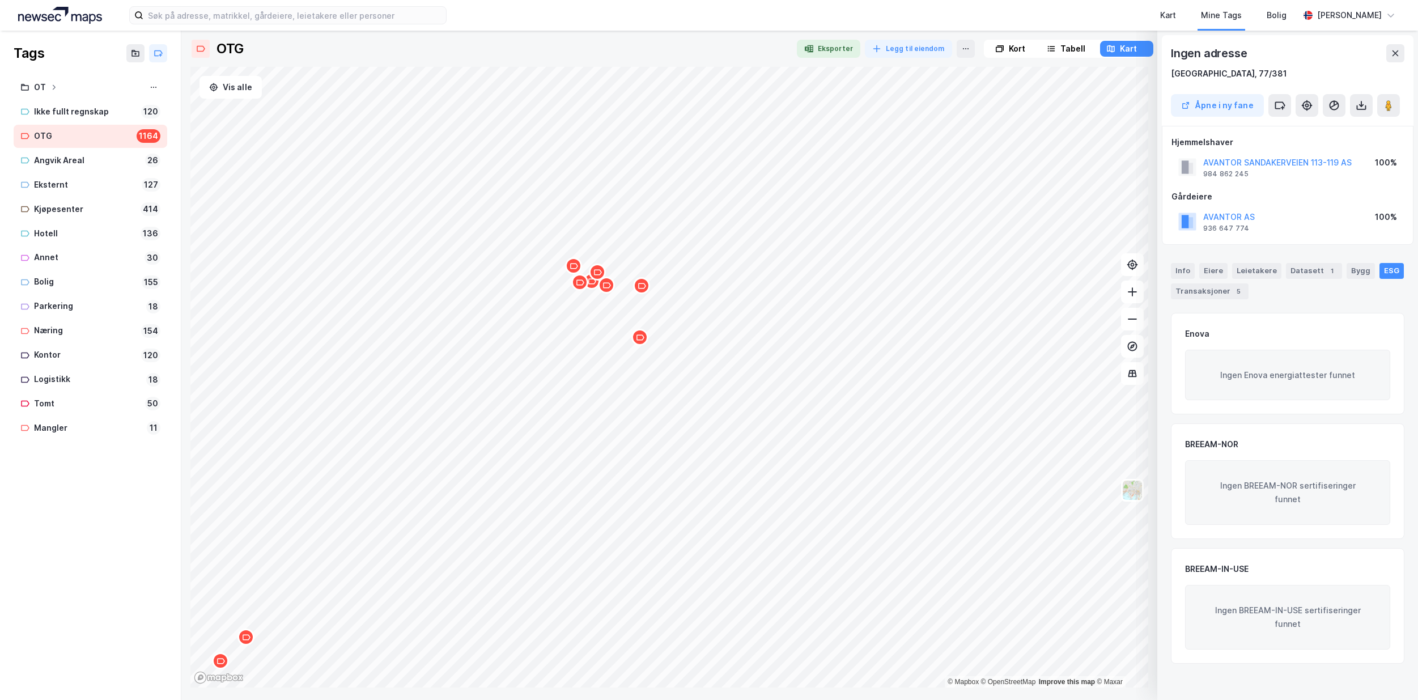
click at [577, 267] on icon "Map marker" at bounding box center [573, 266] width 8 height 8
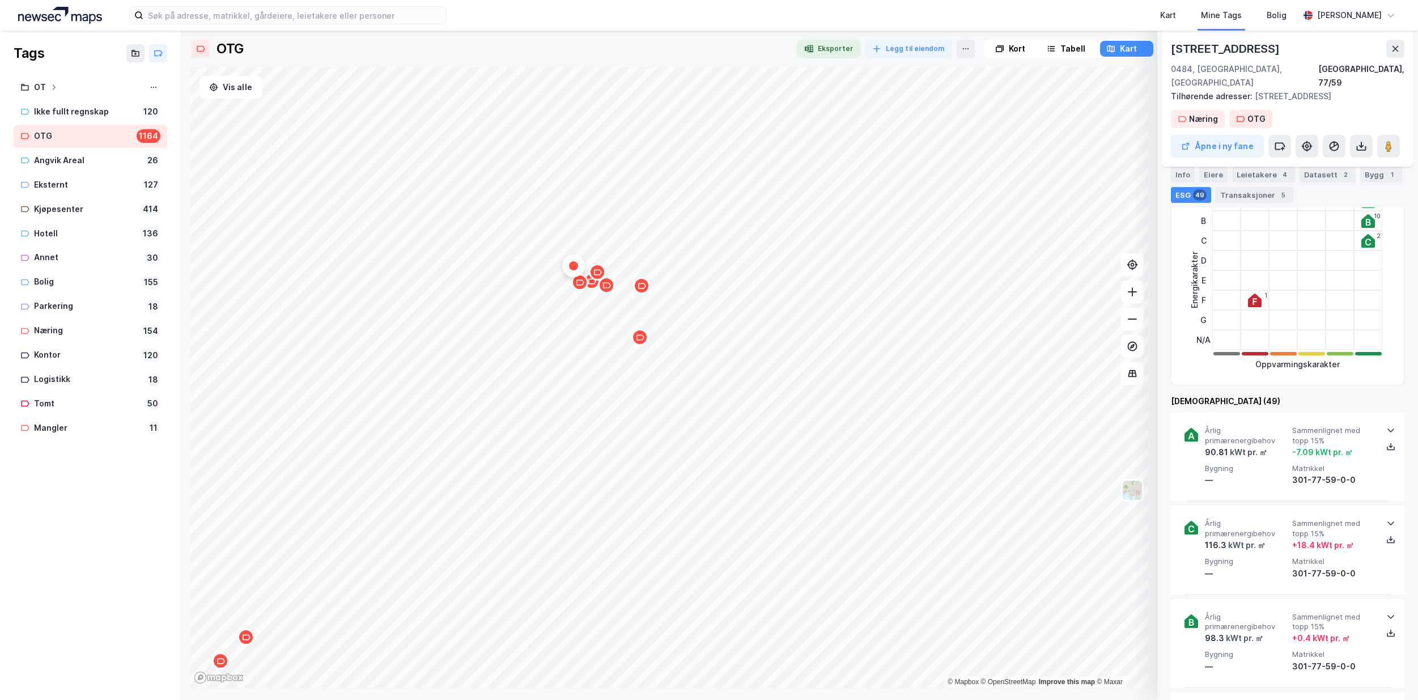
scroll to position [283, 0]
